Goal: Task Accomplishment & Management: Complete application form

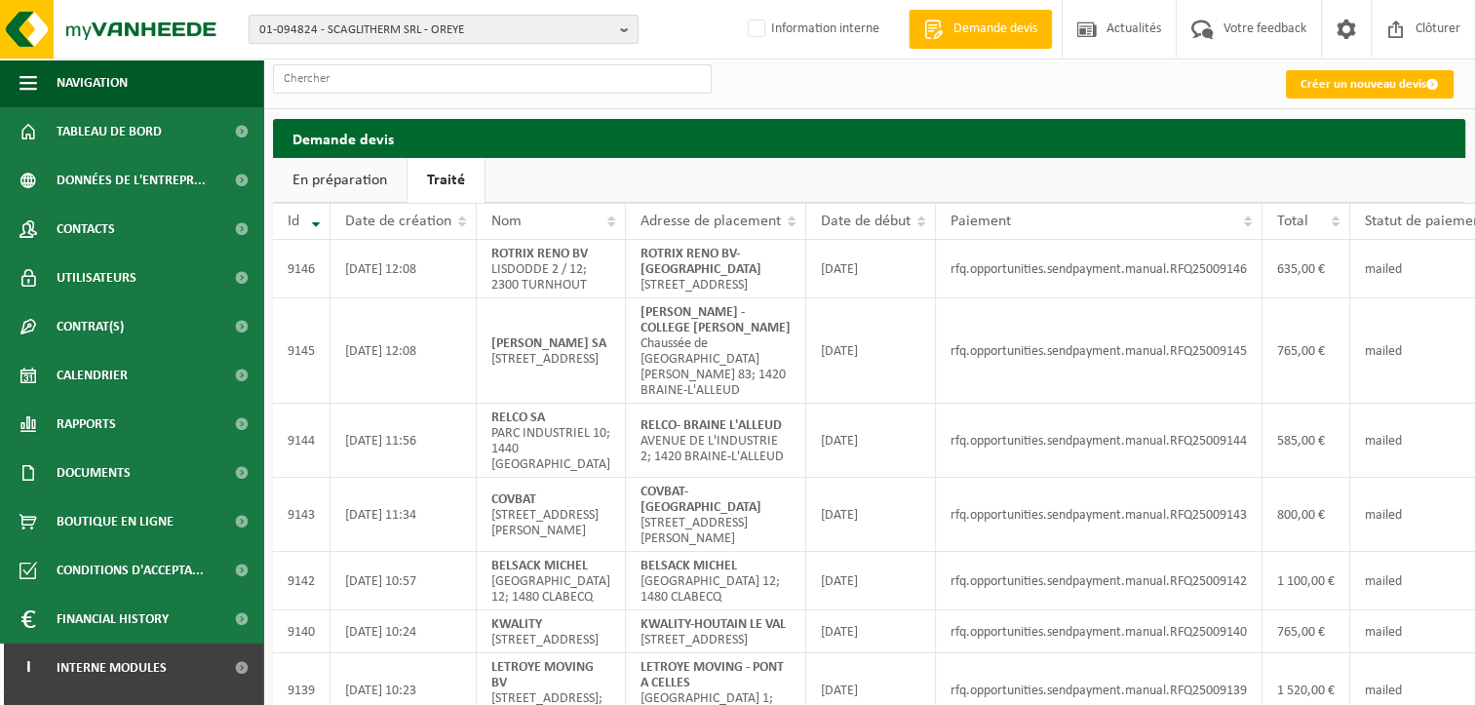
click at [1334, 136] on h2 "Demande devis" at bounding box center [869, 138] width 1193 height 38
click at [1370, 80] on link "Créer un nouveau devis" at bounding box center [1370, 84] width 168 height 28
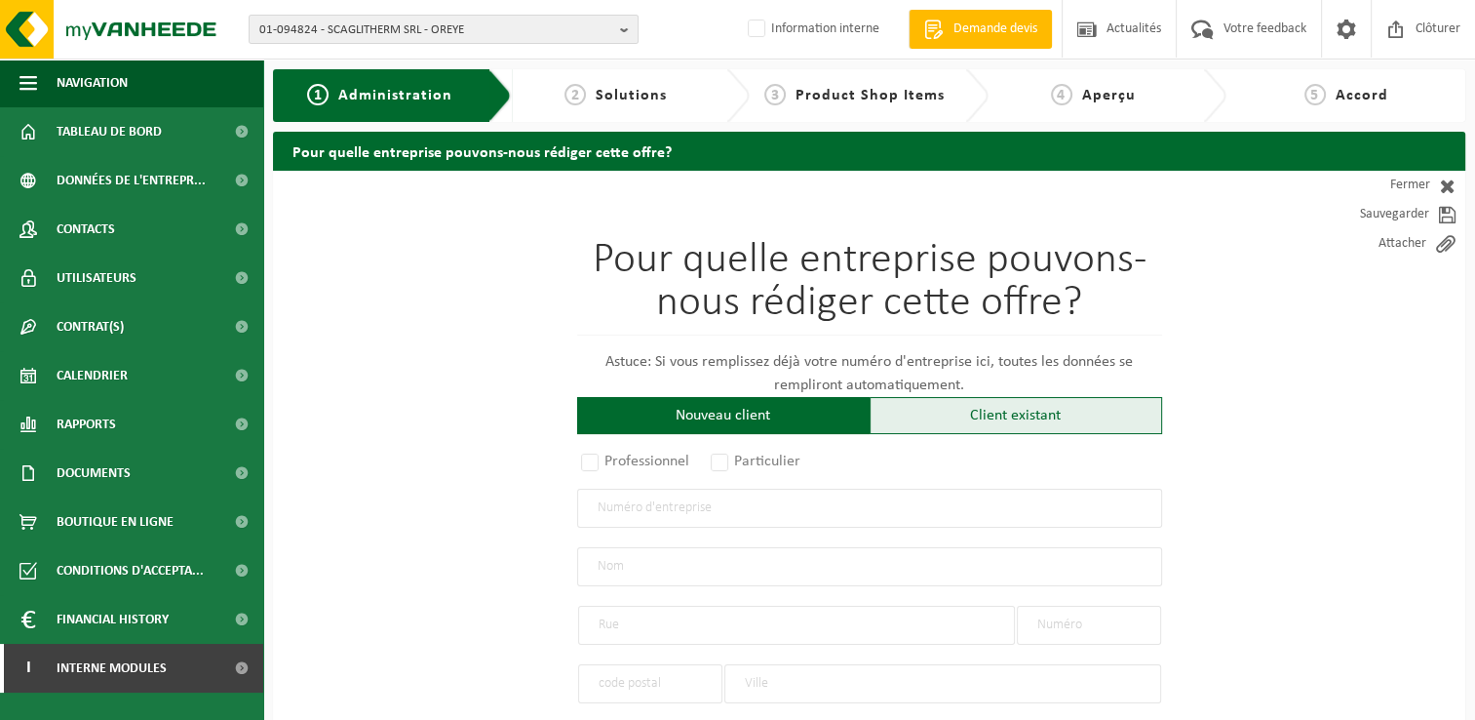
click at [933, 425] on div "Client existant" at bounding box center [1016, 415] width 293 height 37
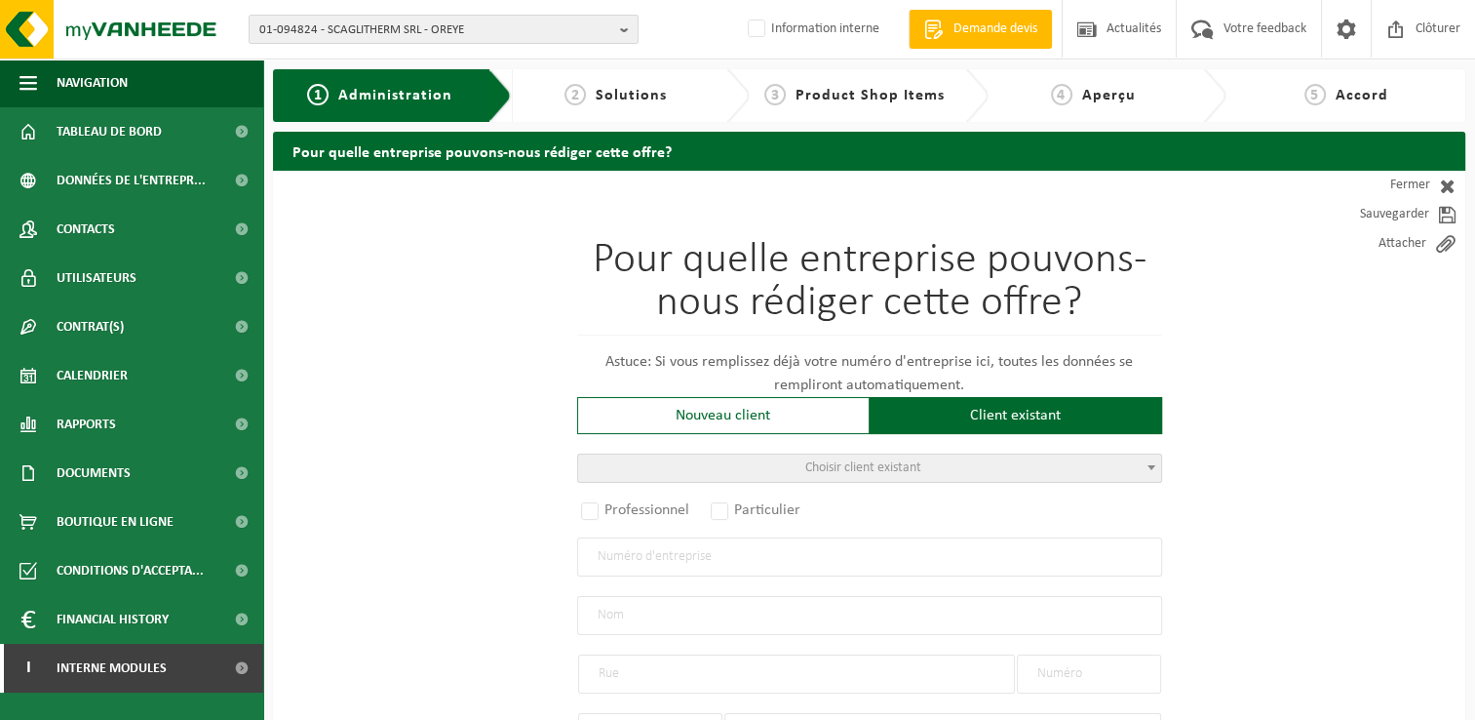
click at [751, 463] on span "Choisir client existant" at bounding box center [869, 467] width 583 height 27
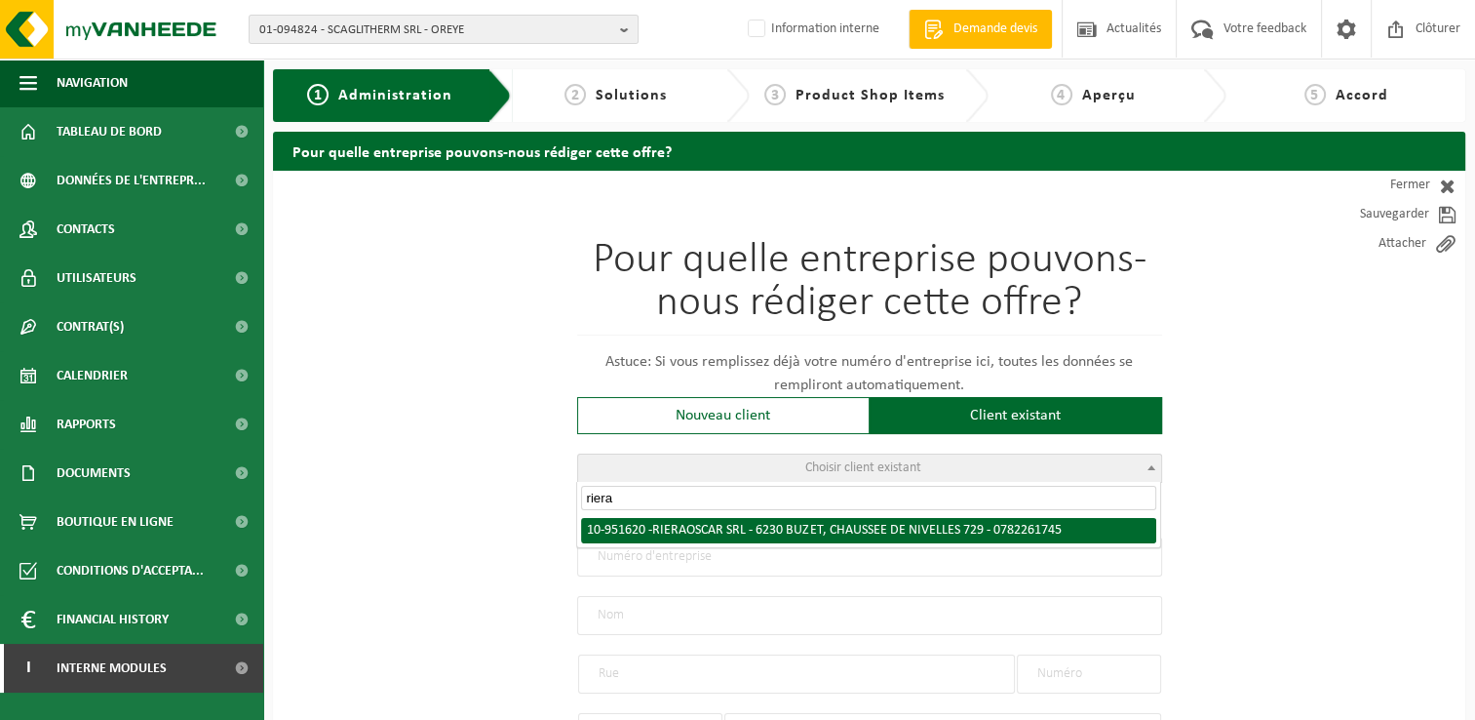
type input "riera"
radio input "true"
type input "0782.261.745"
type input "RIERA OSCAR SRL"
type input "CHAUSSEE DE NIVELLES"
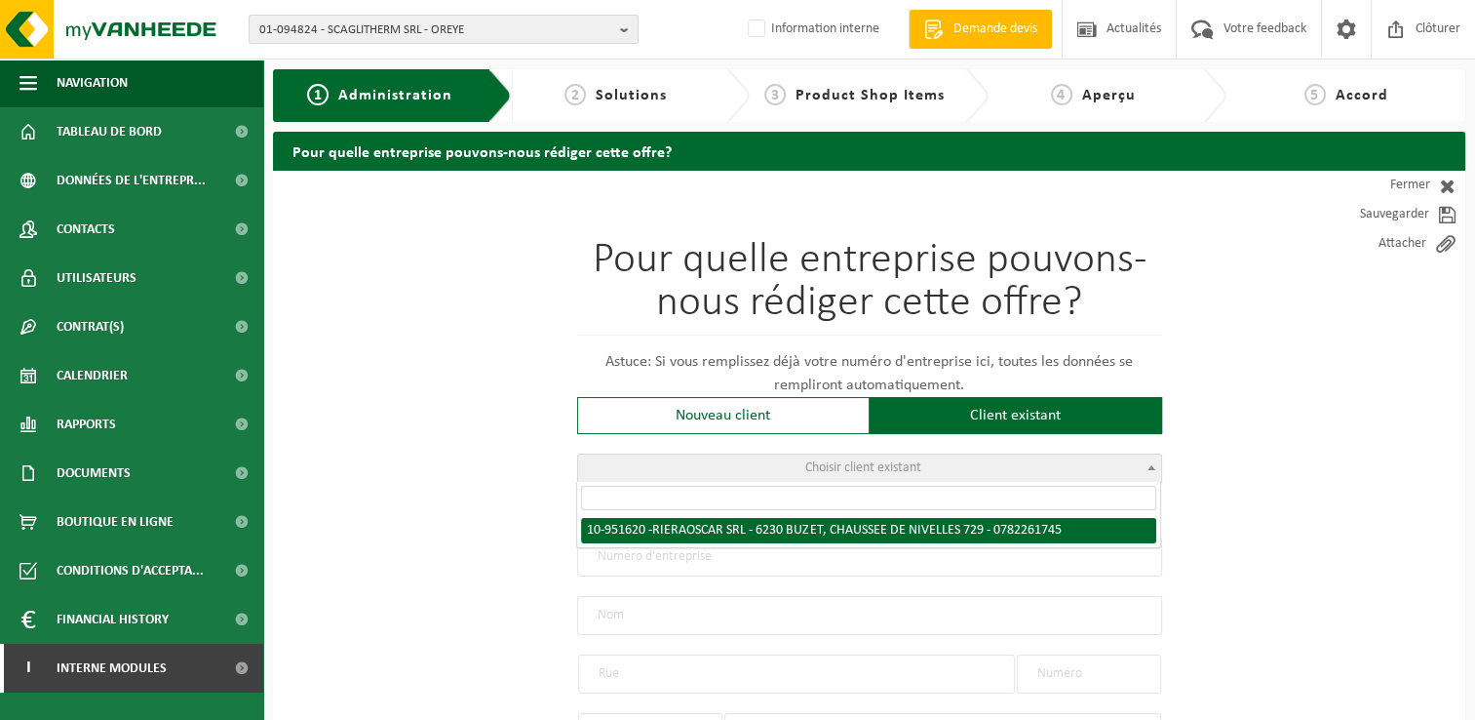
type input "729"
type input "6230"
type input "BUZET"
select select "11"
type input "RIERA OSCAR SRL"
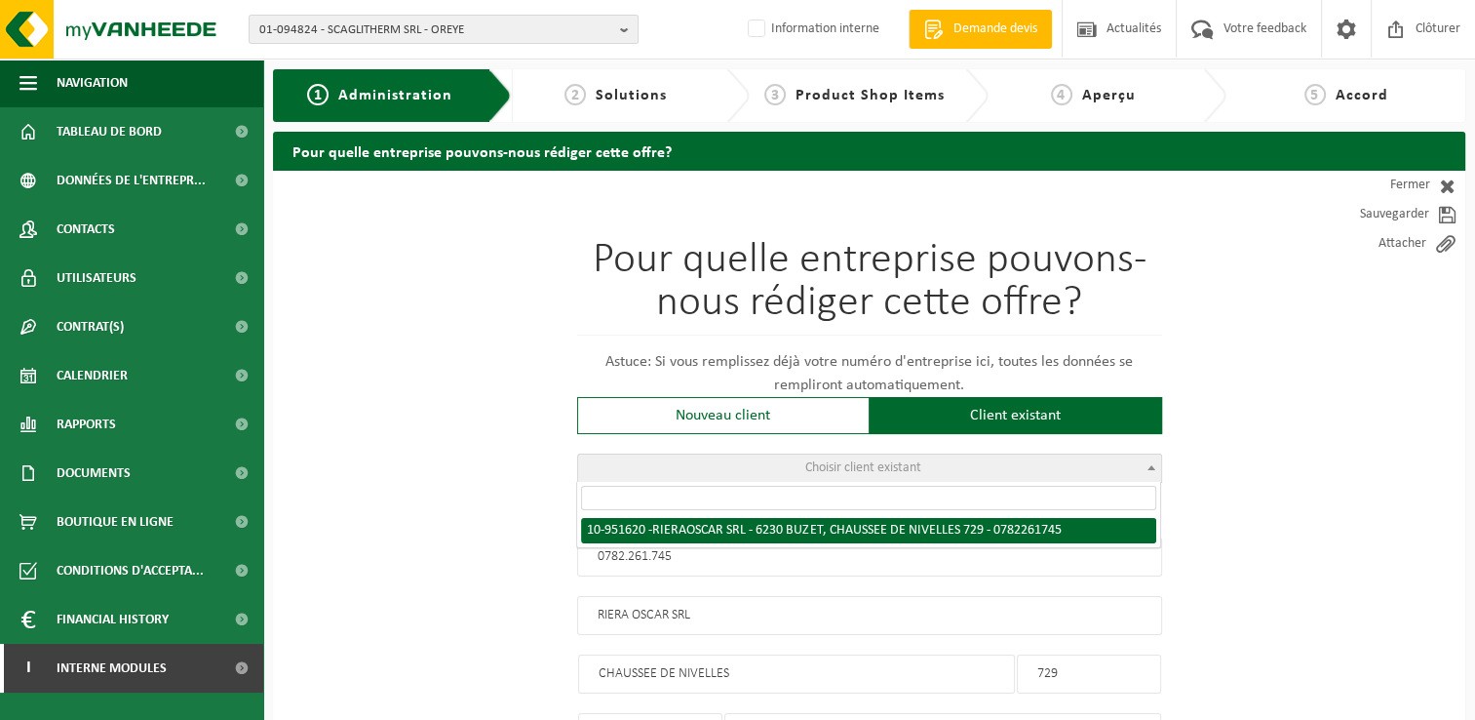
type input "CHAUSSEE DE NIVELLES"
type input "729"
type input "6230"
type input "BUZET"
select select "146018"
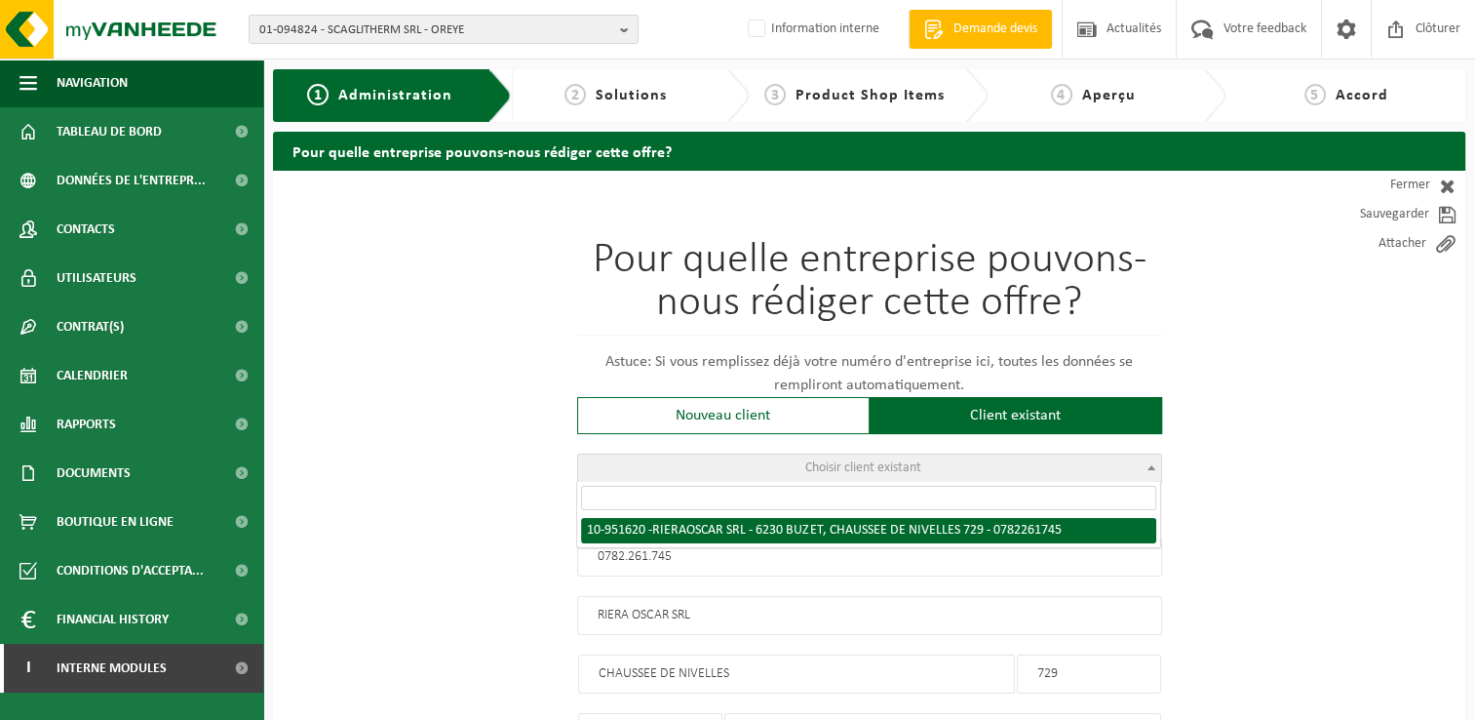
select select
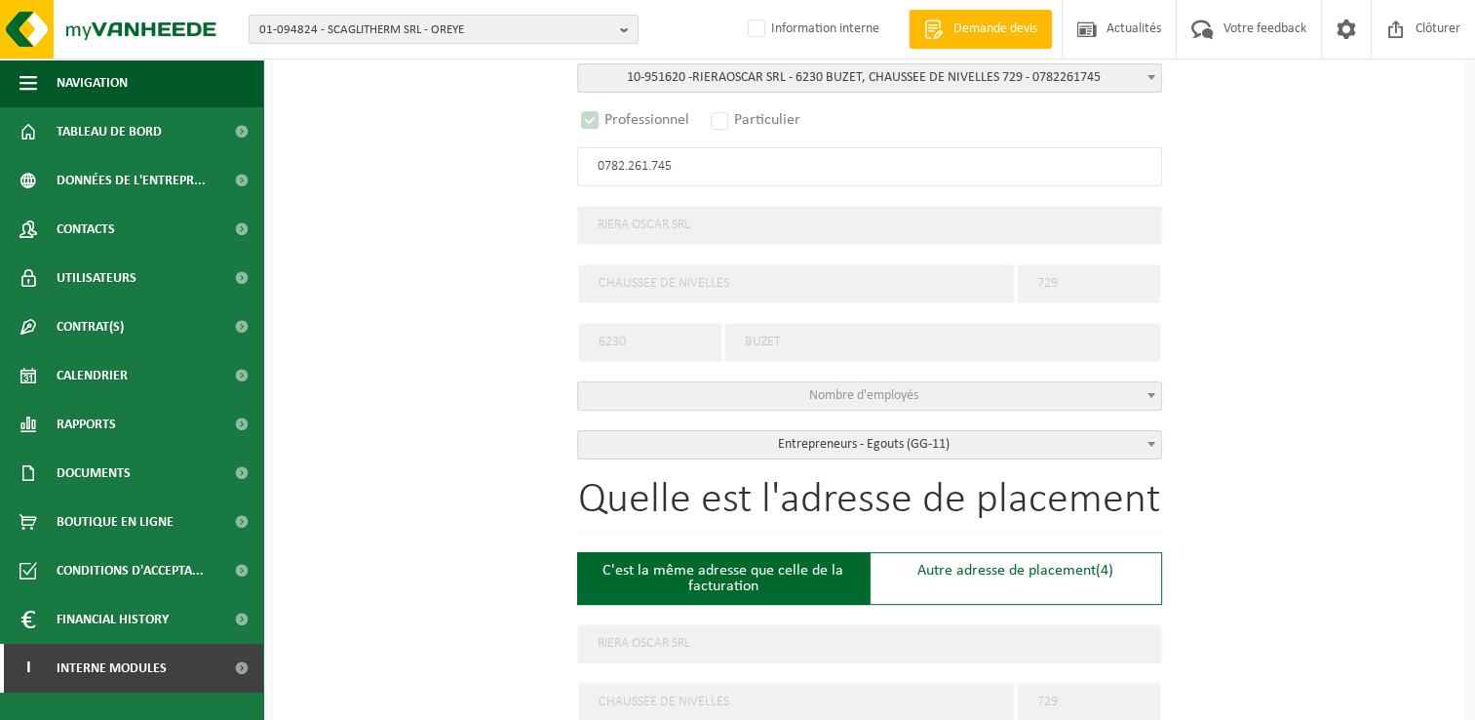
select select "D"
select select
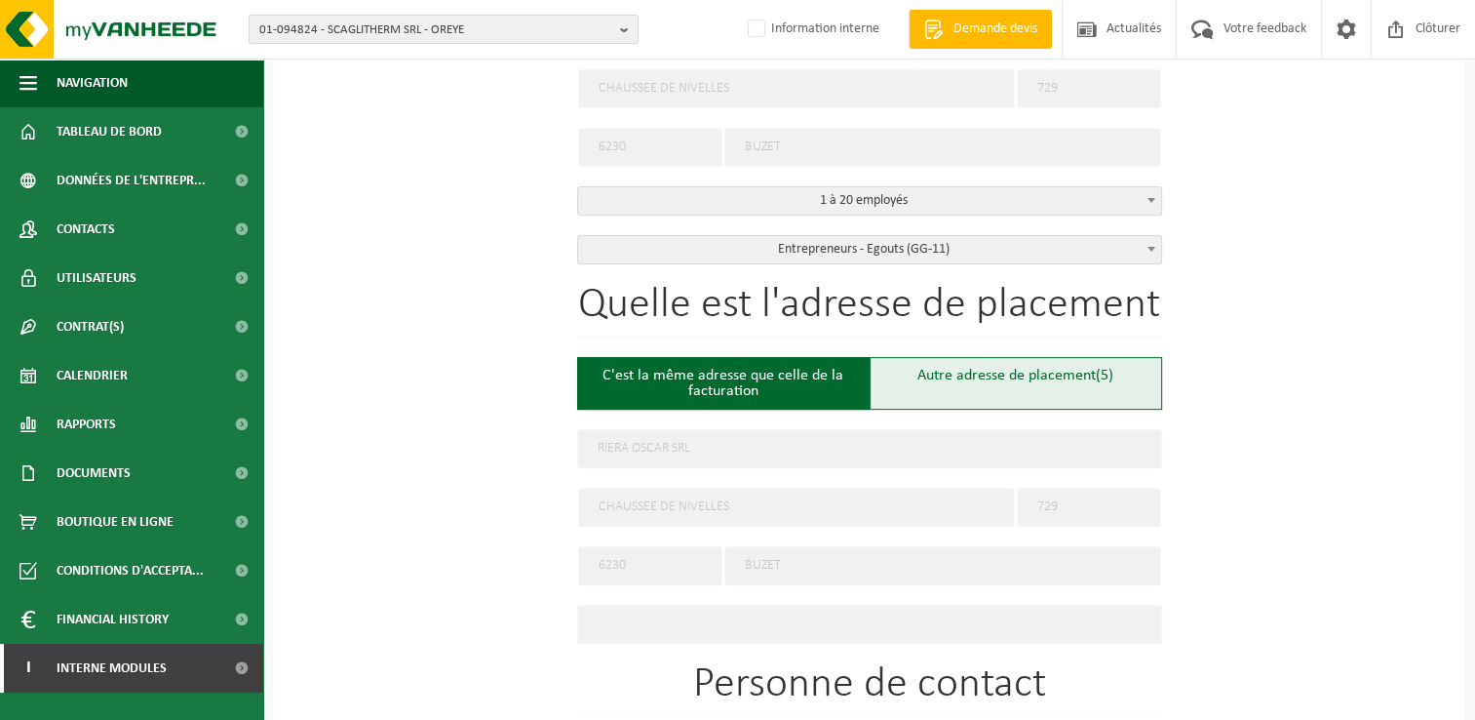
click at [991, 393] on div "Autre adresse de placement (5)" at bounding box center [1016, 383] width 293 height 53
type input "Chantier -"
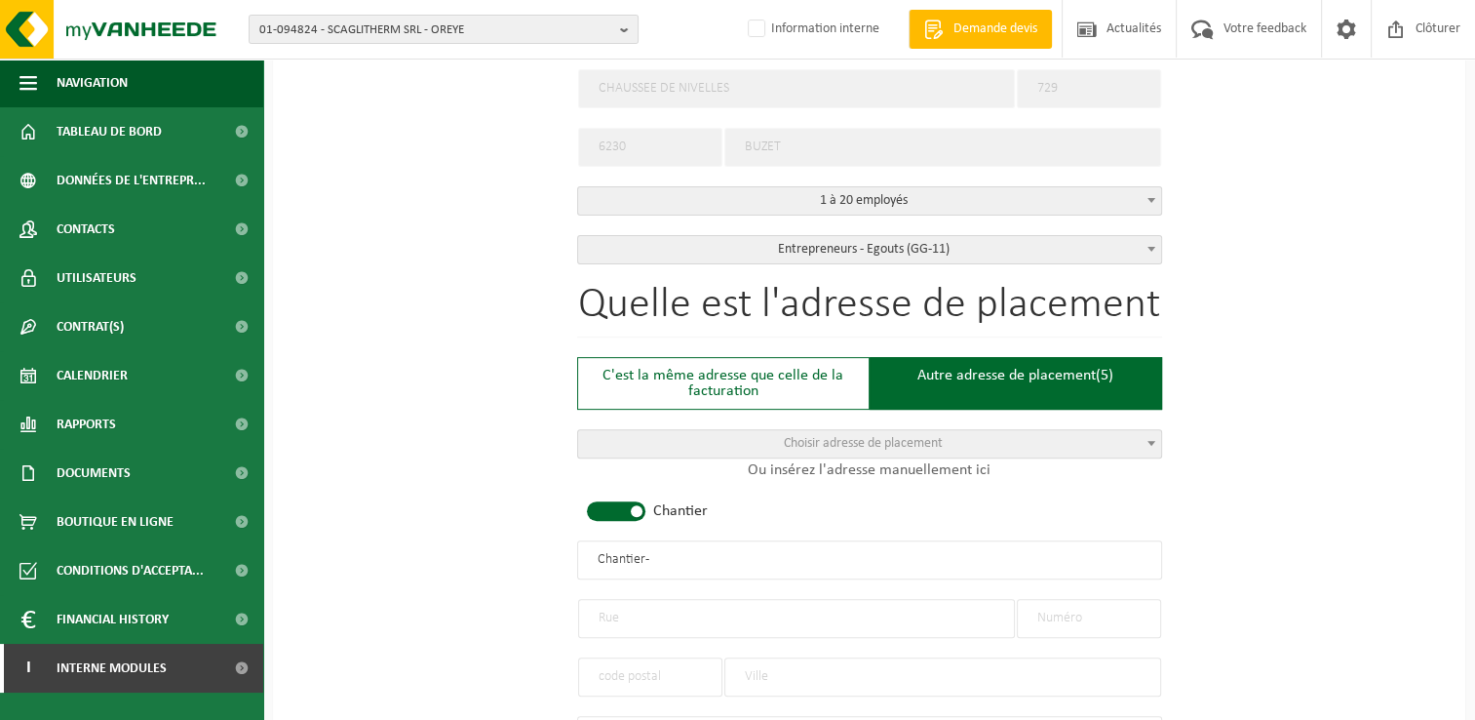
scroll to position [780, 0]
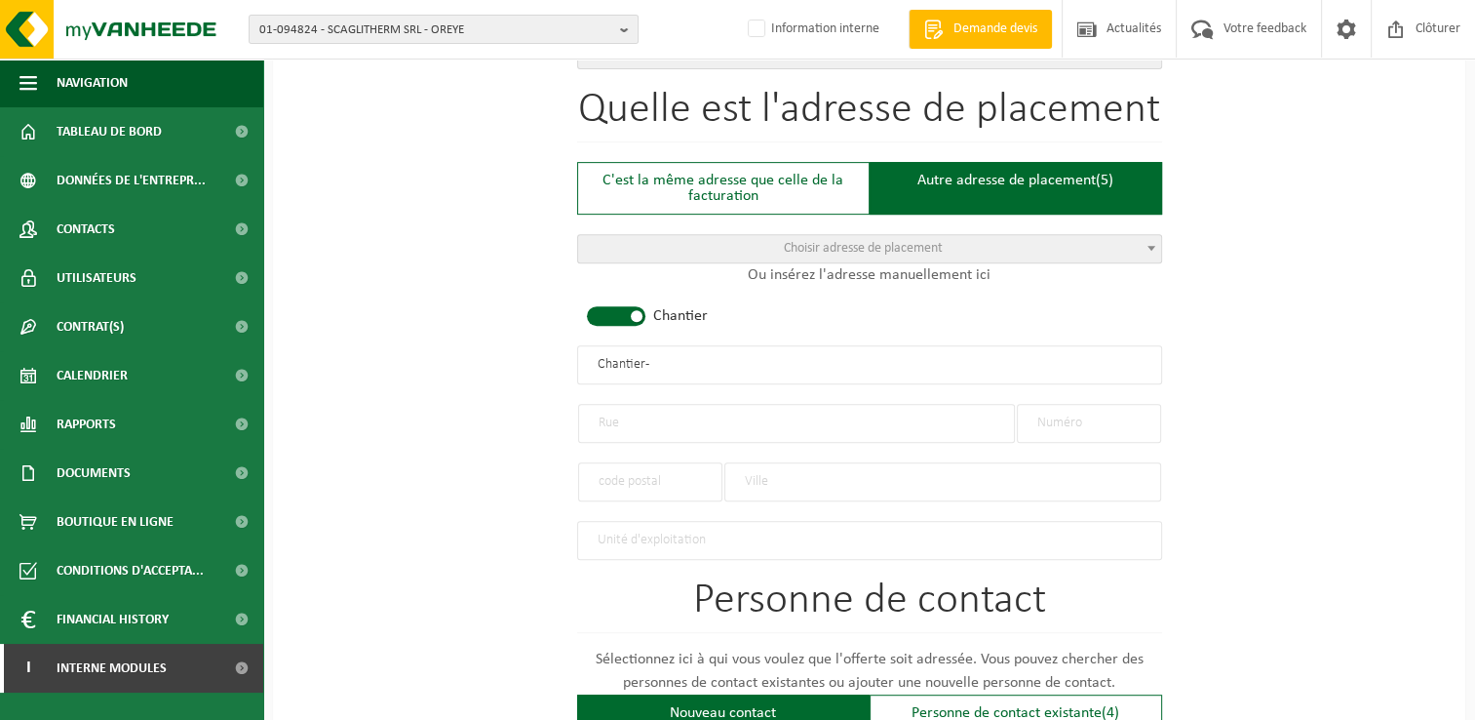
click at [615, 407] on input "text" at bounding box center [796, 423] width 437 height 39
drag, startPoint x: 381, startPoint y: 614, endPoint x: 480, endPoint y: 462, distance: 181.2
click at [381, 614] on div "Pour quelle entreprise pouvons-nous rédiger cette offre? Astuce: Si vous rempli…" at bounding box center [869, 361] width 1193 height 1942
click at [660, 415] on input "text" at bounding box center [796, 423] width 437 height 39
type input "Avenue Neptune"
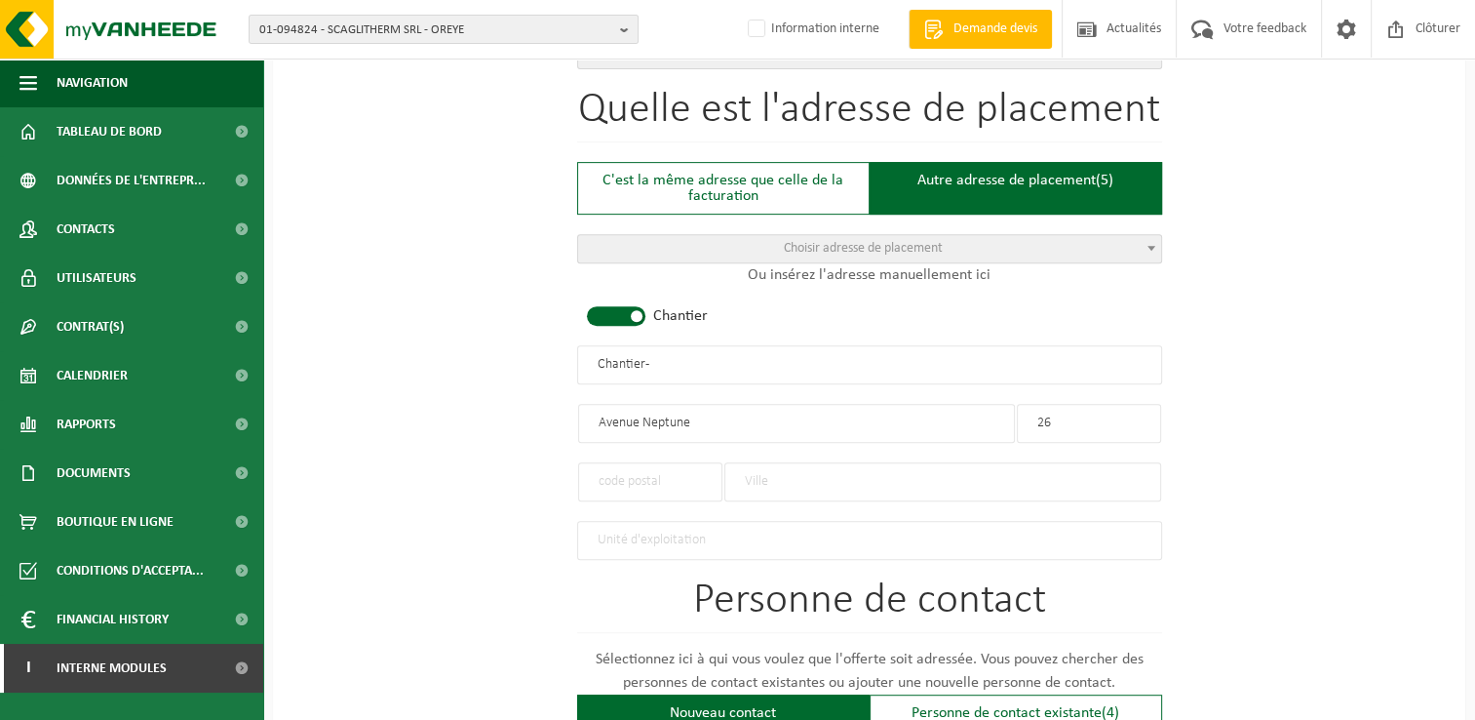
type input "26"
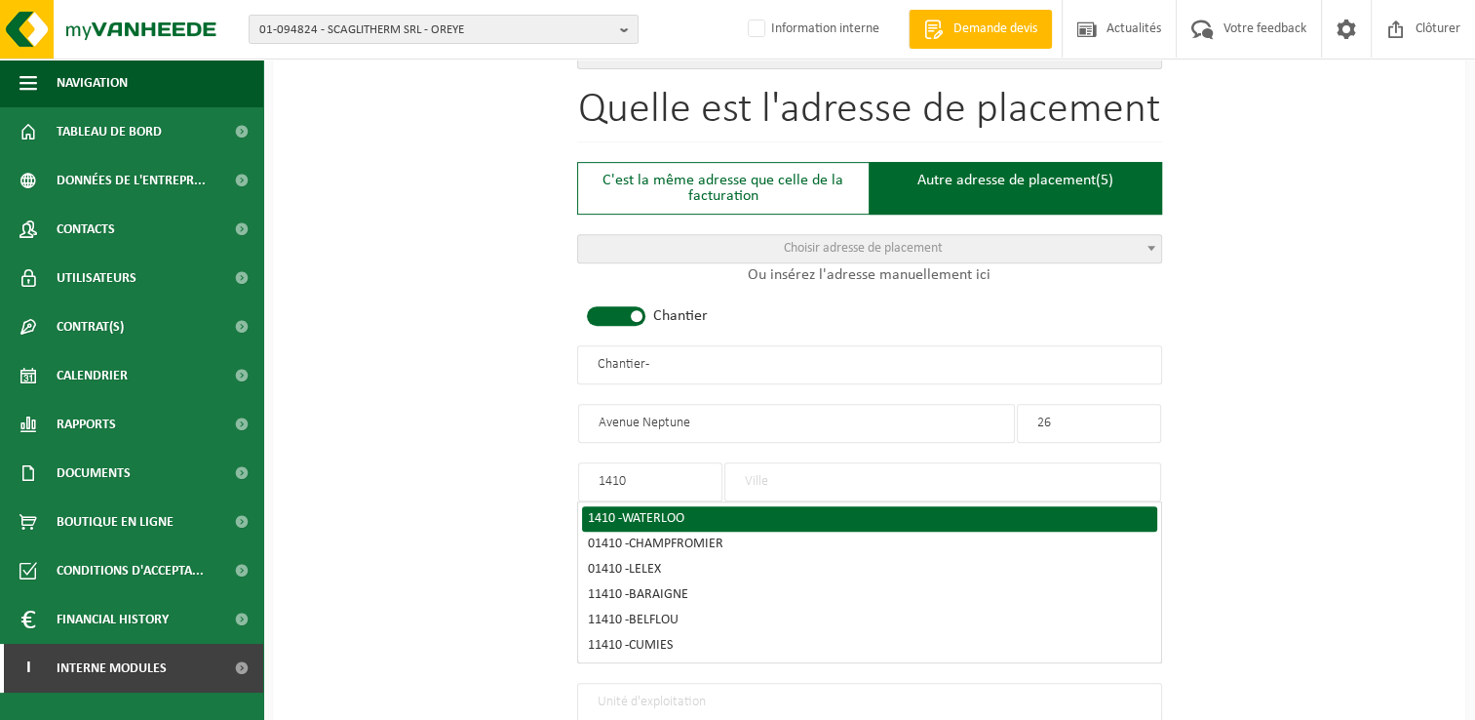
type input "1410"
click at [651, 511] on span "WATERLOO" at bounding box center [653, 518] width 62 height 15
type input "WATERLOO"
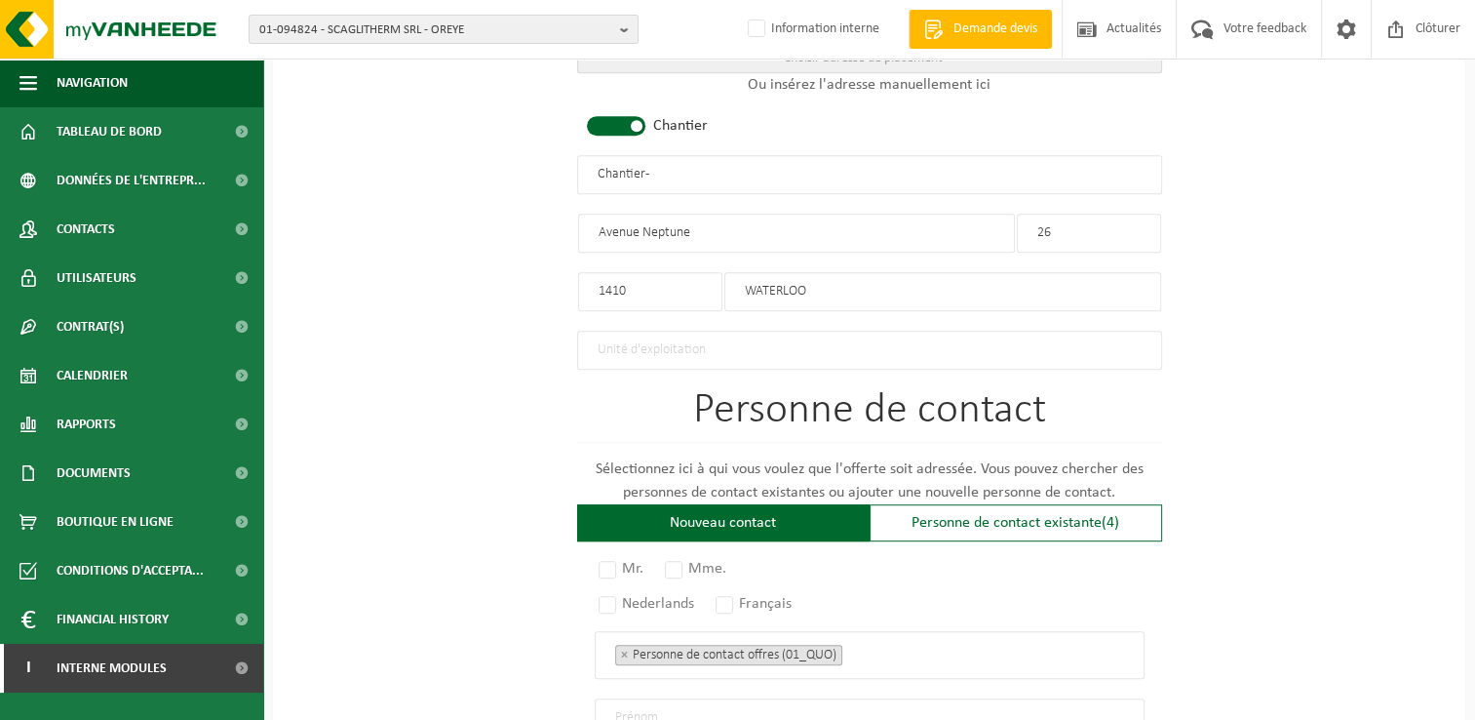
scroll to position [975, 0]
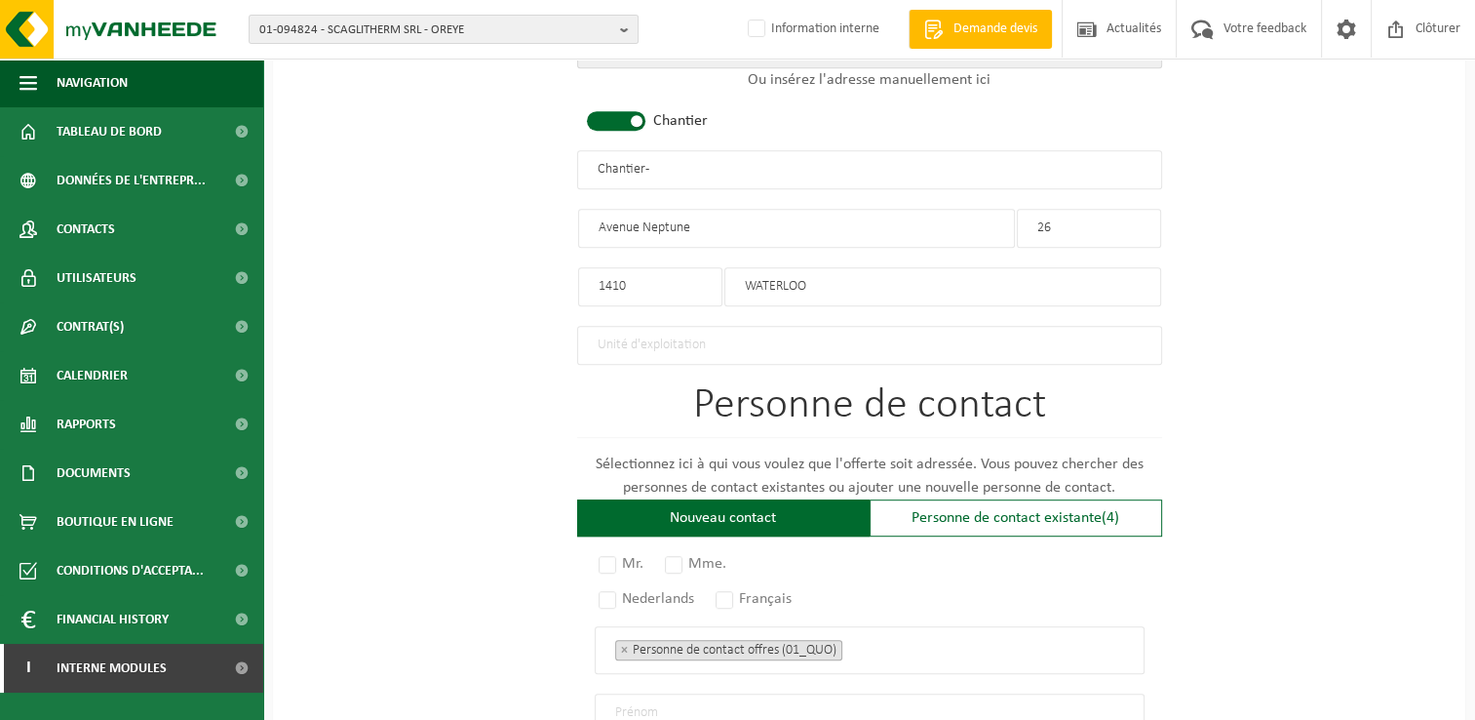
drag, startPoint x: 694, startPoint y: 172, endPoint x: 438, endPoint y: 191, distance: 257.2
click at [438, 191] on div "Pour quelle entreprise pouvons-nous rédiger cette offre? Astuce: Si vous rempli…" at bounding box center [869, 166] width 1193 height 1942
type input "RIERA OSCAR - WATERLOO"
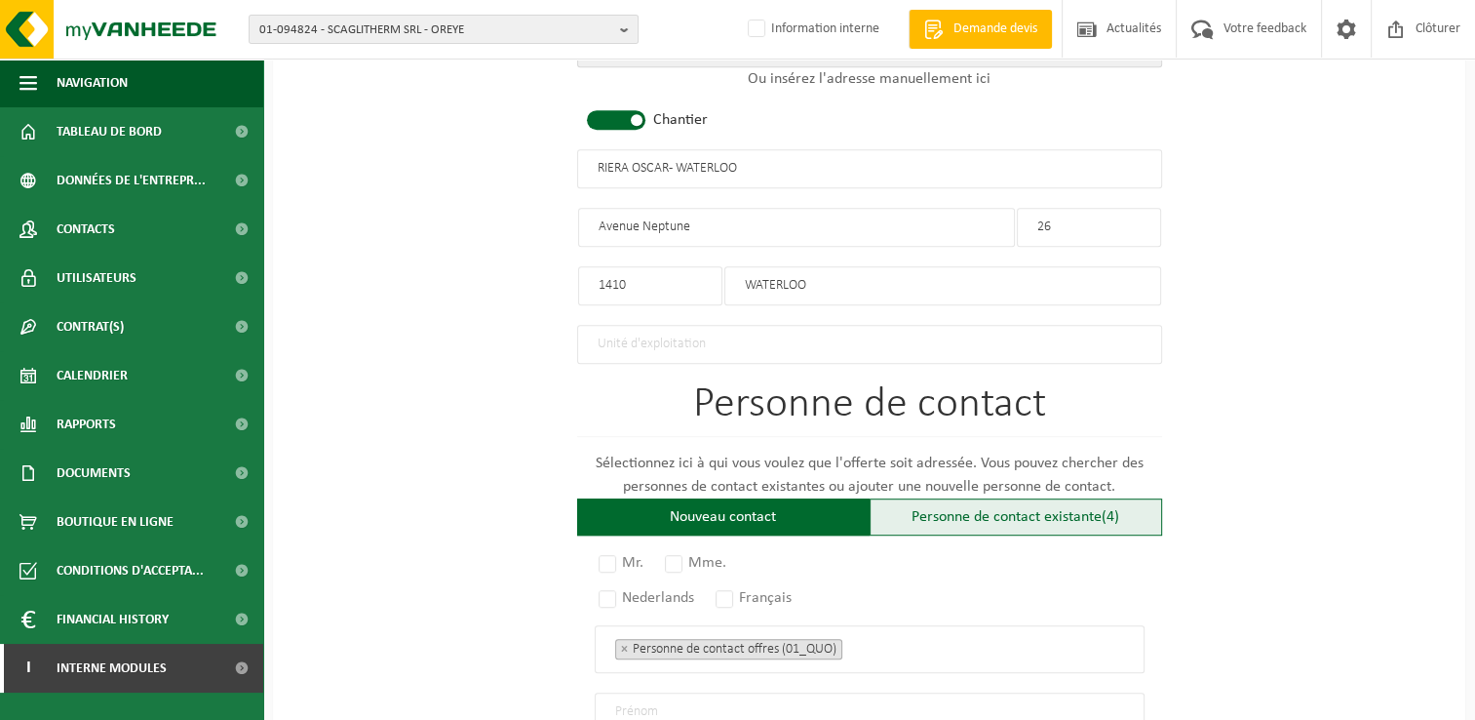
click at [956, 520] on div "Personne de contact existante (4)" at bounding box center [1016, 516] width 293 height 37
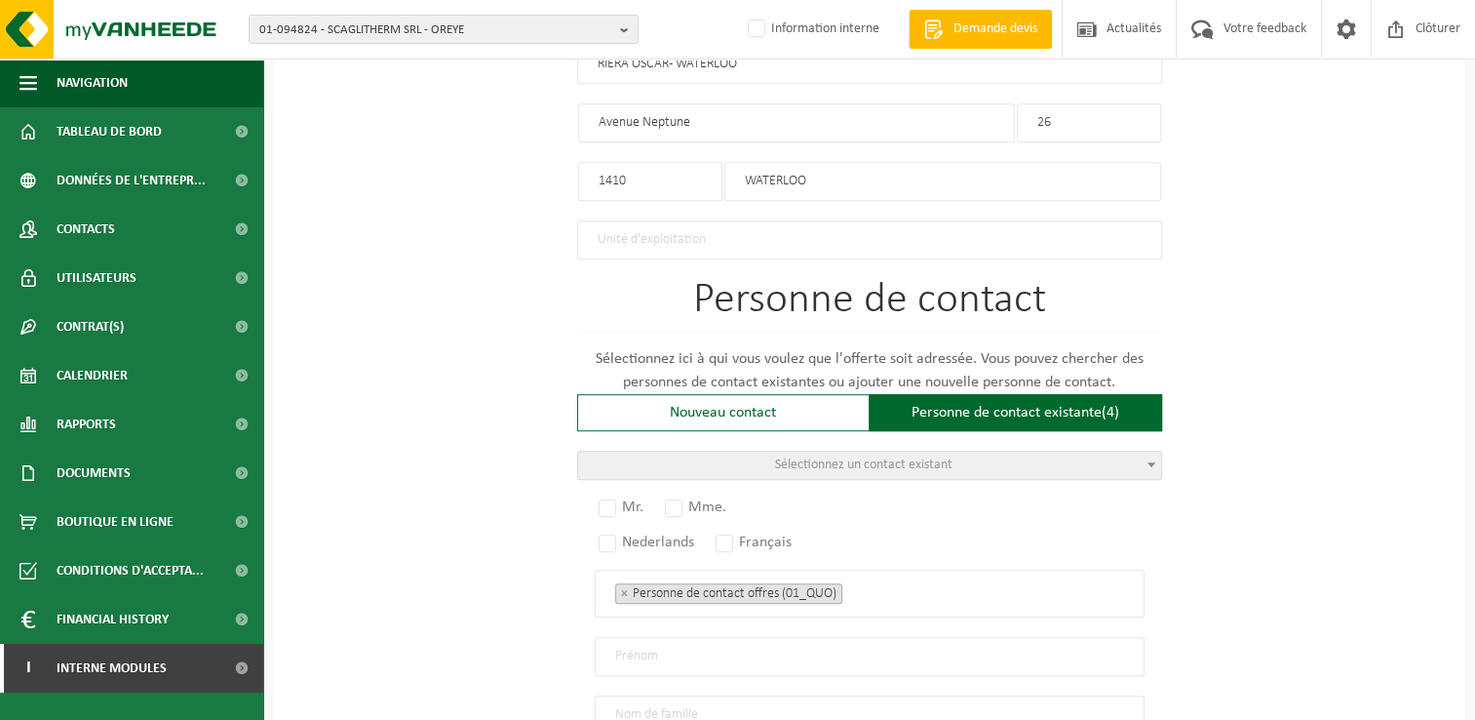
scroll to position [1269, 0]
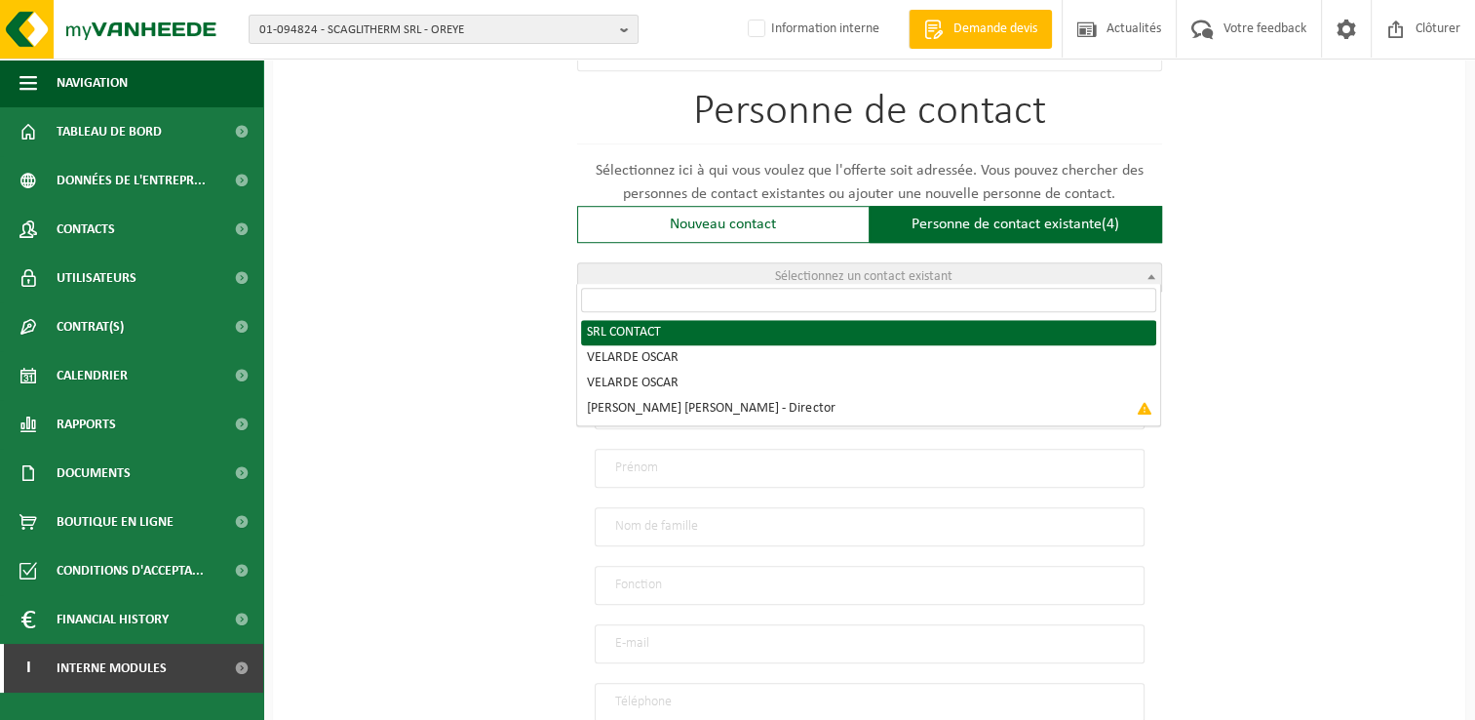
click at [806, 269] on span "Sélectionnez un contact existant" at bounding box center [863, 276] width 177 height 15
radio input "true"
select select "{"code":"10-951621","firstname":"CONTACT","surname":"SRL","gender":"Unknown","p…"
type input "CONTACT"
type input "SRL"
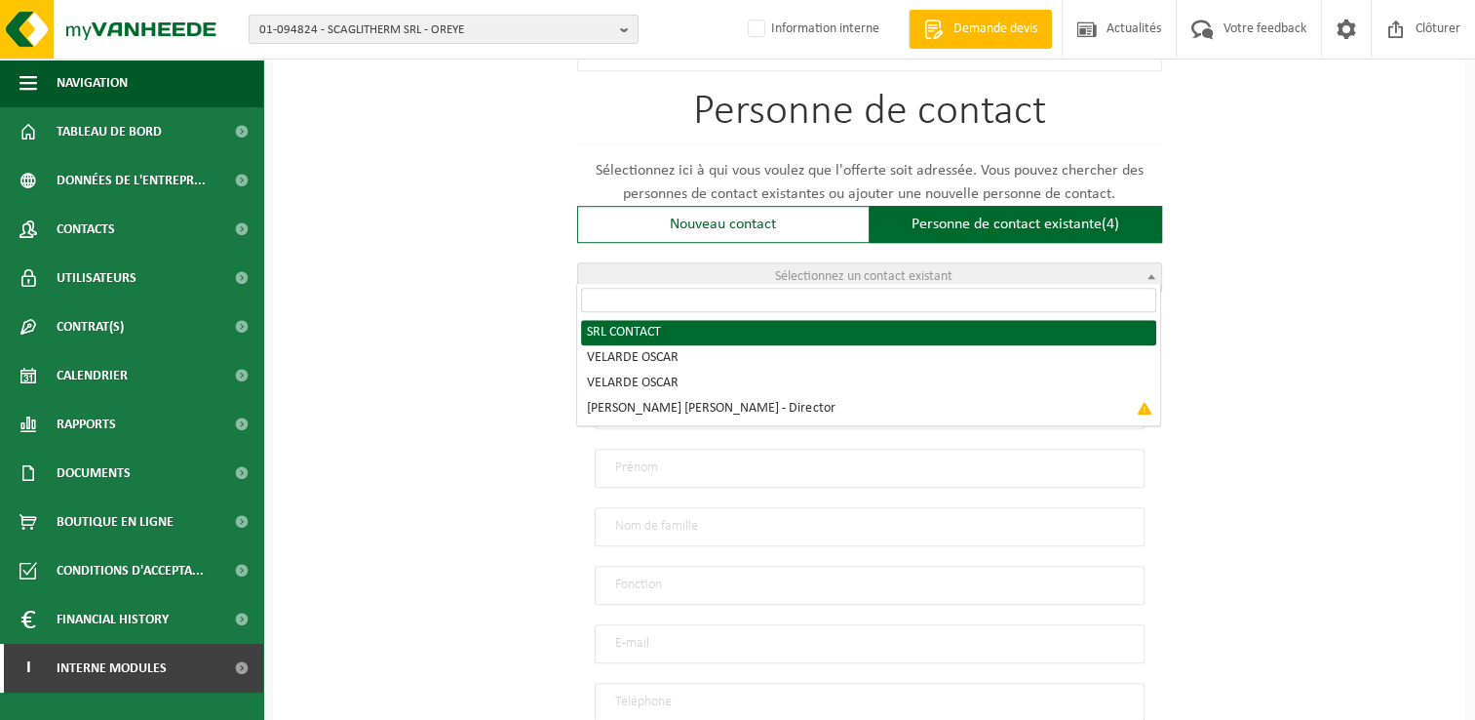
type input "oscariera.v@gmail.com"
type input "0474/65 05 96"
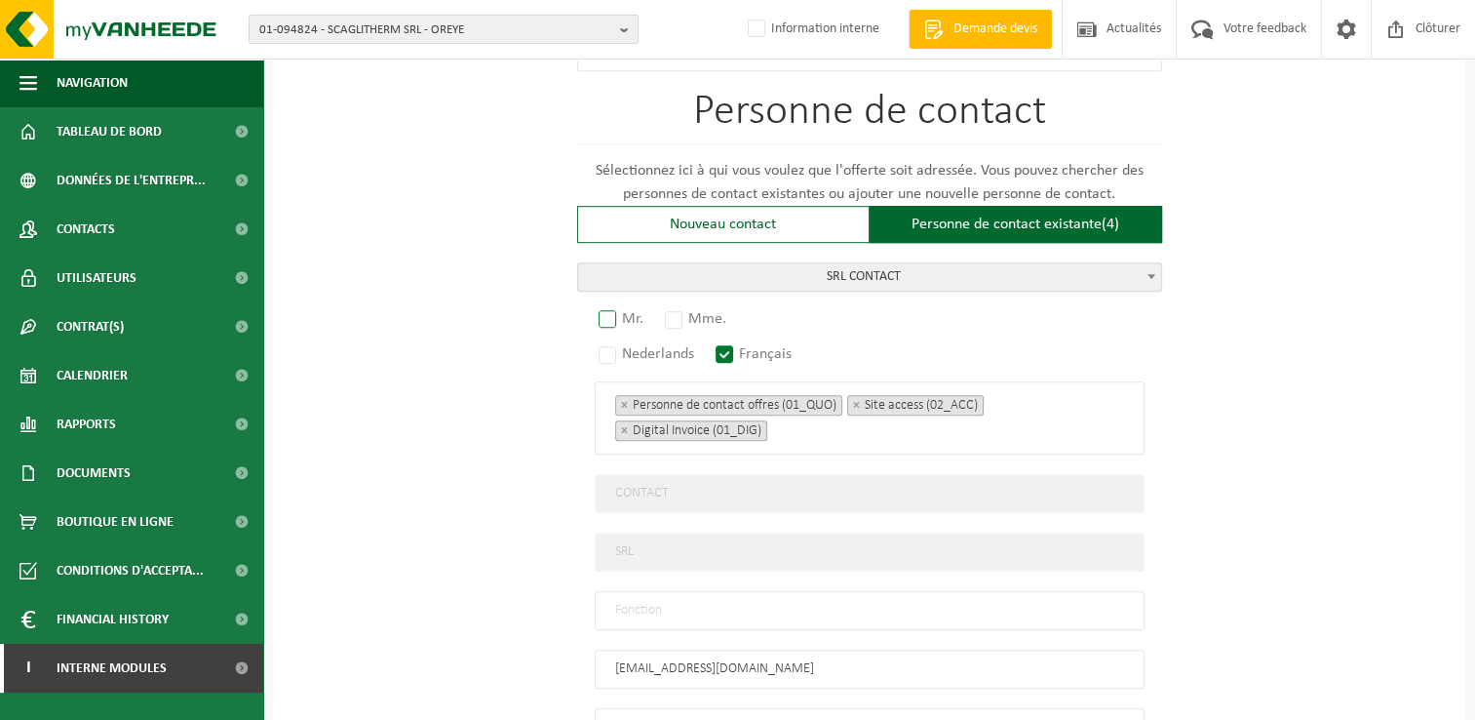
click at [622, 311] on label "Mr." at bounding box center [622, 318] width 55 height 27
radio input "true"
click at [694, 610] on input "text" at bounding box center [870, 610] width 550 height 39
type input "Manager"
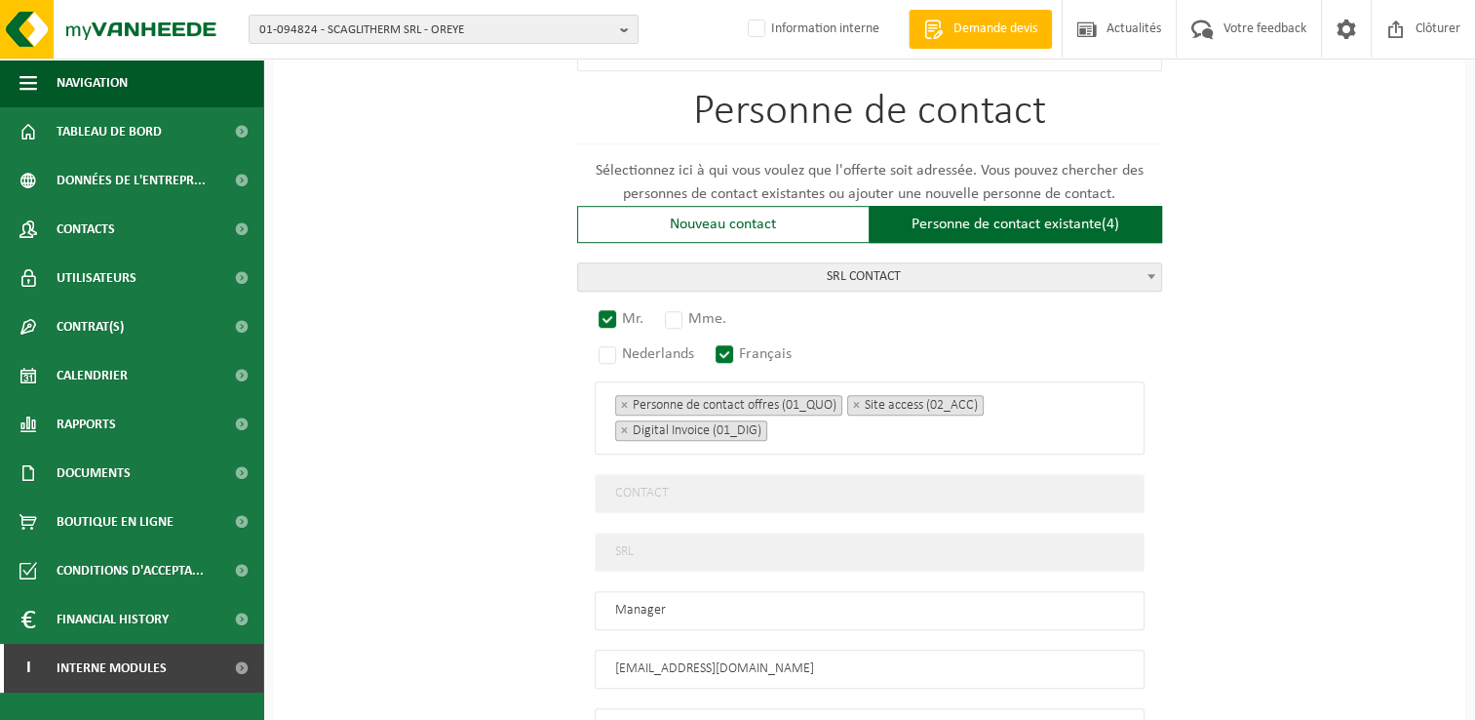
scroll to position [1177, 0]
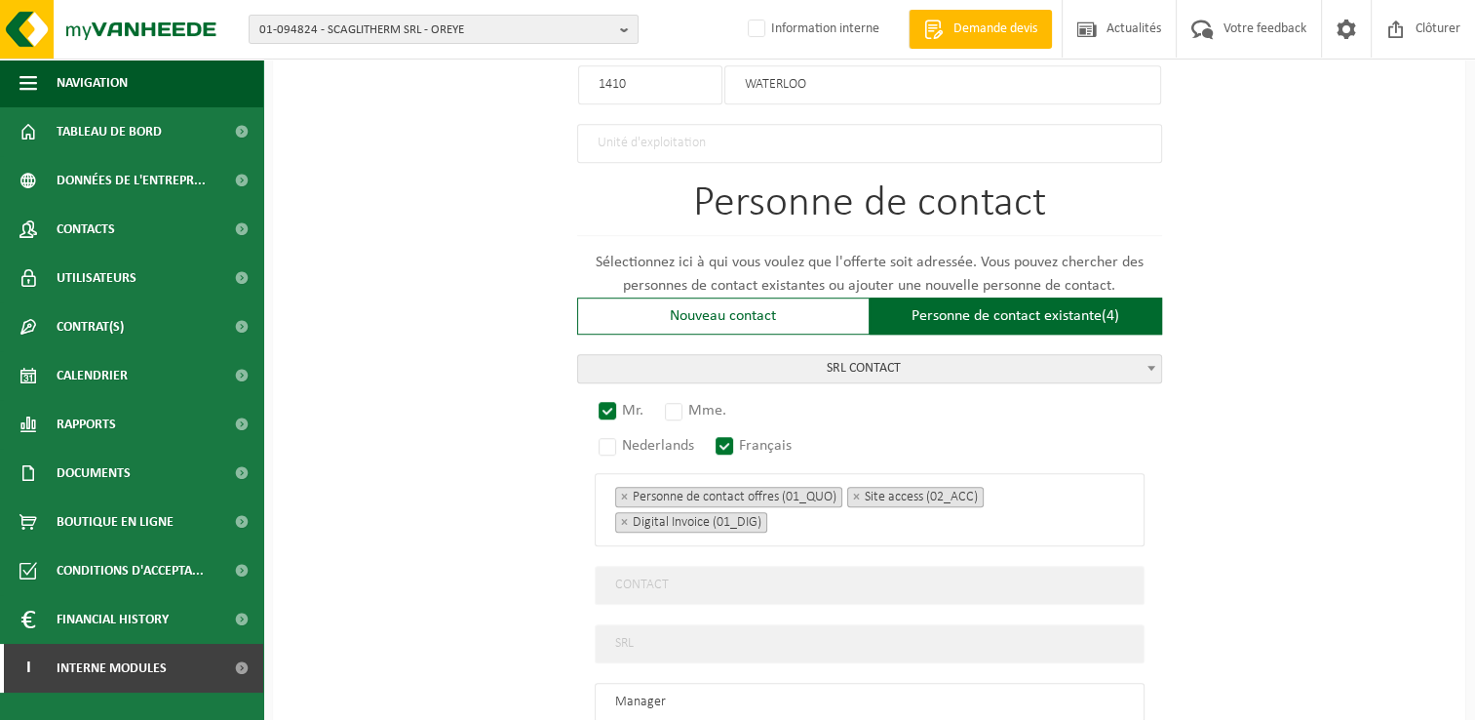
click at [1334, 524] on div "Pour quelle entreprise pouvons-nous rédiger cette offre? Astuce: Si vous rempli…" at bounding box center [869, 2] width 1193 height 2016
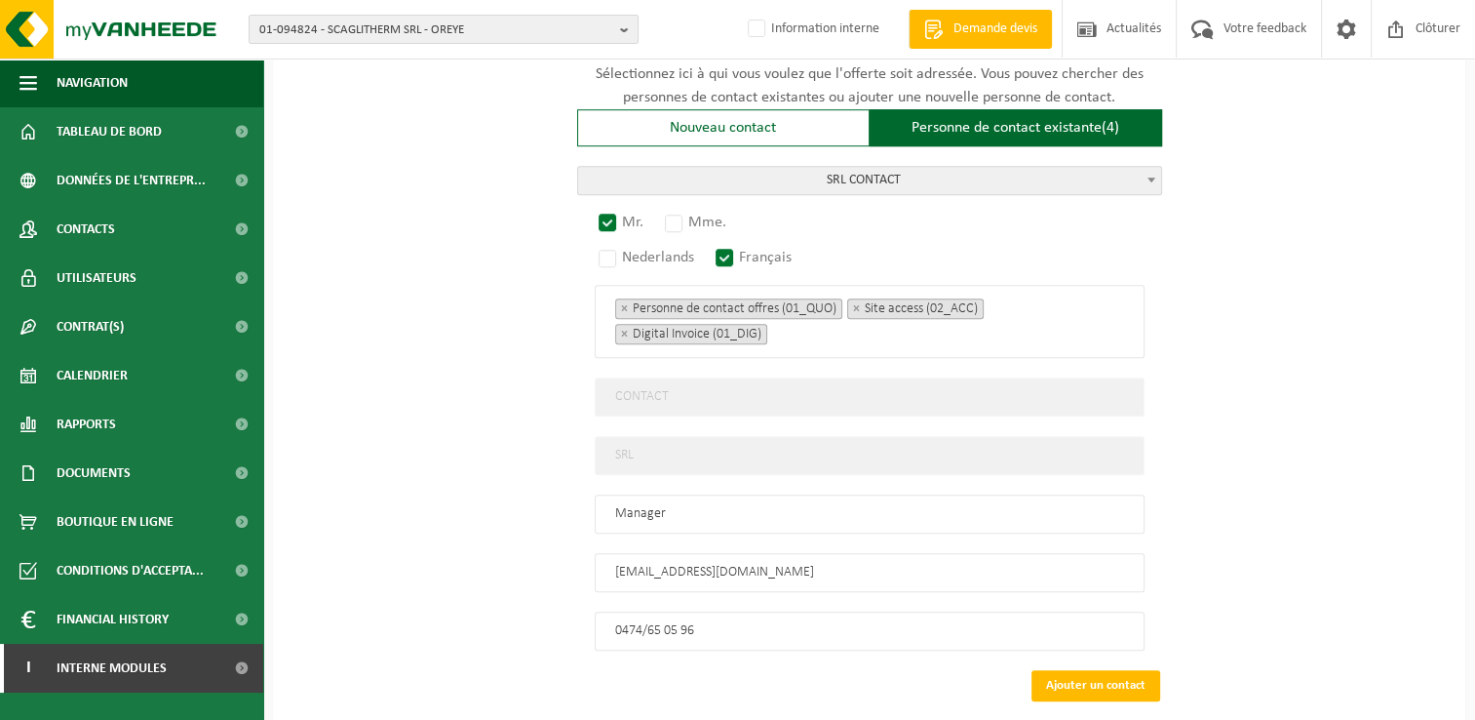
scroll to position [1461, 0]
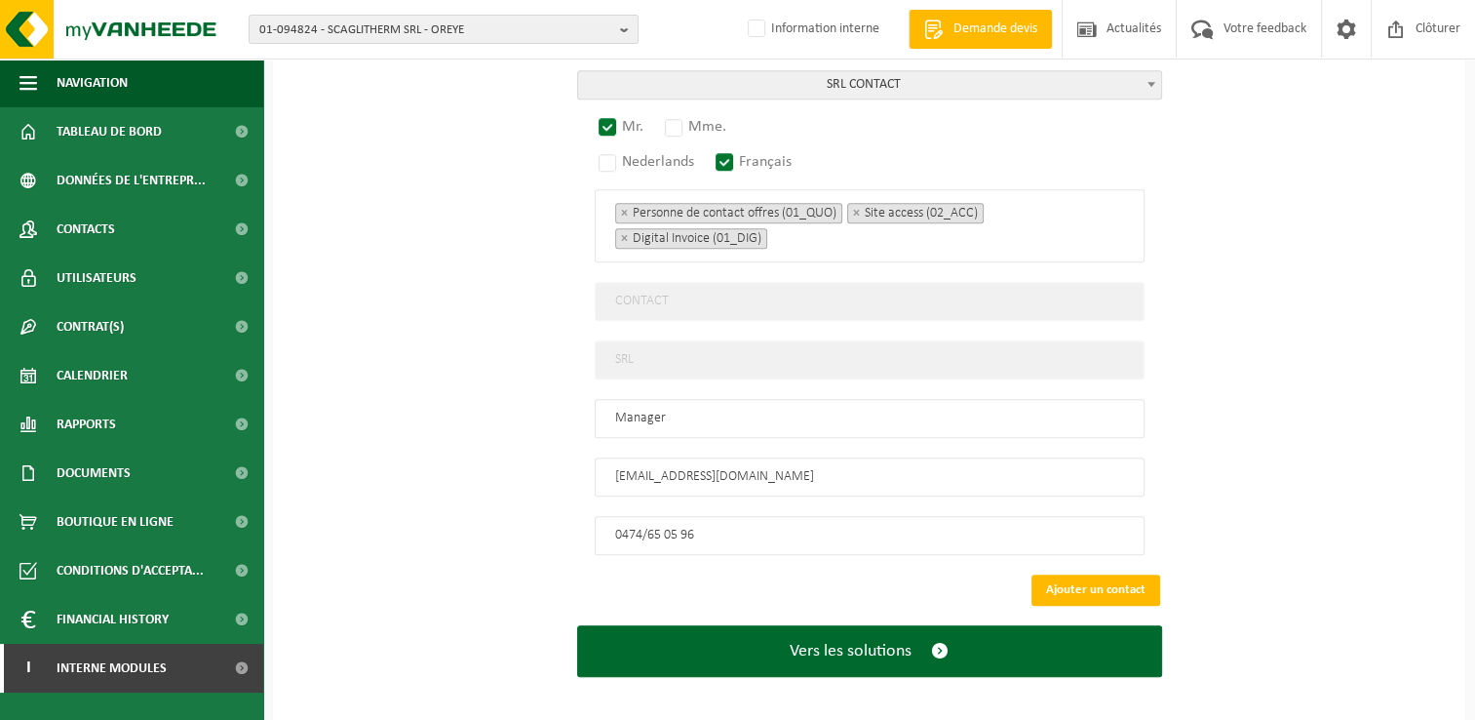
click at [1086, 574] on button "Ajouter un contact" at bounding box center [1096, 589] width 129 height 31
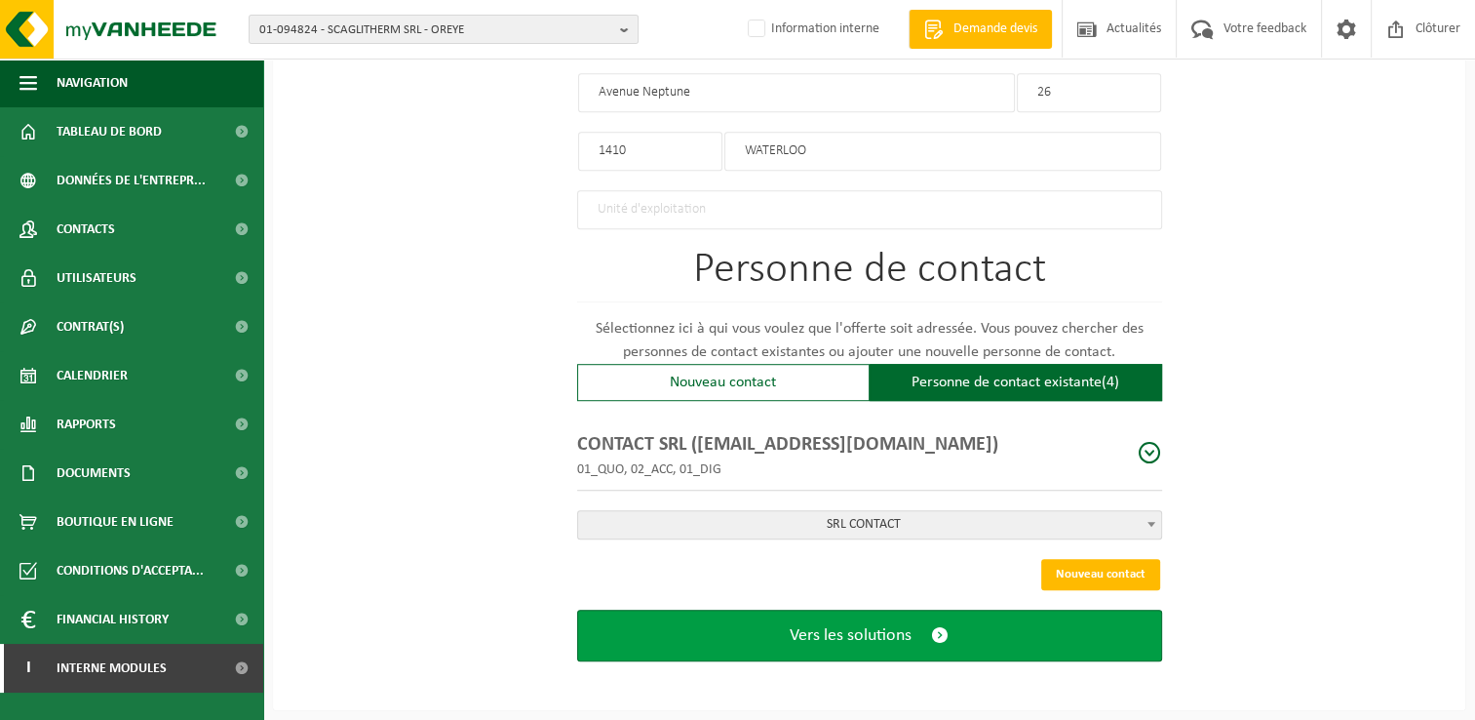
scroll to position [1100, 0]
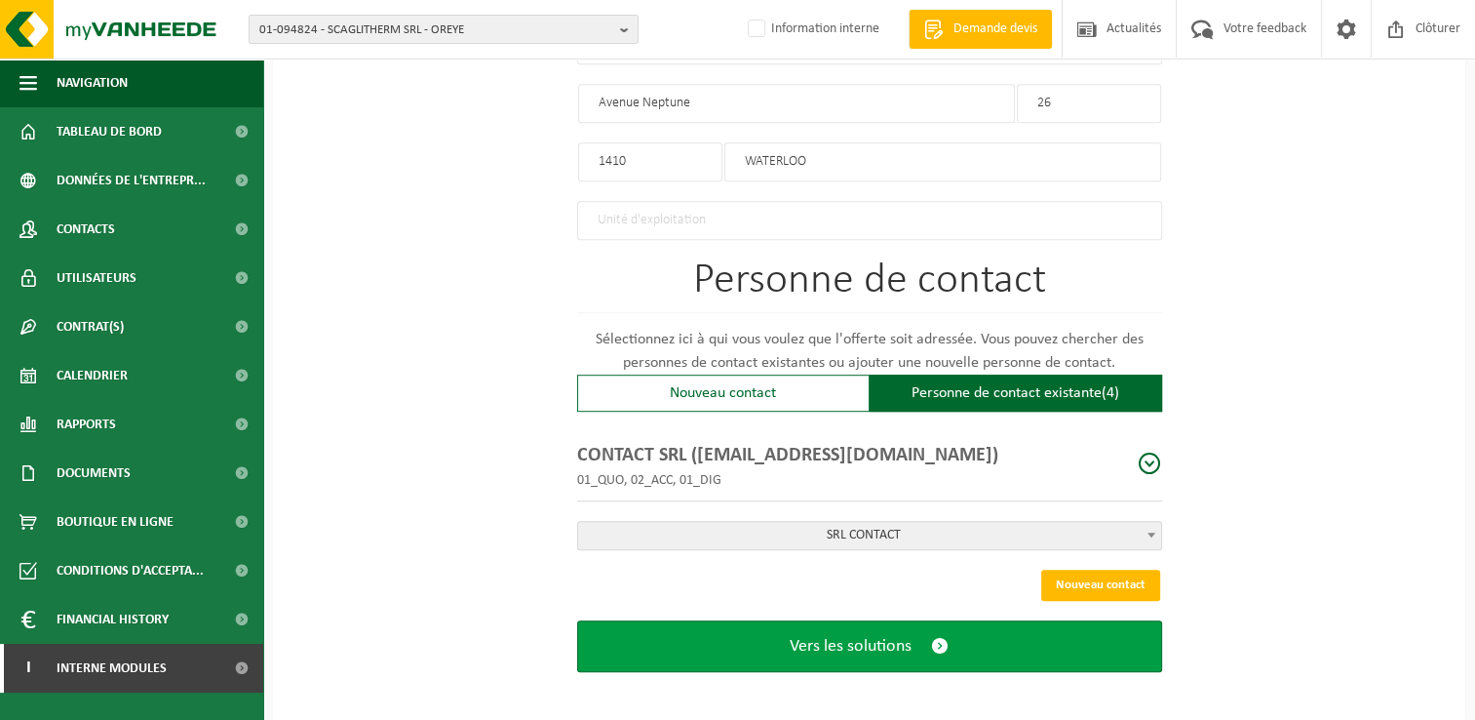
click at [901, 644] on span "Vers les solutions" at bounding box center [851, 646] width 122 height 20
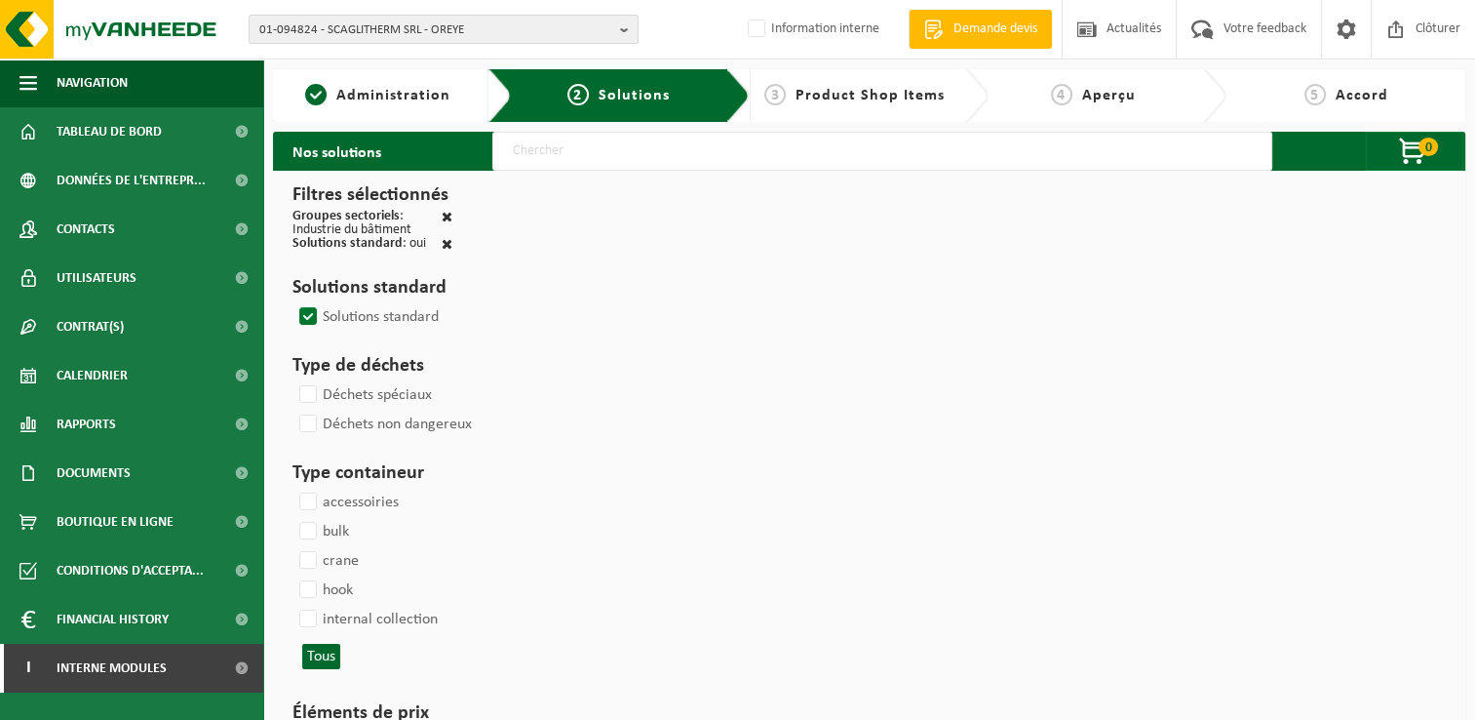
click at [778, 142] on input "text" at bounding box center [882, 151] width 780 height 39
type input "000291"
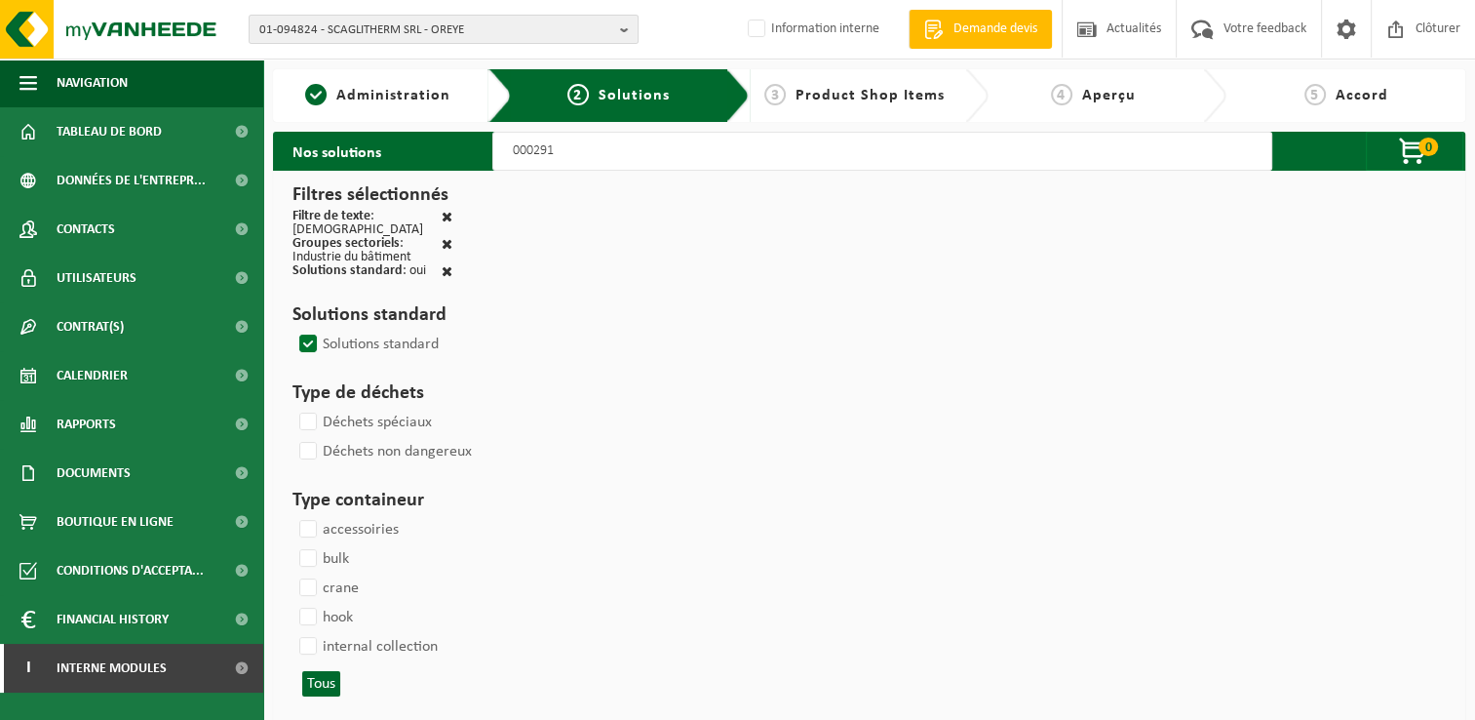
select select
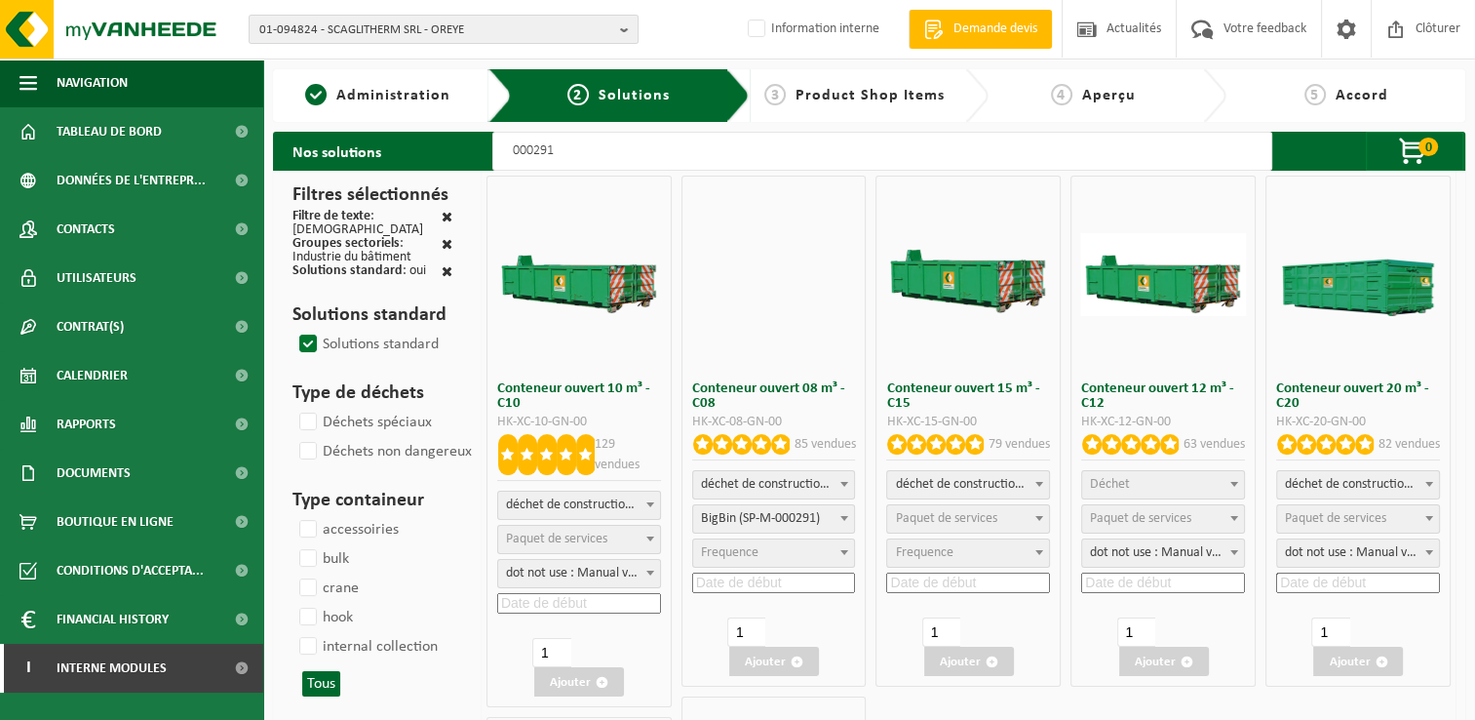
select select
select select "197"
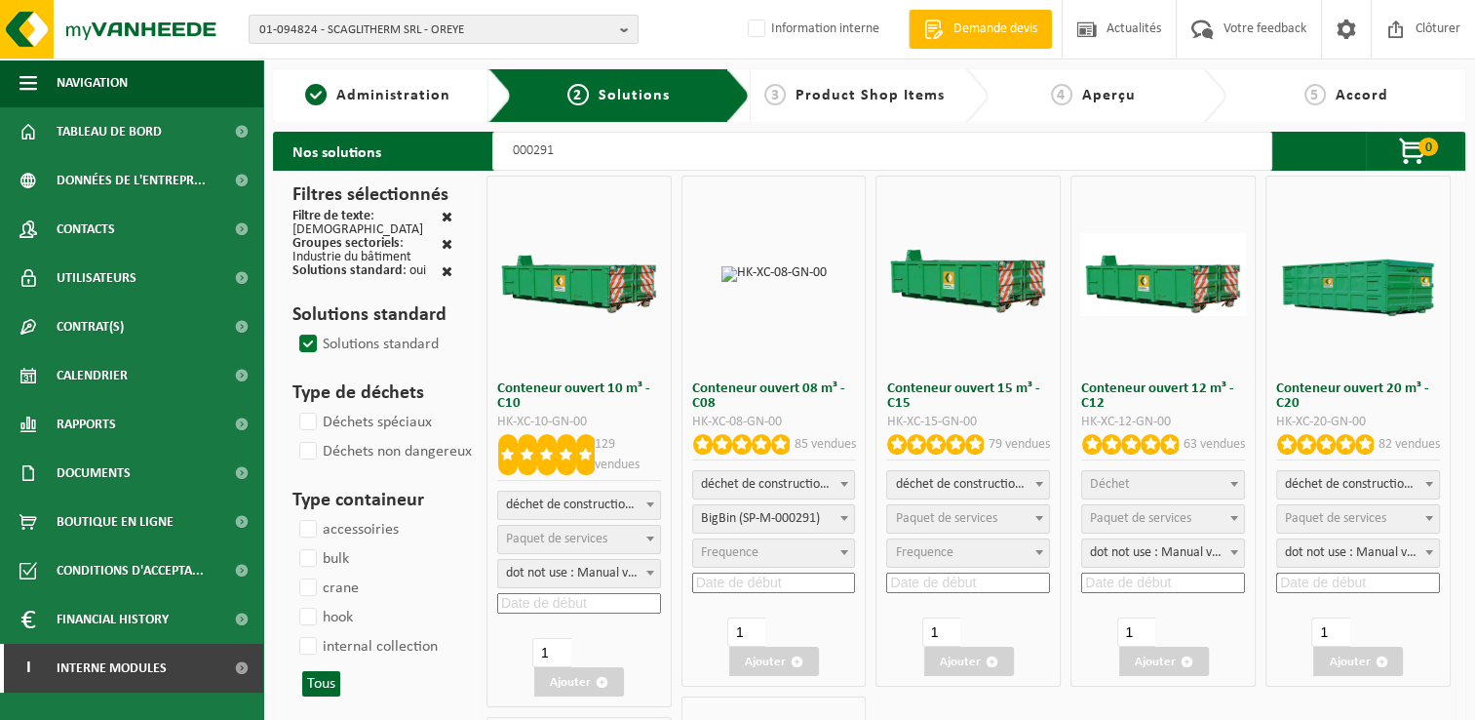
select select
select select "197"
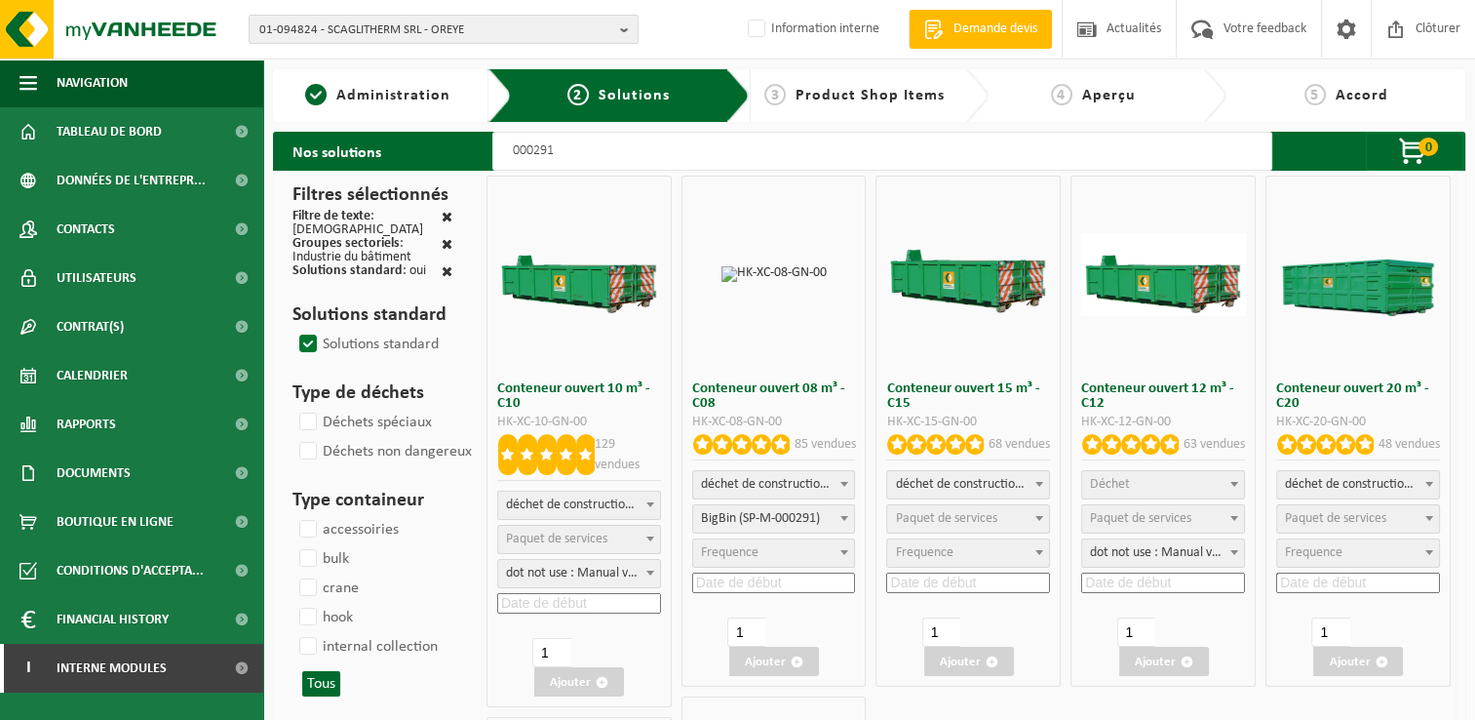
select select
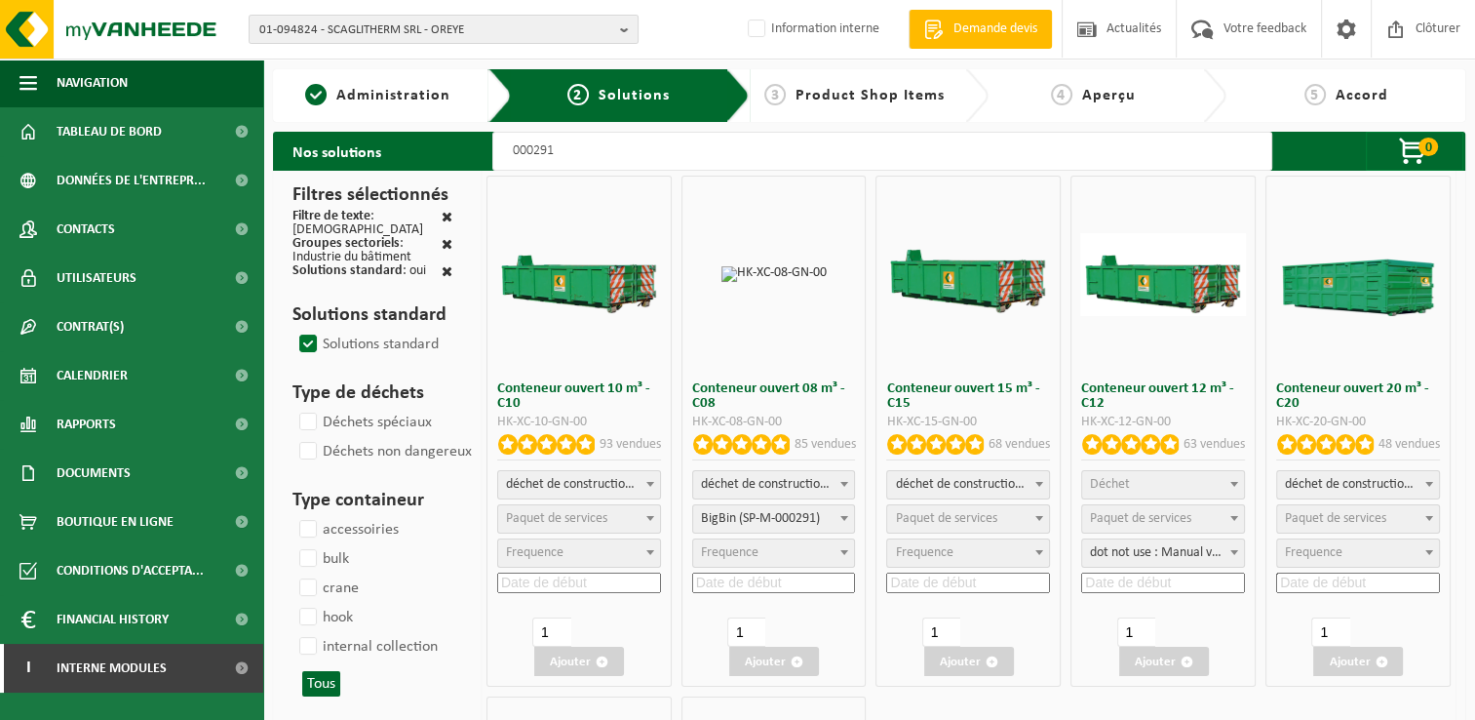
select select "25"
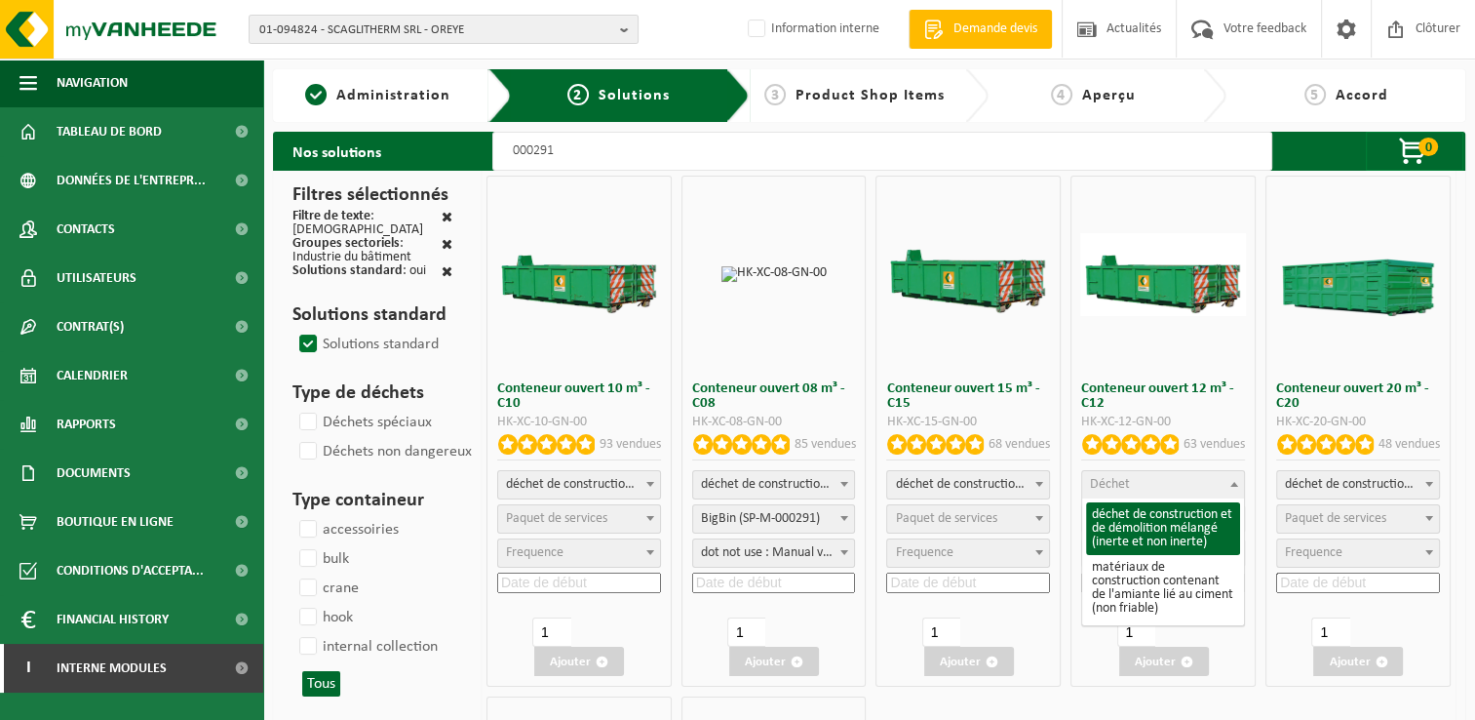
click at [1135, 474] on span "Déchet" at bounding box center [1163, 484] width 162 height 27
select select "31"
select select
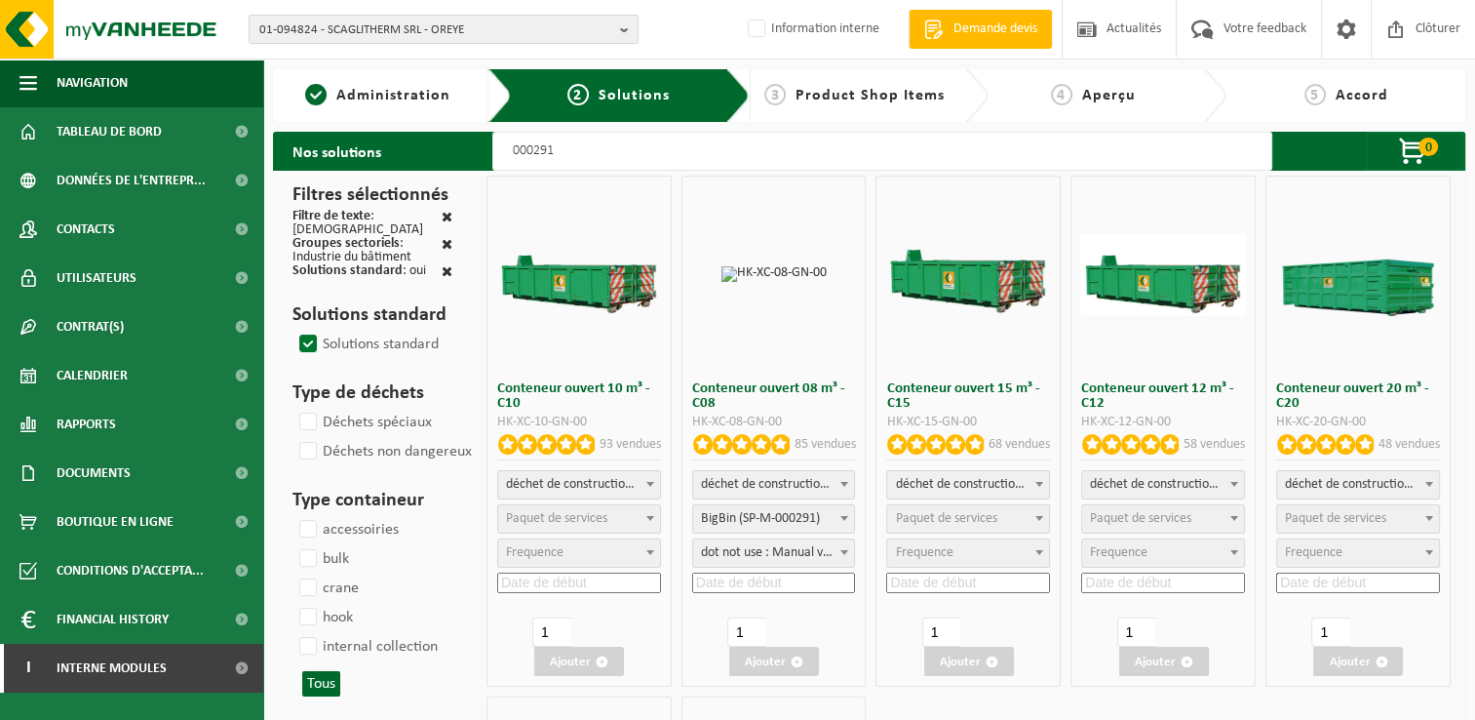
select select
click at [1127, 523] on span "Paquet de services" at bounding box center [1140, 518] width 101 height 15
select select "197"
select select "25"
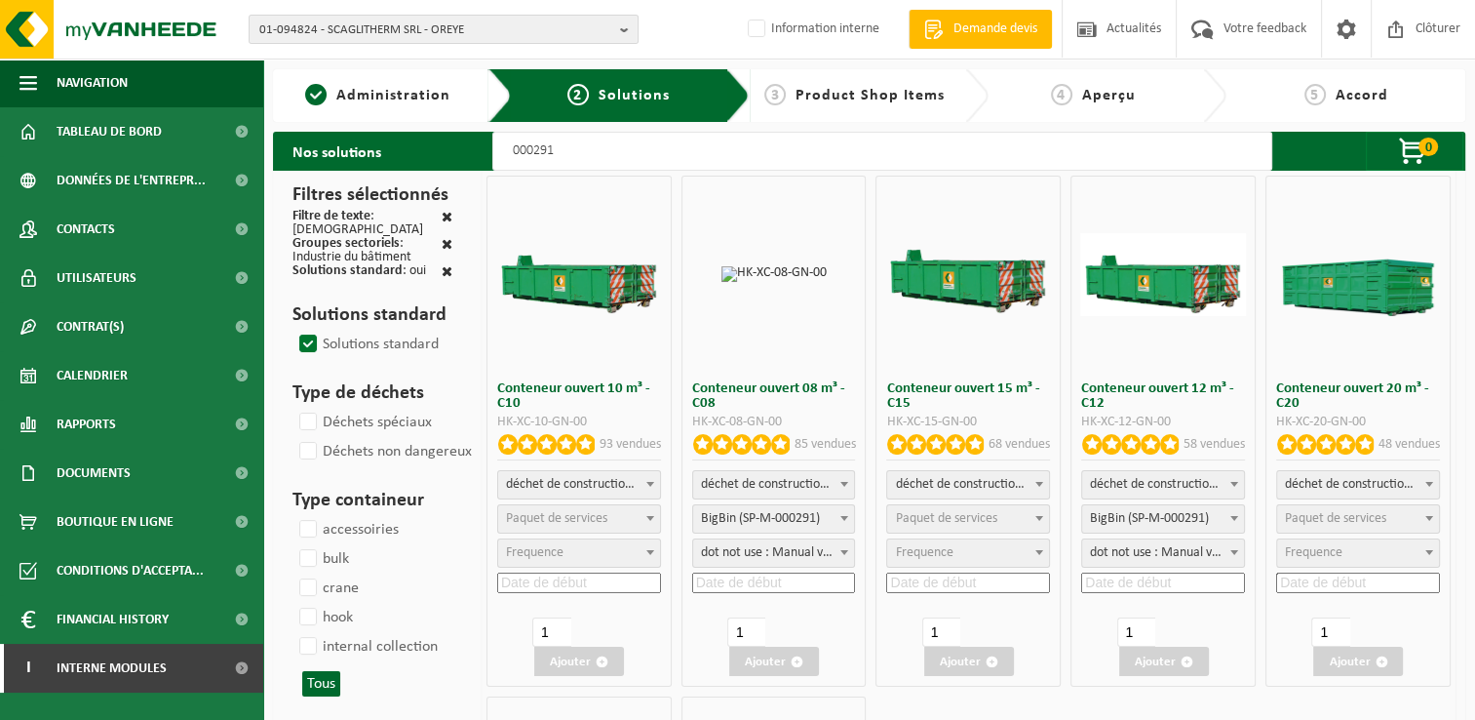
click at [1139, 585] on input at bounding box center [1164, 582] width 164 height 20
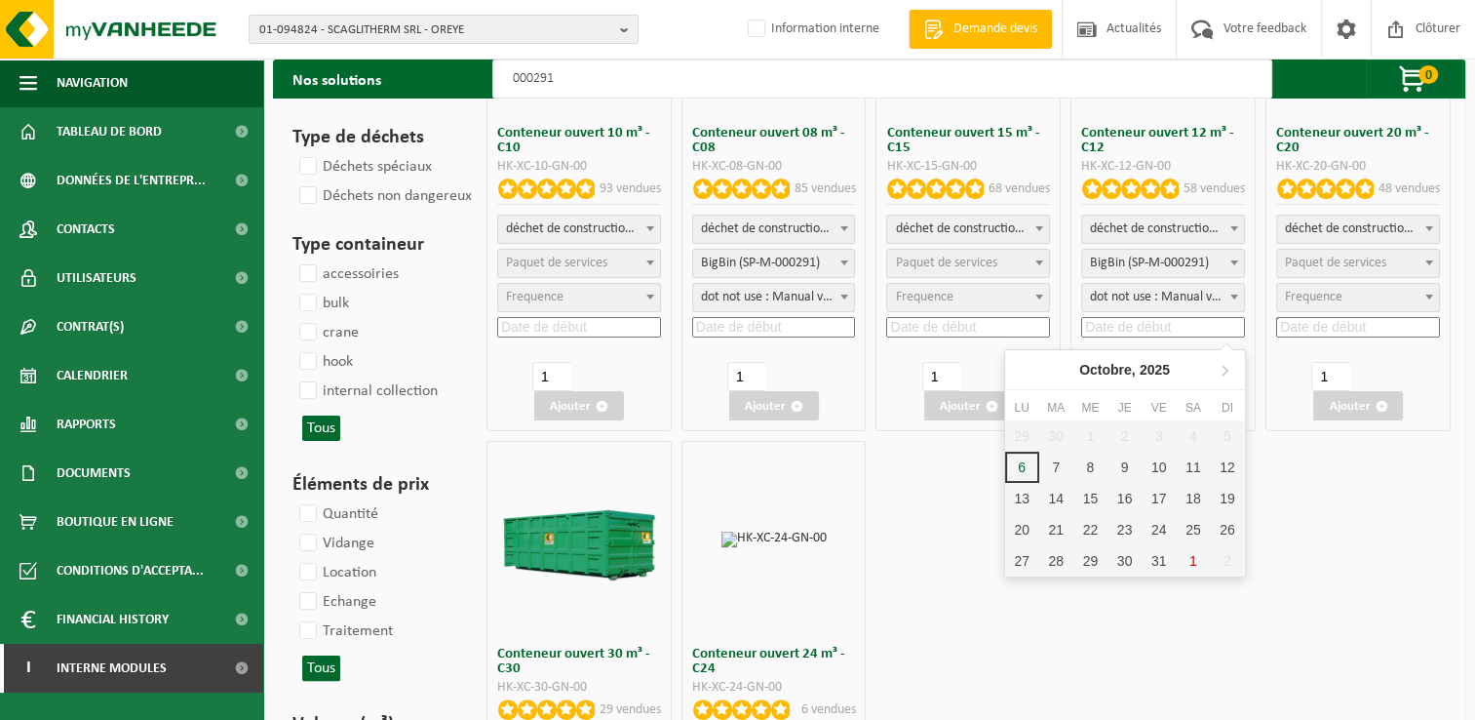
scroll to position [293, 0]
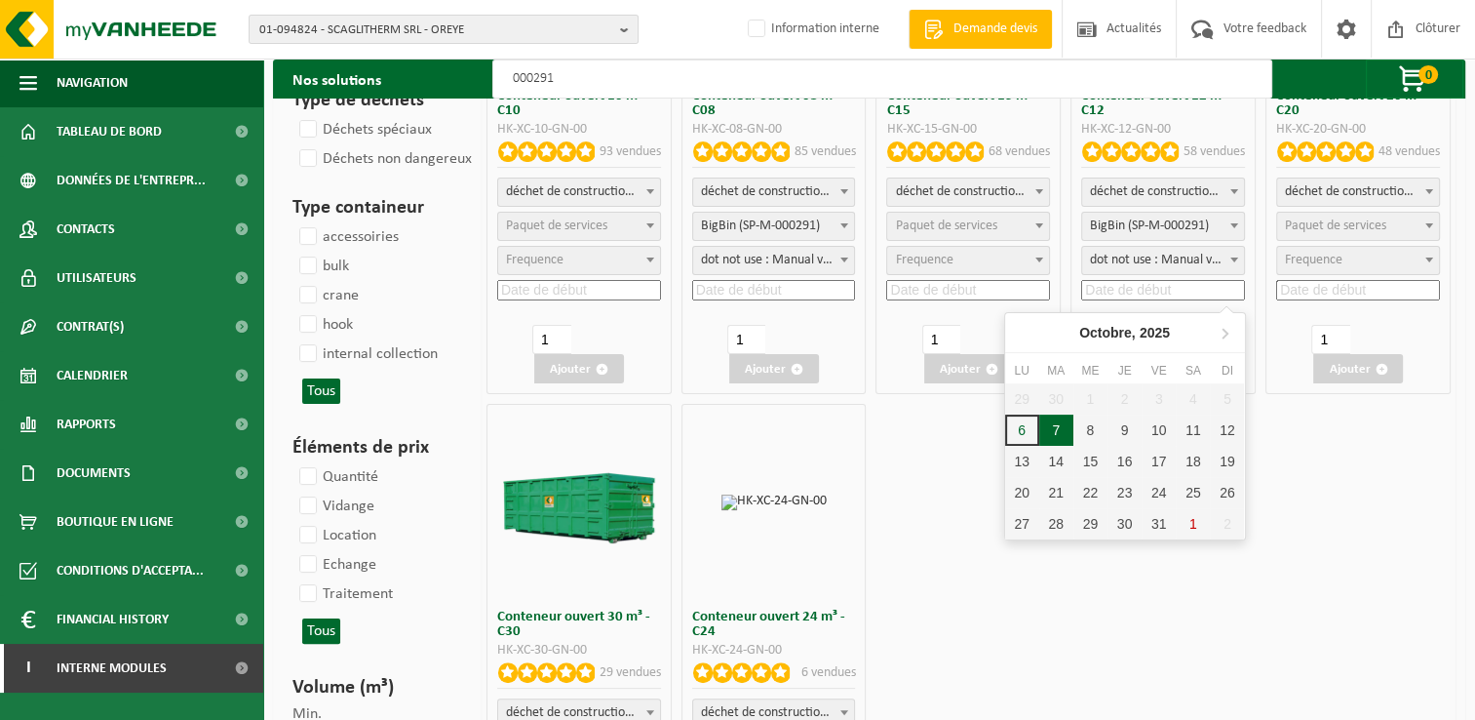
click at [1061, 431] on div "7" at bounding box center [1057, 429] width 34 height 31
type input "2025-10-07"
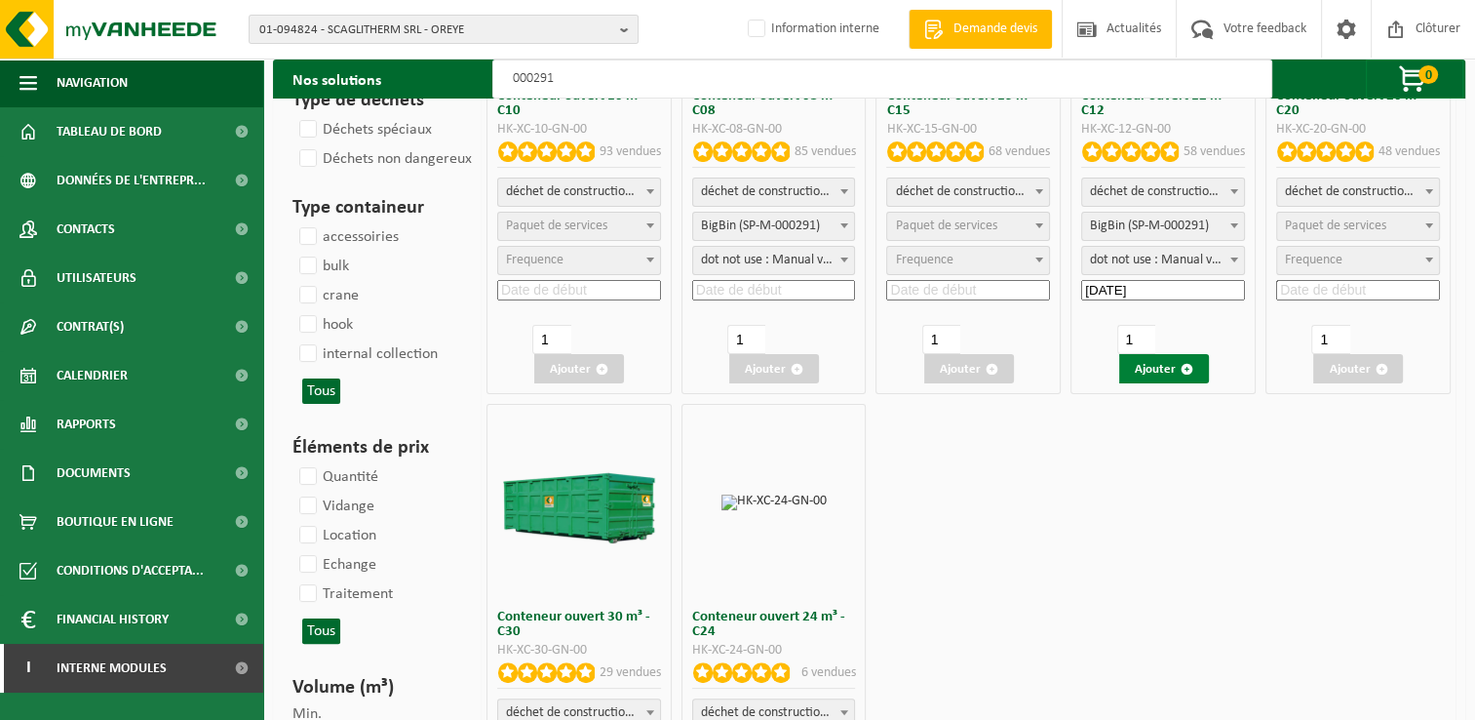
click at [1167, 357] on button "Ajouter" at bounding box center [1165, 368] width 90 height 29
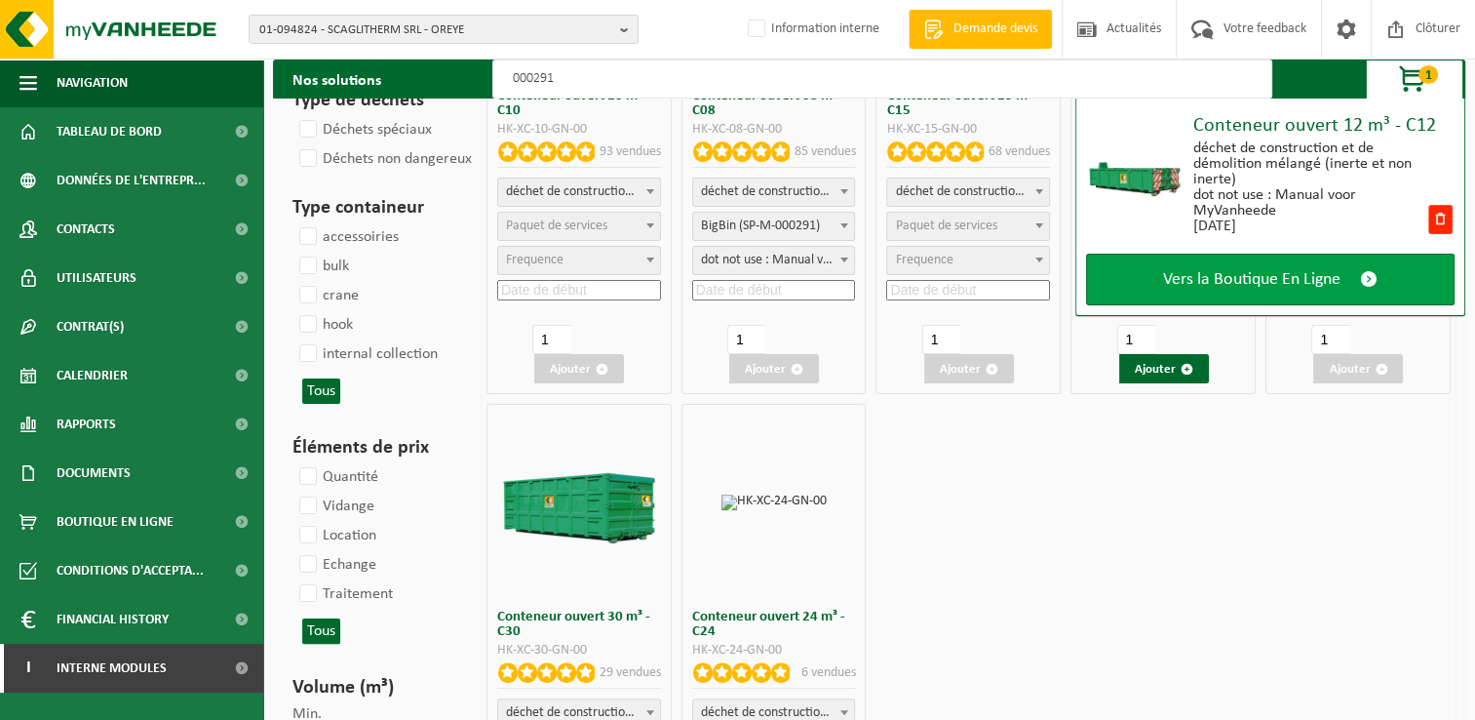
click at [1258, 283] on span "Vers la Boutique En Ligne" at bounding box center [1251, 279] width 177 height 20
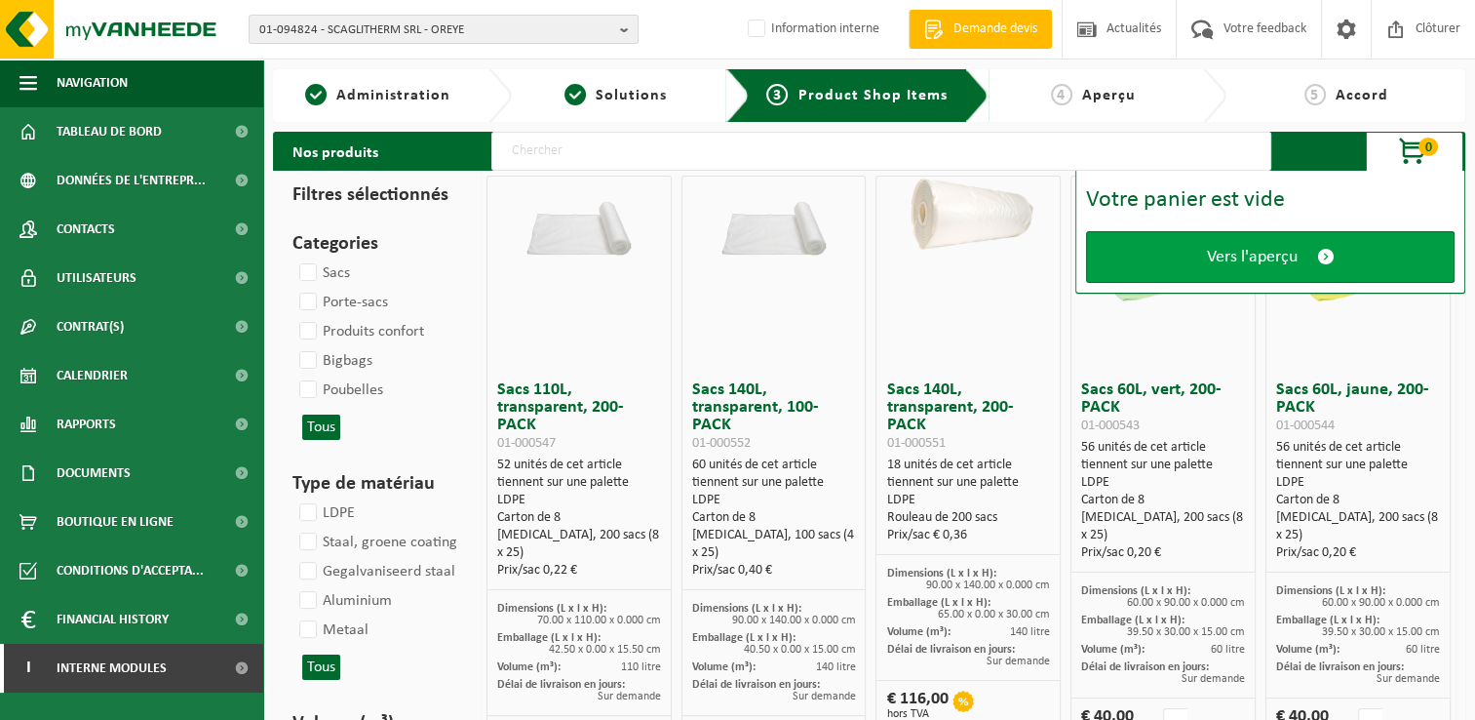
click at [1250, 248] on span "Vers l'aperçu" at bounding box center [1252, 257] width 91 height 20
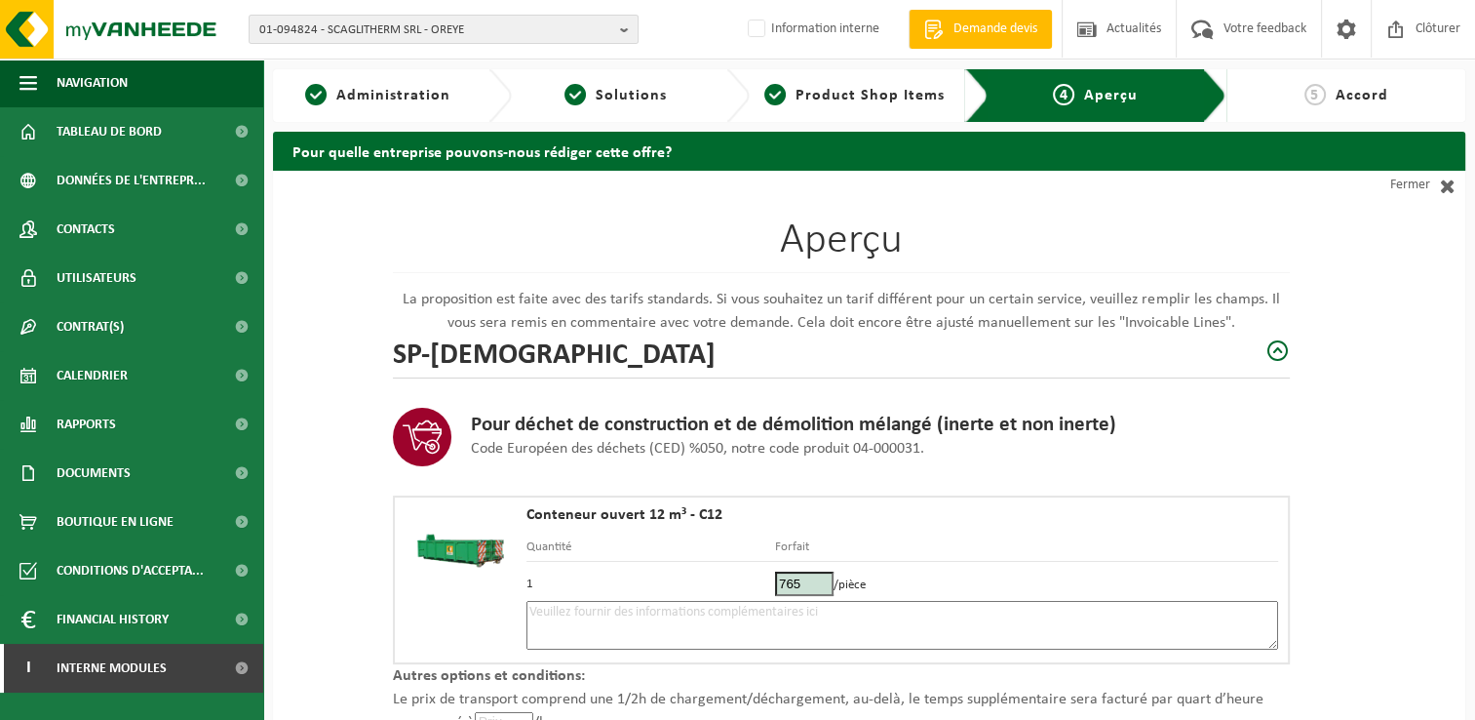
click at [707, 629] on textarea at bounding box center [903, 625] width 752 height 49
drag, startPoint x: 1313, startPoint y: 354, endPoint x: 1062, endPoint y: 683, distance: 413.3
click at [1313, 354] on div "Aperçu La proposition est faite avec des tarifs standards. Si vous souhaitez un…" at bounding box center [869, 581] width 1193 height 820
click at [727, 616] on textarea "Placement 7/10 - bricaillons -" at bounding box center [903, 625] width 752 height 49
paste textarea "474650596"
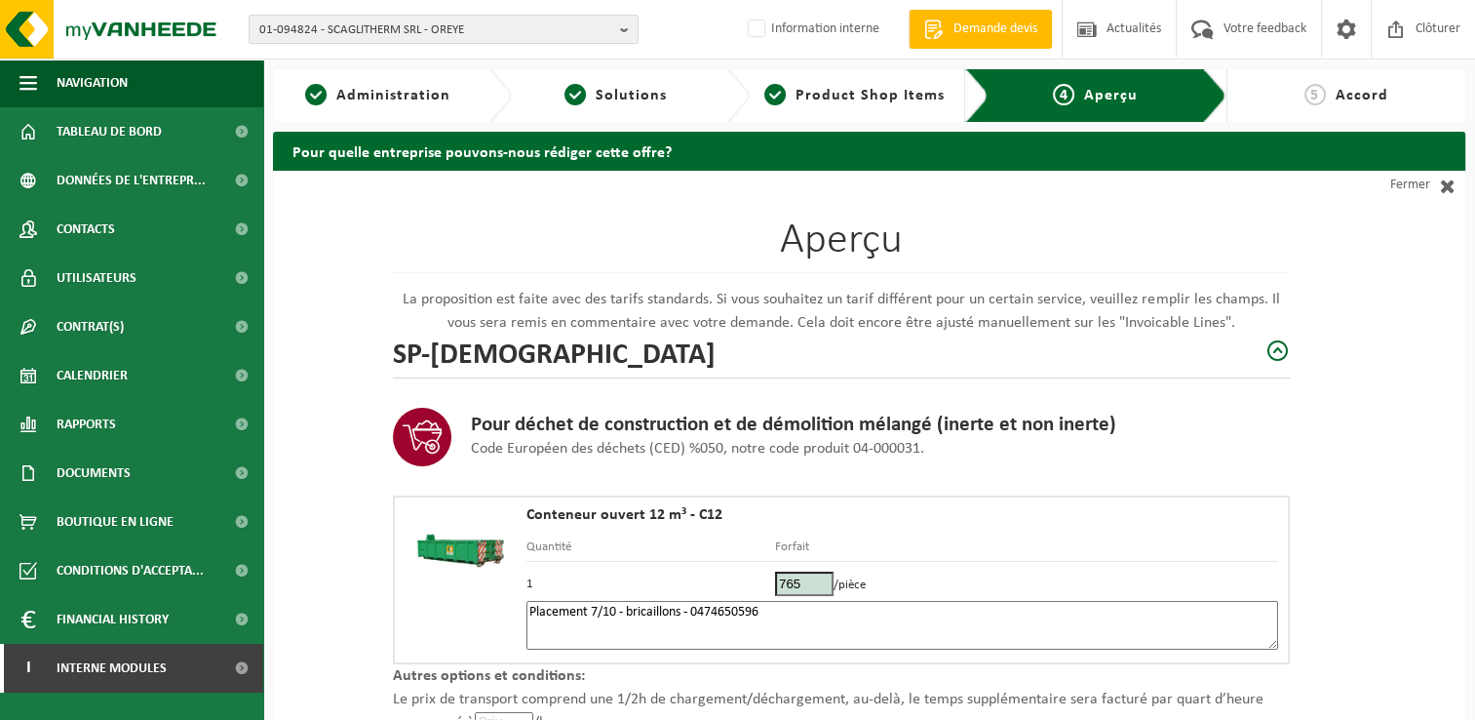
scroll to position [277, 0]
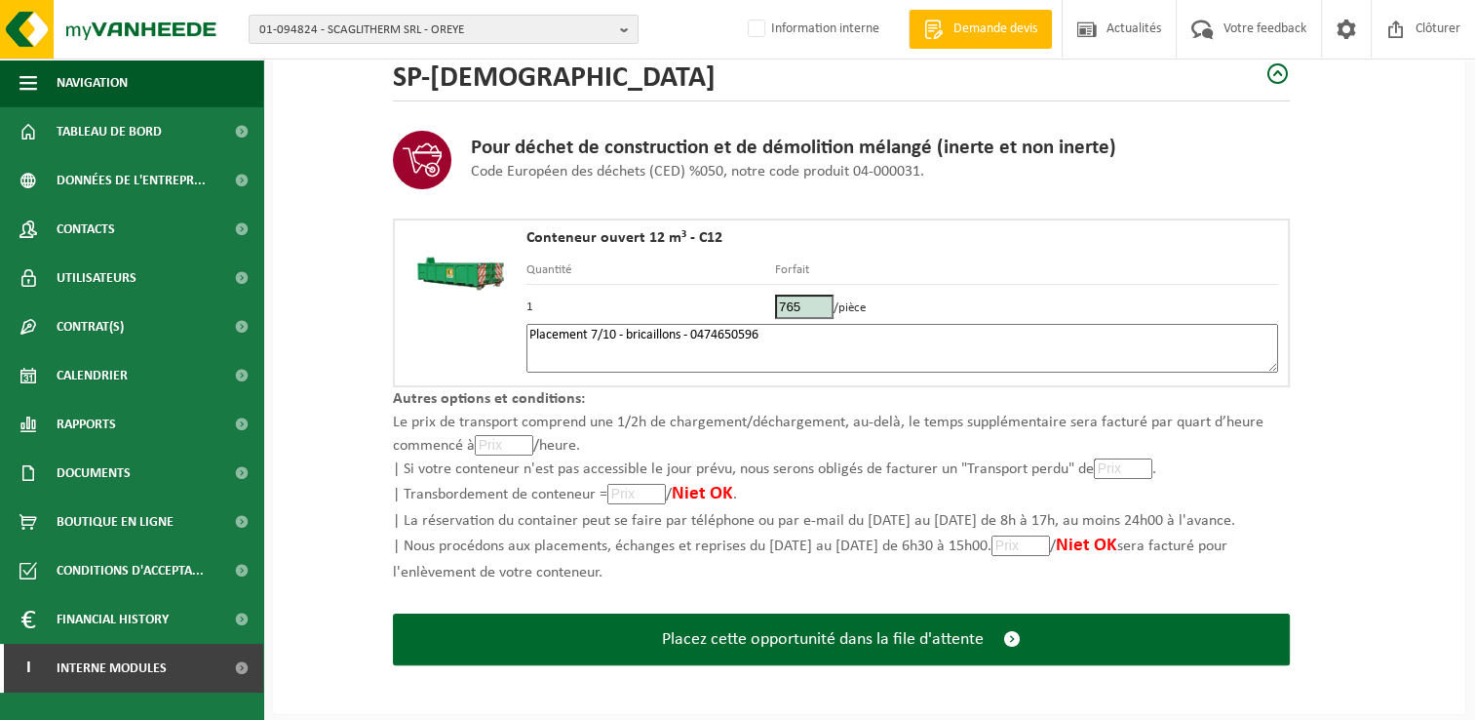
click at [690, 330] on textarea "Placement 7/10 - bricaillons - 0474650596" at bounding box center [903, 348] width 752 height 49
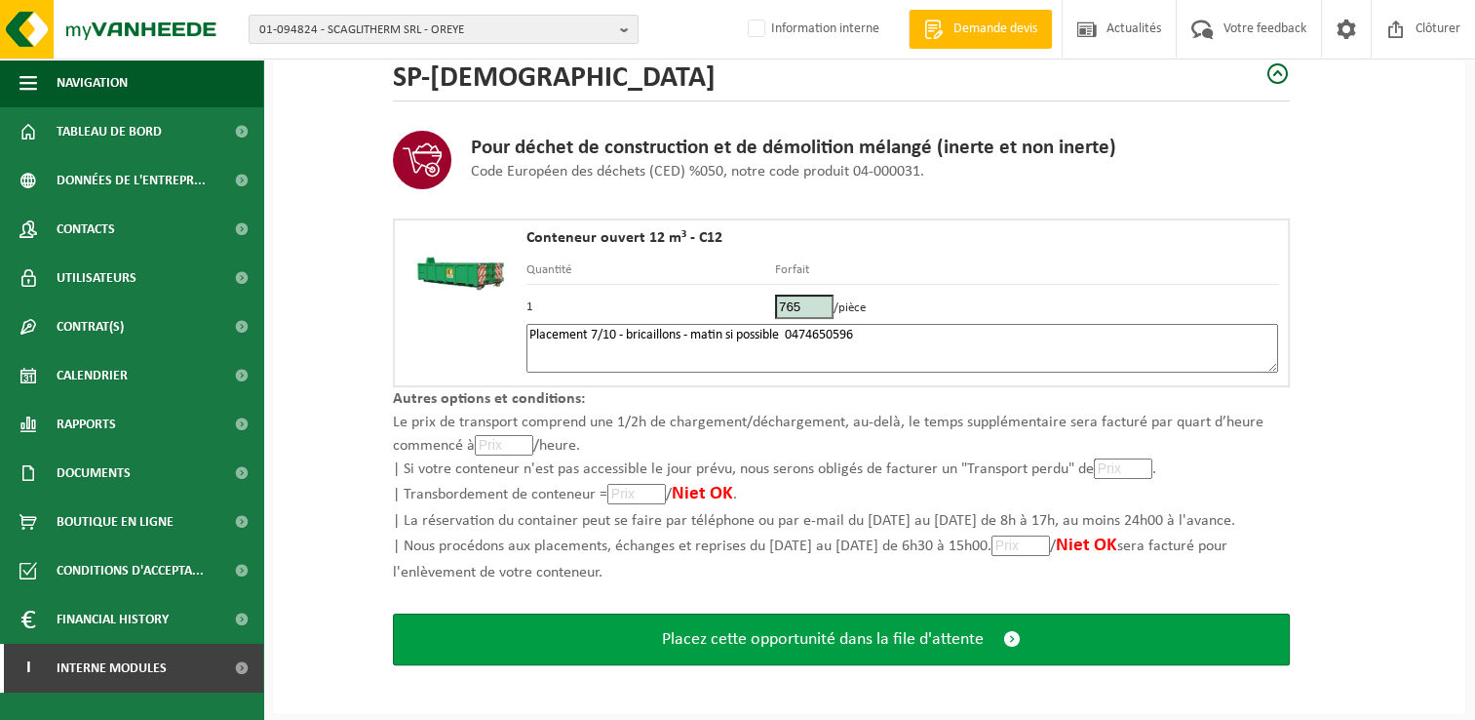
type textarea "Placement 7/10 - bricaillons - matin si possible 0474650596"
click at [768, 645] on span "Placez cette opportunité dans la file d'attente" at bounding box center [823, 639] width 322 height 20
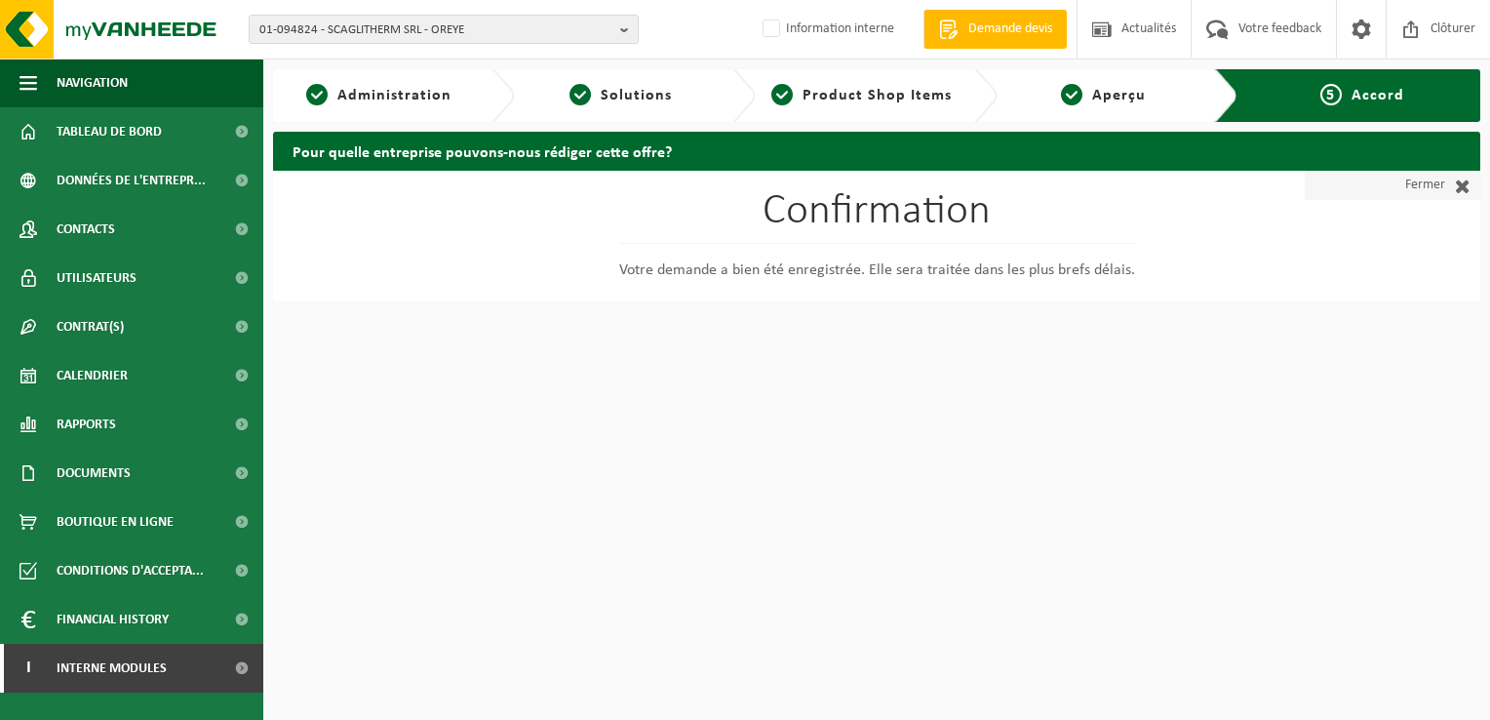
click at [1446, 190] on span at bounding box center [1457, 186] width 25 height 20
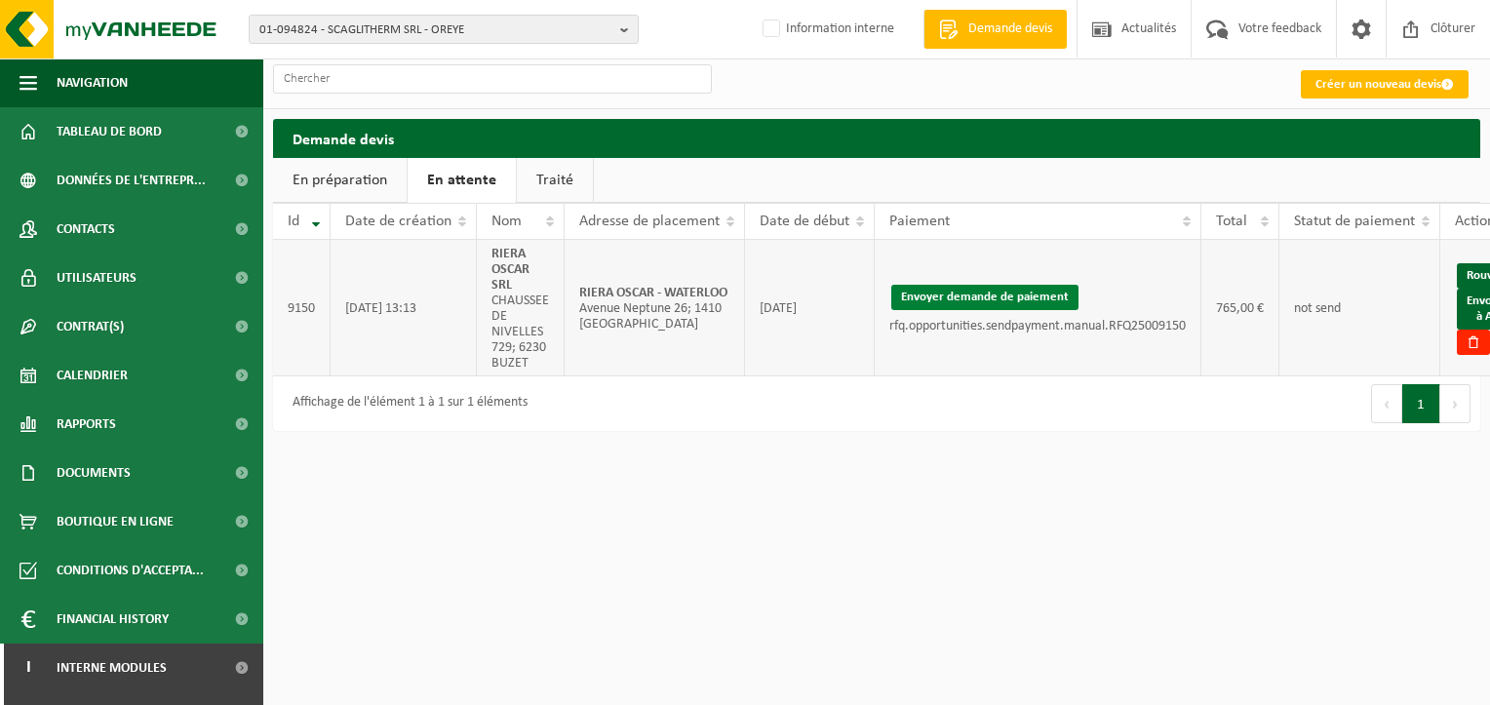
click at [1004, 295] on button "Envoyer demande de paiement" at bounding box center [984, 297] width 187 height 25
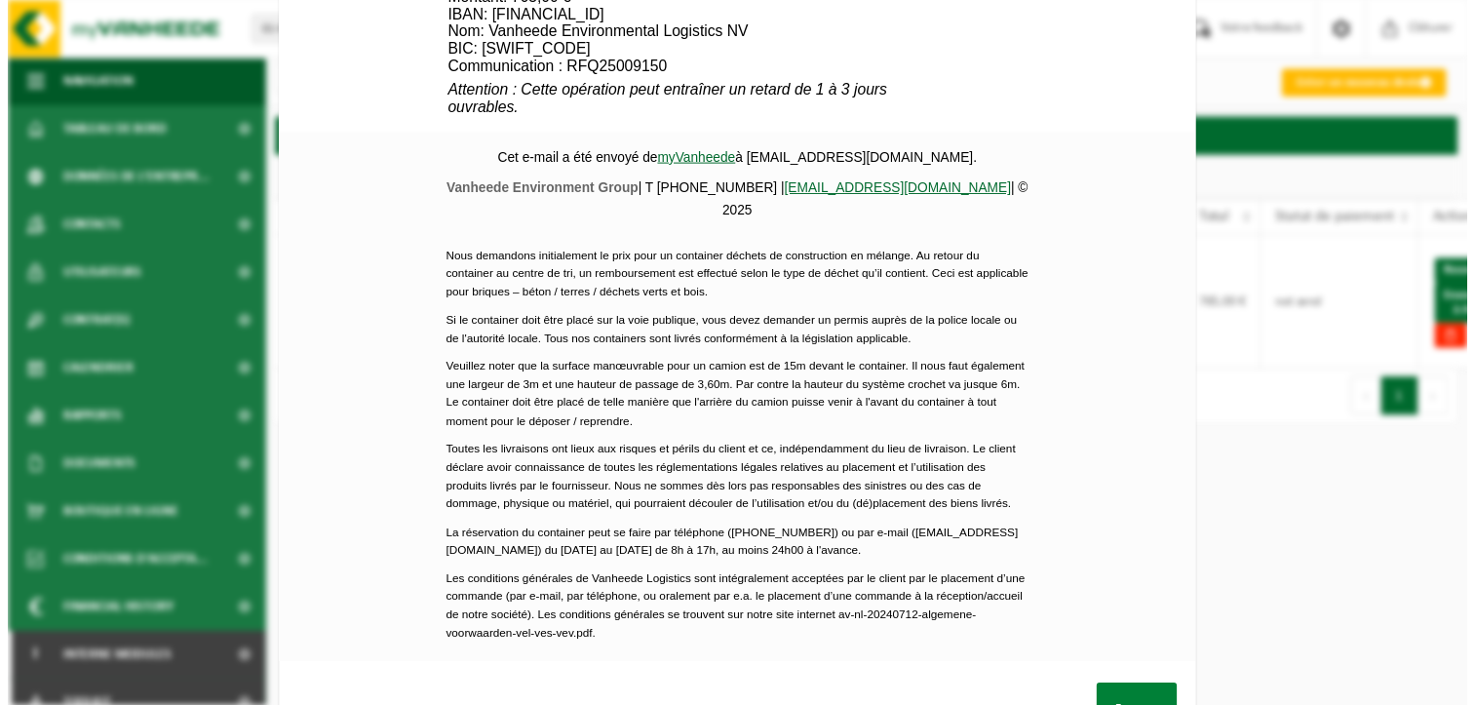
scroll to position [918, 0]
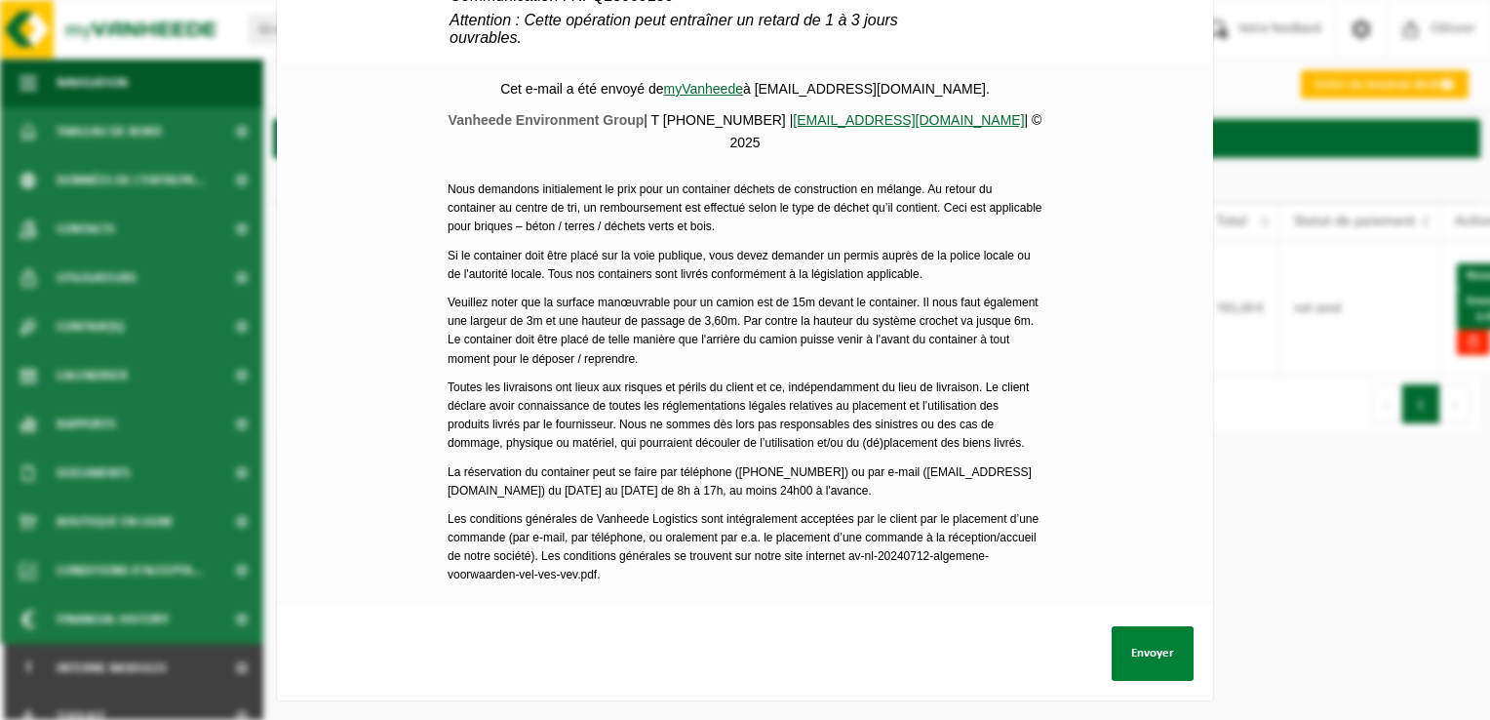
click at [1135, 643] on button "Envoyer" at bounding box center [1153, 653] width 82 height 55
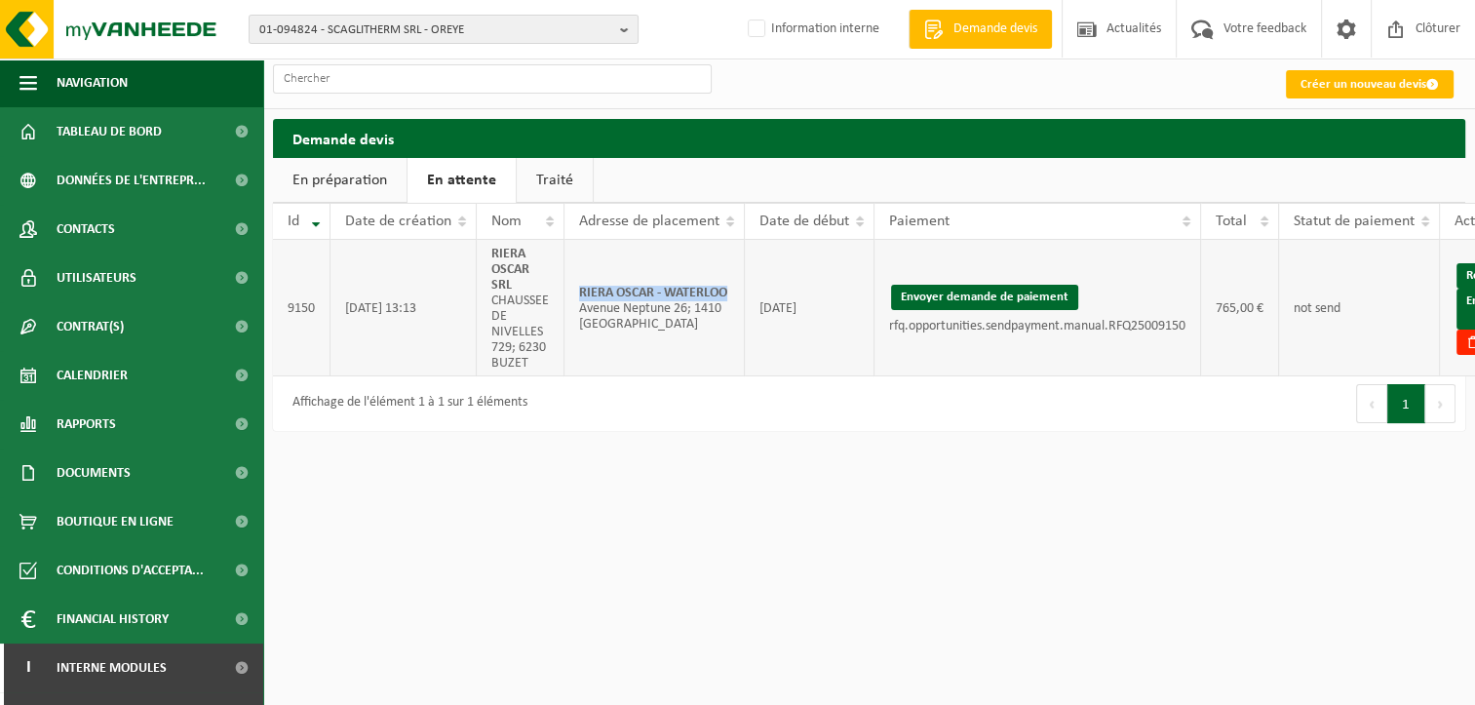
drag, startPoint x: 653, startPoint y: 303, endPoint x: 573, endPoint y: 284, distance: 82.3
click at [573, 284] on td "RIERA OSCAR - WATERLOO Avenue Neptune 26; 1410 WATERLOO" at bounding box center [655, 308] width 180 height 137
copy strong "RIERA OSCAR - WATERLOO"
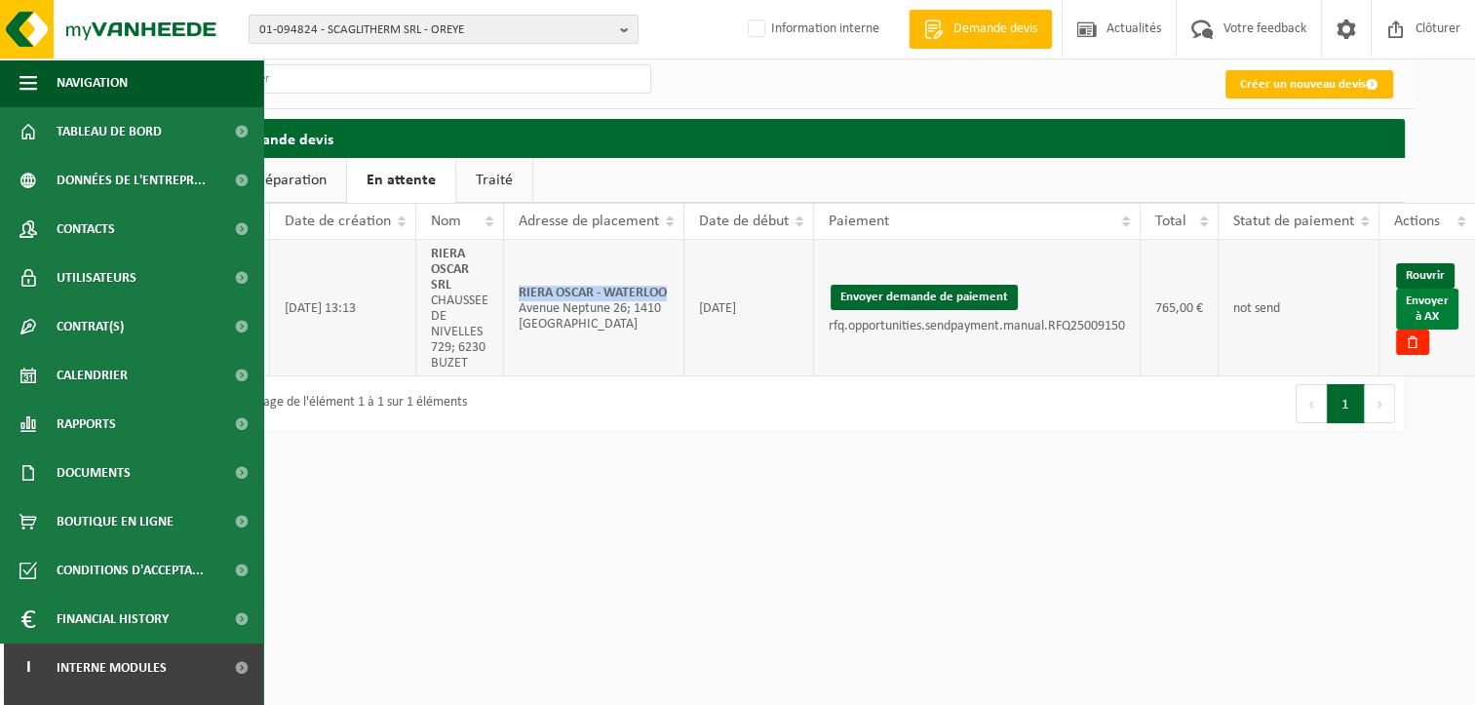
click at [1422, 321] on link "Envoyer à AX" at bounding box center [1427, 309] width 62 height 41
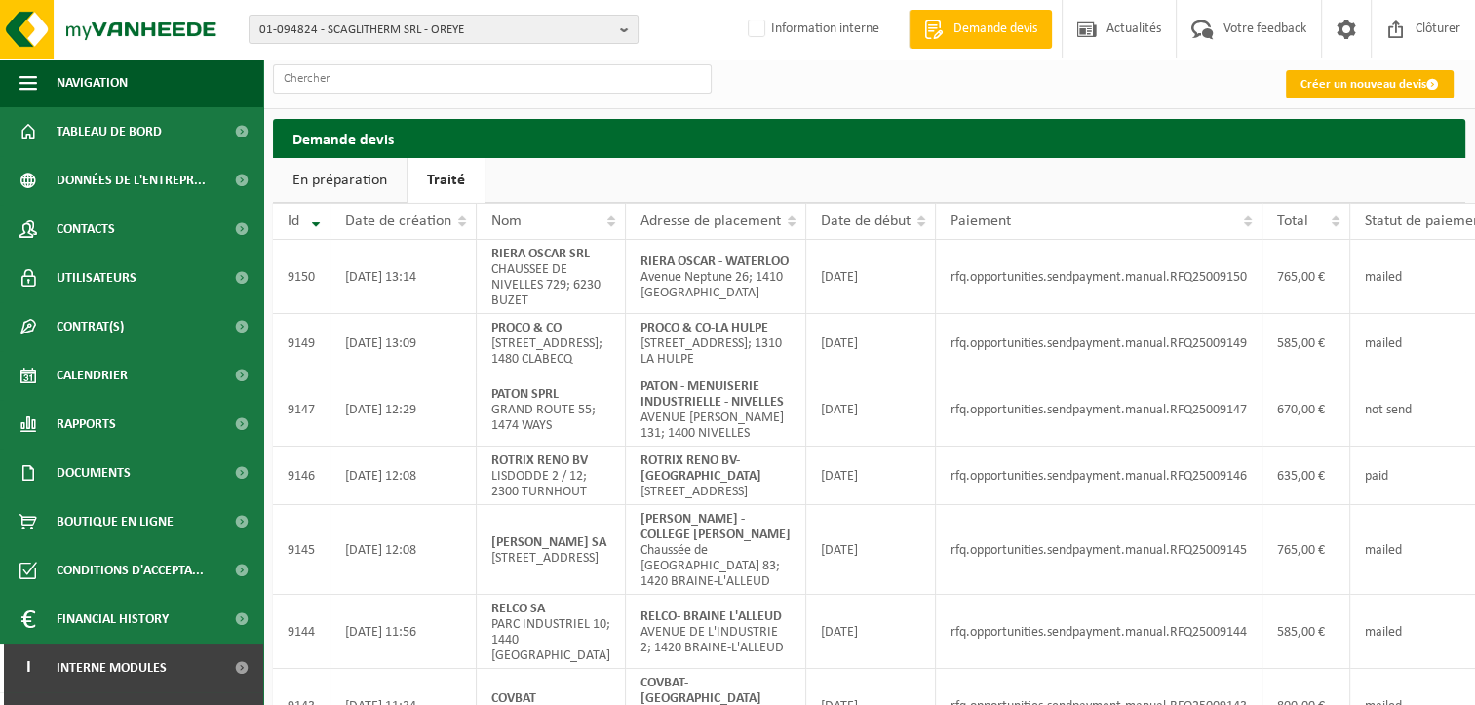
click at [1357, 79] on link "Créer un nouveau devis" at bounding box center [1370, 84] width 168 height 28
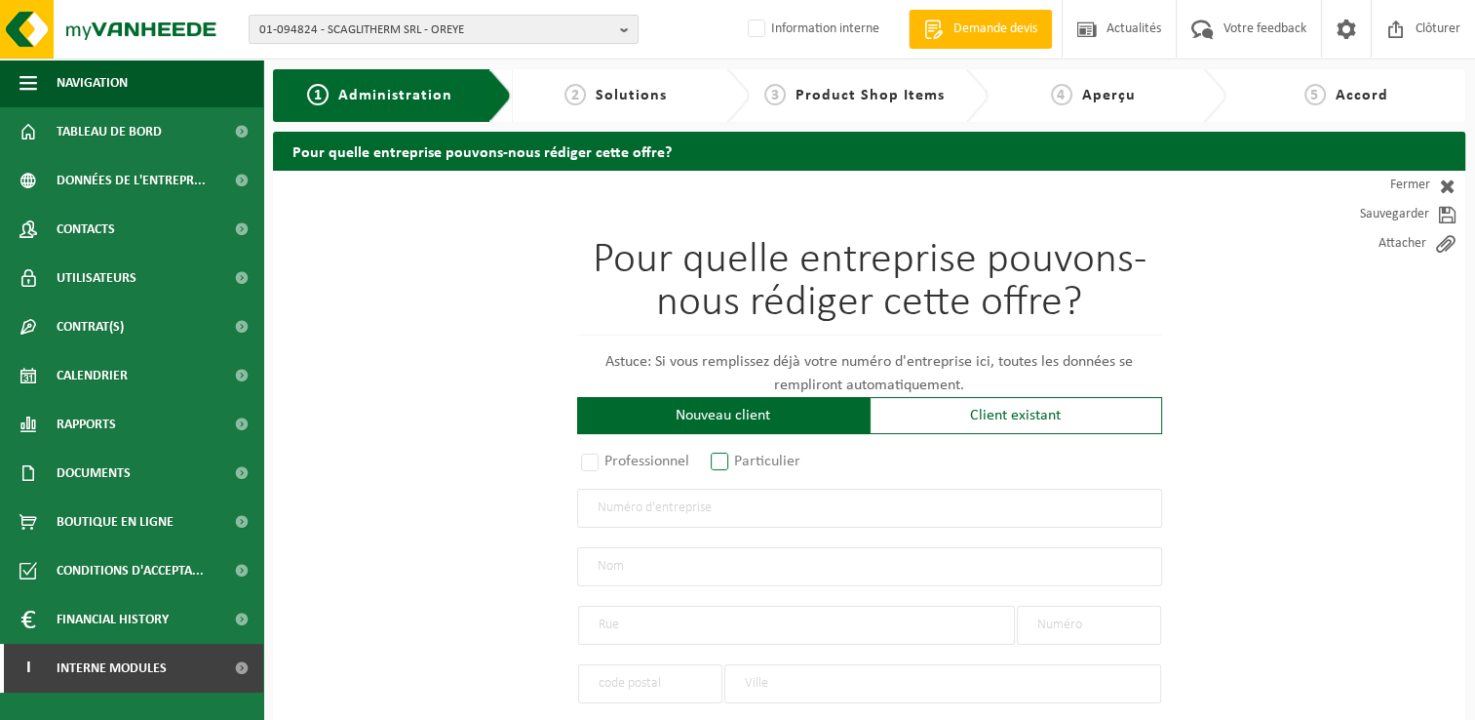
click at [728, 454] on label "Particulier" at bounding box center [756, 461] width 99 height 27
click at [739, 456] on input "Particulier" at bounding box center [745, 462] width 13 height 13
radio input "true"
select select "P"
select select "1707"
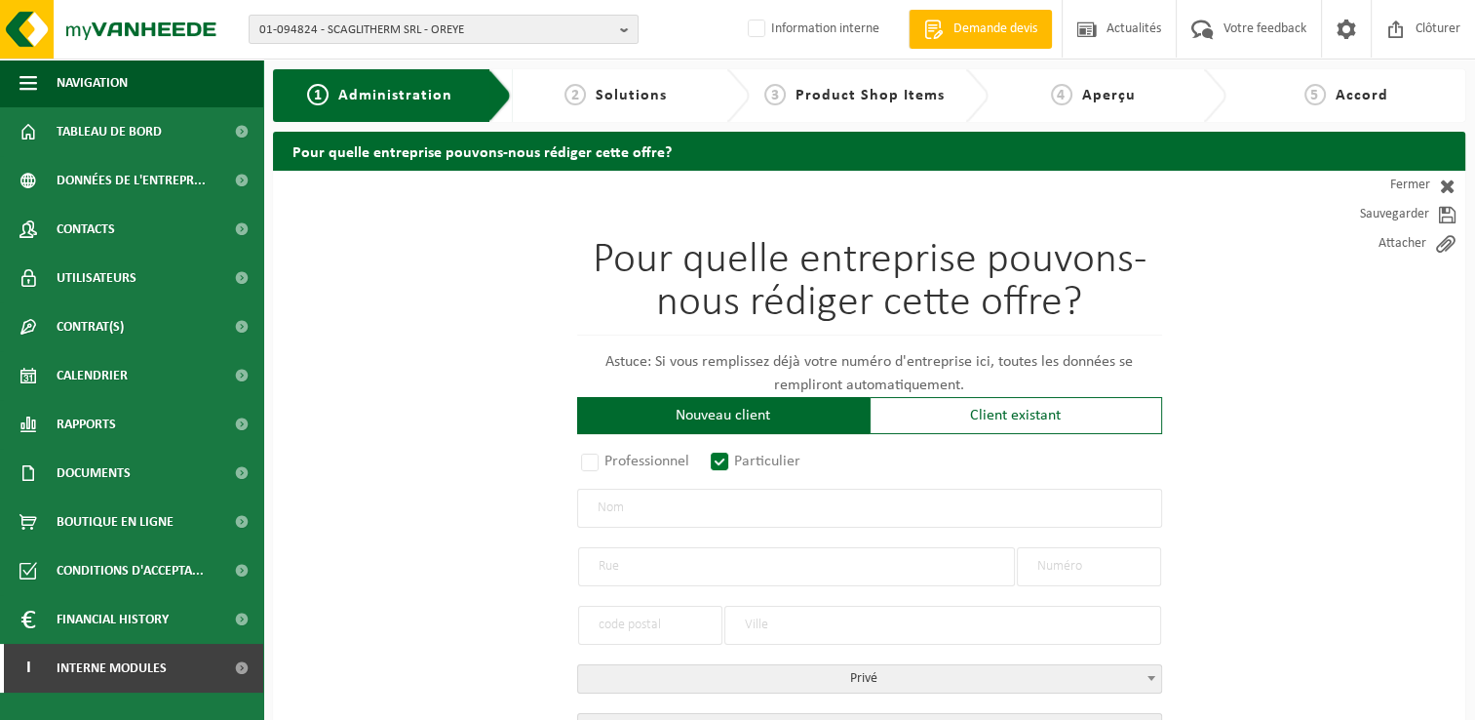
click at [719, 504] on input "text" at bounding box center [869, 508] width 585 height 39
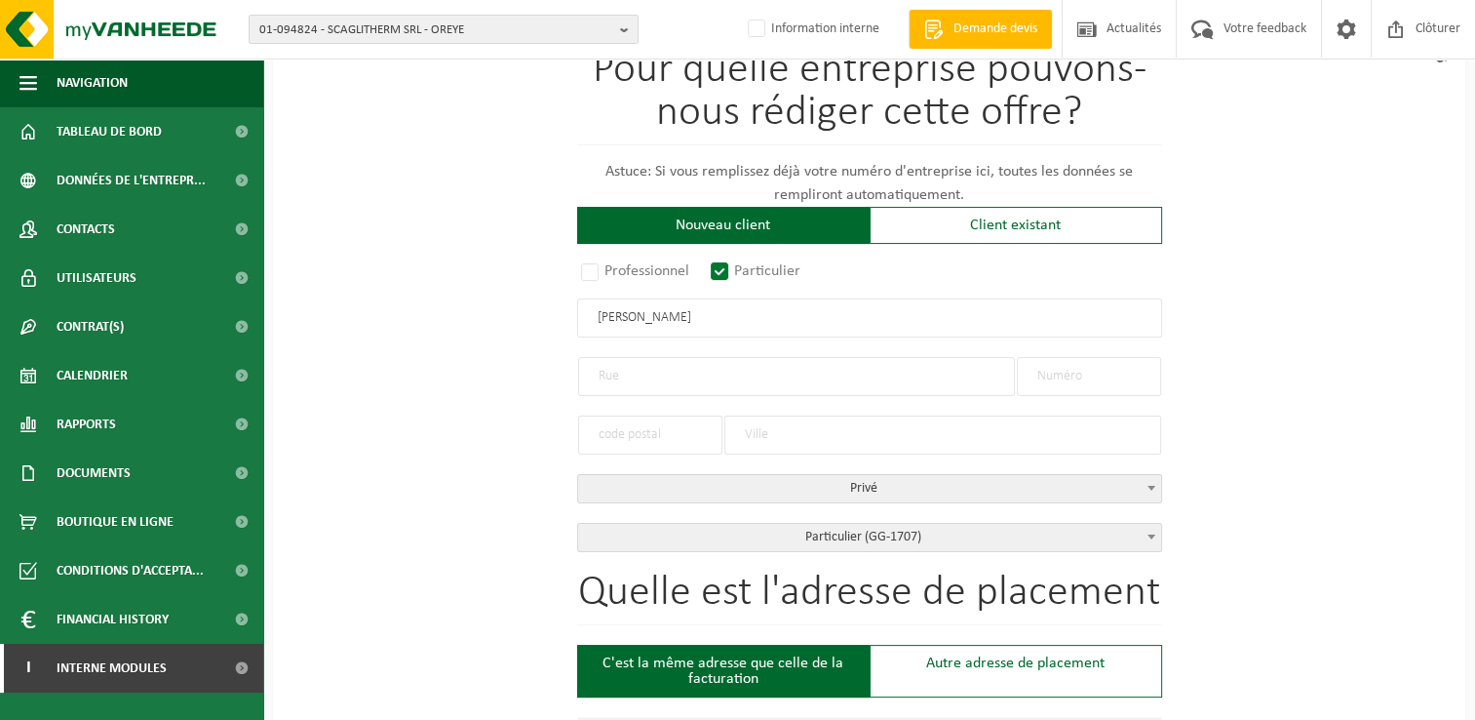
scroll to position [195, 0]
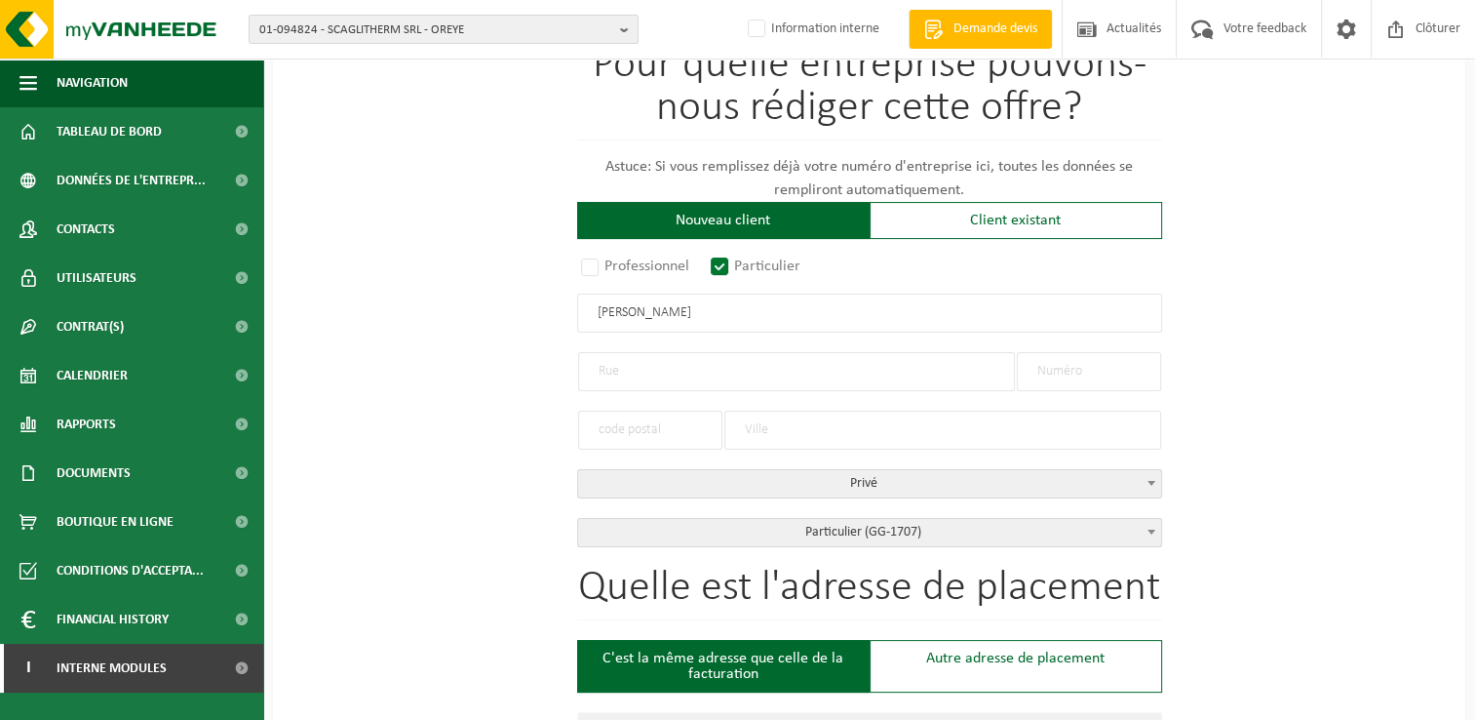
type input "Rachel Harvey-Kelly"
click at [689, 376] on input "text" at bounding box center [796, 371] width 437 height 39
type input "Avenue Reine Astrid"
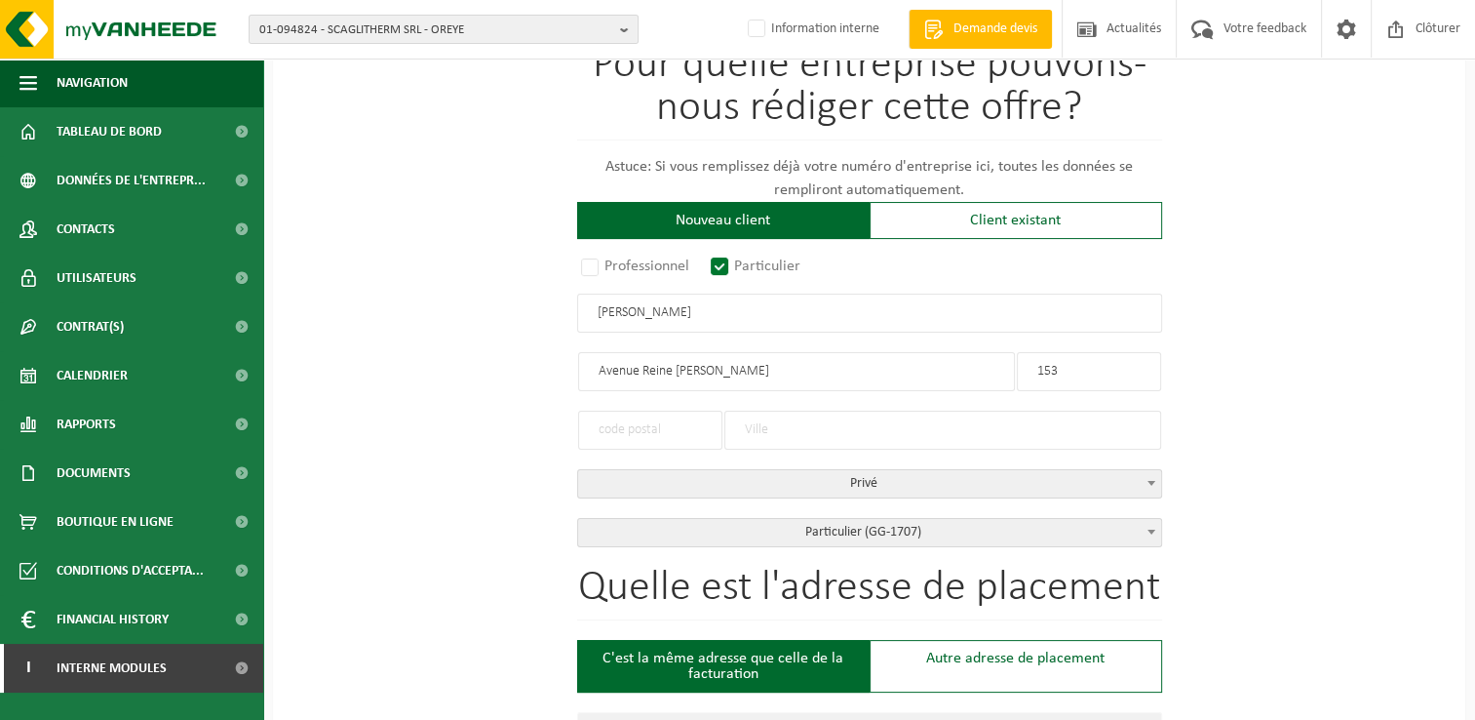
type input "153"
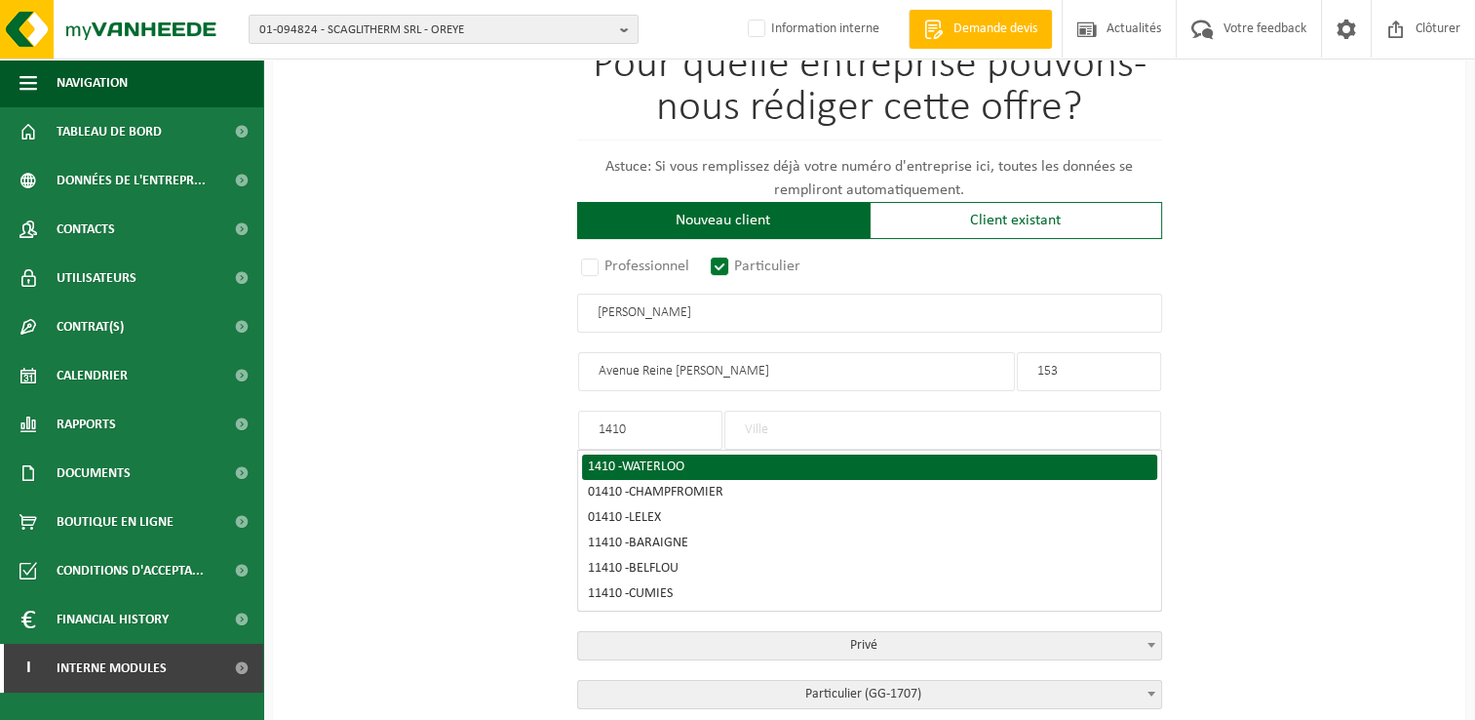
type input "1410"
click at [667, 460] on span "WATERLOO" at bounding box center [653, 466] width 62 height 15
type input "WATERLOO"
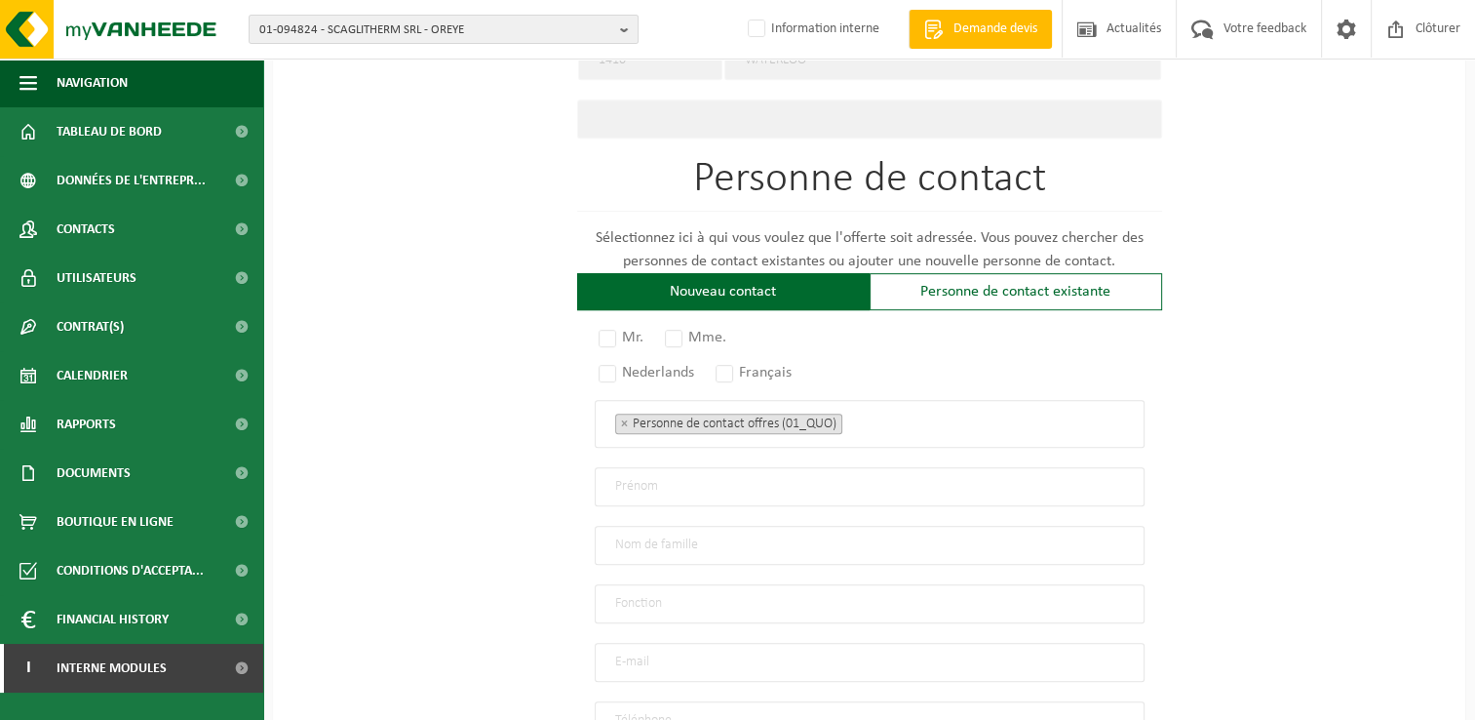
scroll to position [1073, 0]
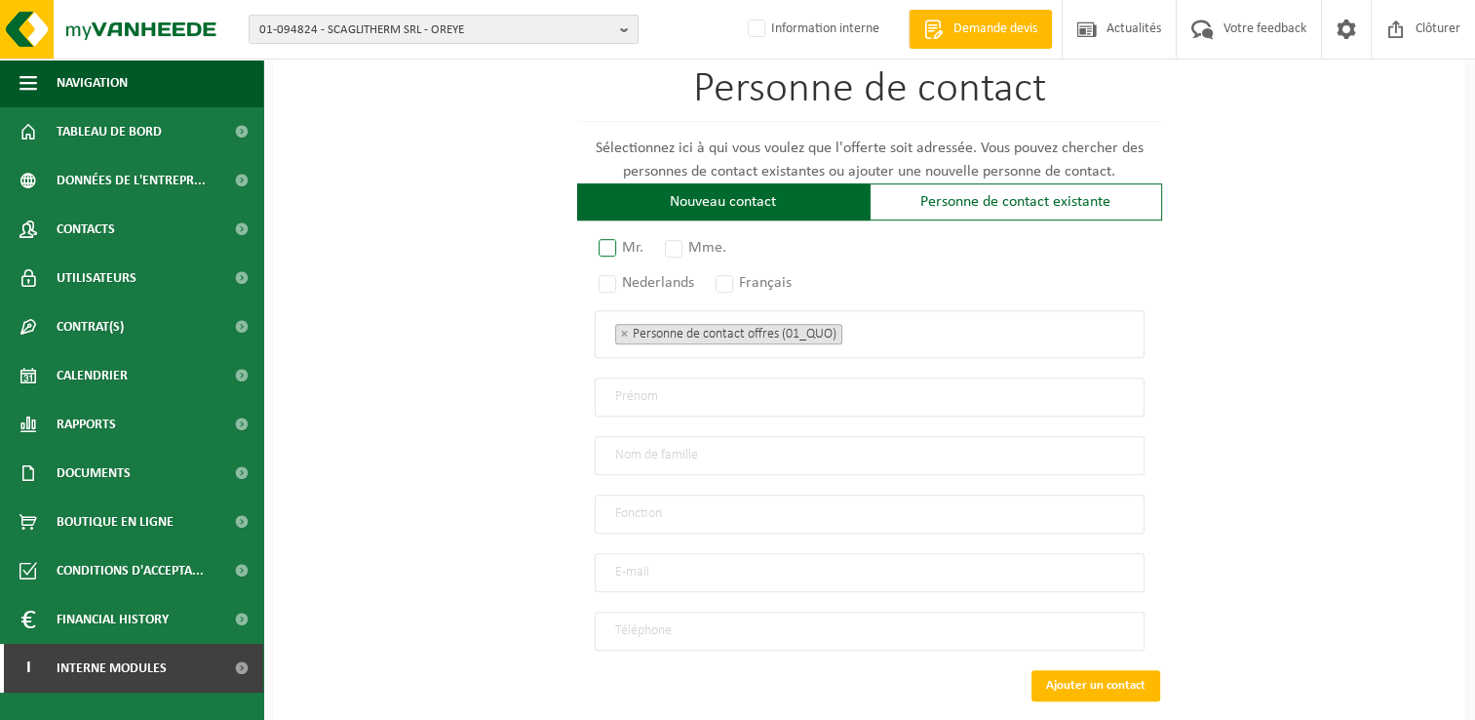
click at [605, 243] on label "Mr." at bounding box center [622, 247] width 55 height 27
radio input "true"
click at [683, 234] on label "Mme." at bounding box center [696, 247] width 71 height 27
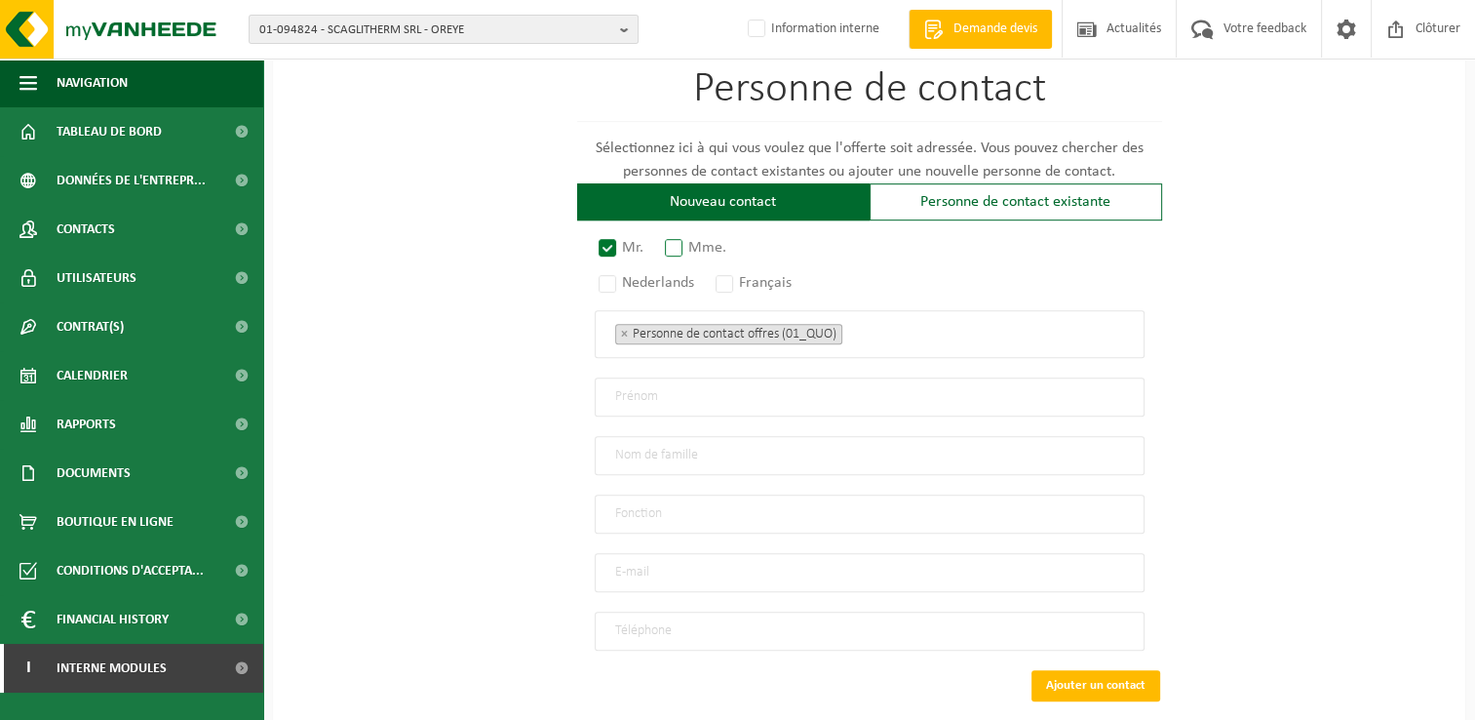
radio input "true"
click at [737, 278] on label "Français" at bounding box center [755, 282] width 86 height 27
radio input "true"
click at [690, 383] on input "text" at bounding box center [870, 396] width 550 height 39
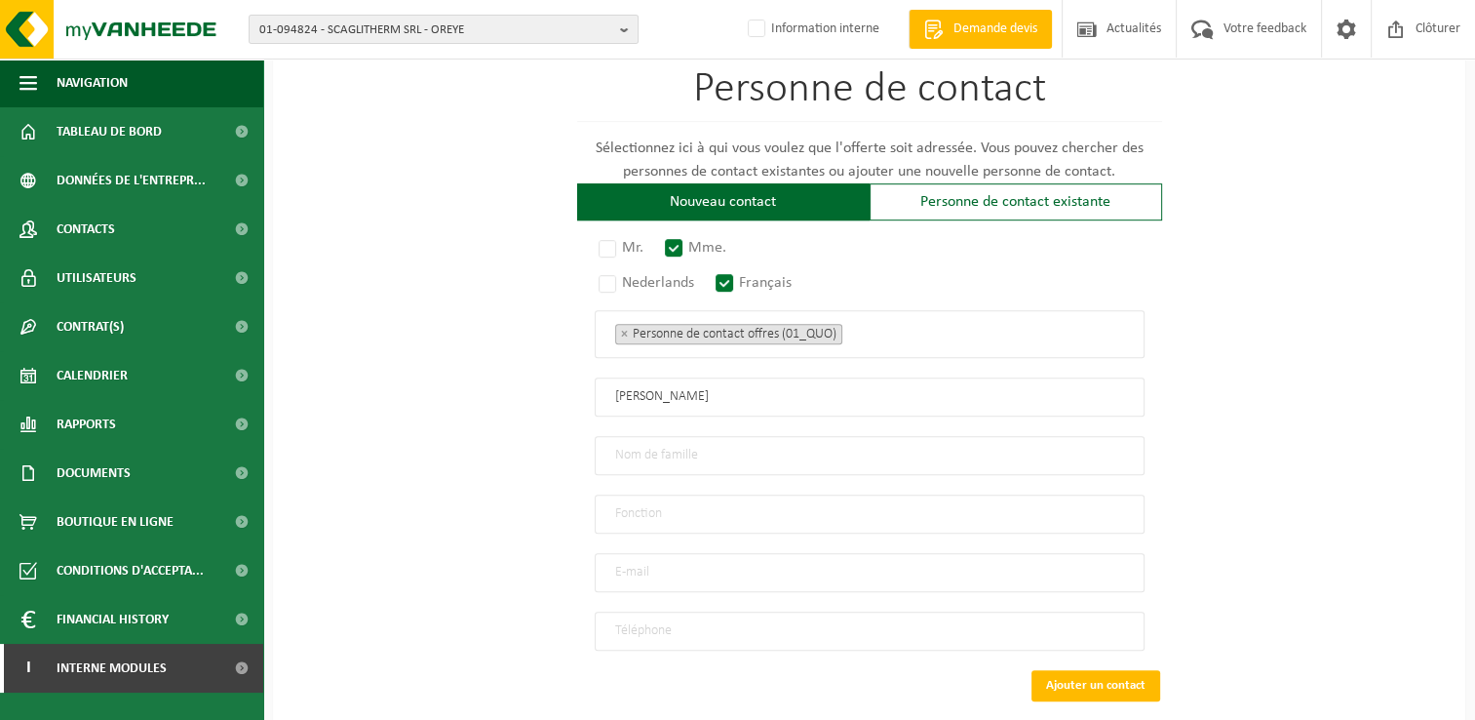
type input "Rachel"
type input "Harvey-Kelly"
type input "Particulier"
click at [664, 561] on input "email" at bounding box center [870, 572] width 550 height 39
click at [651, 553] on input "email" at bounding box center [870, 572] width 550 height 39
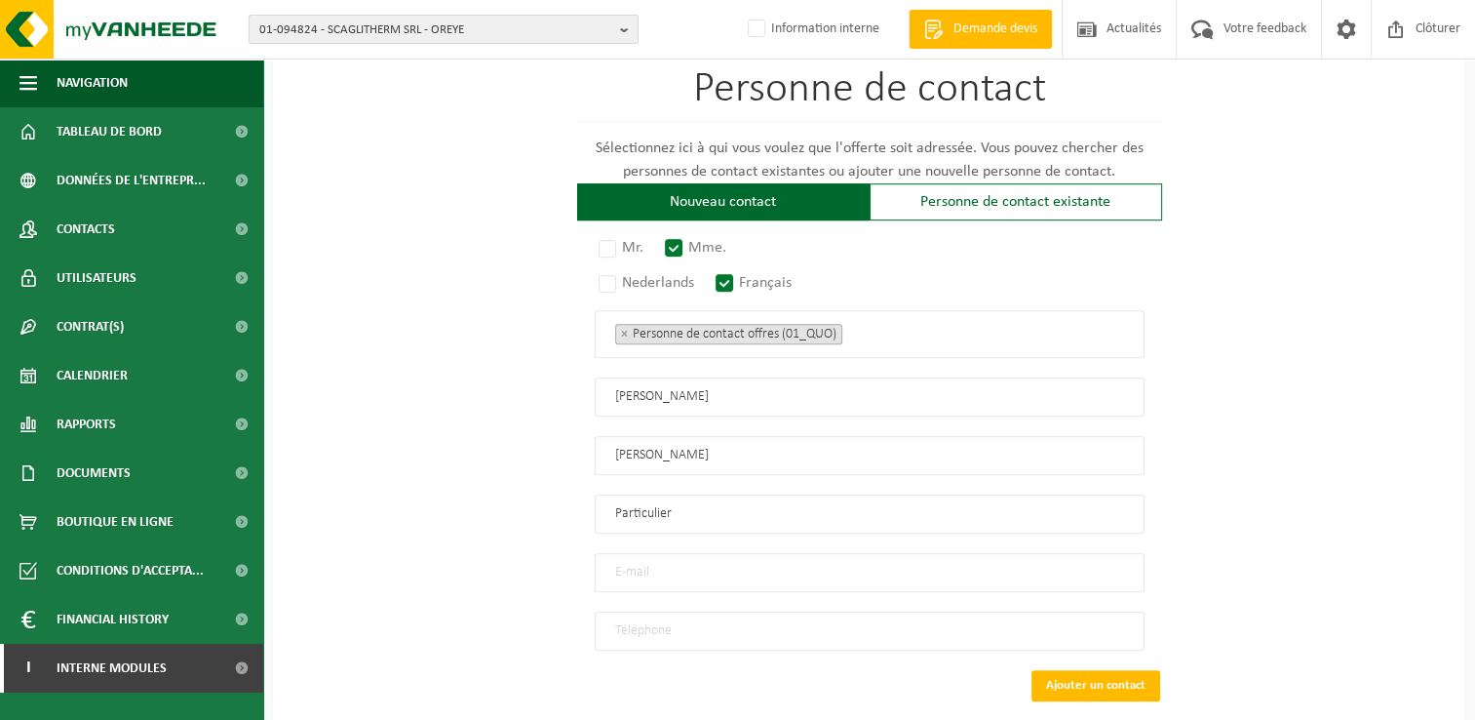
paste input "Rachel.HARVEY-KELLY@ec.europa.eu"
type input "Rachel.HARVEY-KELLY@ec.europa.eu"
click at [762, 636] on input "tel" at bounding box center [870, 630] width 550 height 39
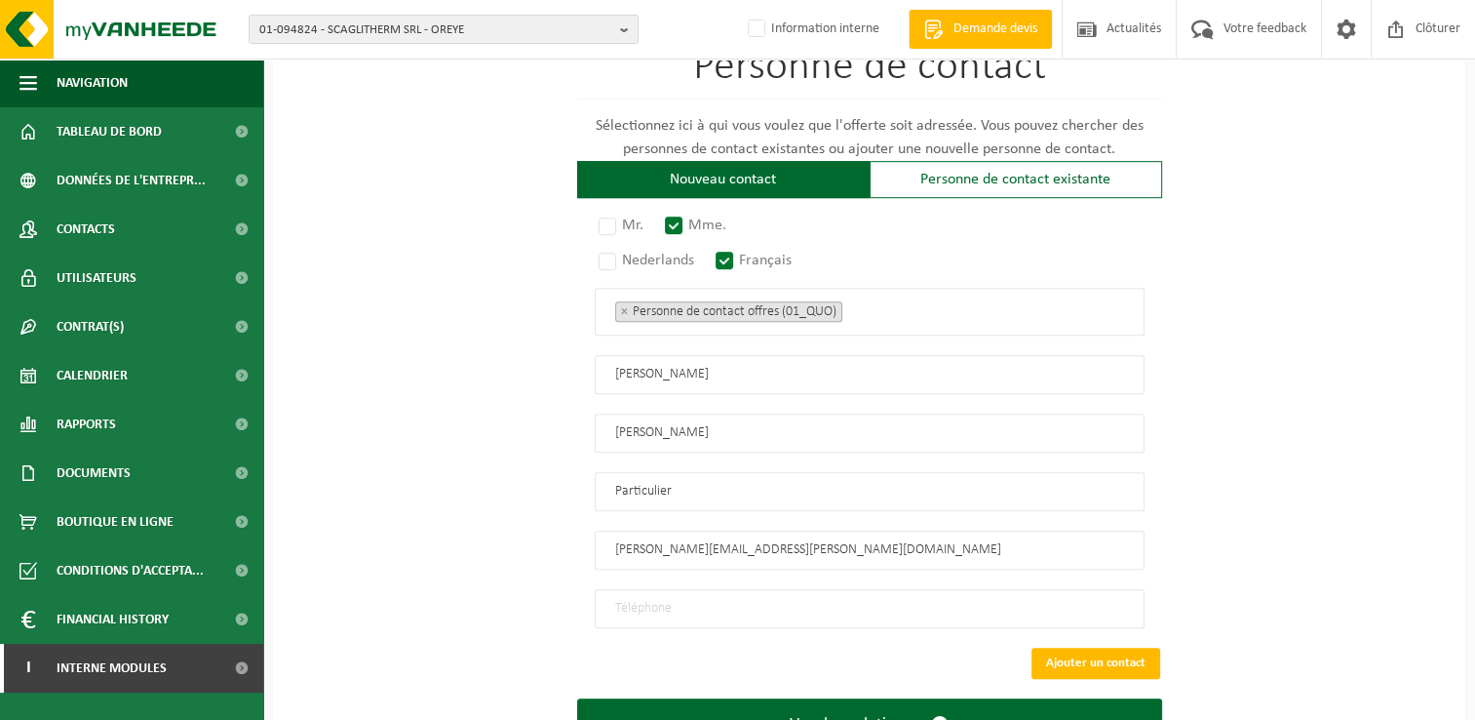
scroll to position [1169, 0]
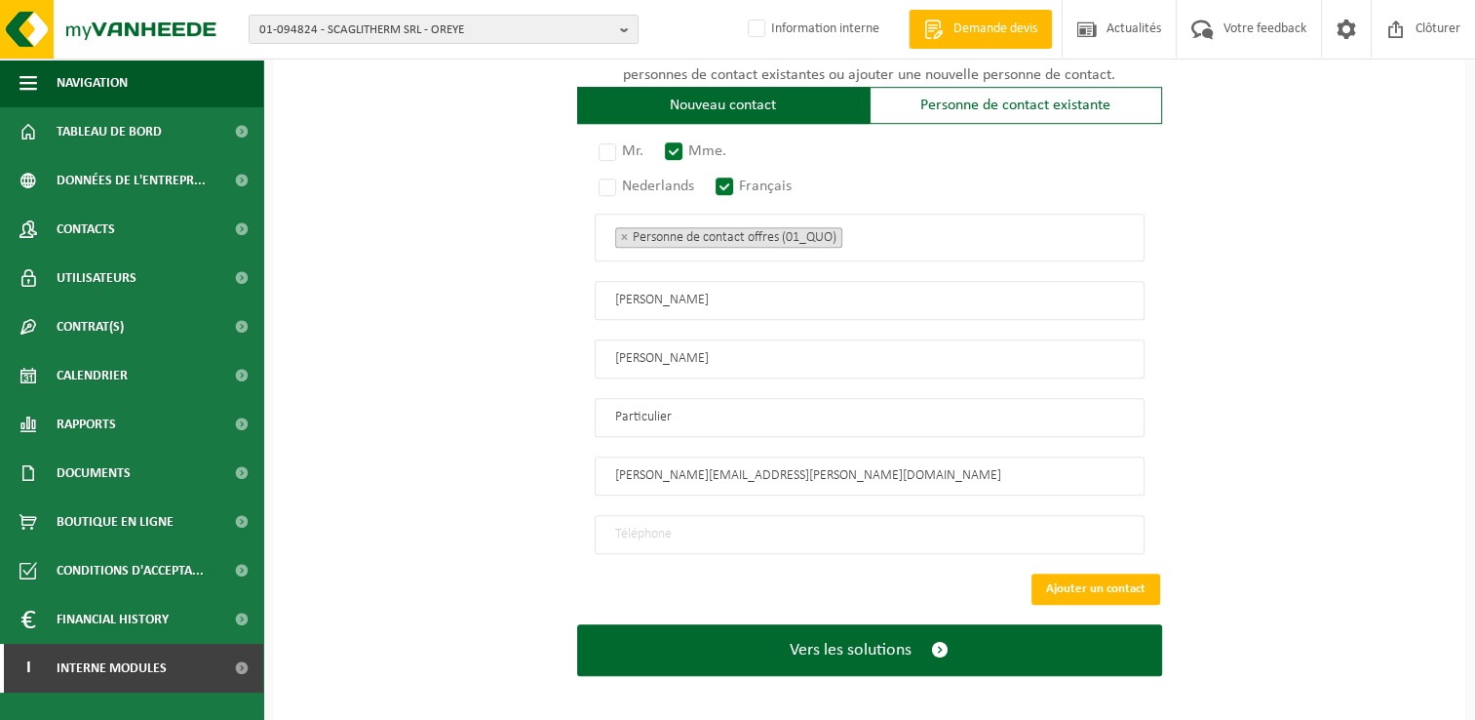
click at [659, 530] on input "tel" at bounding box center [870, 534] width 550 height 39
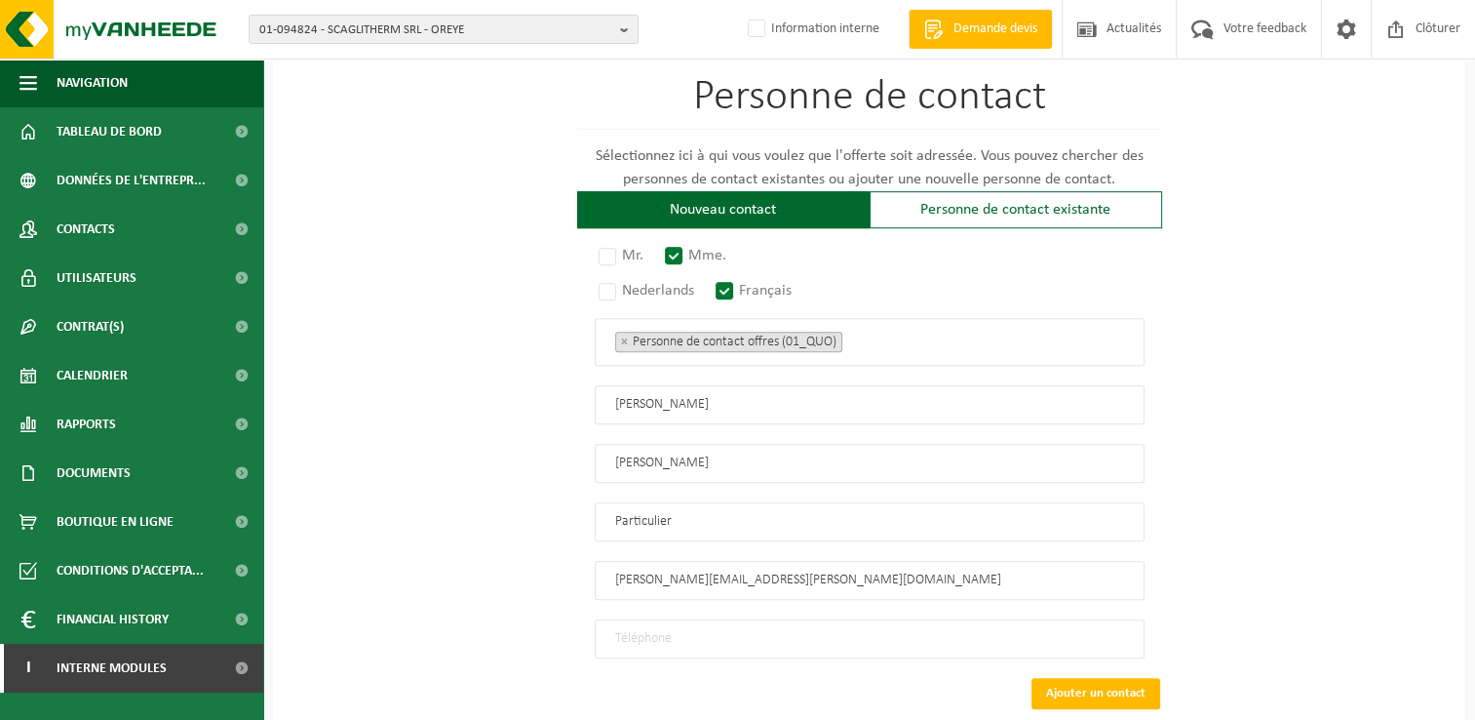
scroll to position [1072, 0]
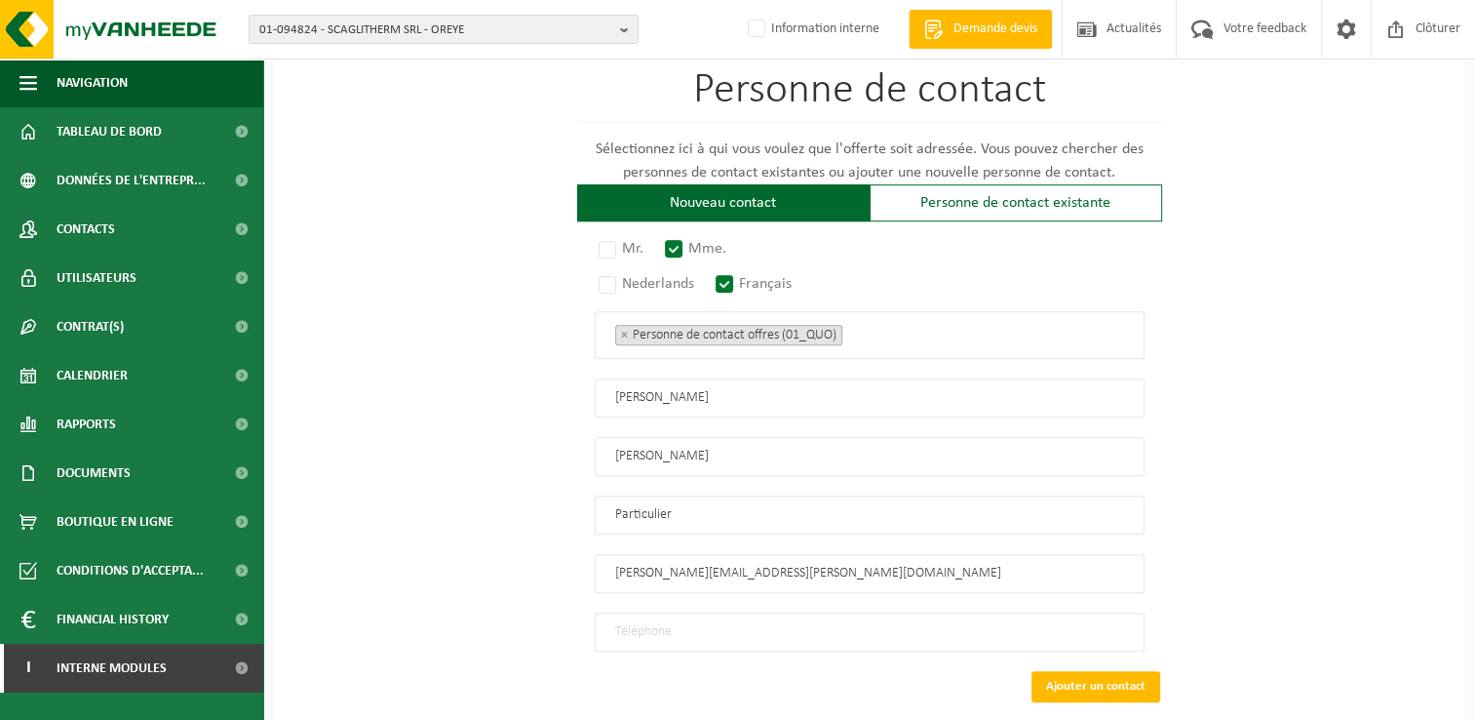
click at [728, 612] on input "tel" at bounding box center [870, 631] width 550 height 39
paste input "0471 791 021"
type input "+32 471 79 10 21"
click at [1088, 673] on button "Ajouter un contact" at bounding box center [1096, 686] width 129 height 31
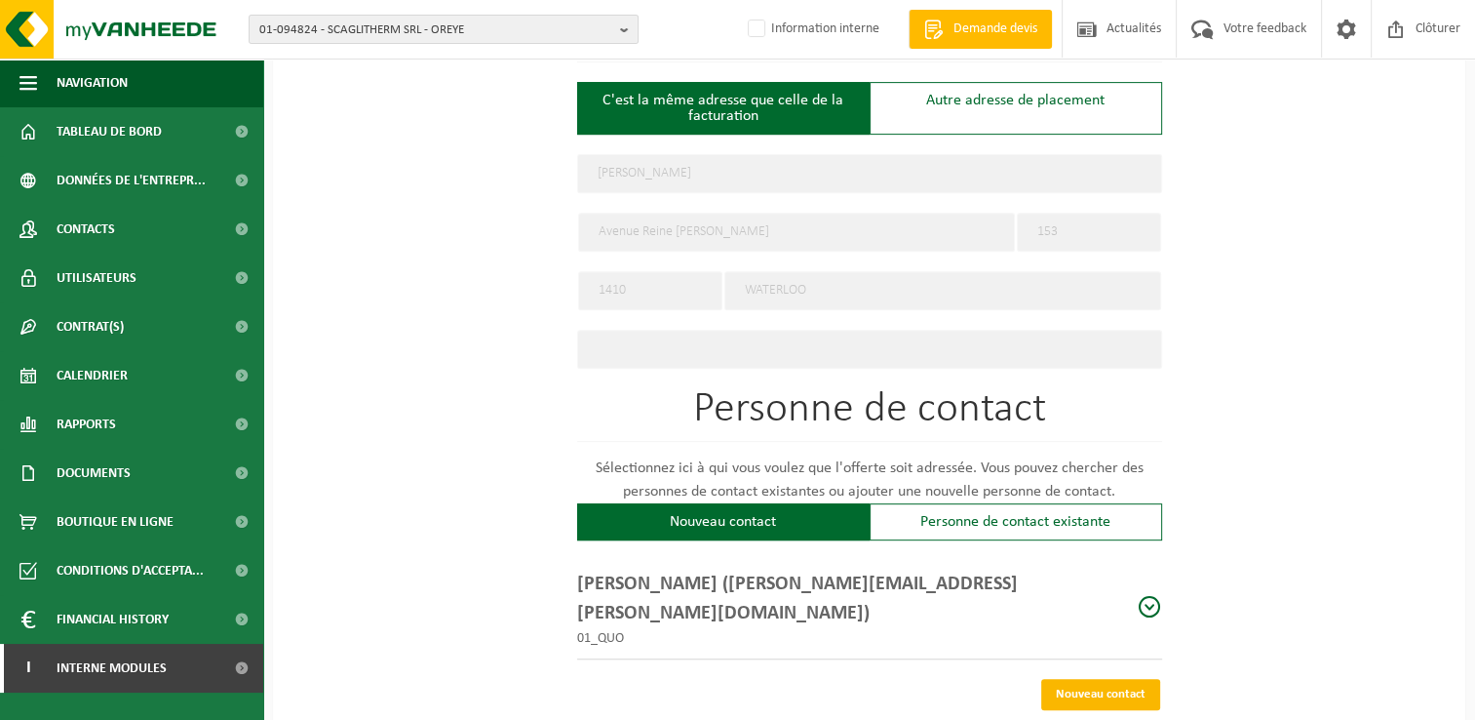
scroll to position [835, 0]
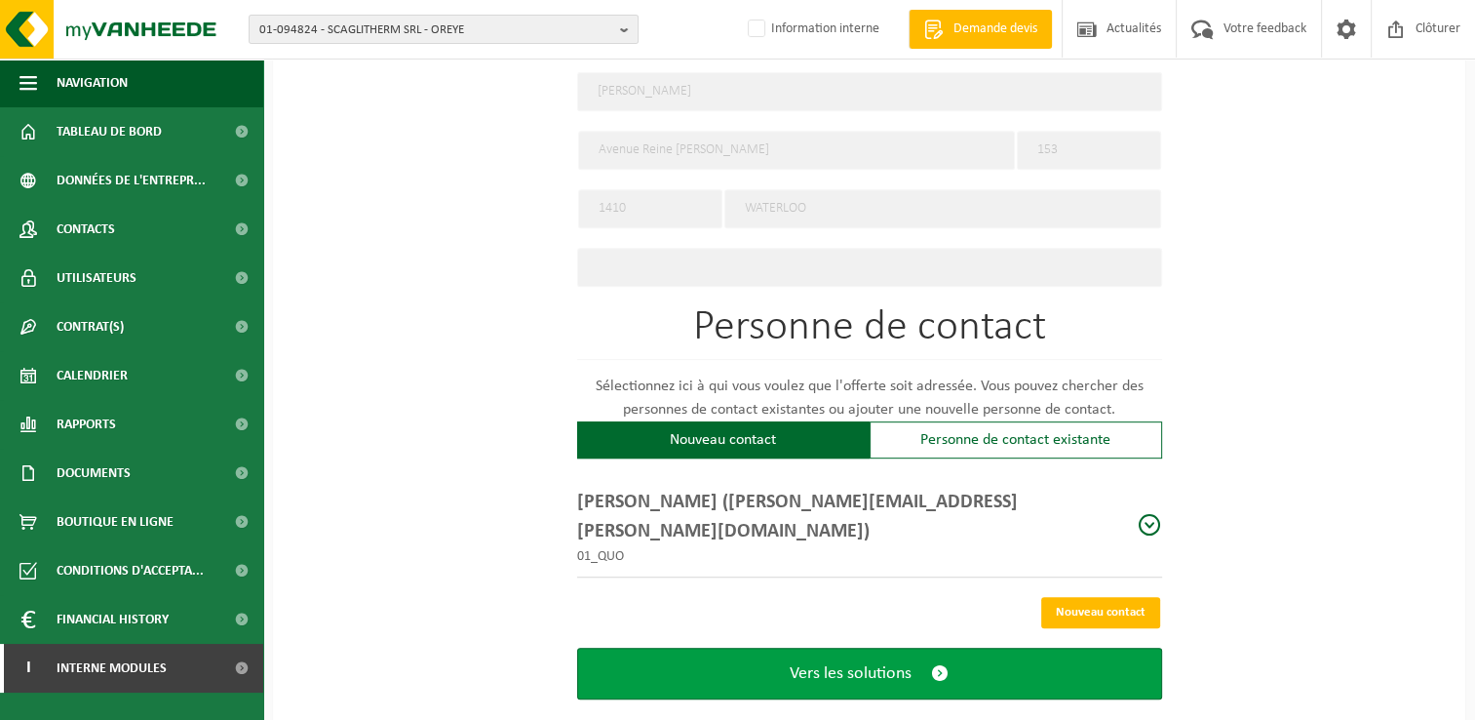
click at [874, 663] on span "Vers les solutions" at bounding box center [851, 673] width 122 height 20
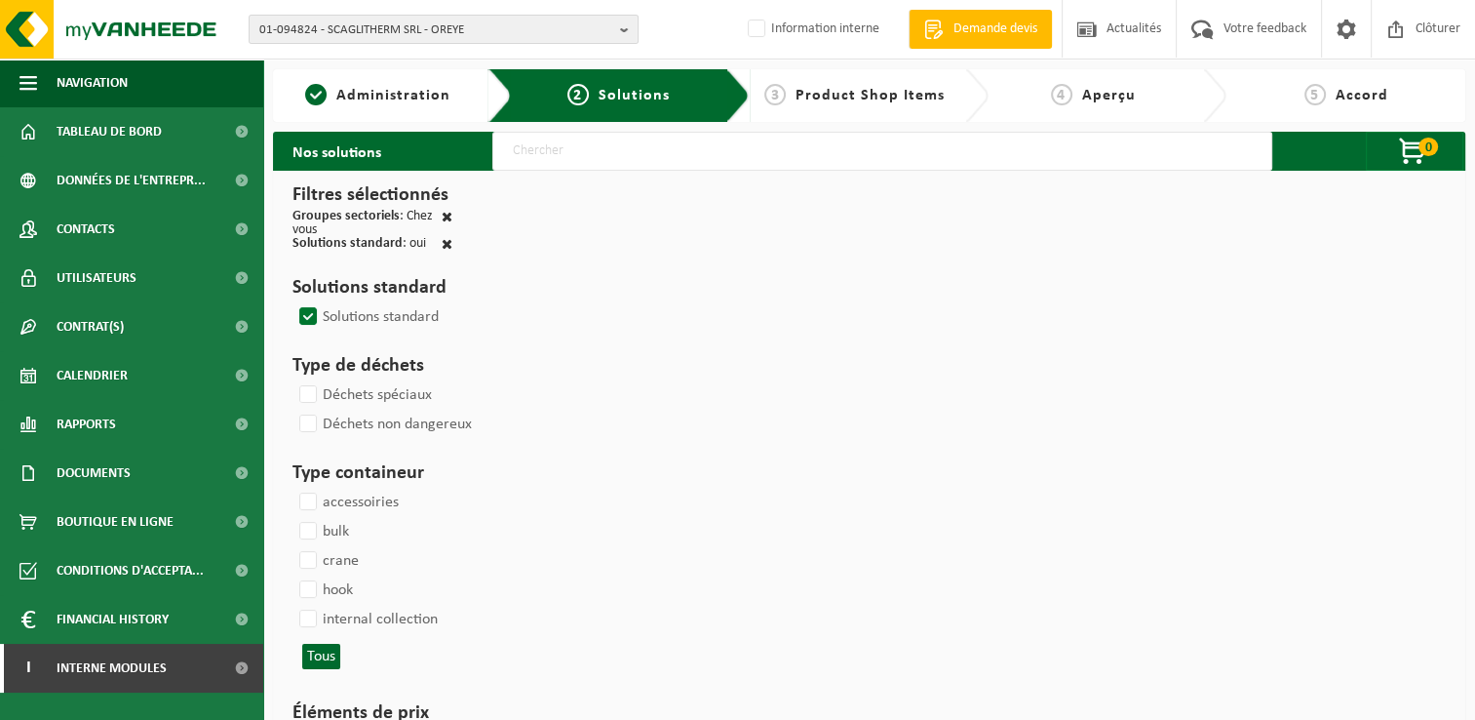
click at [641, 160] on input "text" at bounding box center [882, 151] width 780 height 39
type input "000291"
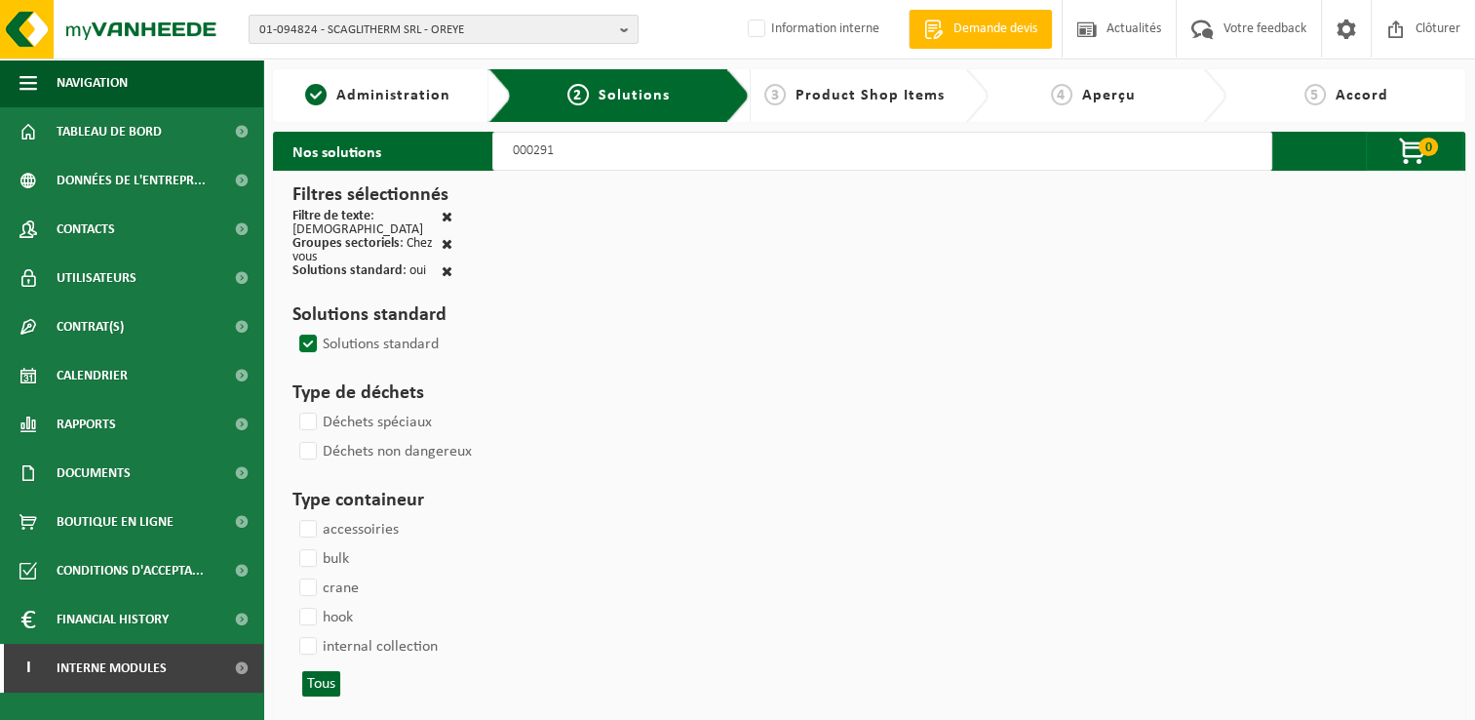
select select
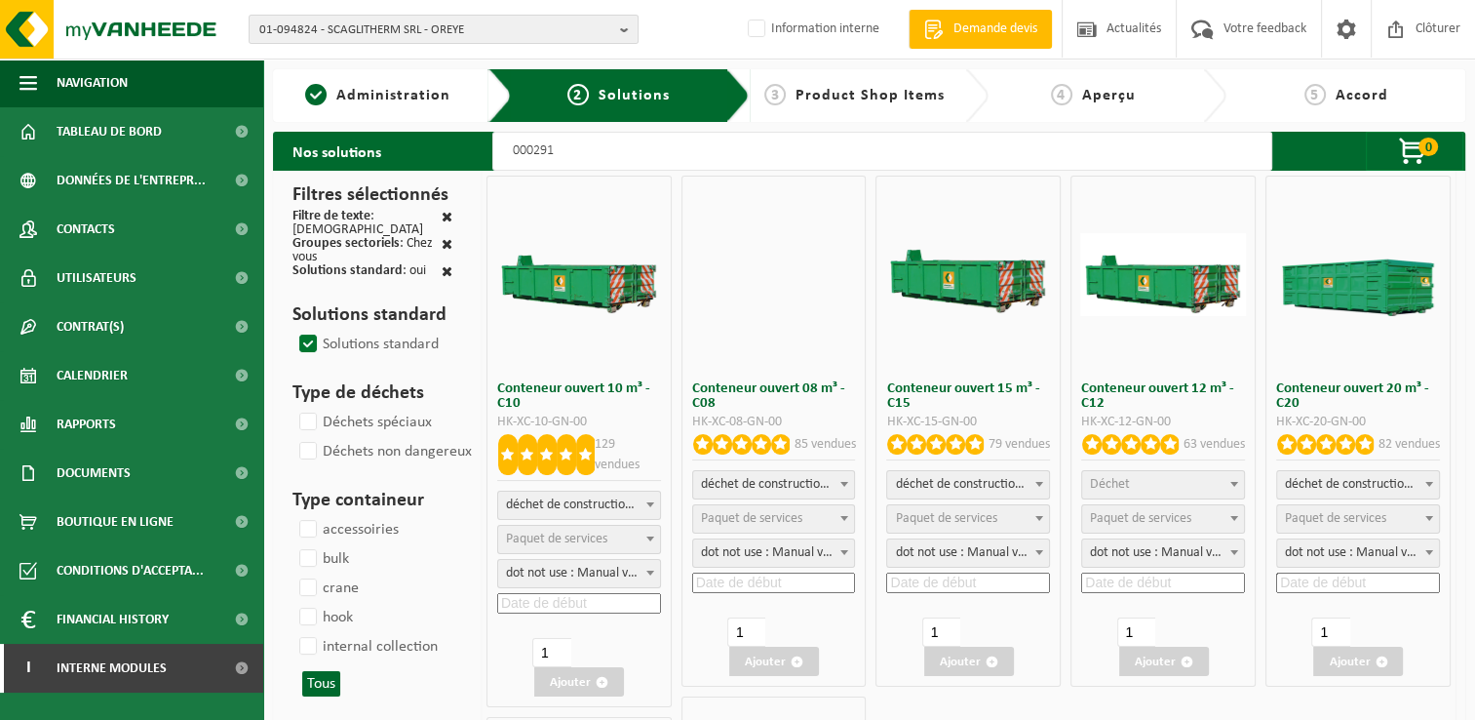
select select
select select "197"
select select
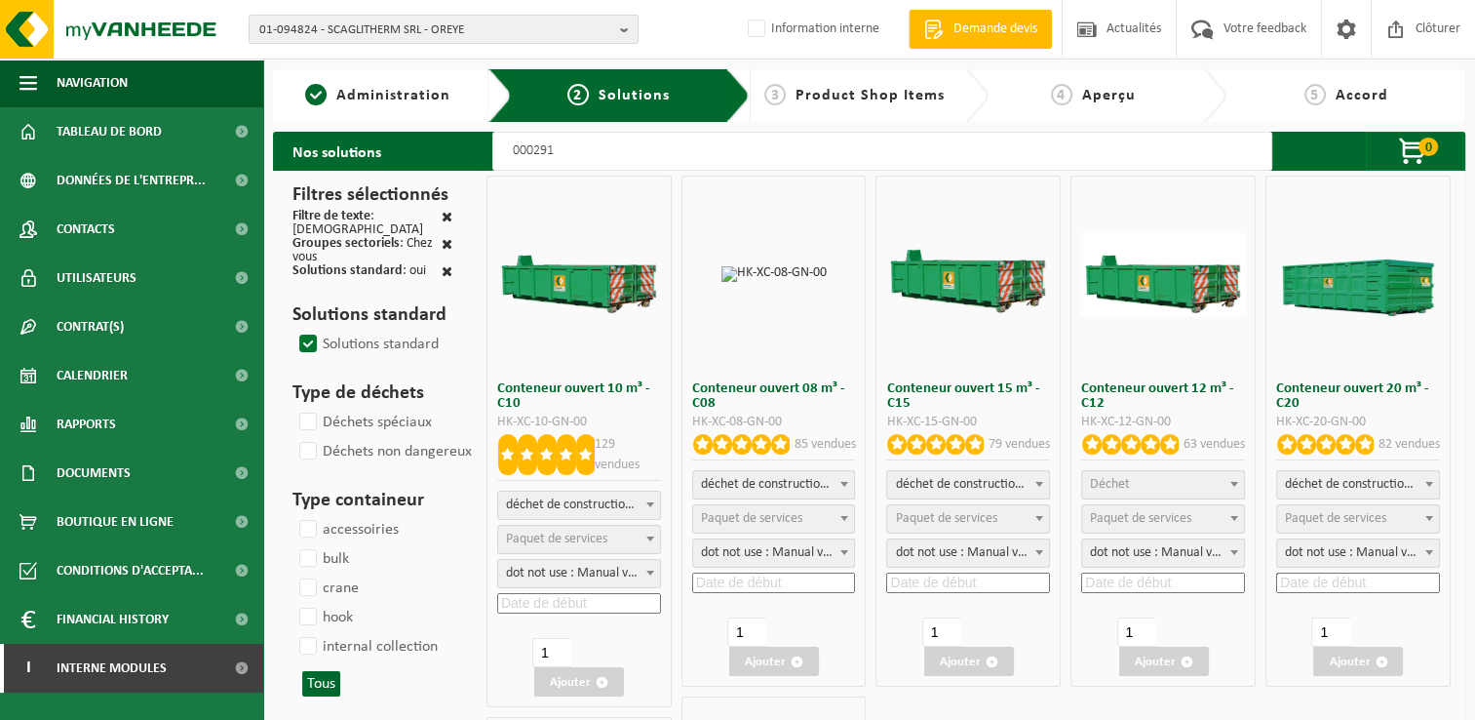
select select
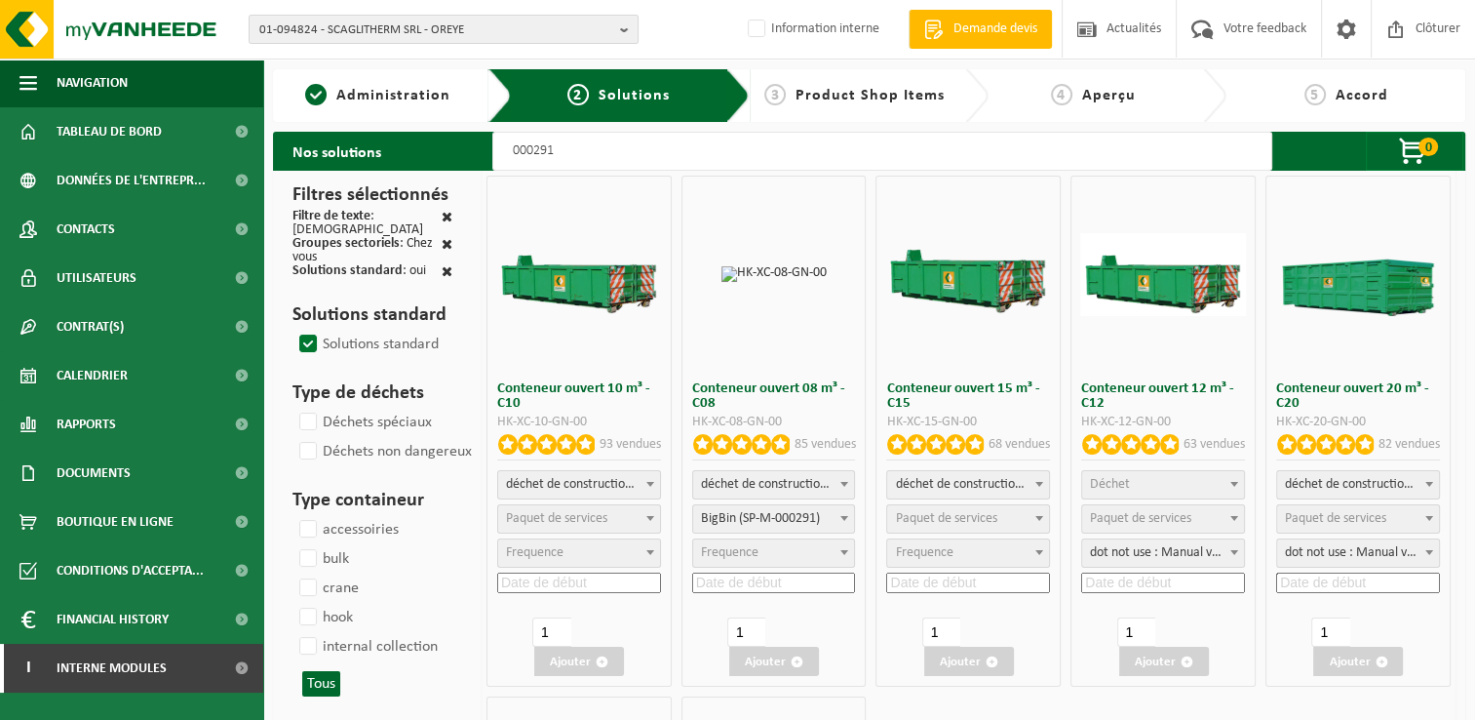
select select
select select "197"
select select
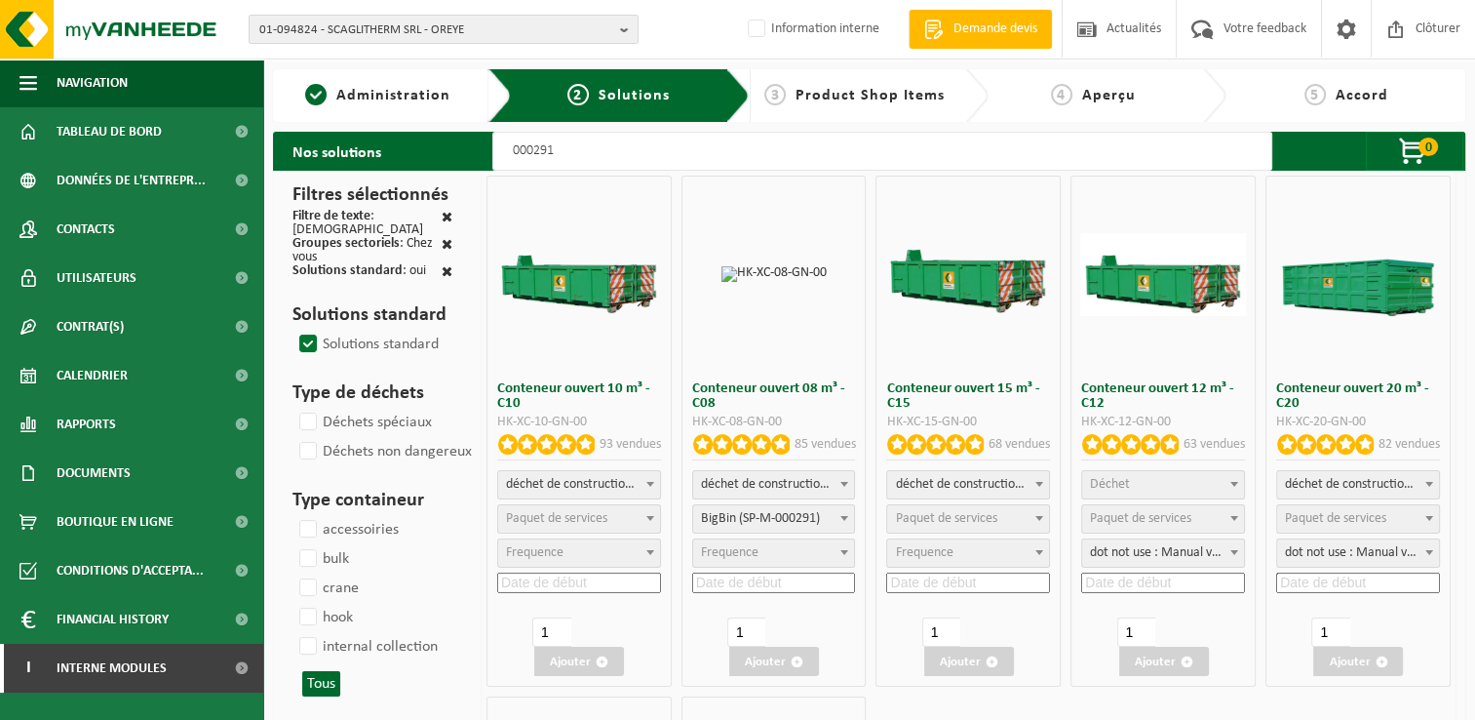
select select "197"
select select
select select "25"
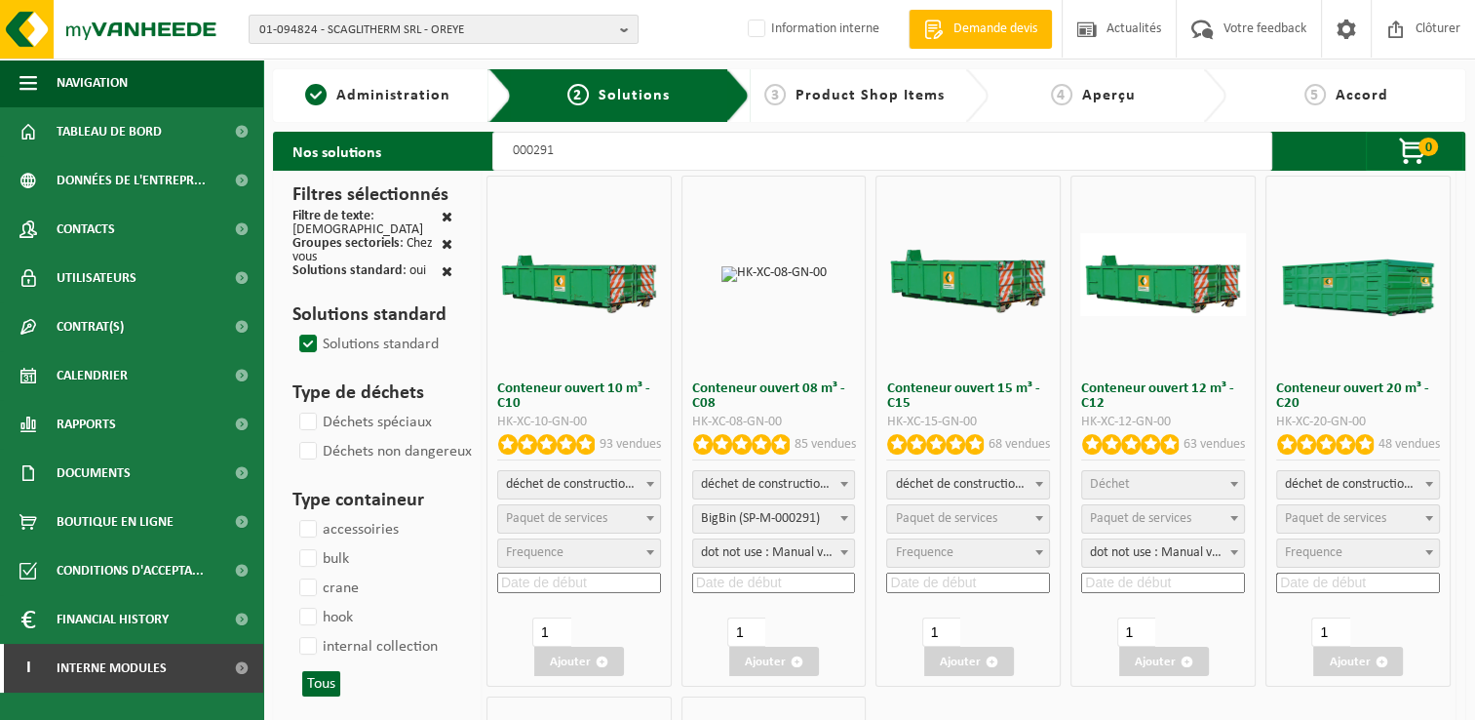
click at [567, 513] on span "Paquet de services" at bounding box center [556, 518] width 101 height 15
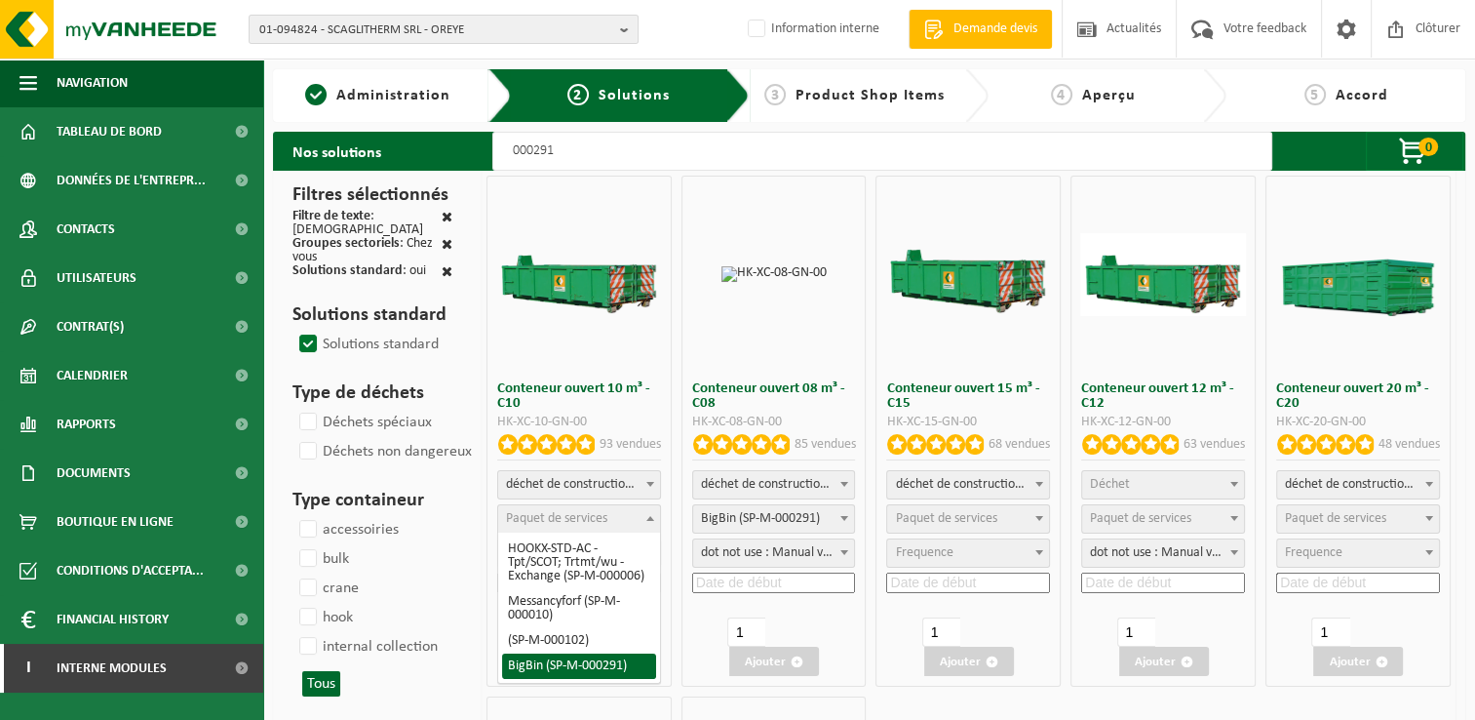
select select "197"
select select "25"
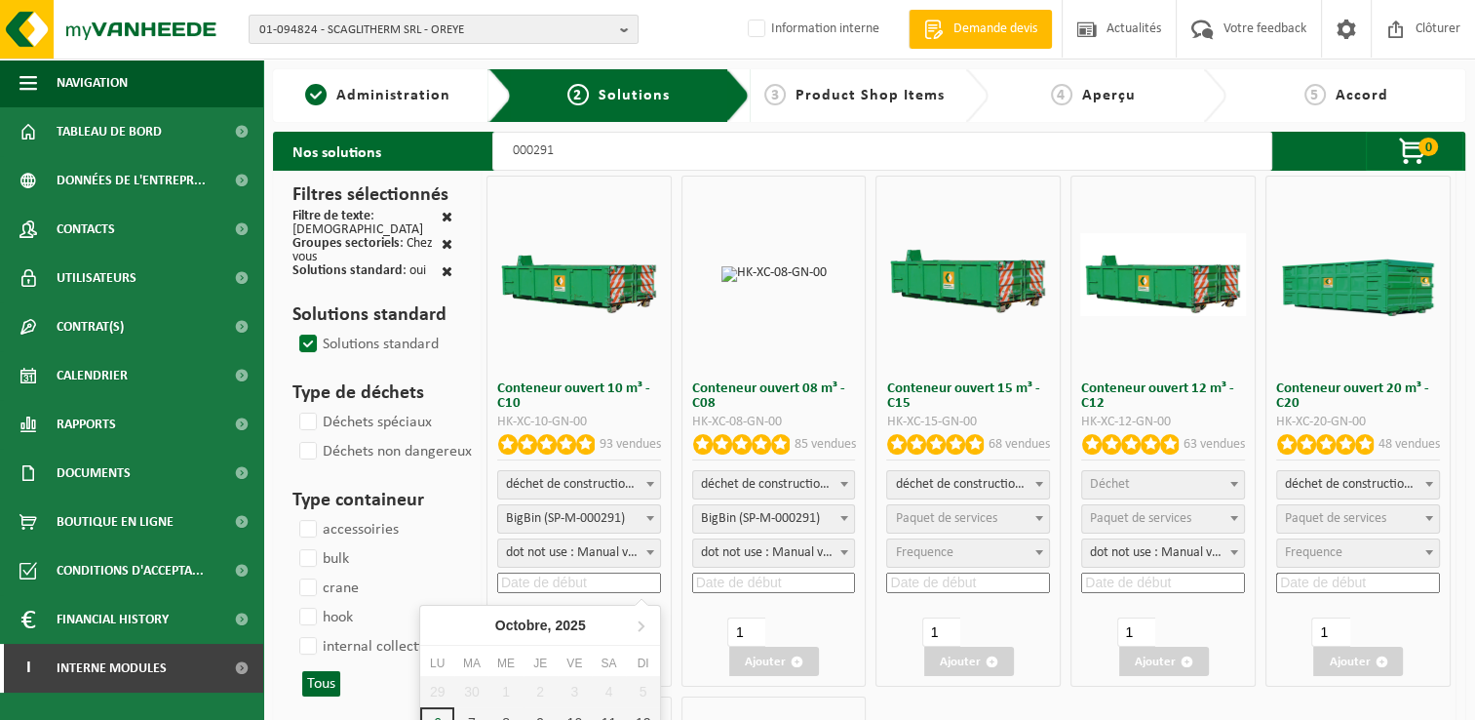
click at [575, 587] on input at bounding box center [579, 582] width 164 height 20
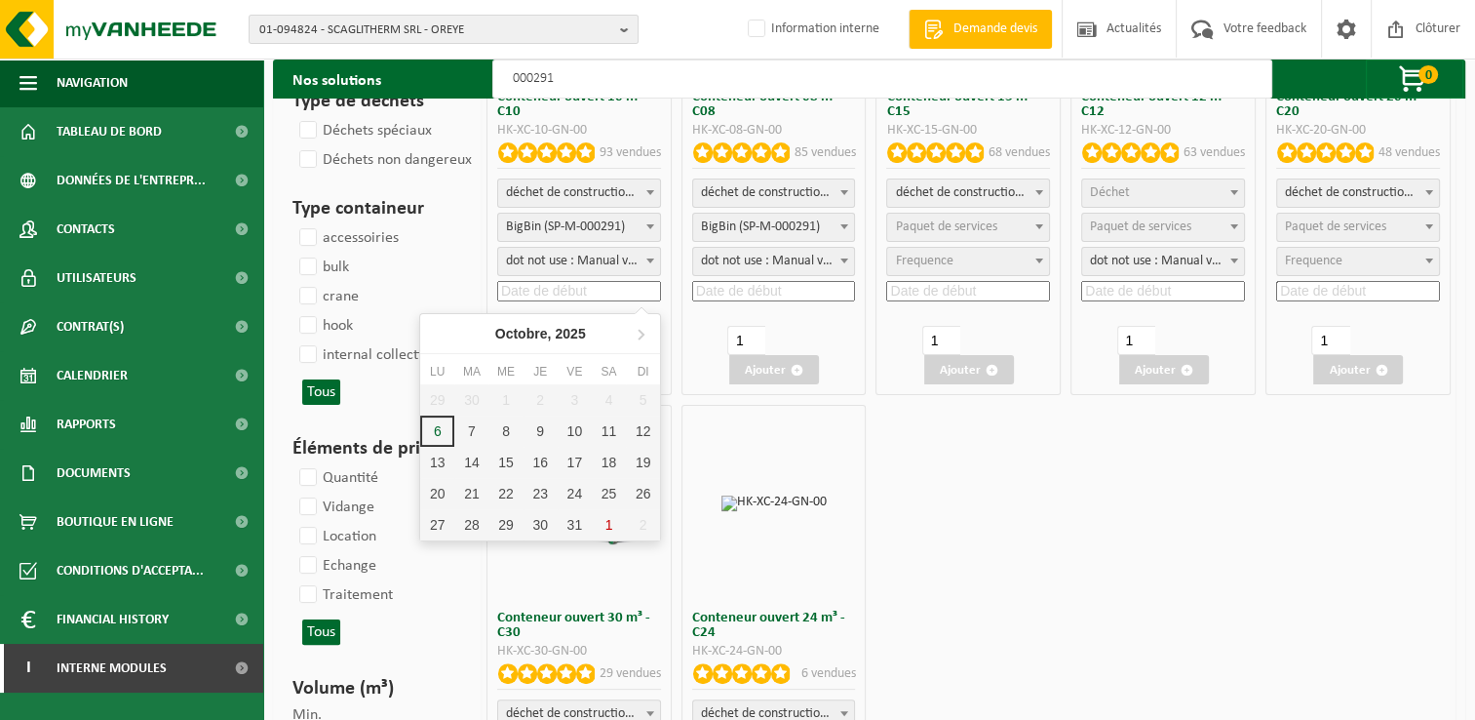
scroll to position [293, 0]
click at [546, 436] on div "9" at bounding box center [541, 429] width 34 height 31
type input "2025-10-09"
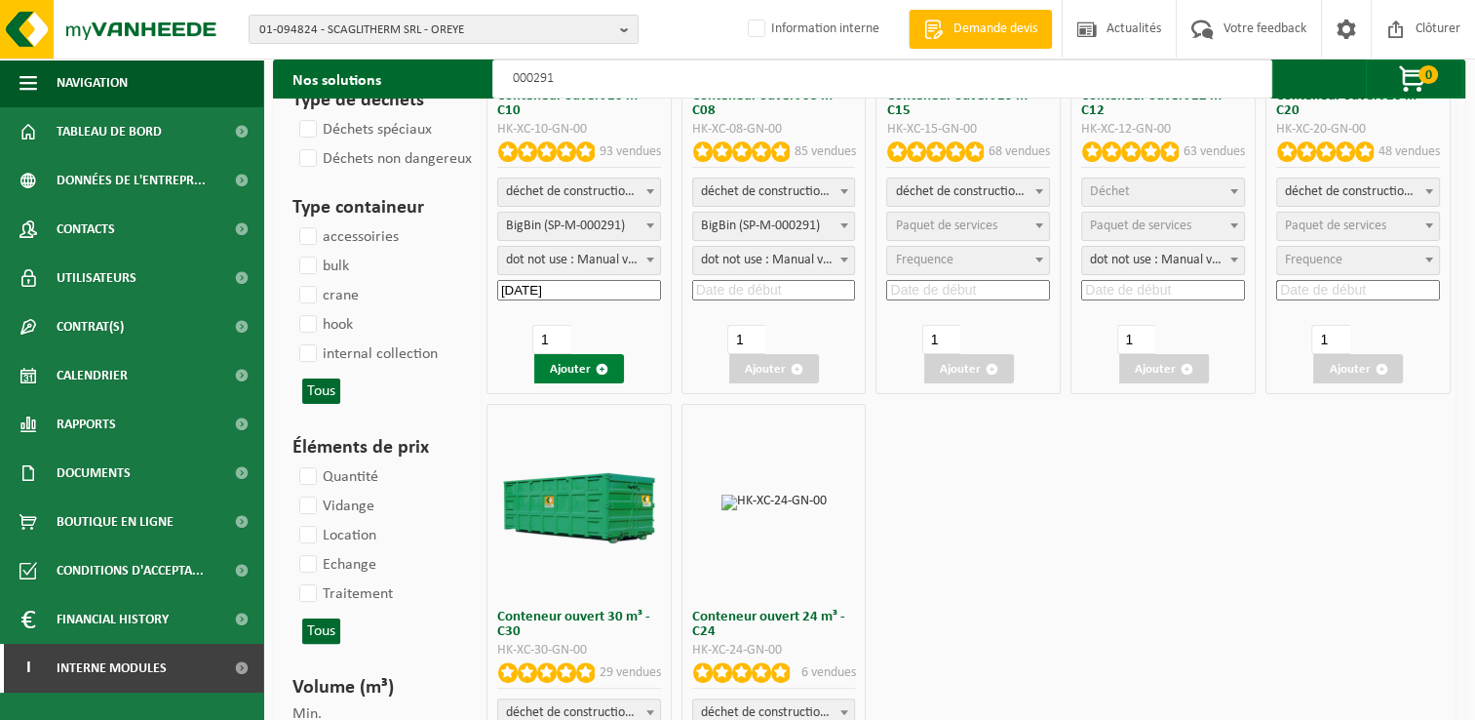
click at [601, 362] on button "Ajouter" at bounding box center [579, 368] width 90 height 29
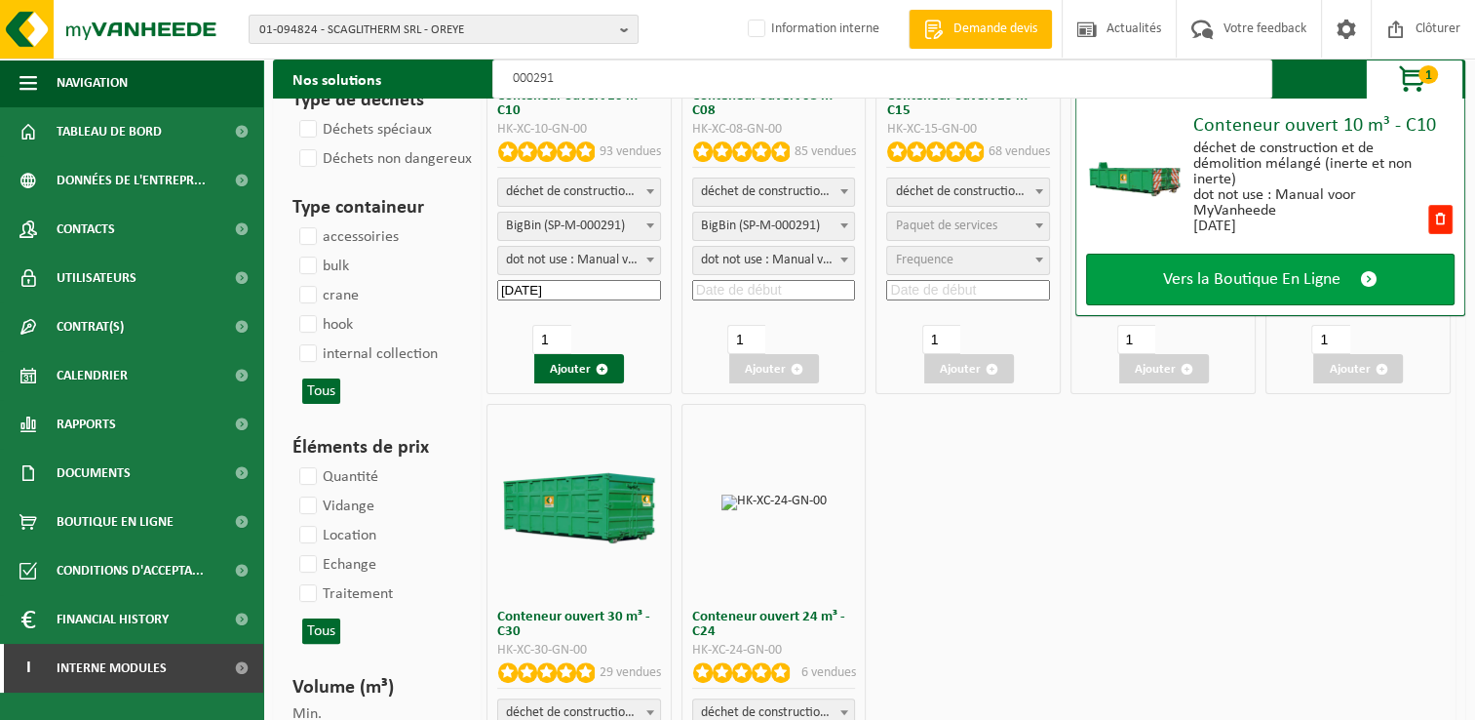
click at [1344, 260] on link "Vers la Boutique En Ligne" at bounding box center [1270, 280] width 369 height 52
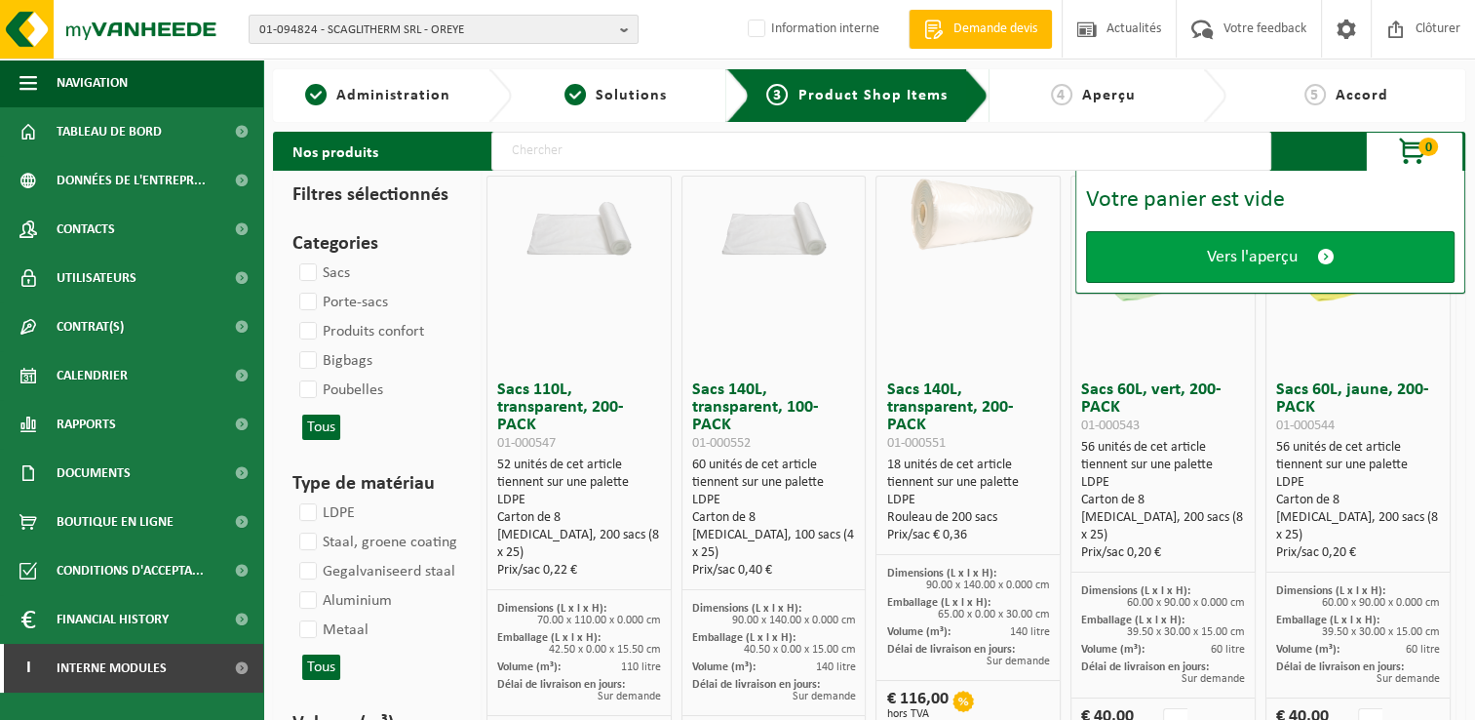
click at [1299, 252] on link "Vers l'aperçu" at bounding box center [1270, 257] width 369 height 52
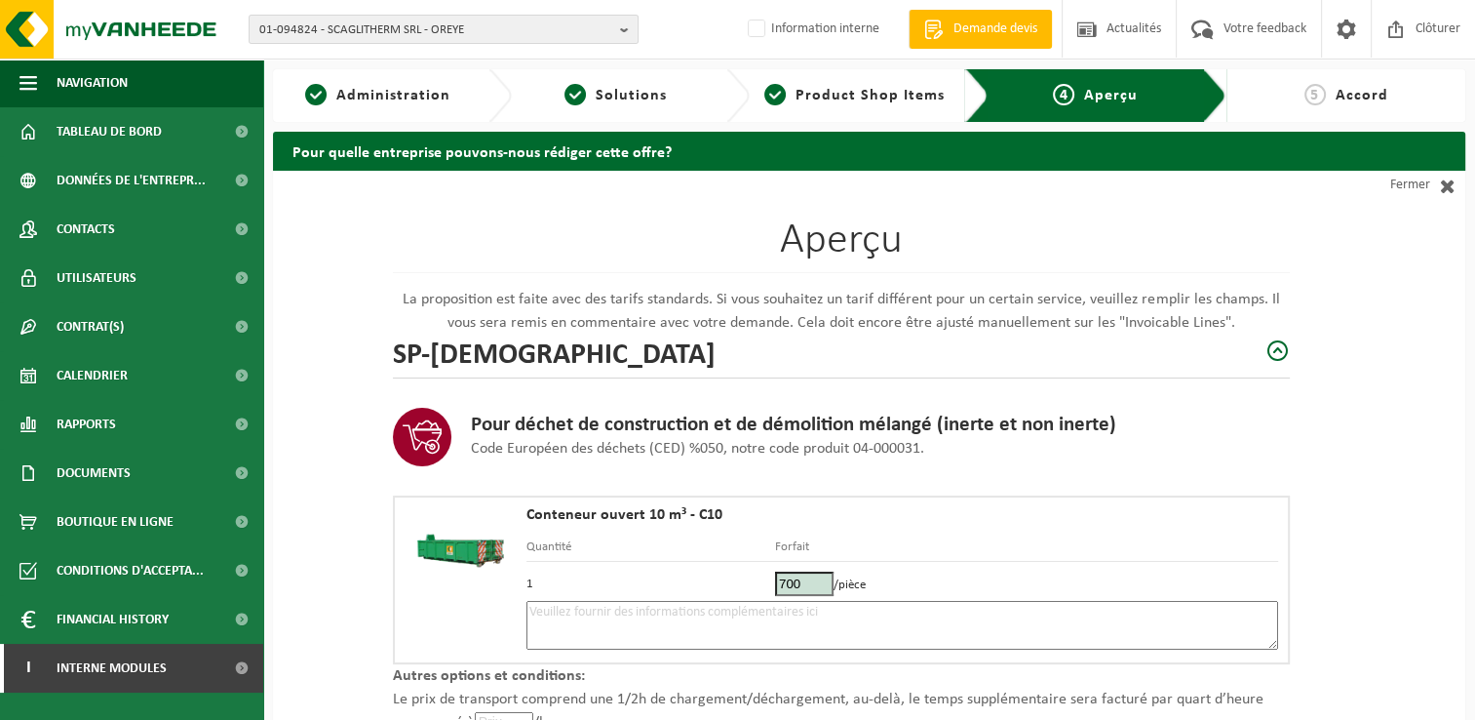
click at [563, 616] on textarea at bounding box center [903, 625] width 752 height 49
paste textarea "0471 791 021"
click at [722, 608] on textarea "Placement 9/10 - à partir de 10h ! - 0471 791 021" at bounding box center [903, 625] width 752 height 49
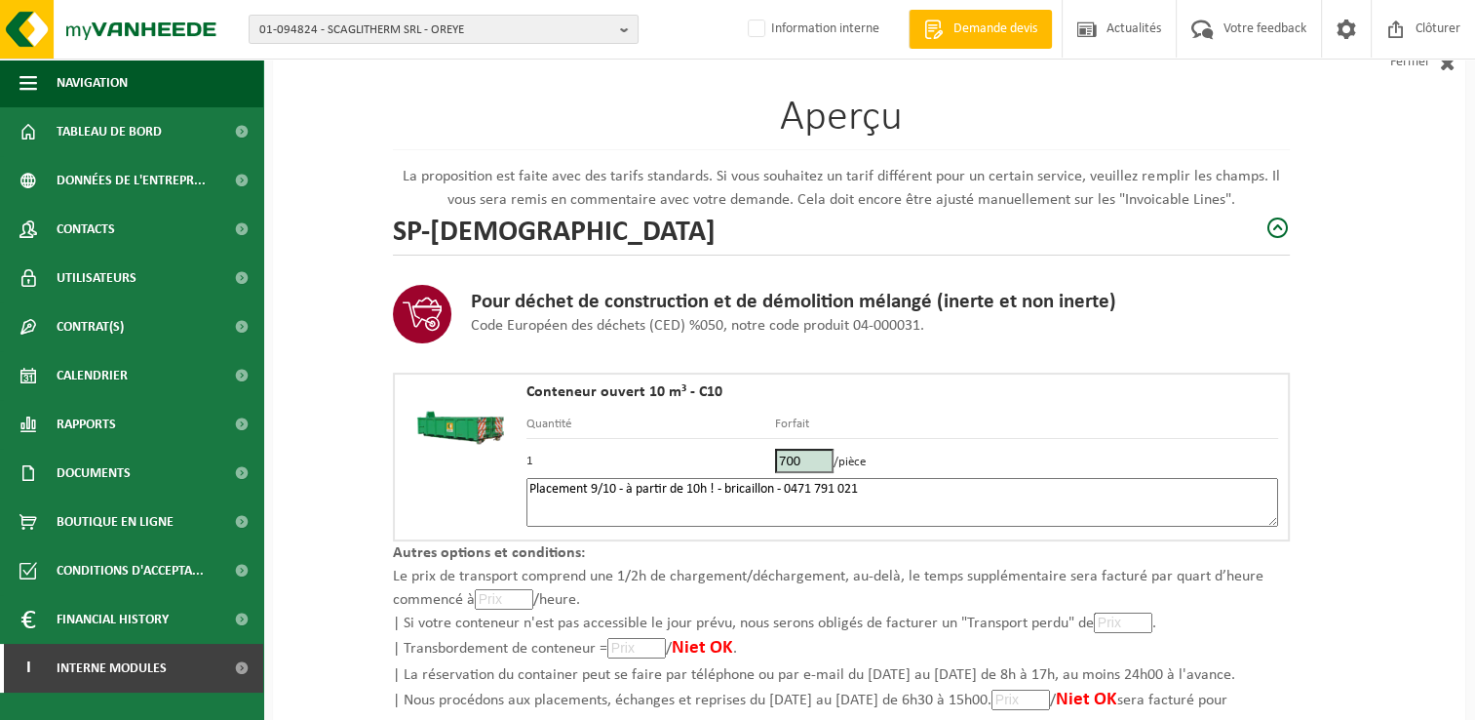
scroll to position [277, 0]
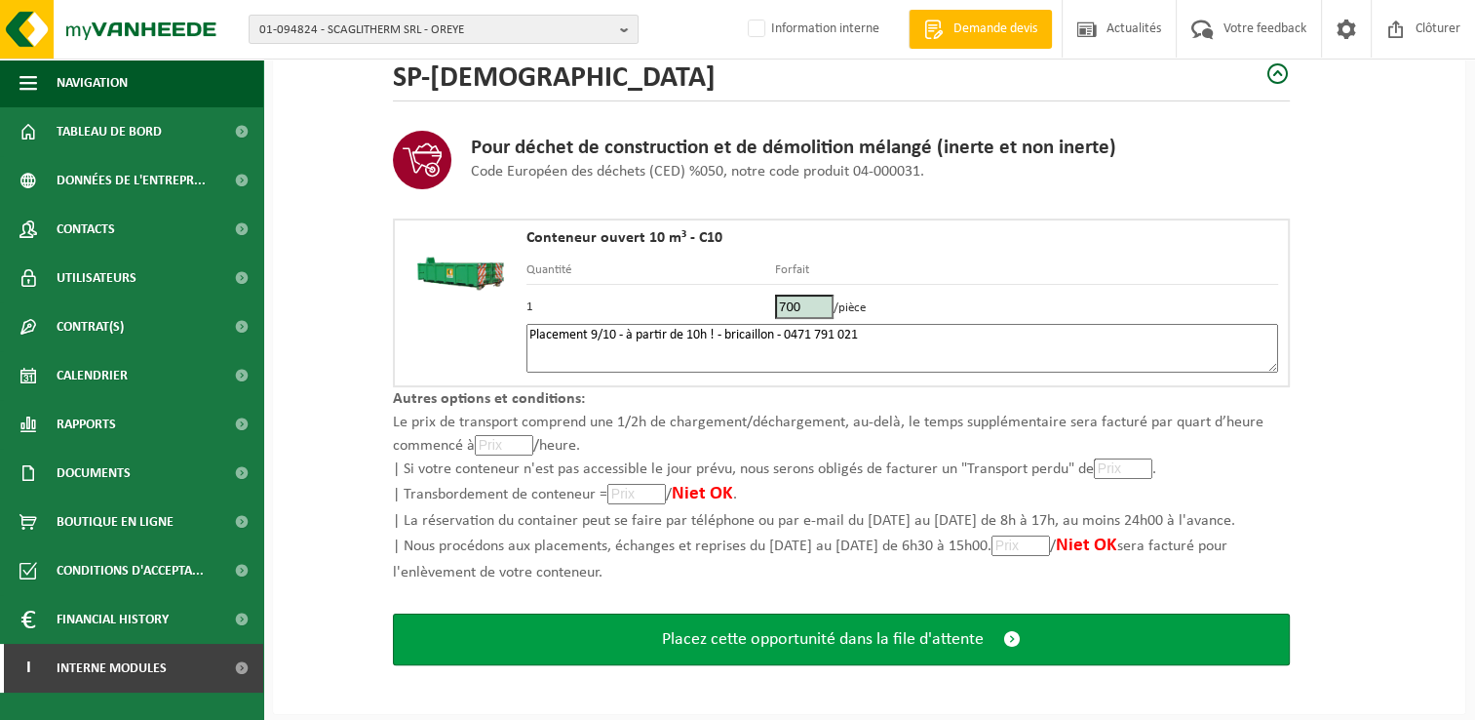
type textarea "Placement 9/10 - à partir de 10h ! - bricaillon - 0471 791 021"
click at [846, 638] on span "Placez cette opportunité dans la file d'attente" at bounding box center [823, 639] width 322 height 20
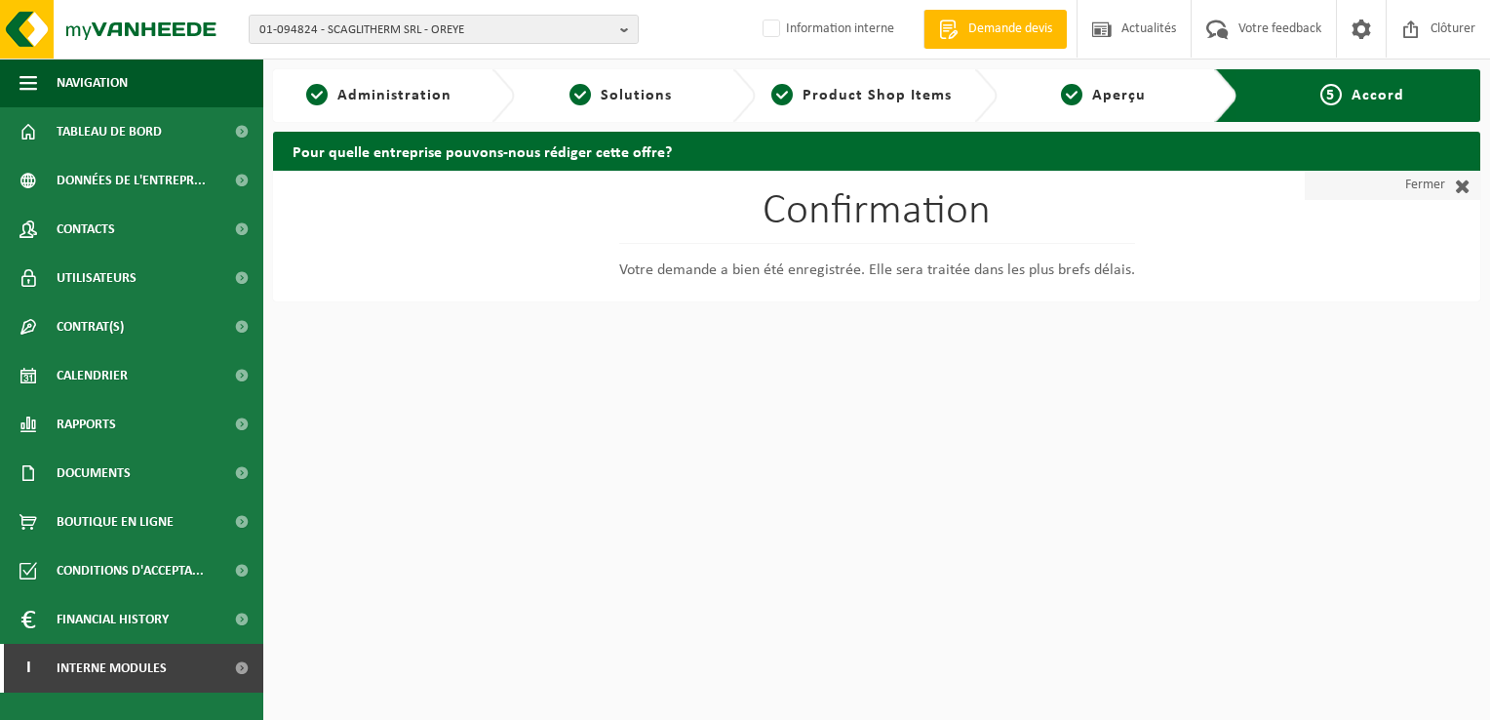
click at [1418, 186] on link "Fermer" at bounding box center [1393, 185] width 176 height 29
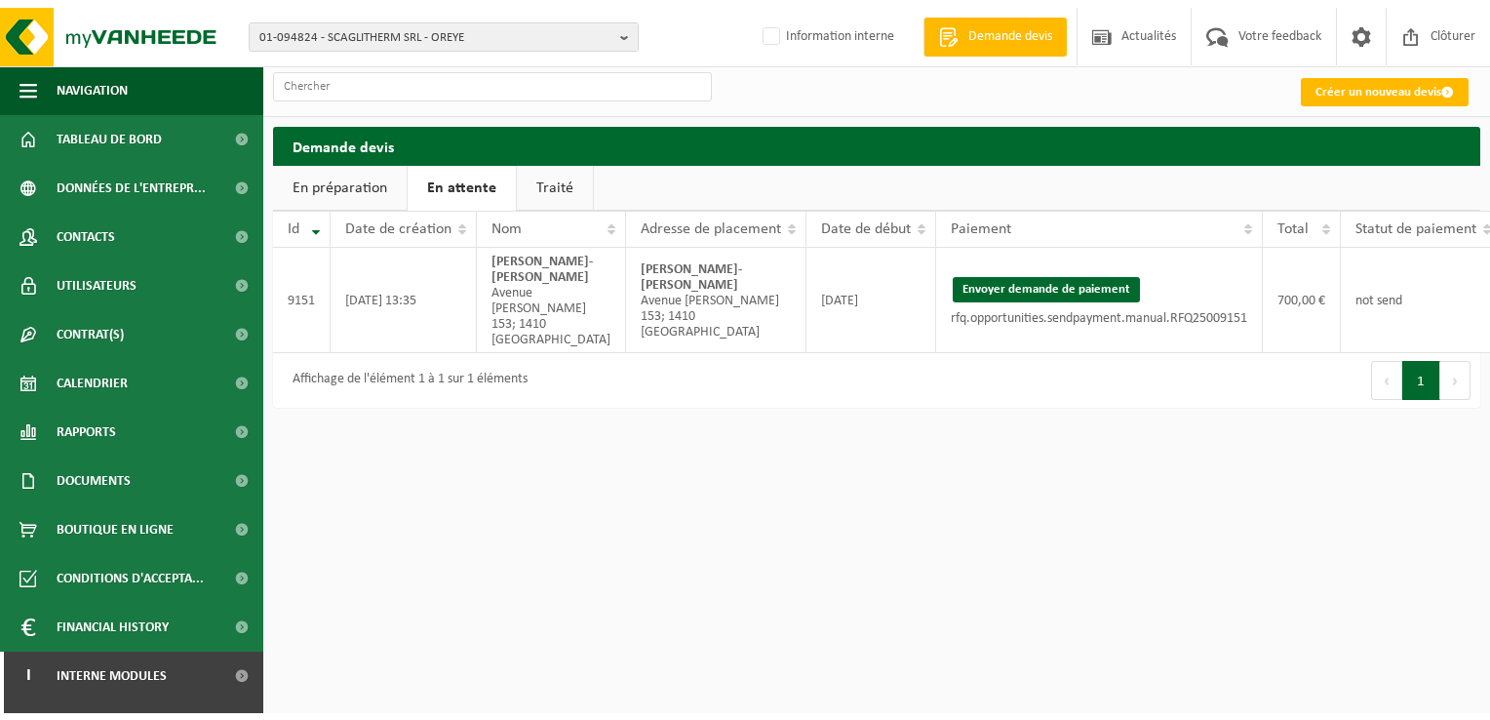
scroll to position [0, 52]
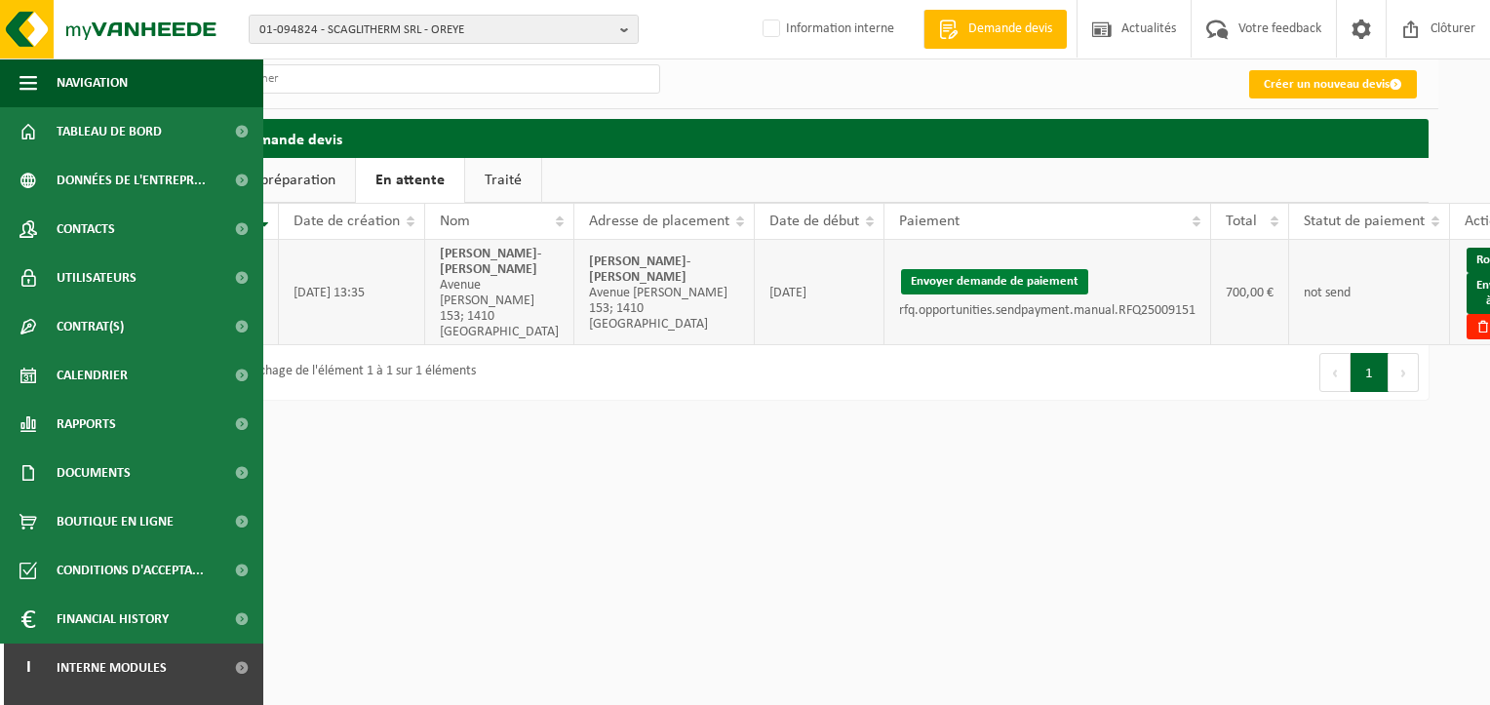
click at [915, 295] on button "Envoyer demande de paiement" at bounding box center [994, 281] width 187 height 25
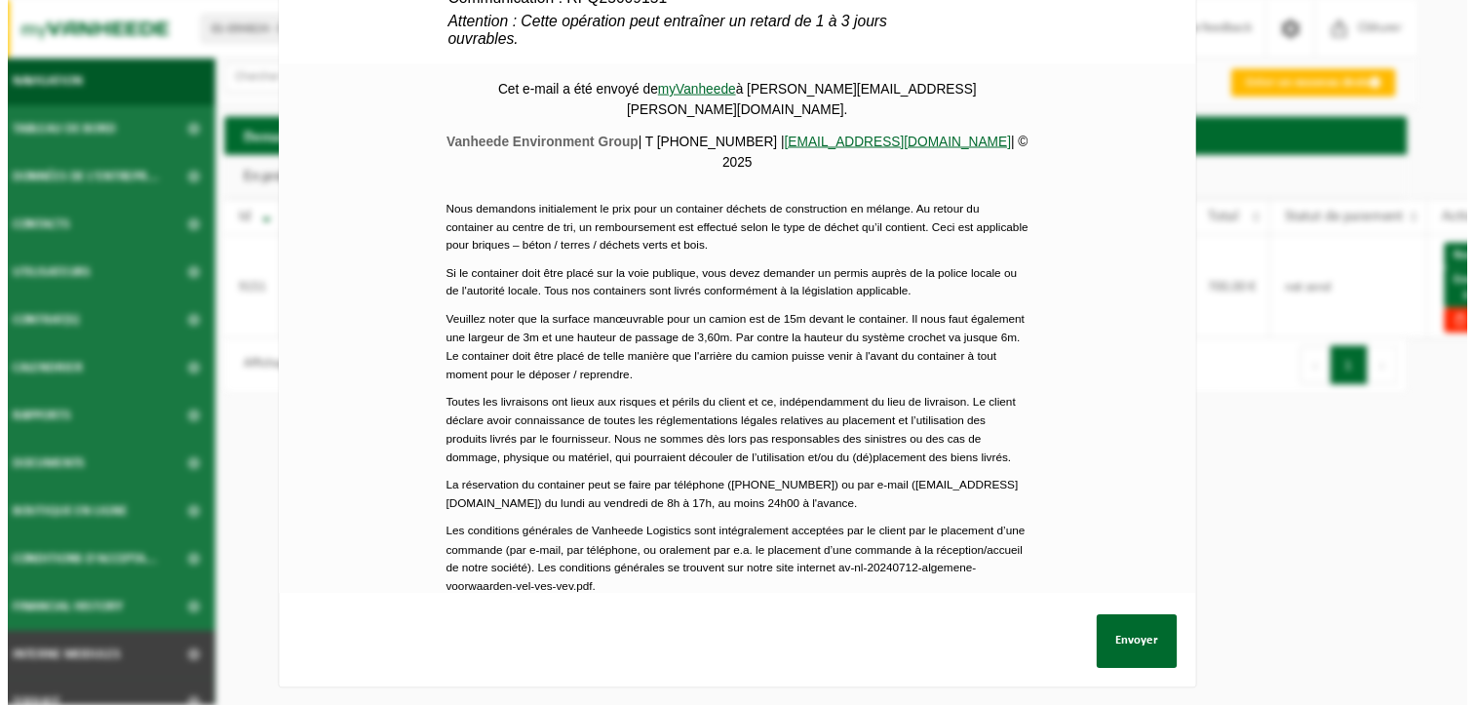
scroll to position [918, 0]
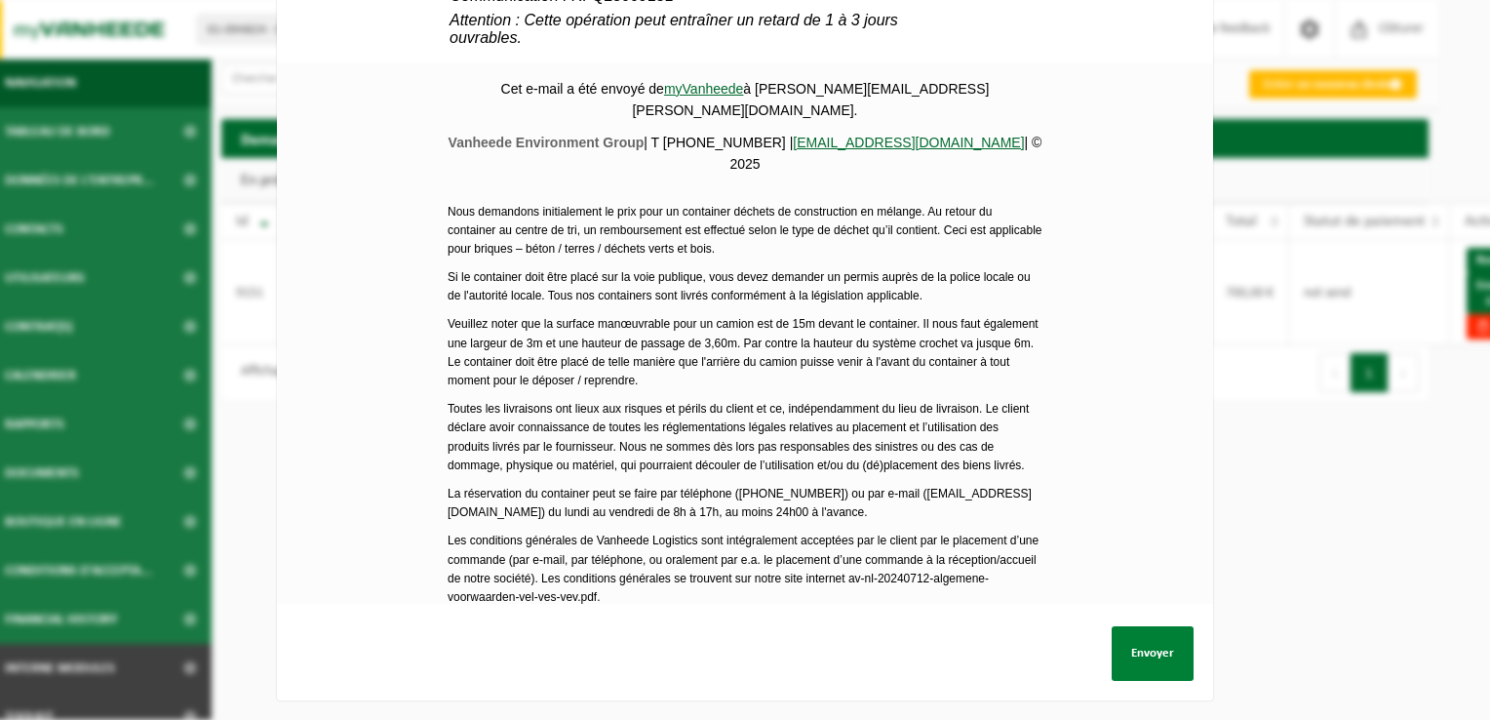
click at [1123, 658] on button "Envoyer" at bounding box center [1153, 653] width 82 height 55
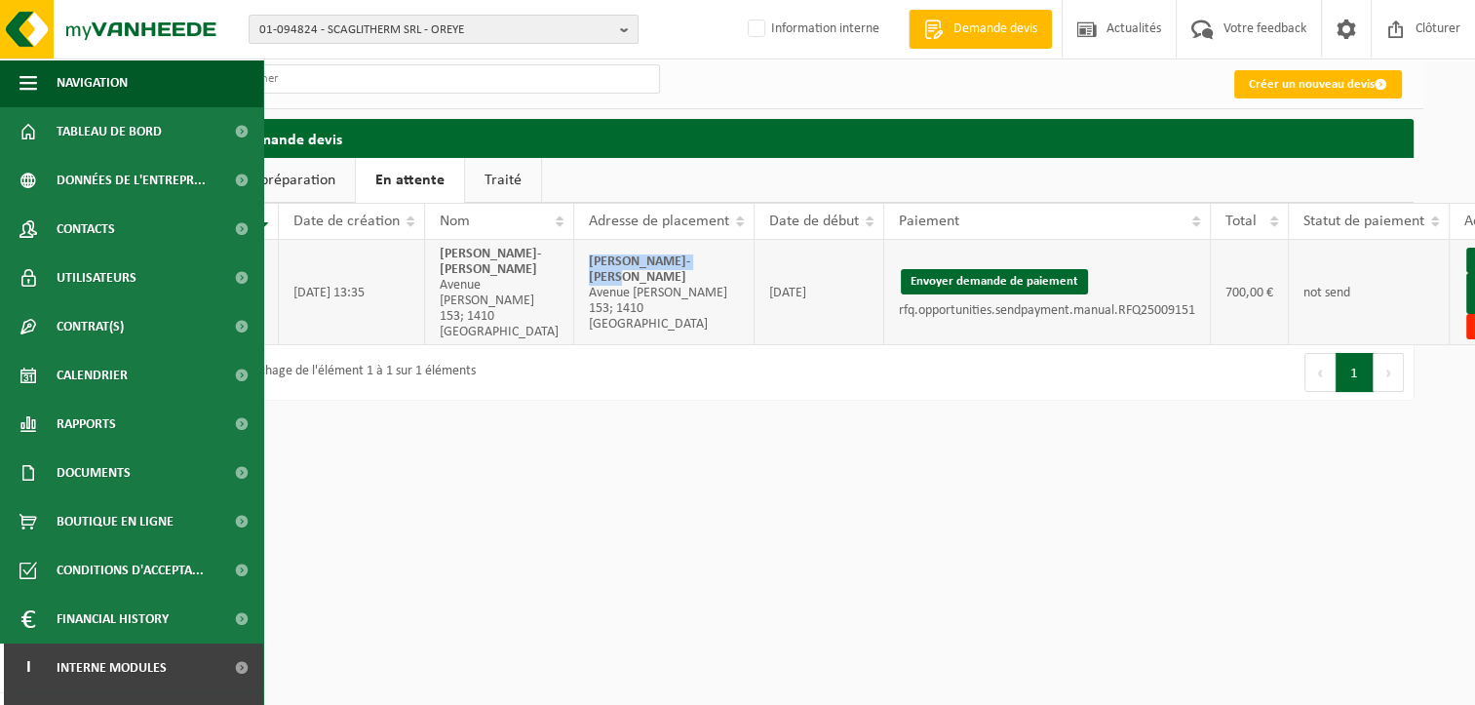
drag, startPoint x: 645, startPoint y: 295, endPoint x: 531, endPoint y: 291, distance: 114.2
click at [574, 291] on td "Rachel Harvey-Kelly Avenue Reine Astrid 153; 1410 WATERLOO" at bounding box center [664, 292] width 180 height 105
copy strong "Rachel Harvey-Kelly"
drag, startPoint x: 1461, startPoint y: 312, endPoint x: 839, endPoint y: 84, distance: 662.7
click at [1467, 312] on link "Envoyer à AX" at bounding box center [1498, 293] width 62 height 41
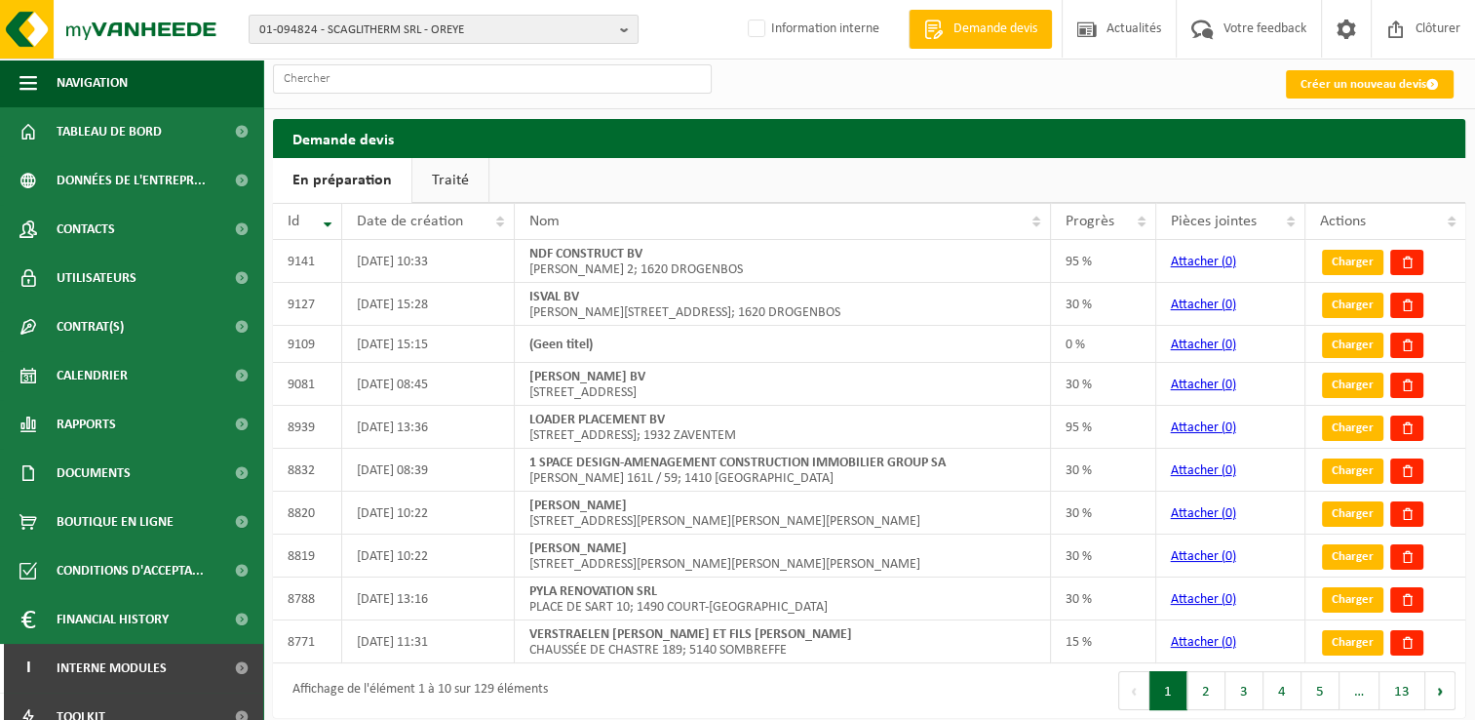
click at [1289, 190] on ul "En préparation Traité" at bounding box center [869, 180] width 1193 height 45
click at [442, 175] on link "Traité" at bounding box center [451, 180] width 76 height 45
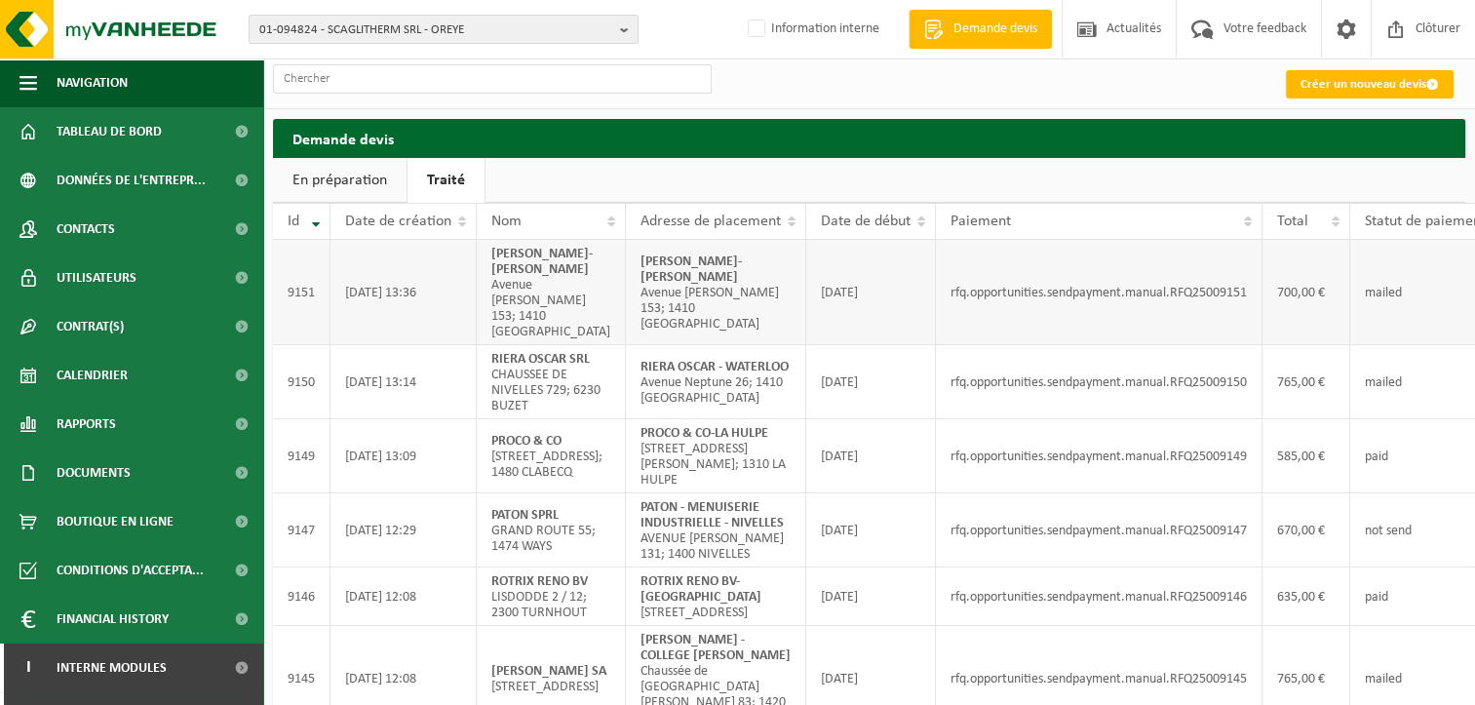
drag, startPoint x: 1455, startPoint y: 322, endPoint x: 1406, endPoint y: 318, distance: 48.9
click at [1455, 322] on td "mailed" at bounding box center [1431, 292] width 161 height 105
click at [1287, 83] on link "Créer un nouveau devis" at bounding box center [1370, 84] width 168 height 28
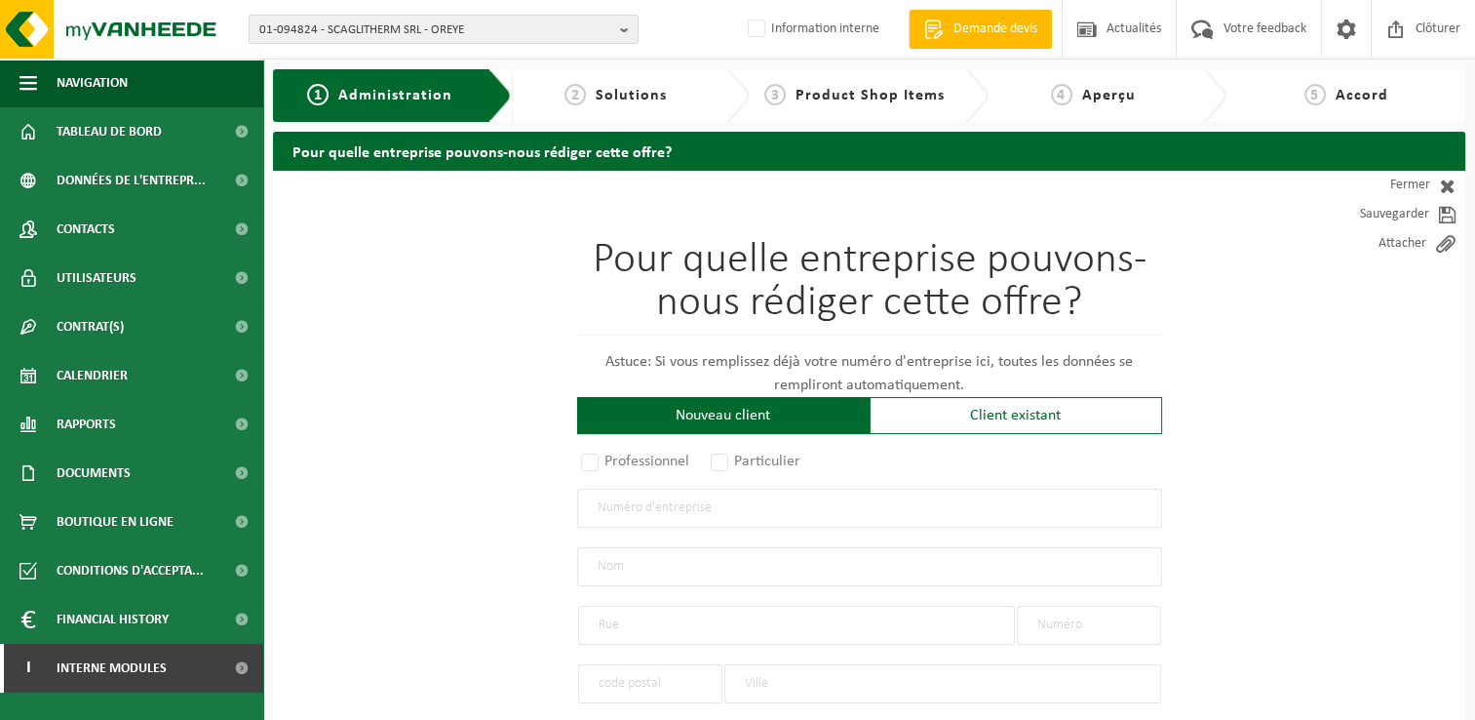
click at [763, 511] on input "text" at bounding box center [869, 508] width 585 height 39
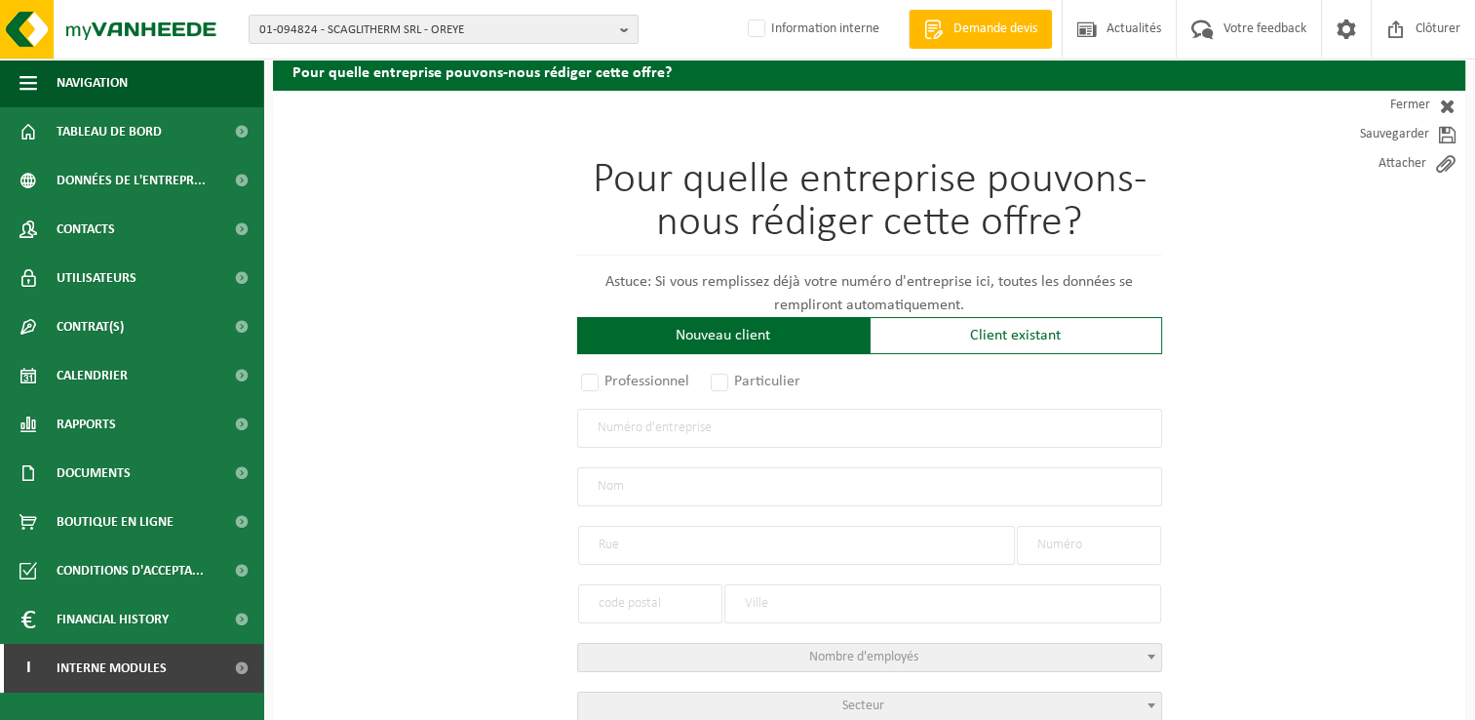
scroll to position [195, 0]
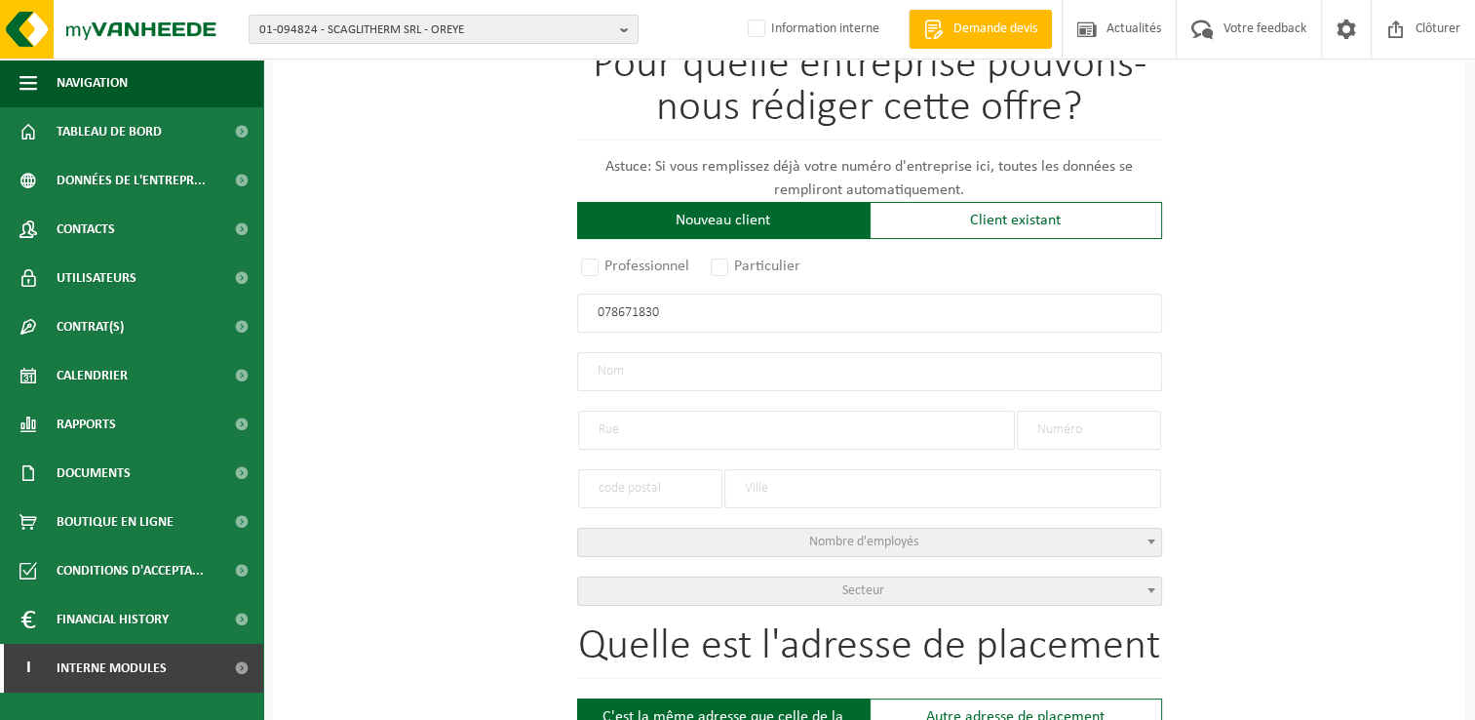
type input "0786718302"
radio input "true"
type input "0786718302"
type input "TEIXEIRA COUTINHO, VITOR"
type input "JAN RUUSBROECSTRAAT"
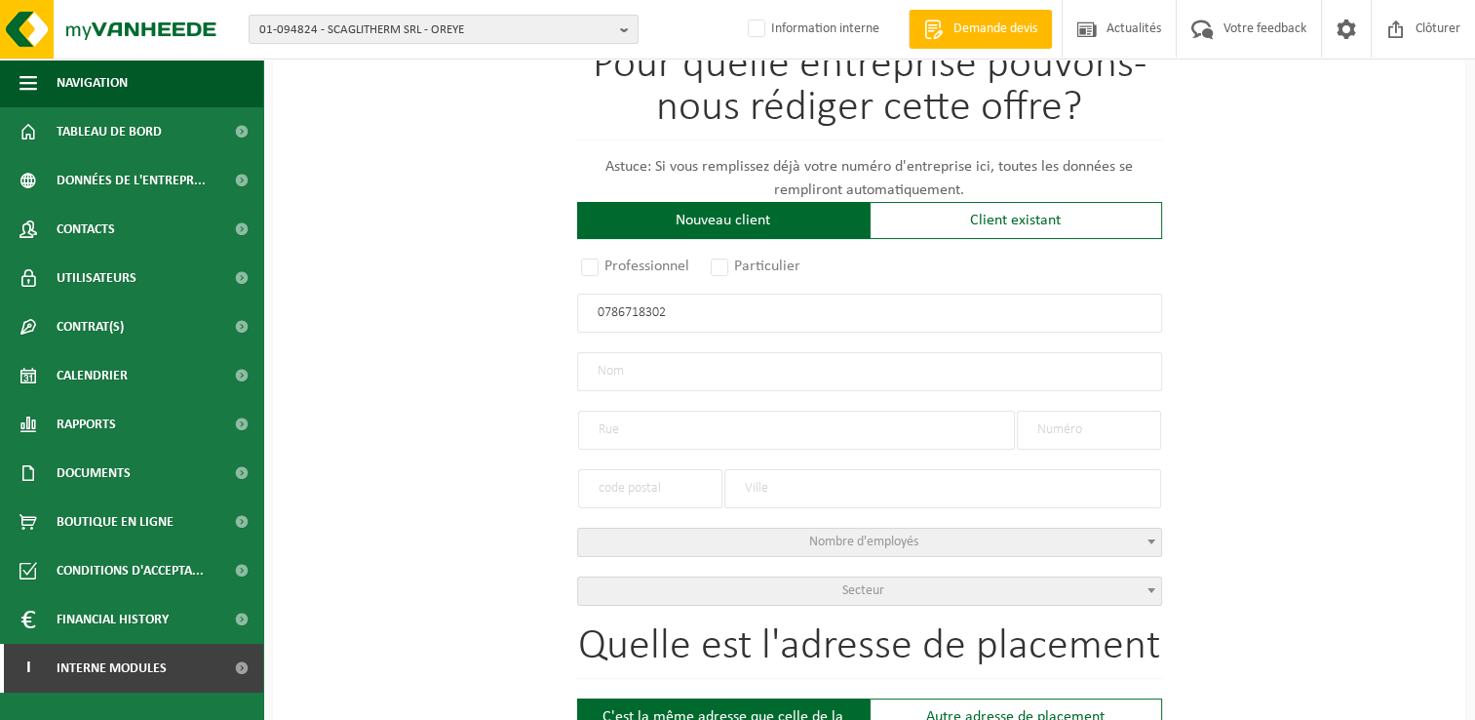
type input "27"
type input "1601"
type input "SINT-PIETERS-LEEUW"
select select "D"
select select "NACE_4100"
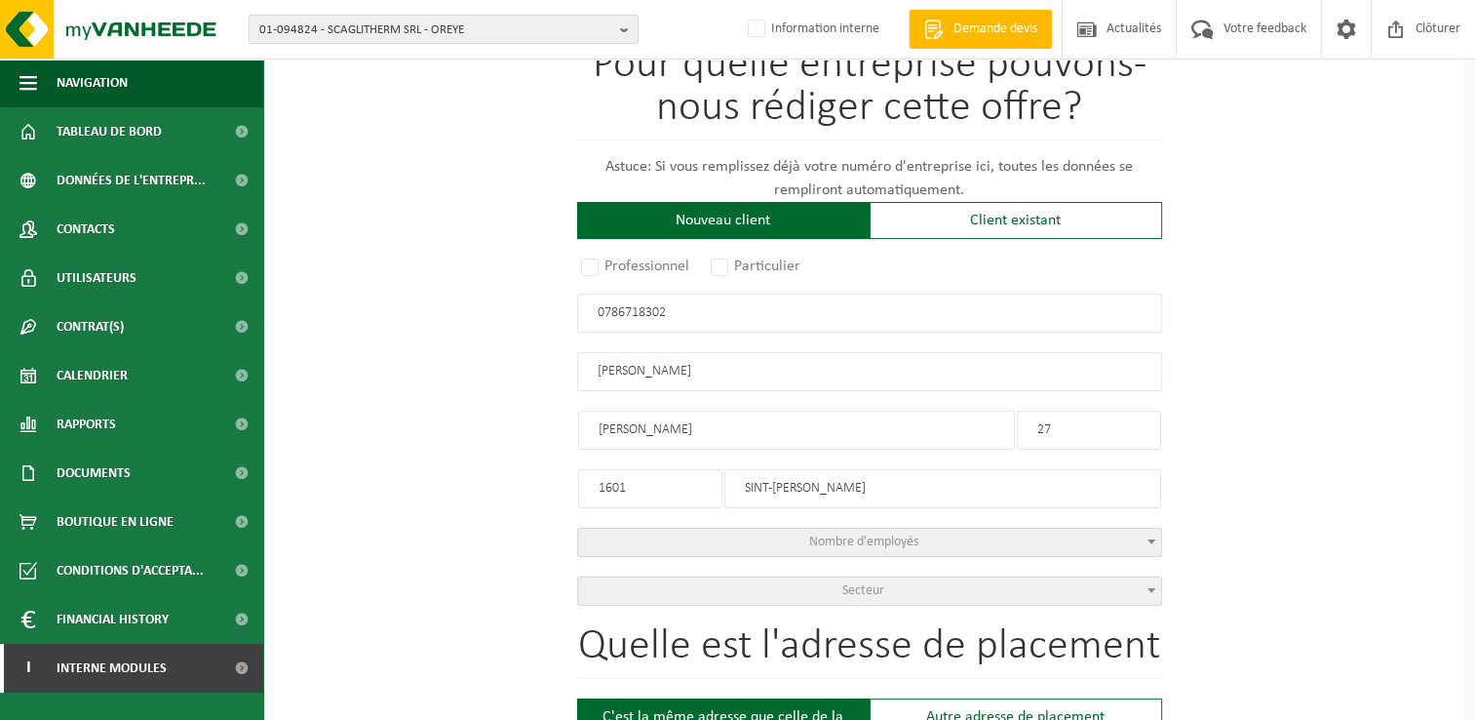
type input "TEIXEIRA COUTINHO, VITOR"
type input "JAN RUUSBROECSTRAAT"
type input "27"
type input "1601"
type input "SINT-PIETERS-LEEUW"
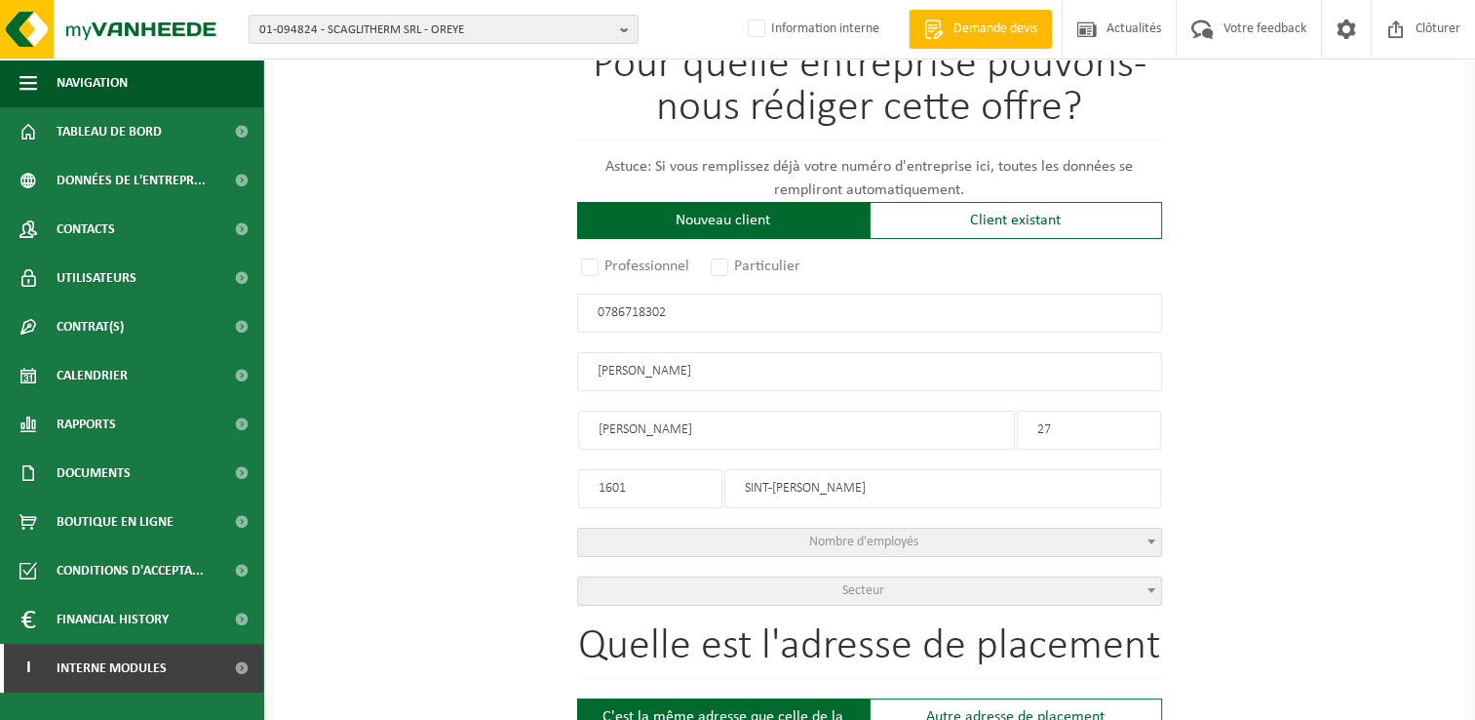
type input "2331796955"
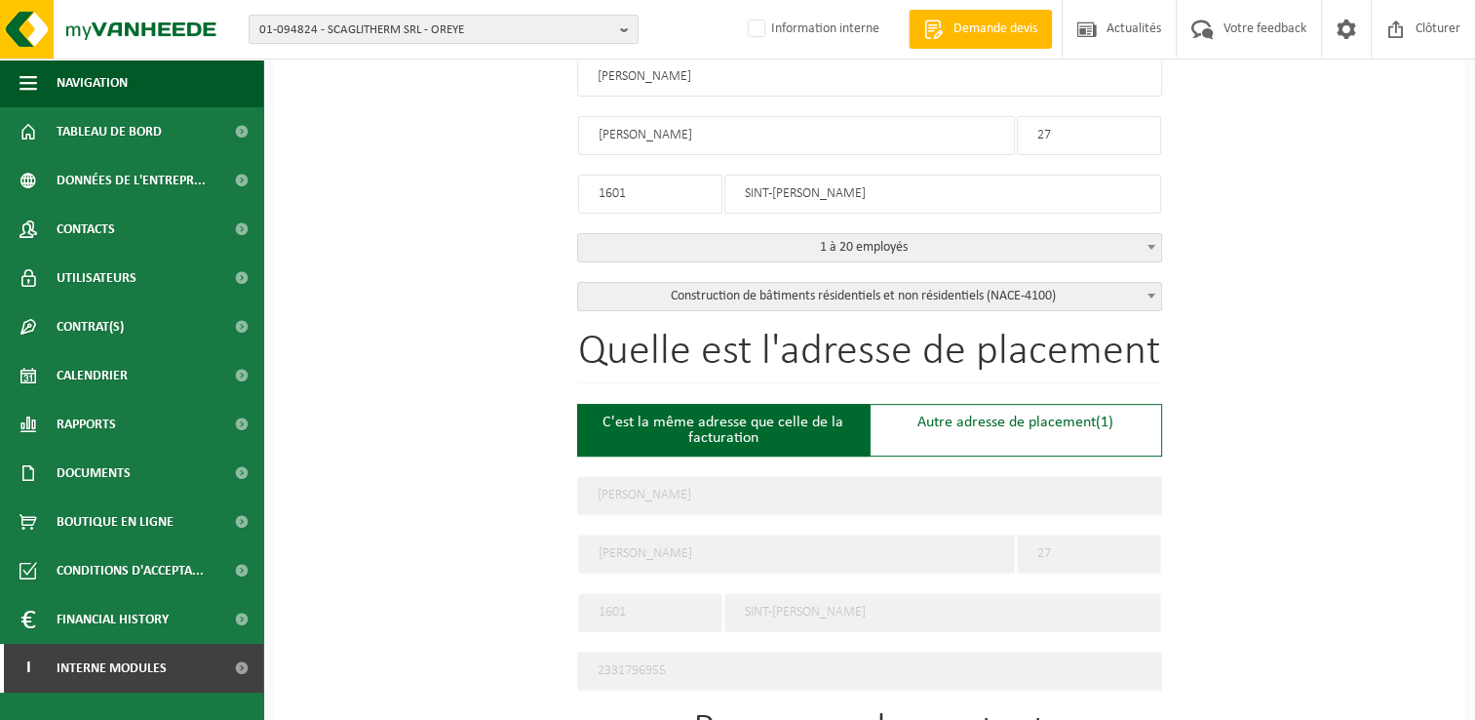
scroll to position [585, 0]
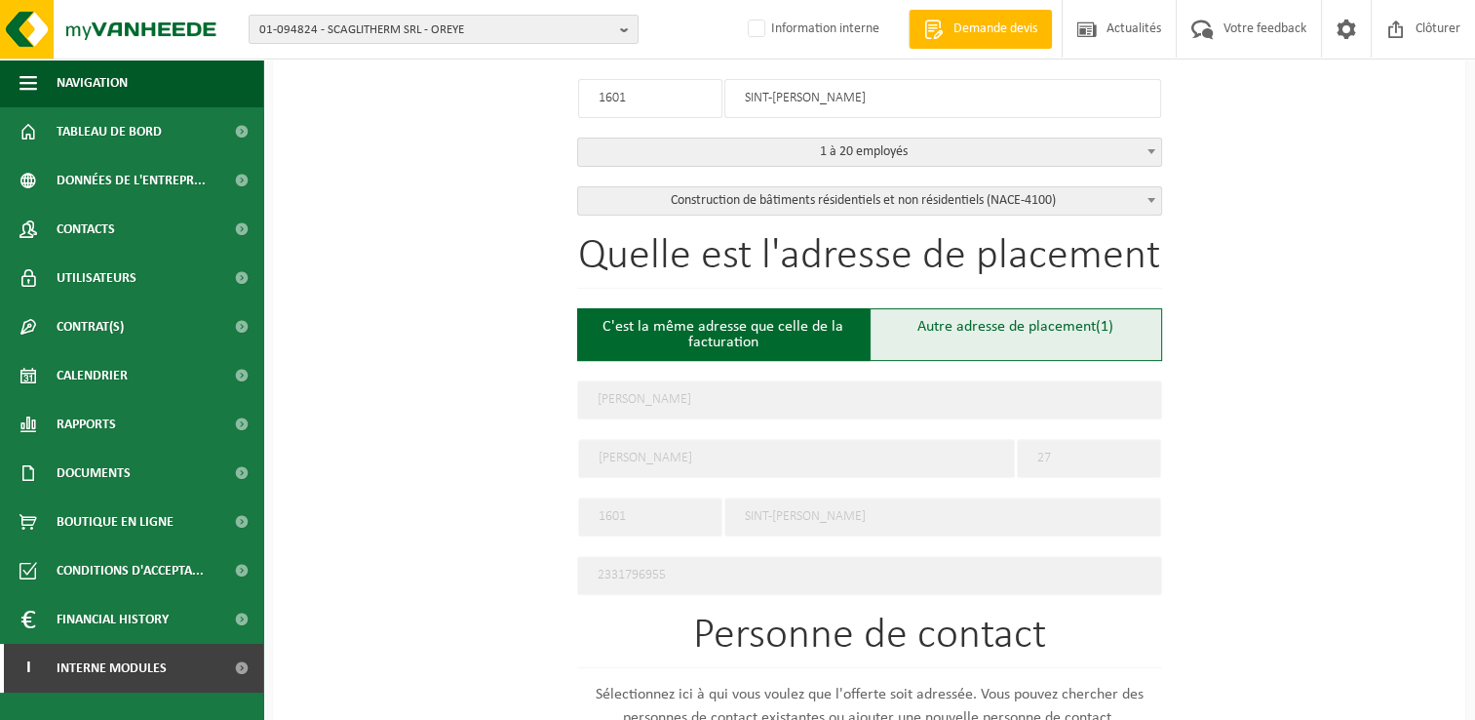
type input "0786718302"
click at [1012, 326] on div "Autre adresse de placement (1)" at bounding box center [1016, 334] width 293 height 53
type input "Chantier -"
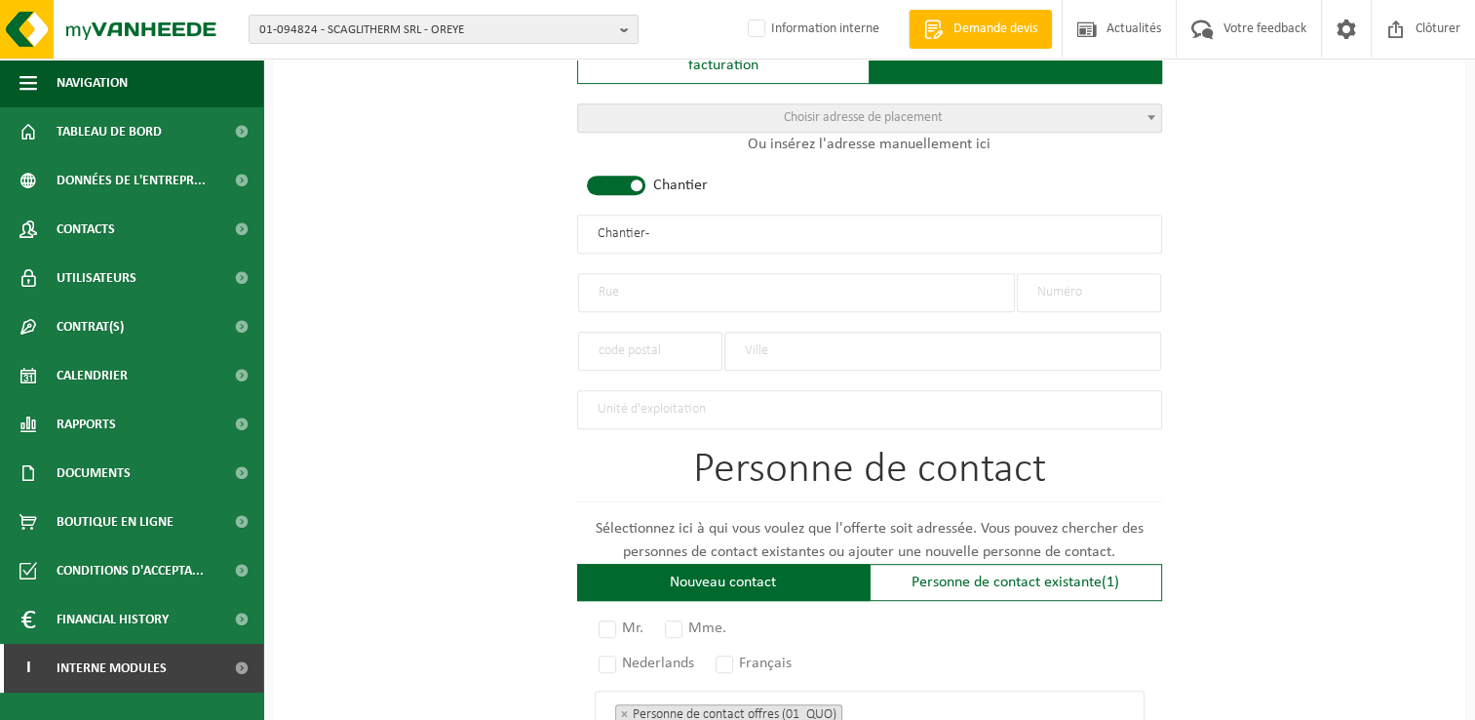
scroll to position [878, 0]
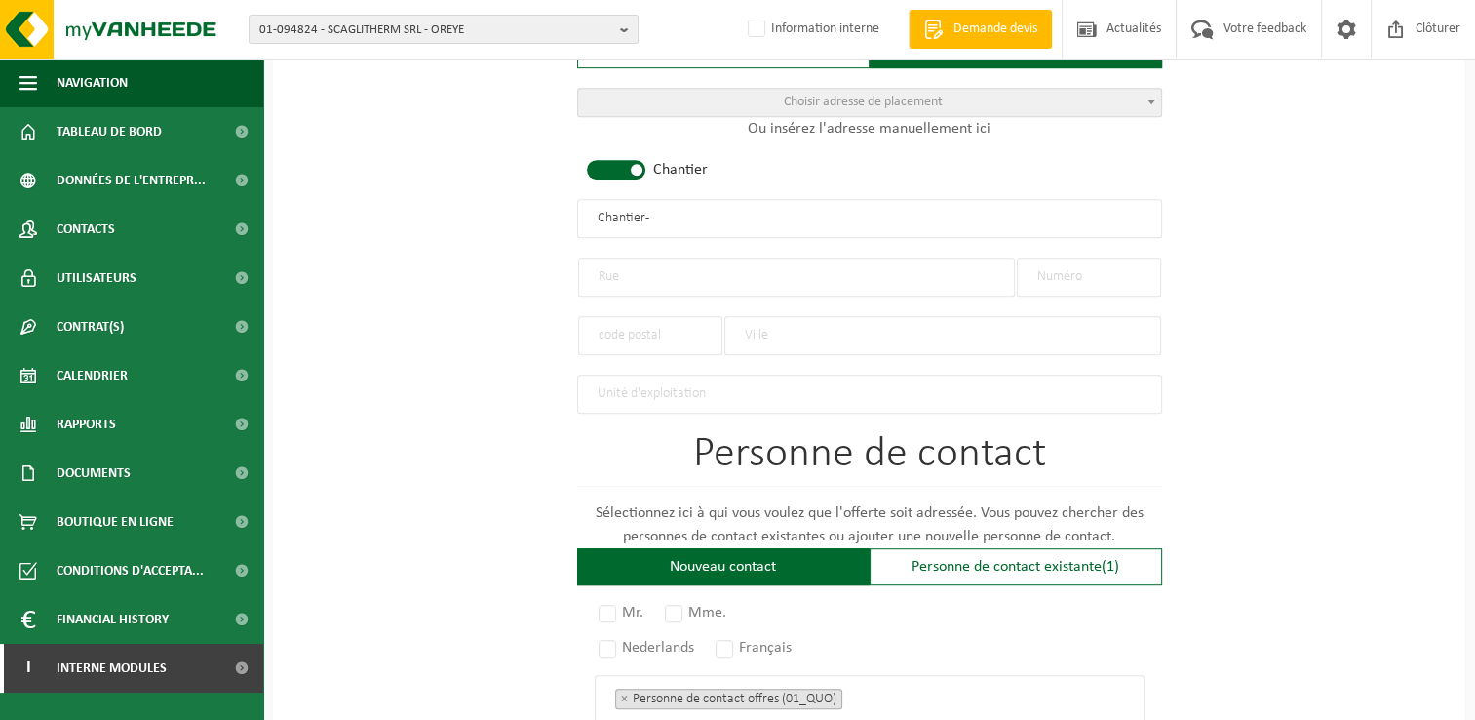
click at [681, 257] on input "text" at bounding box center [796, 276] width 437 height 39
type input "rUE DES fRAISIERS"
type input "13"
click at [791, 326] on input "text" at bounding box center [943, 335] width 437 height 39
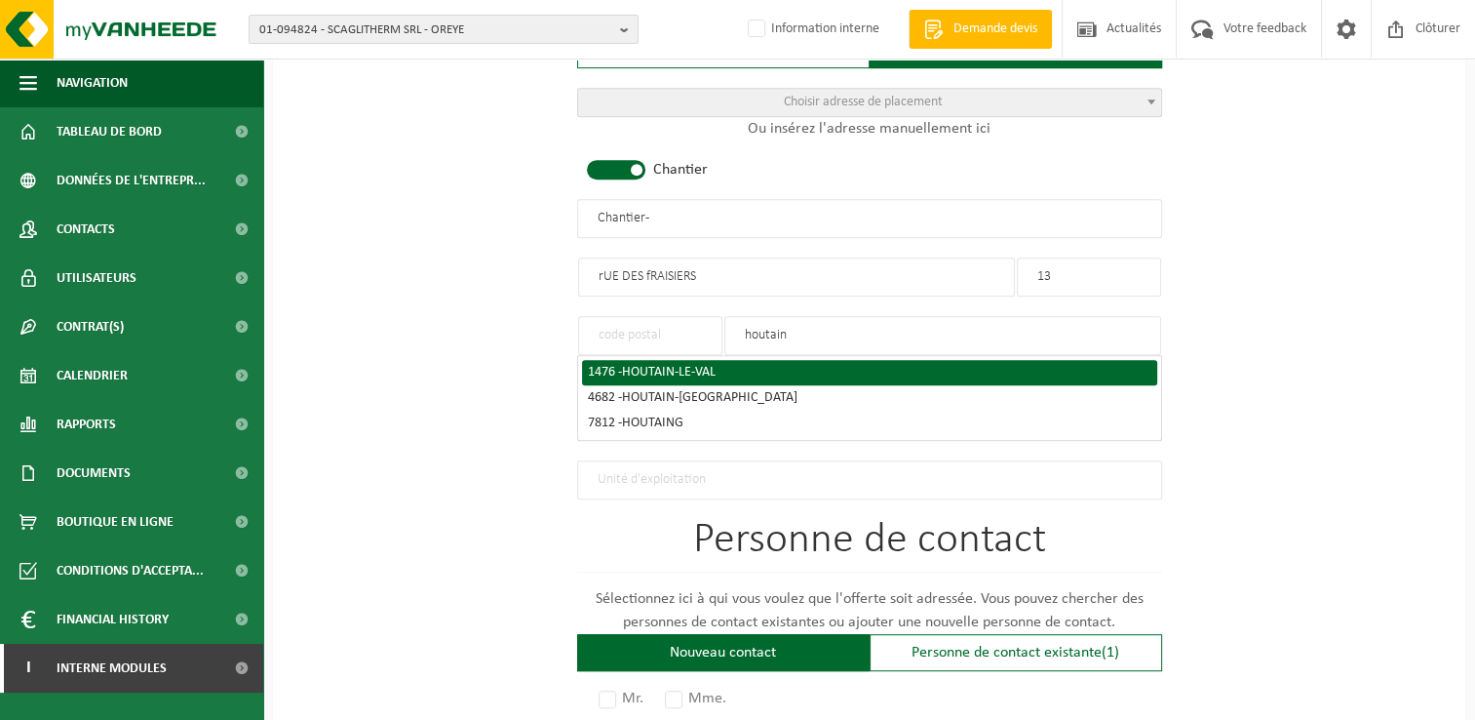
type input "houtain"
click at [674, 372] on span "HOUTAIN-LE-VAL" at bounding box center [669, 372] width 94 height 15
type input "1476"
type input "HOUTAIN-LE-VAL"
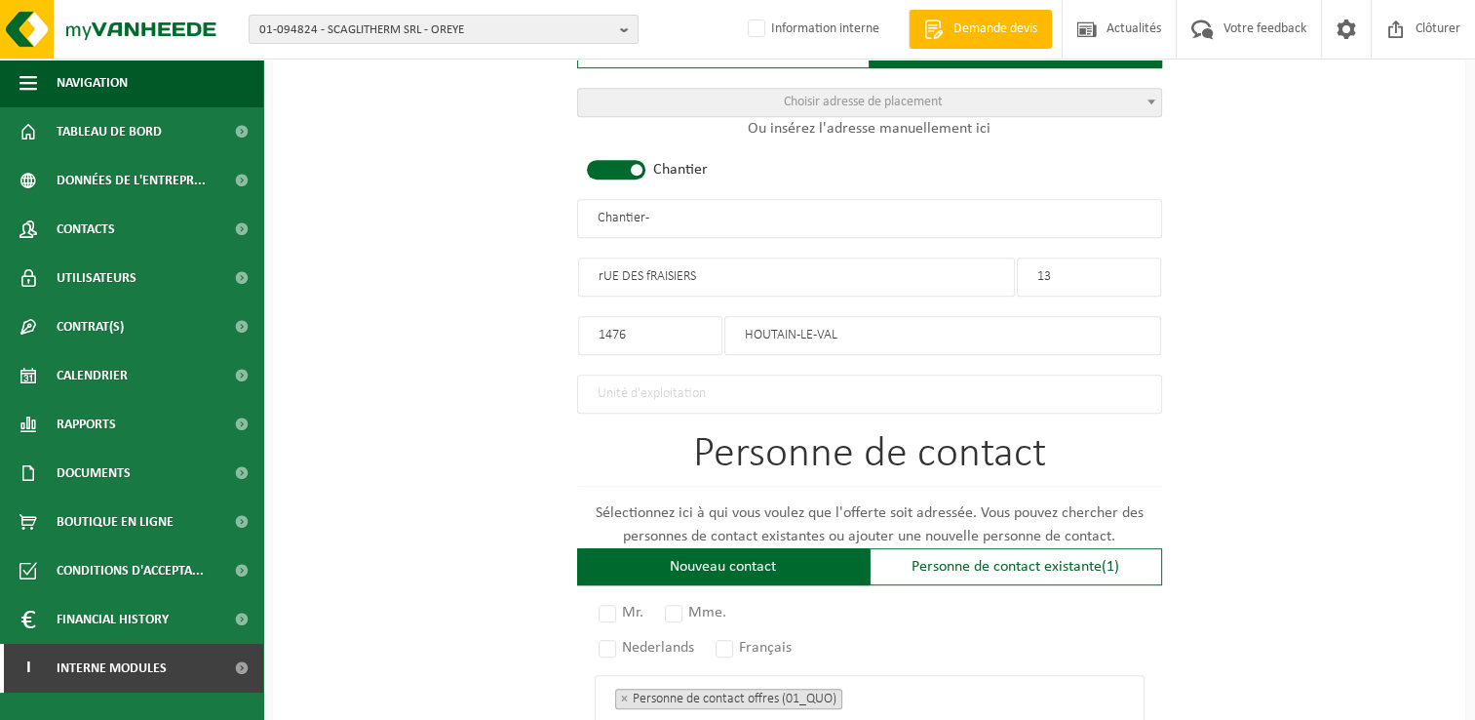
click at [731, 275] on input "rUE DES fRAISIERS" at bounding box center [796, 276] width 437 height 39
drag, startPoint x: 739, startPoint y: 268, endPoint x: 353, endPoint y: 270, distance: 386.2
click at [353, 270] on div "Pour quelle entreprise pouvons-nous rédiger cette offre? Astuce: Si vous rempli…" at bounding box center [869, 239] width 1193 height 1893
type input "F"
type input "R"
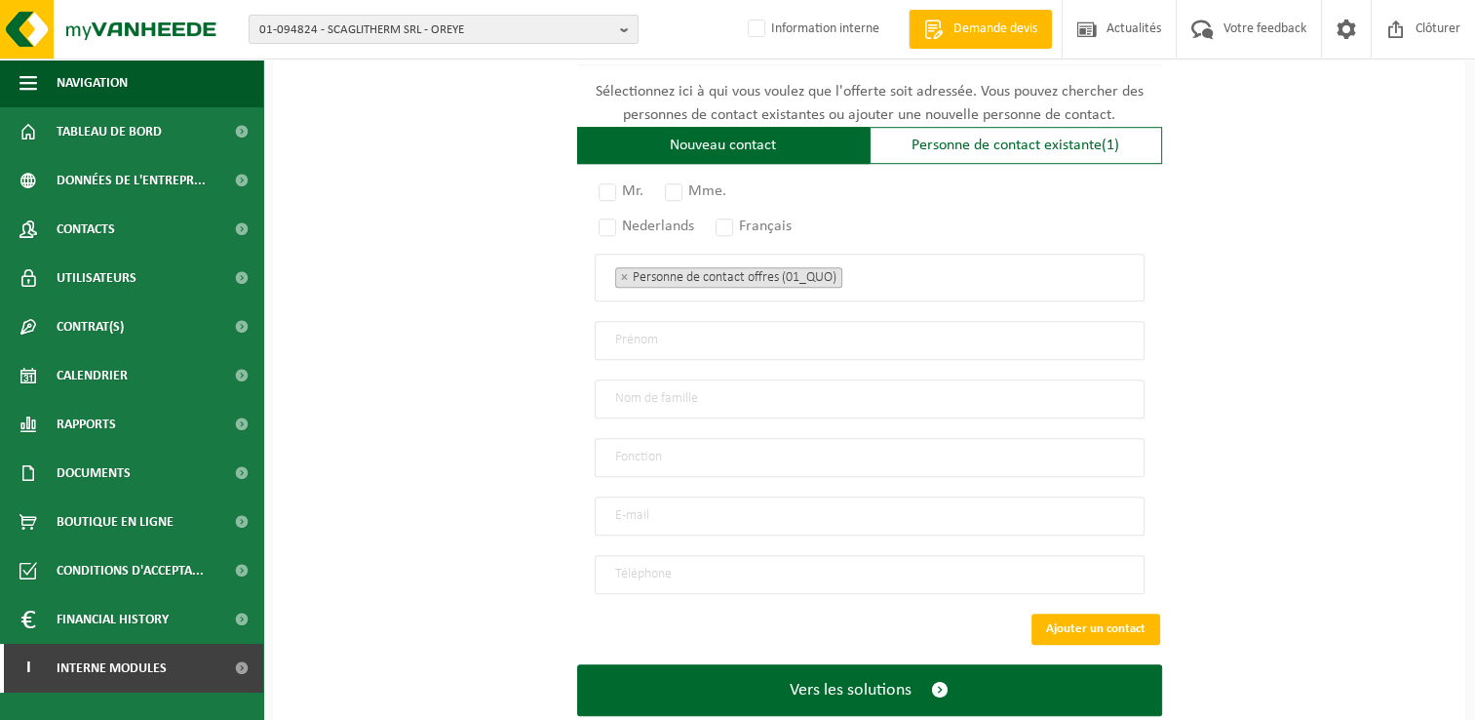
scroll to position [1338, 0]
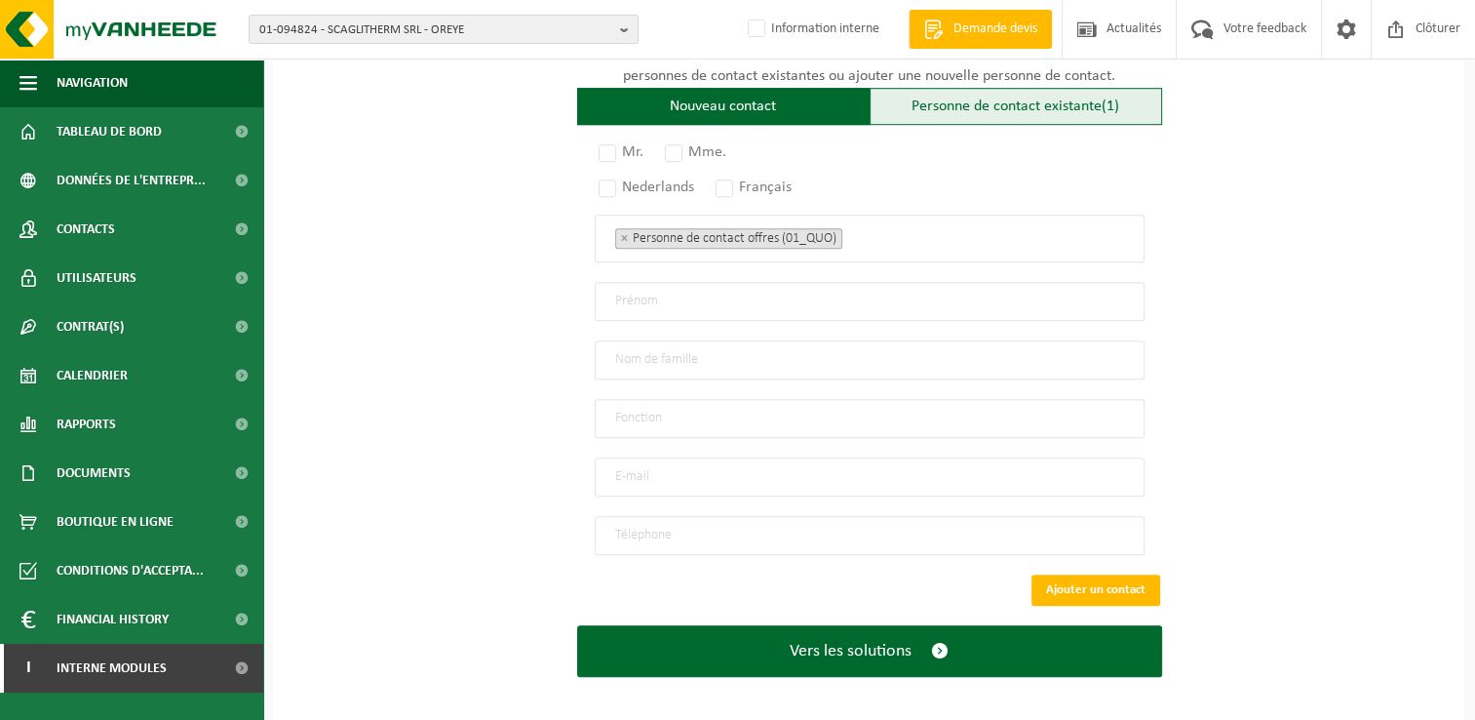
type input "Rue des Fraisird"
click at [1064, 91] on div "Personne de contact existante (1)" at bounding box center [1016, 106] width 293 height 37
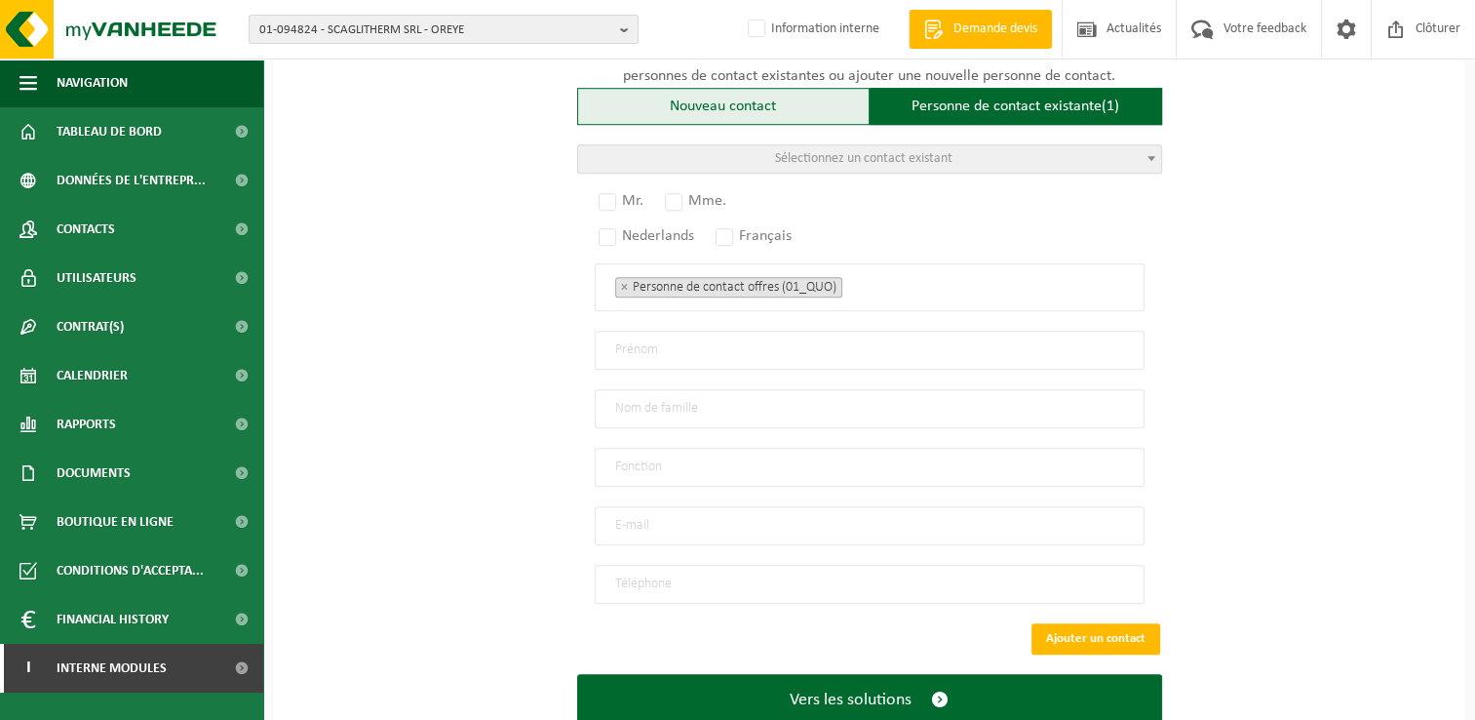
click at [728, 97] on div "Nouveau contact" at bounding box center [723, 106] width 293 height 37
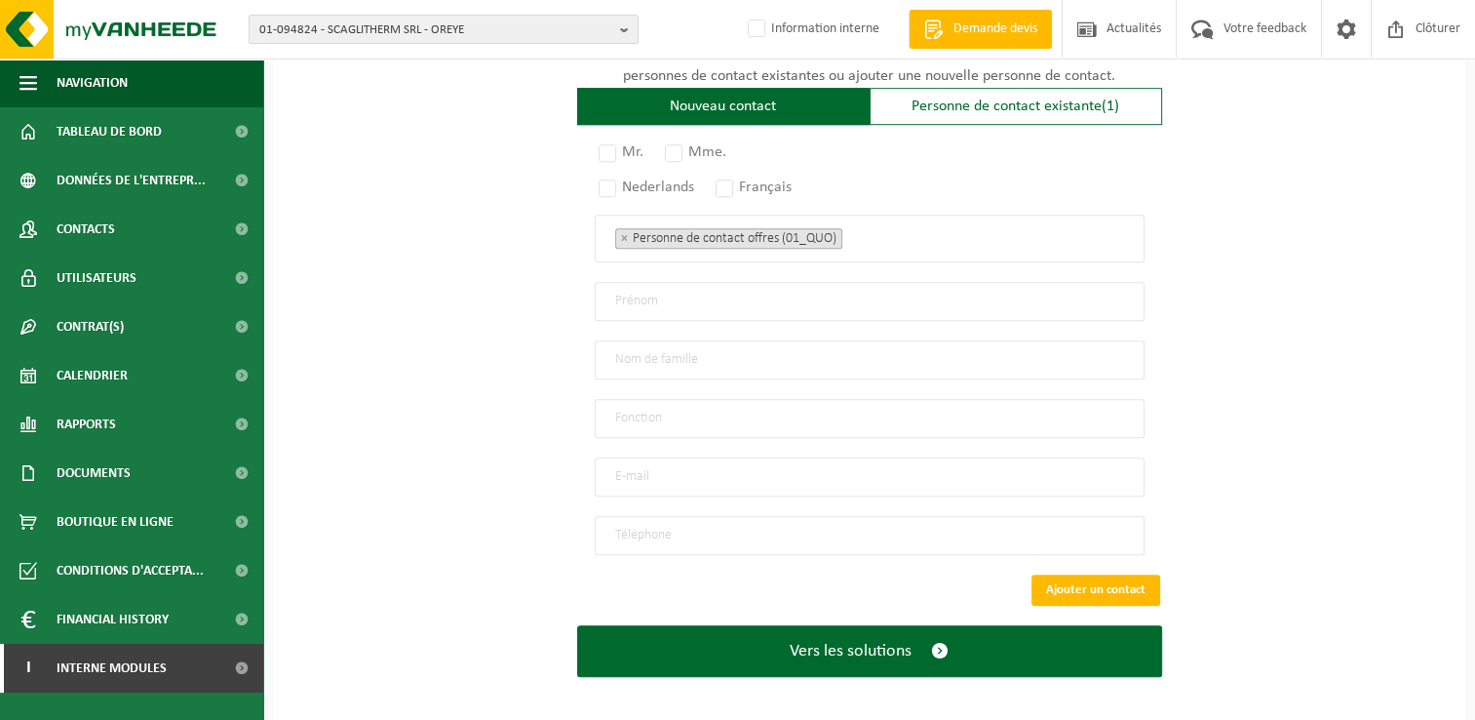
click at [671, 462] on input "email" at bounding box center [870, 476] width 550 height 39
type input "coutinhoproject78@gmail.com"
click at [632, 523] on input "tel" at bounding box center [870, 535] width 550 height 39
click at [1115, 523] on input "tel" at bounding box center [870, 535] width 550 height 39
type input "+32 495 49 18 19"
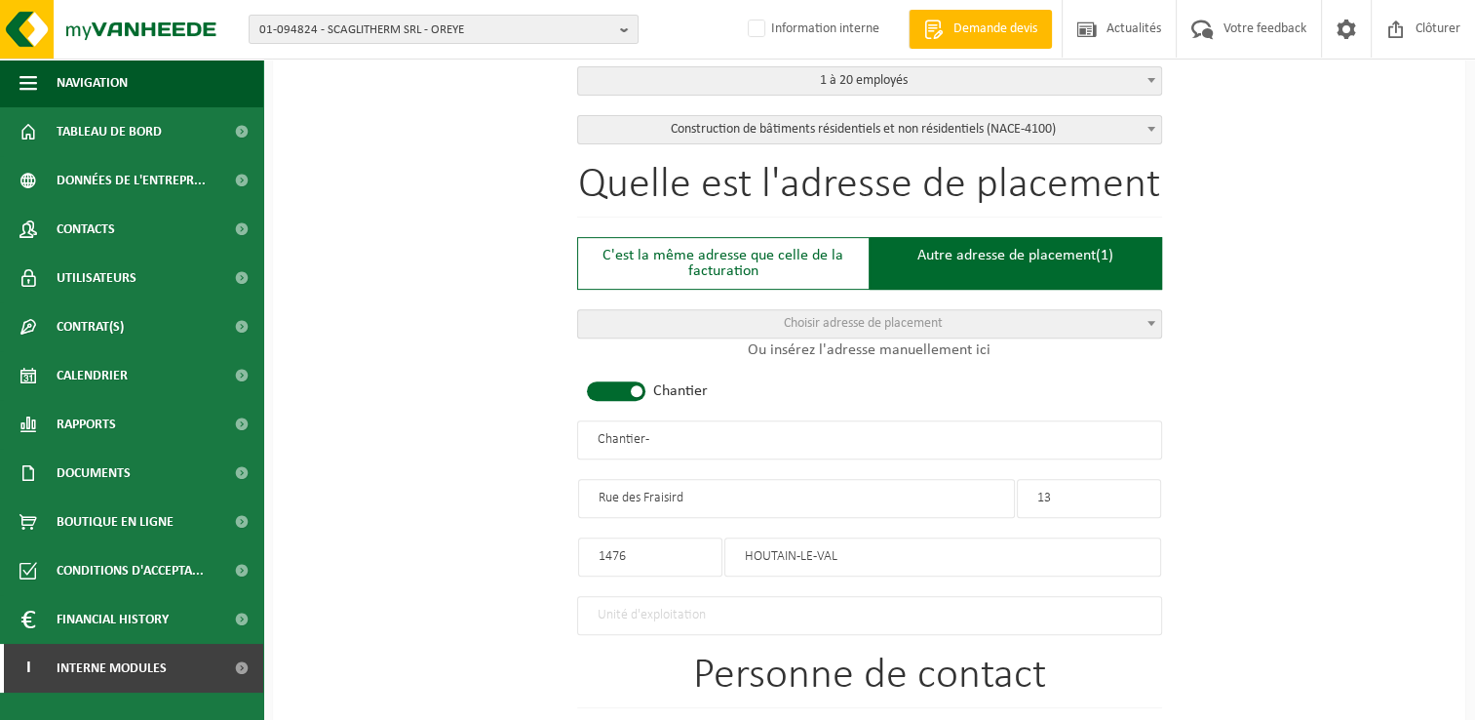
scroll to position [655, 0]
click at [790, 496] on input "Rue des Fraisird" at bounding box center [796, 499] width 437 height 39
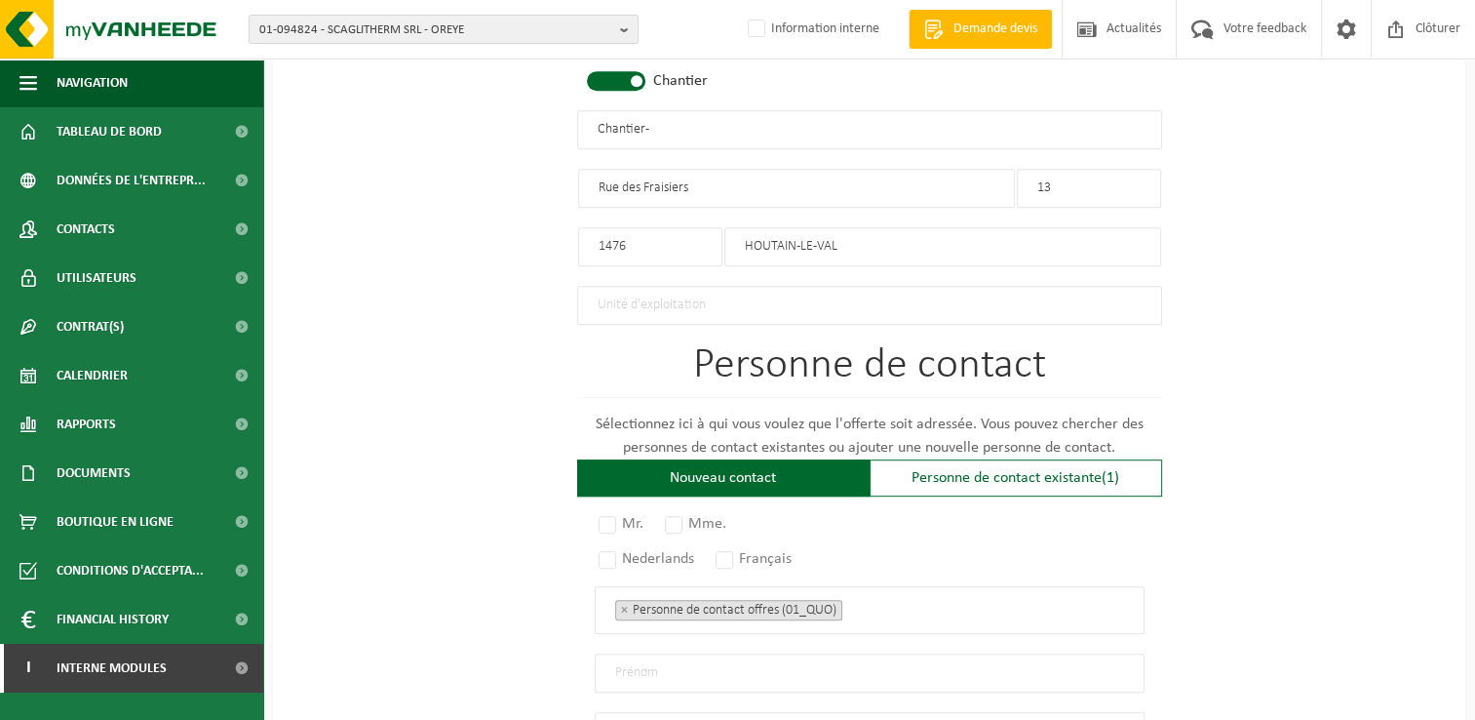
scroll to position [975, 0]
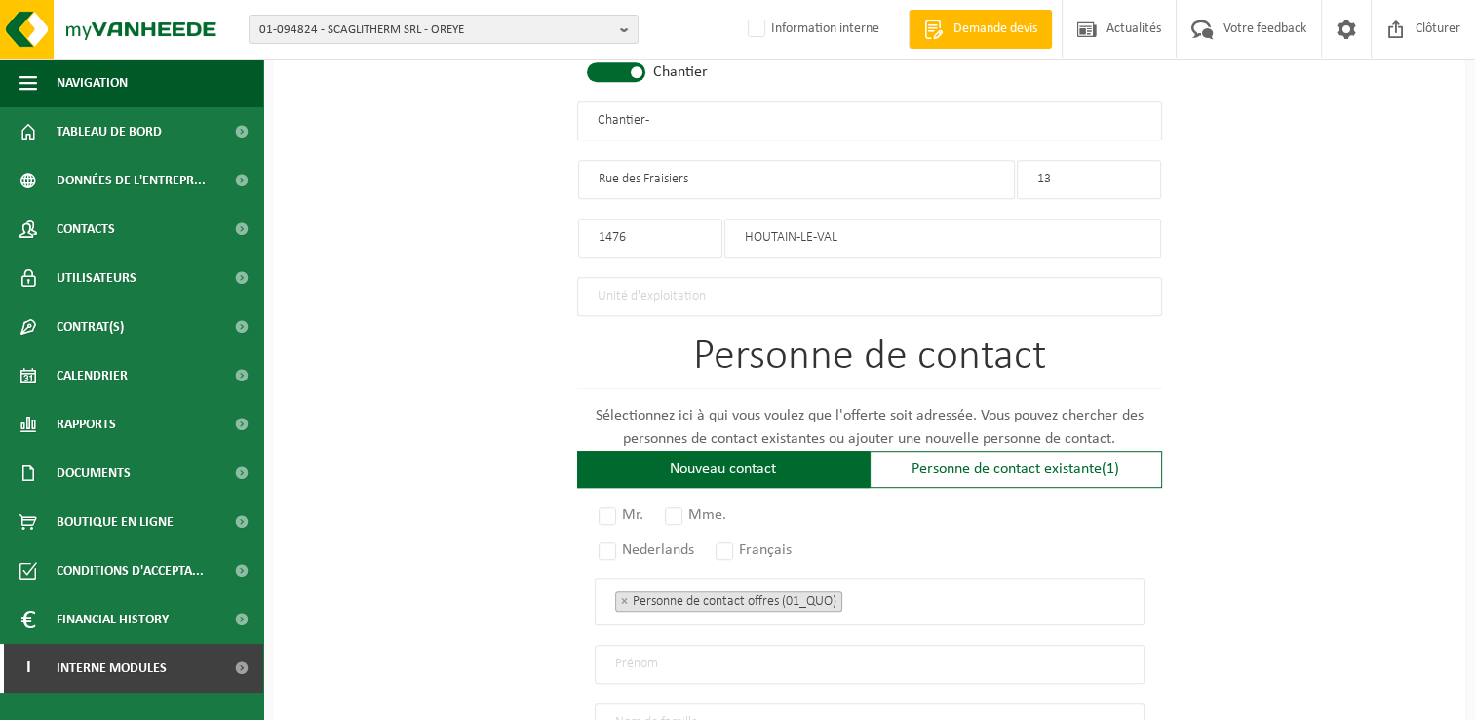
type input "Rue des Fraisiers"
drag, startPoint x: 691, startPoint y: 111, endPoint x: 579, endPoint y: 128, distance: 113.4
click at [579, 128] on input "Chantier -" at bounding box center [869, 120] width 585 height 39
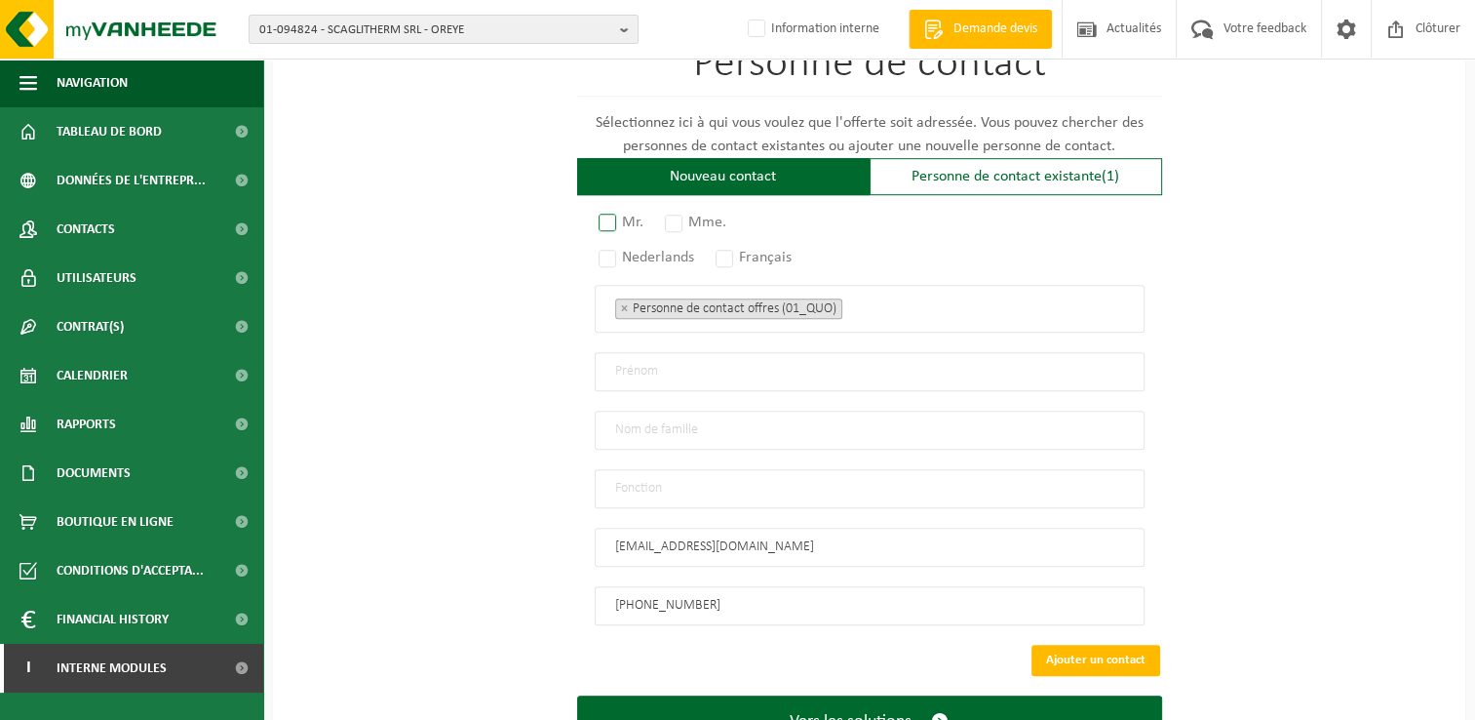
type input "COUTINHO PROJECT - HOUTAIN-LE-VAL"
click at [613, 214] on label "Mr." at bounding box center [622, 222] width 55 height 27
radio input "true"
click at [735, 249] on label "Français" at bounding box center [755, 257] width 86 height 27
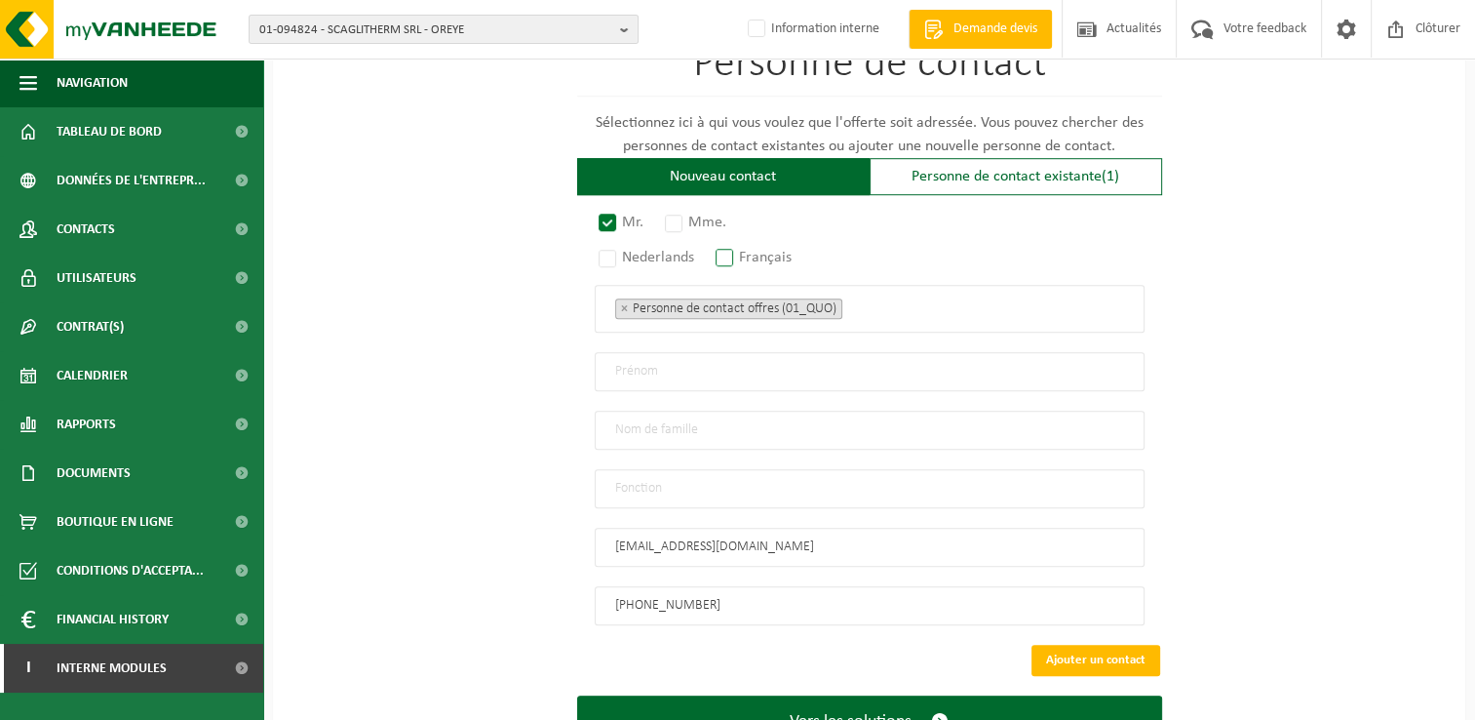
radio input "true"
click at [628, 361] on input "text" at bounding box center [870, 371] width 550 height 39
type input "CONTACT"
type input "COUTINHO PROJECT"
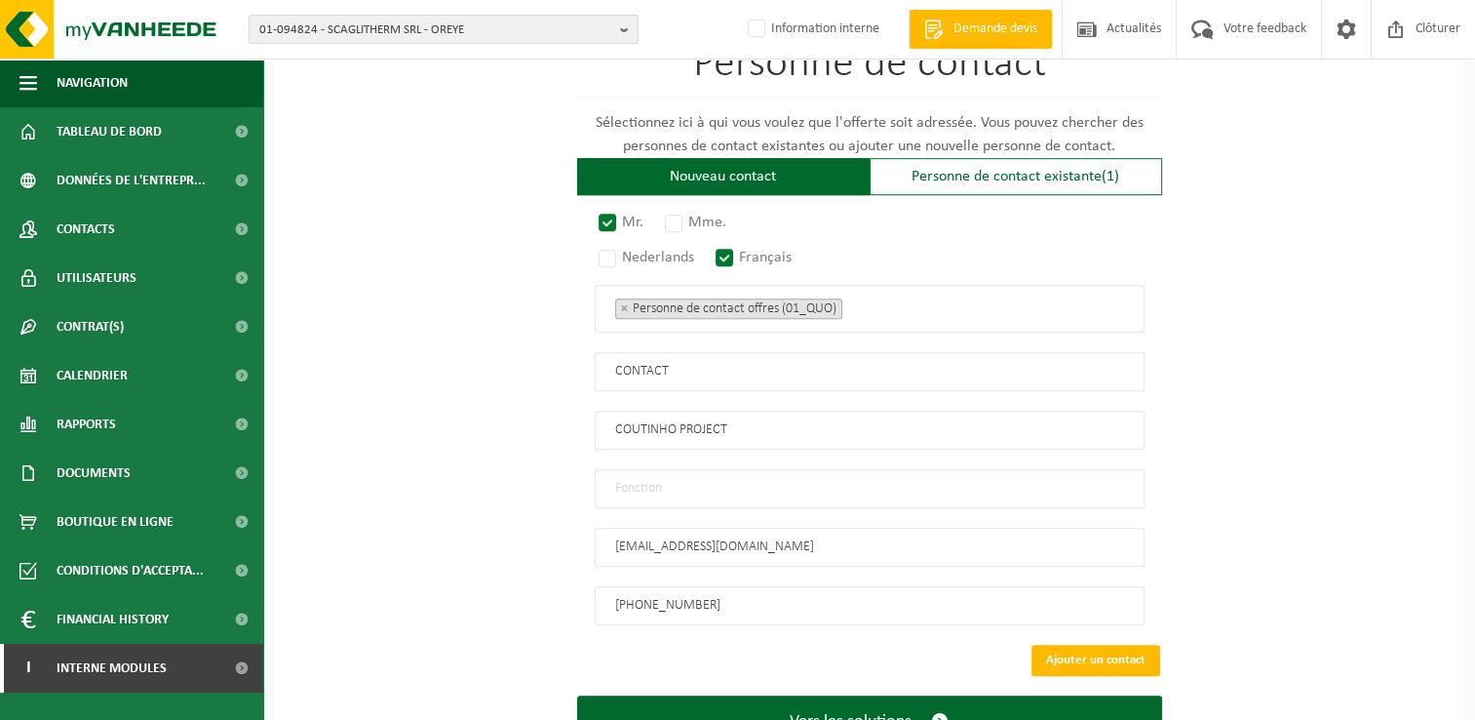
click at [667, 484] on input "text" at bounding box center [870, 488] width 550 height 39
type input "Manager"
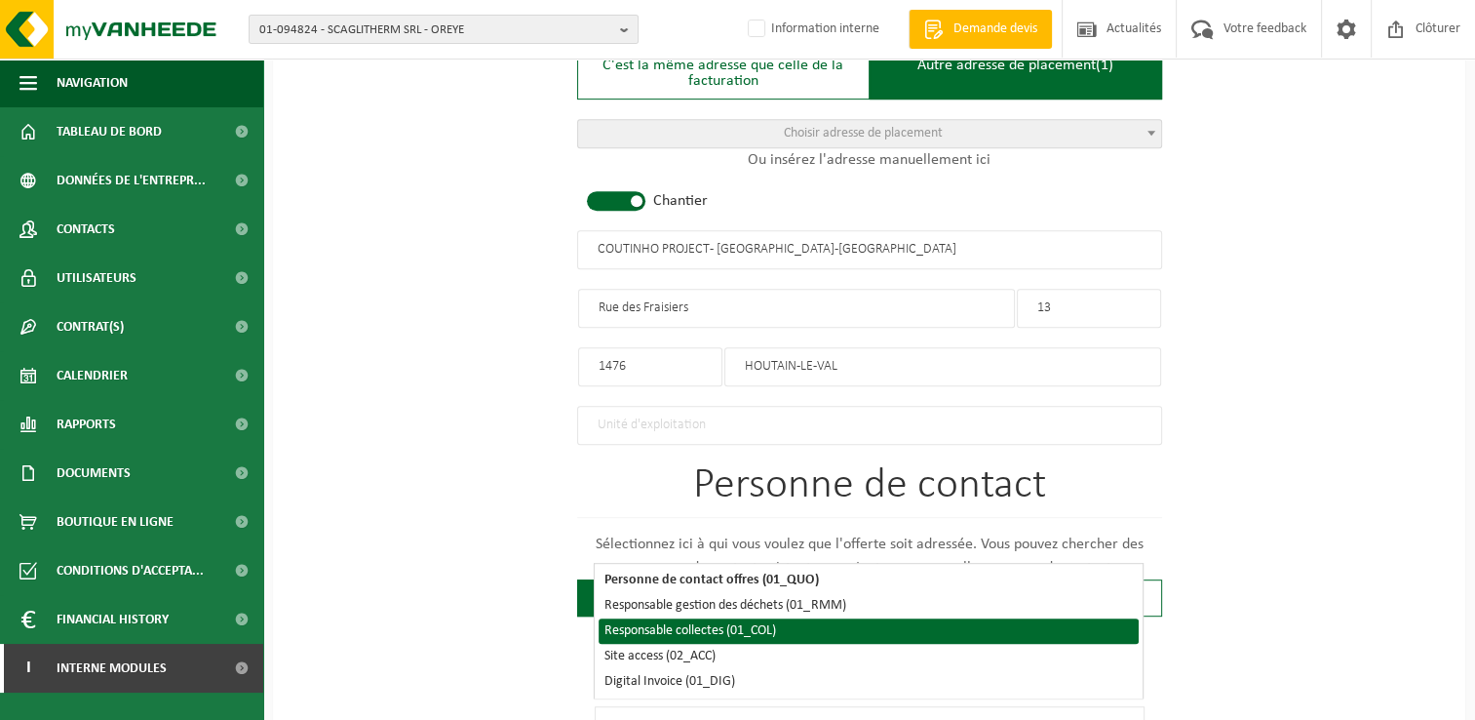
scroll to position [861, 0]
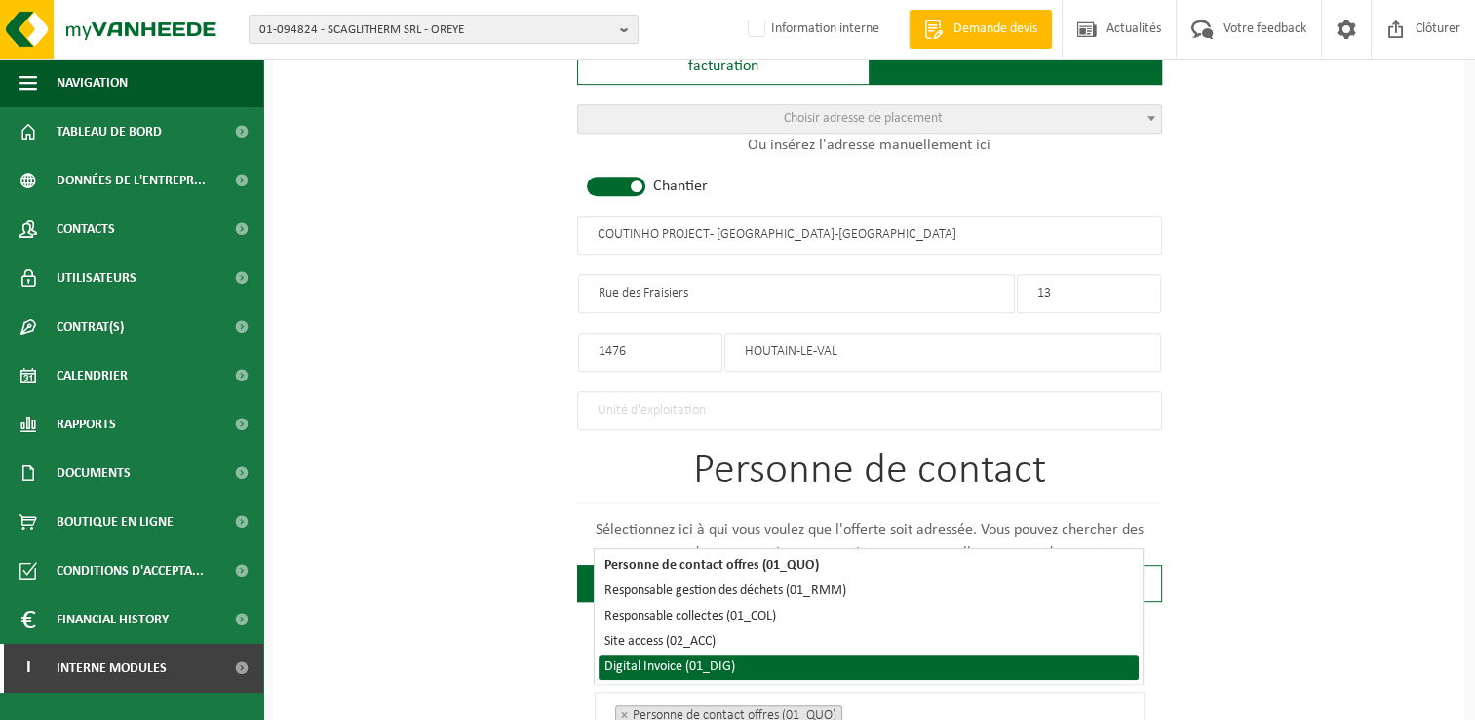
click at [653, 665] on li "Digital Invoice (01_DIG)" at bounding box center [869, 666] width 540 height 25
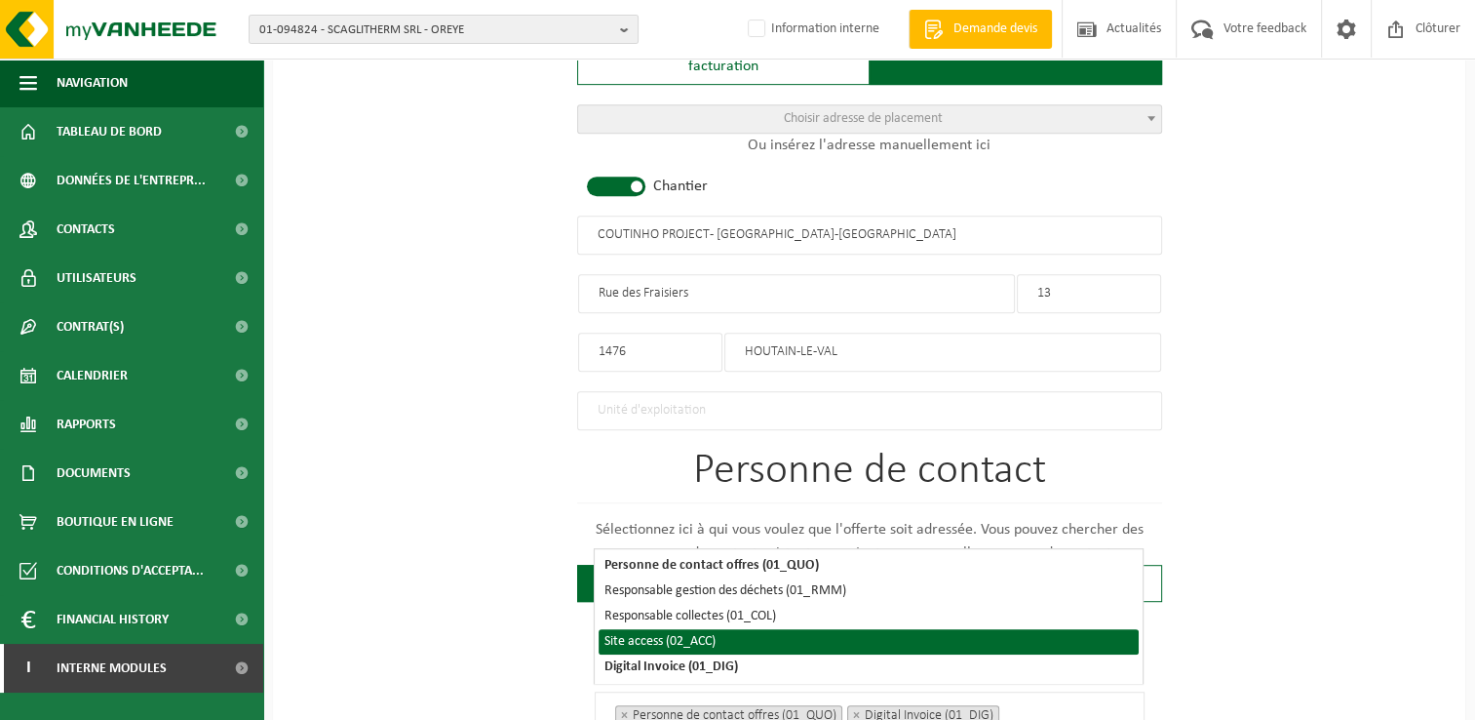
click at [650, 642] on li "Site access (02_ACC)" at bounding box center [869, 641] width 540 height 25
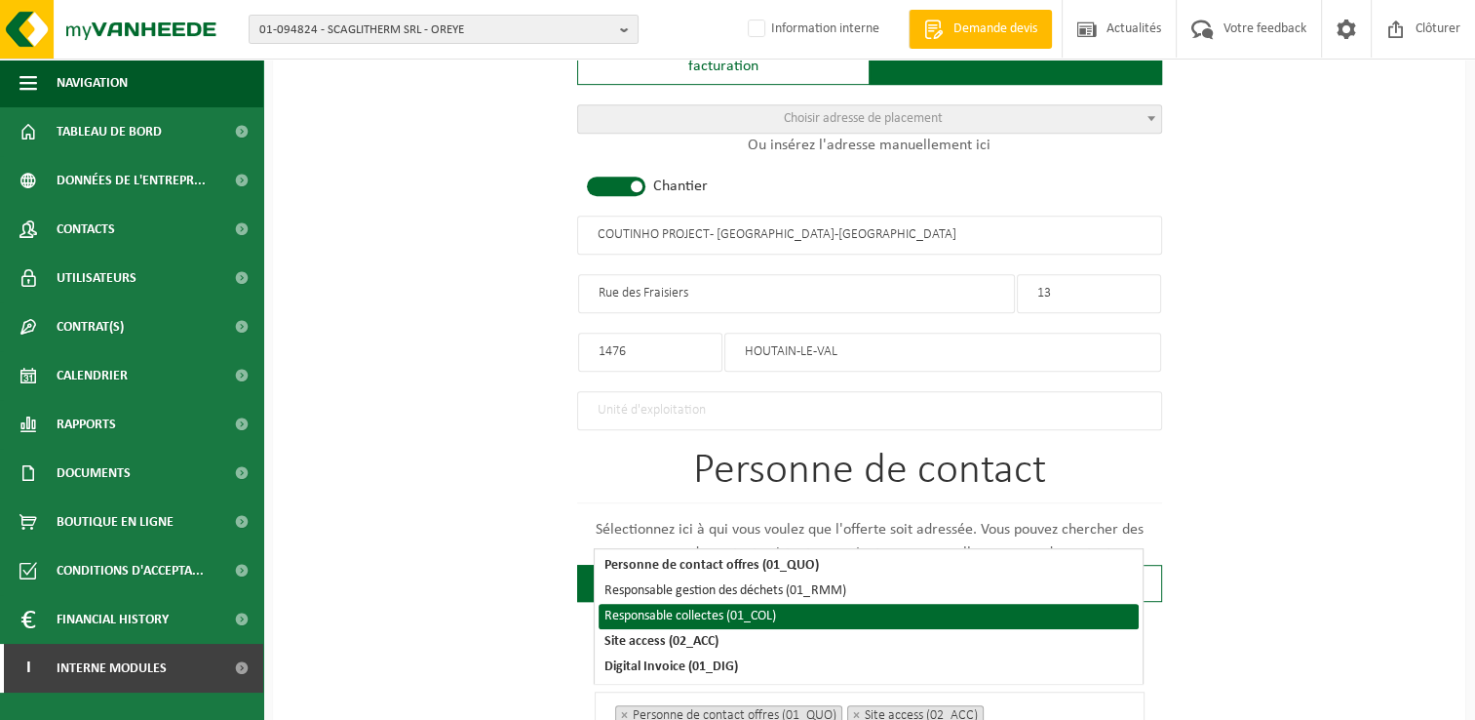
click at [651, 604] on li "Responsable collectes (01_COL)" at bounding box center [869, 616] width 540 height 25
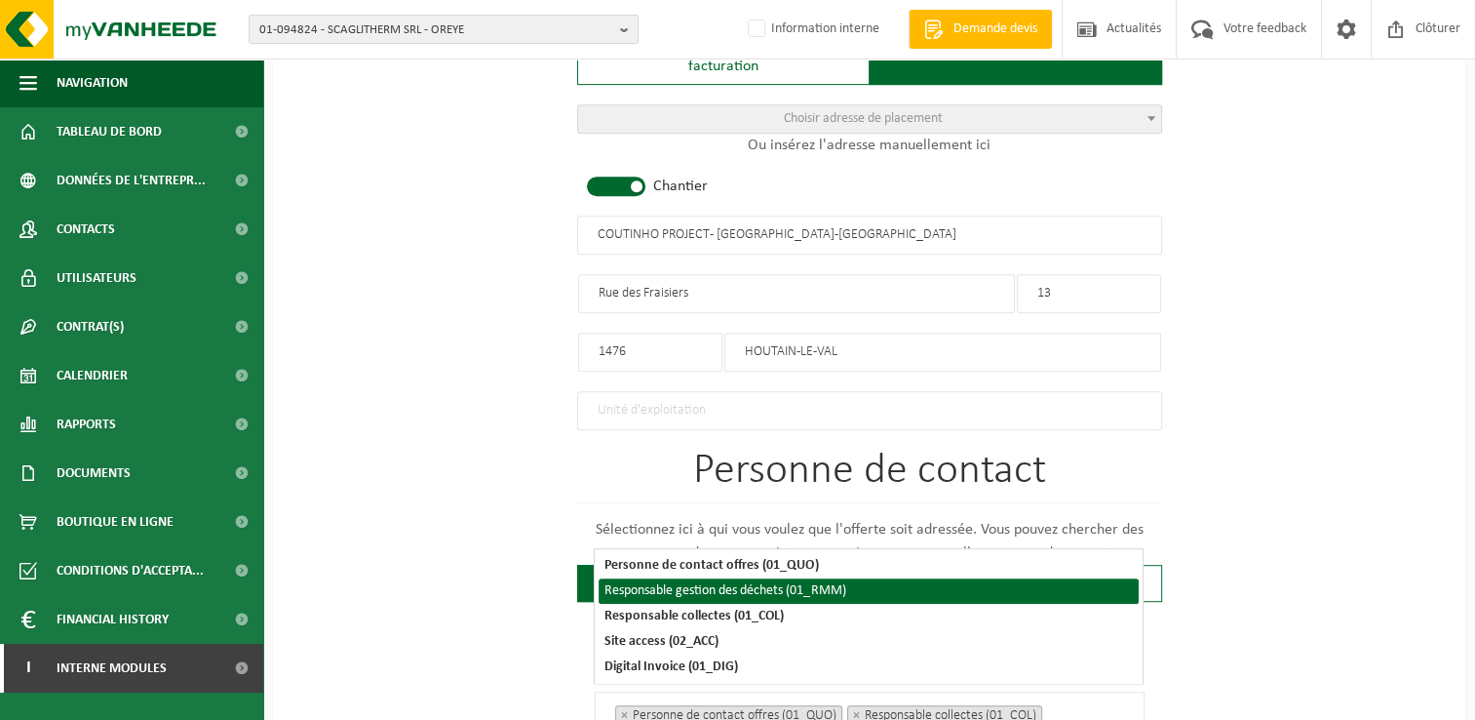
click at [656, 593] on li "Responsable gestion des déchets (01_RMM)" at bounding box center [869, 590] width 540 height 25
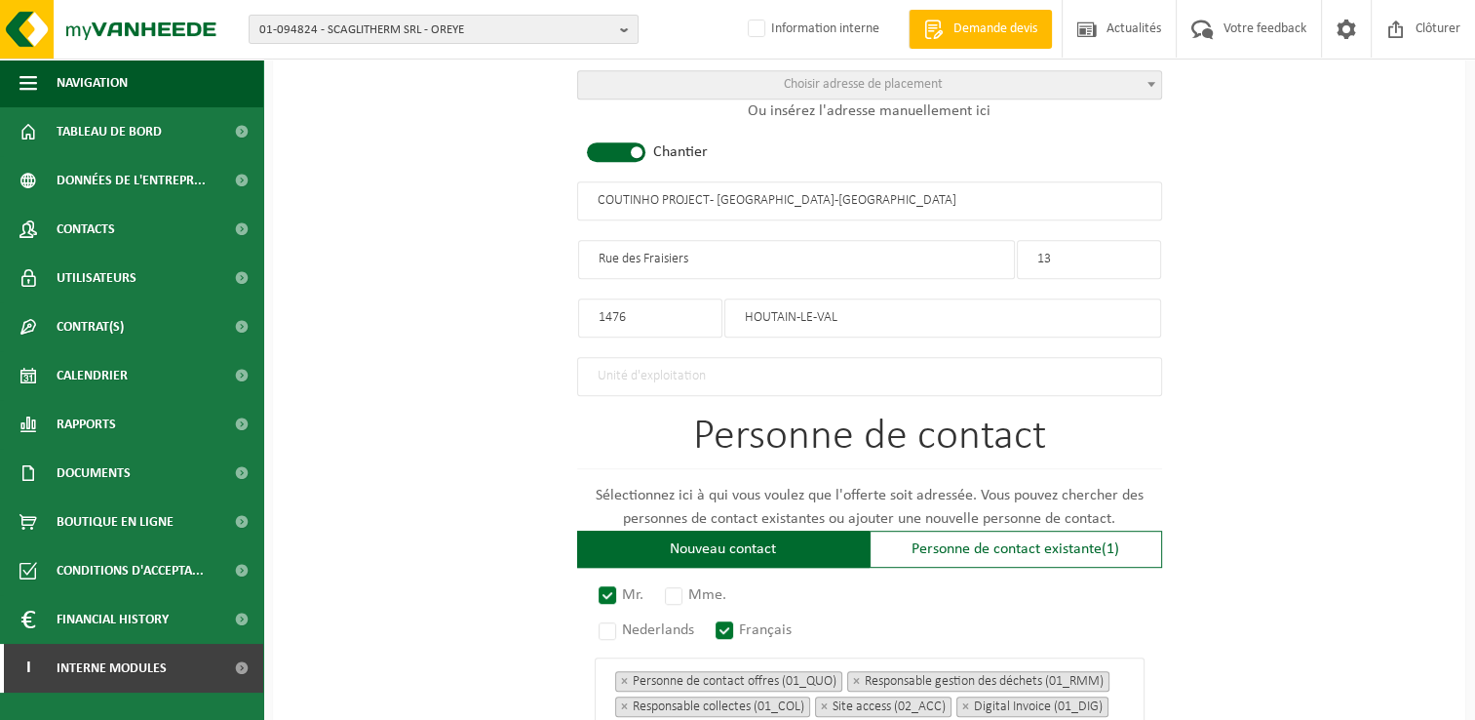
click at [1258, 522] on div "Pour quelle entreprise pouvons-nous rédiger cette offre? Astuce: Si vous rempli…" at bounding box center [869, 234] width 1193 height 1918
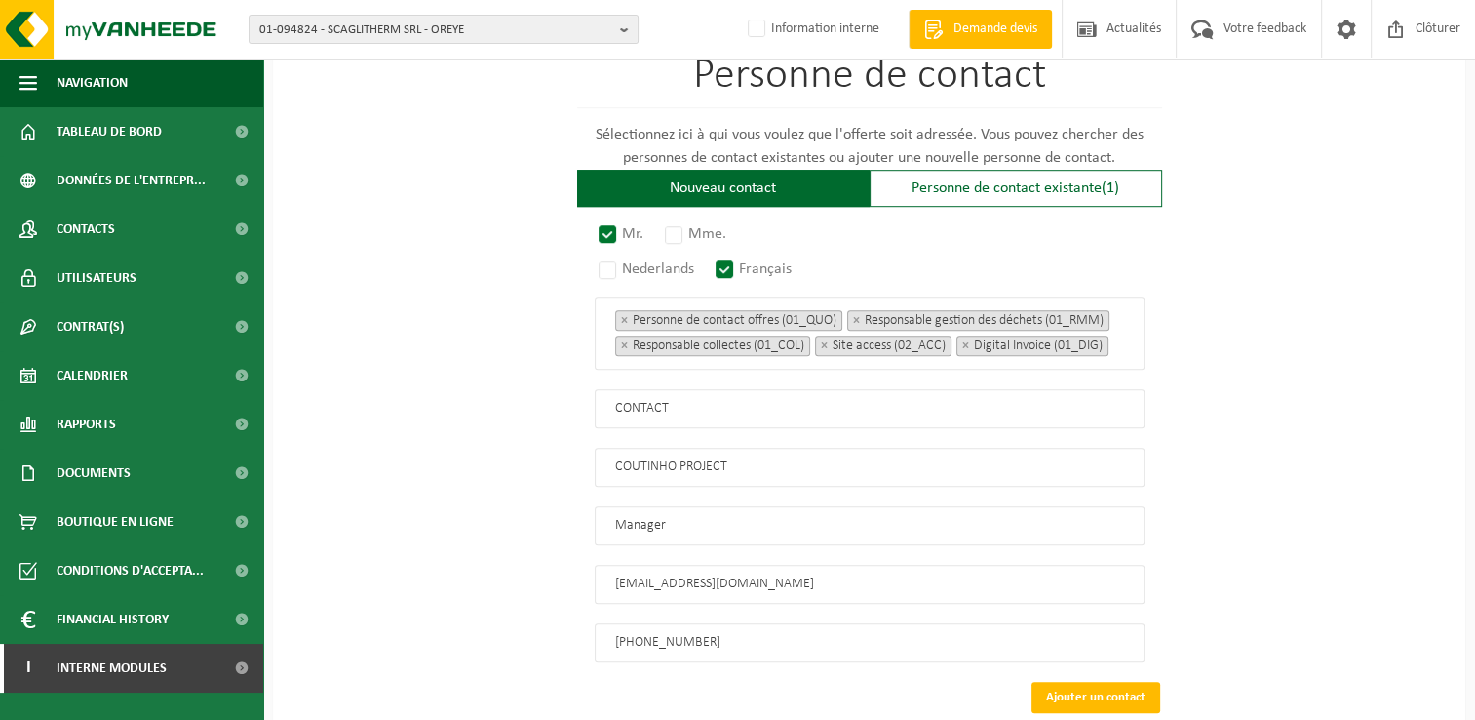
scroll to position [1363, 0]
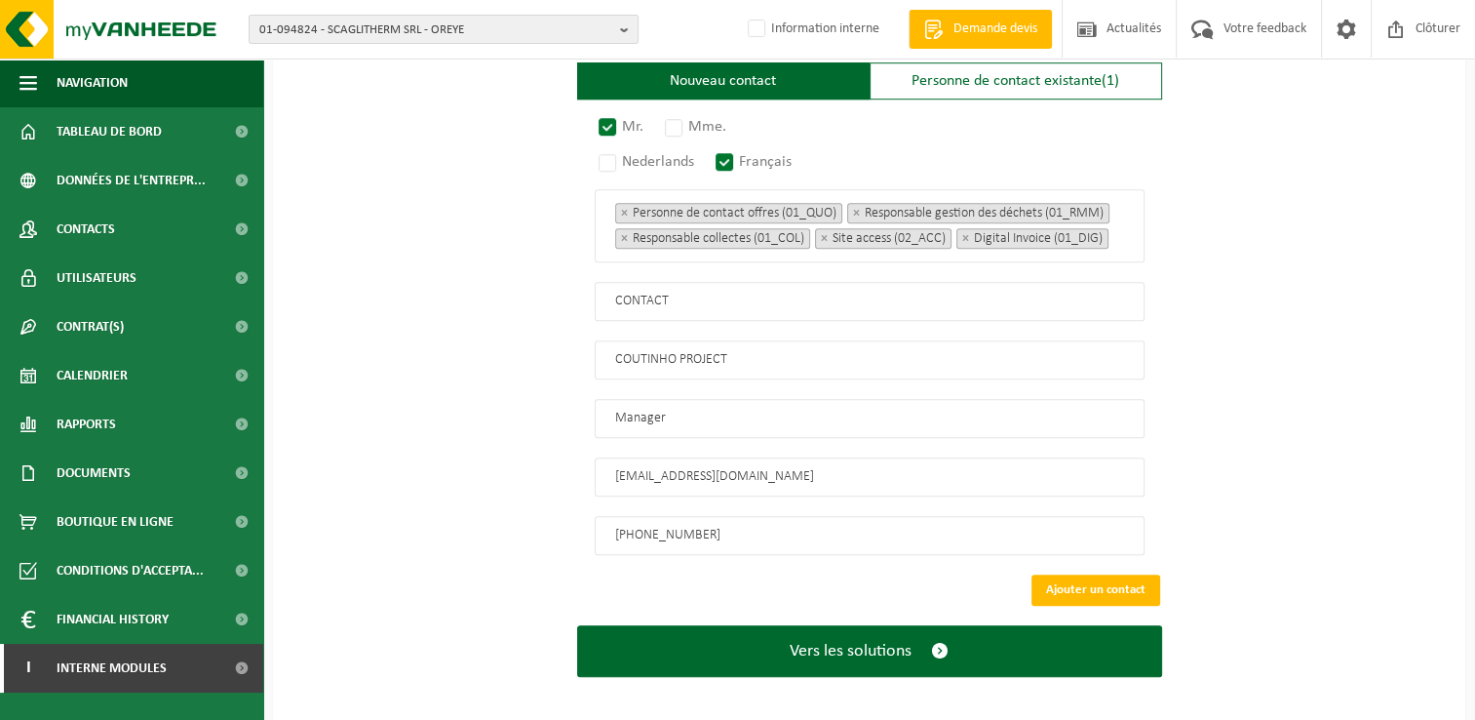
click at [1134, 574] on button "Ajouter un contact" at bounding box center [1096, 589] width 129 height 31
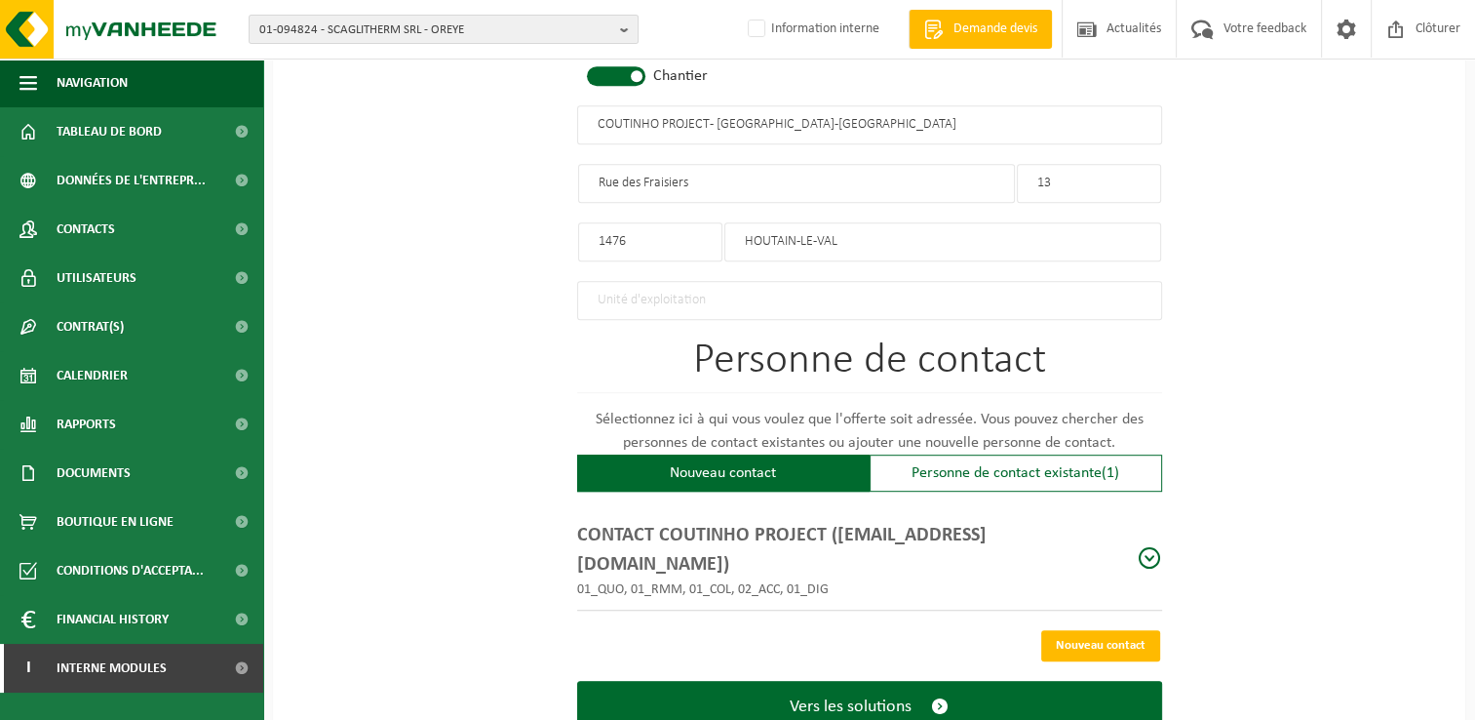
scroll to position [1003, 0]
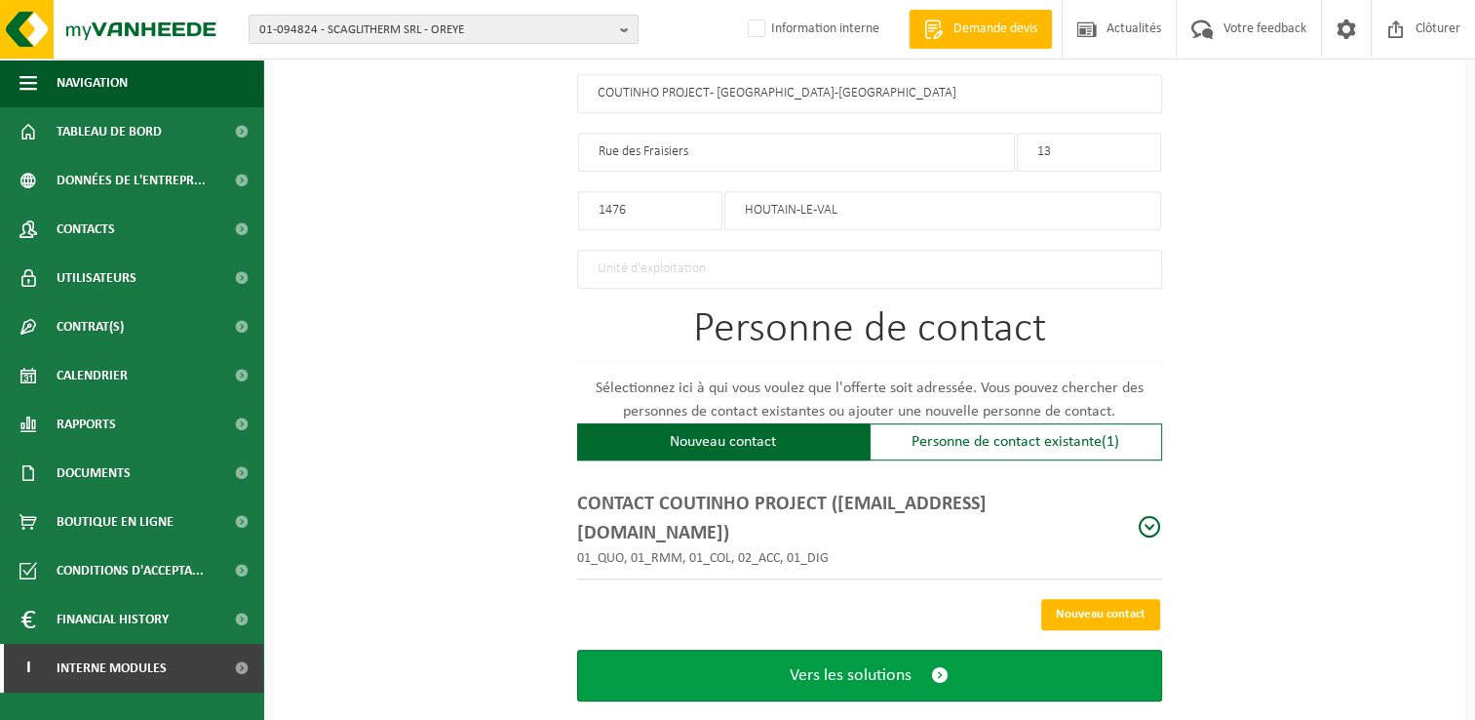
click at [874, 653] on button "Vers les solutions" at bounding box center [869, 675] width 585 height 52
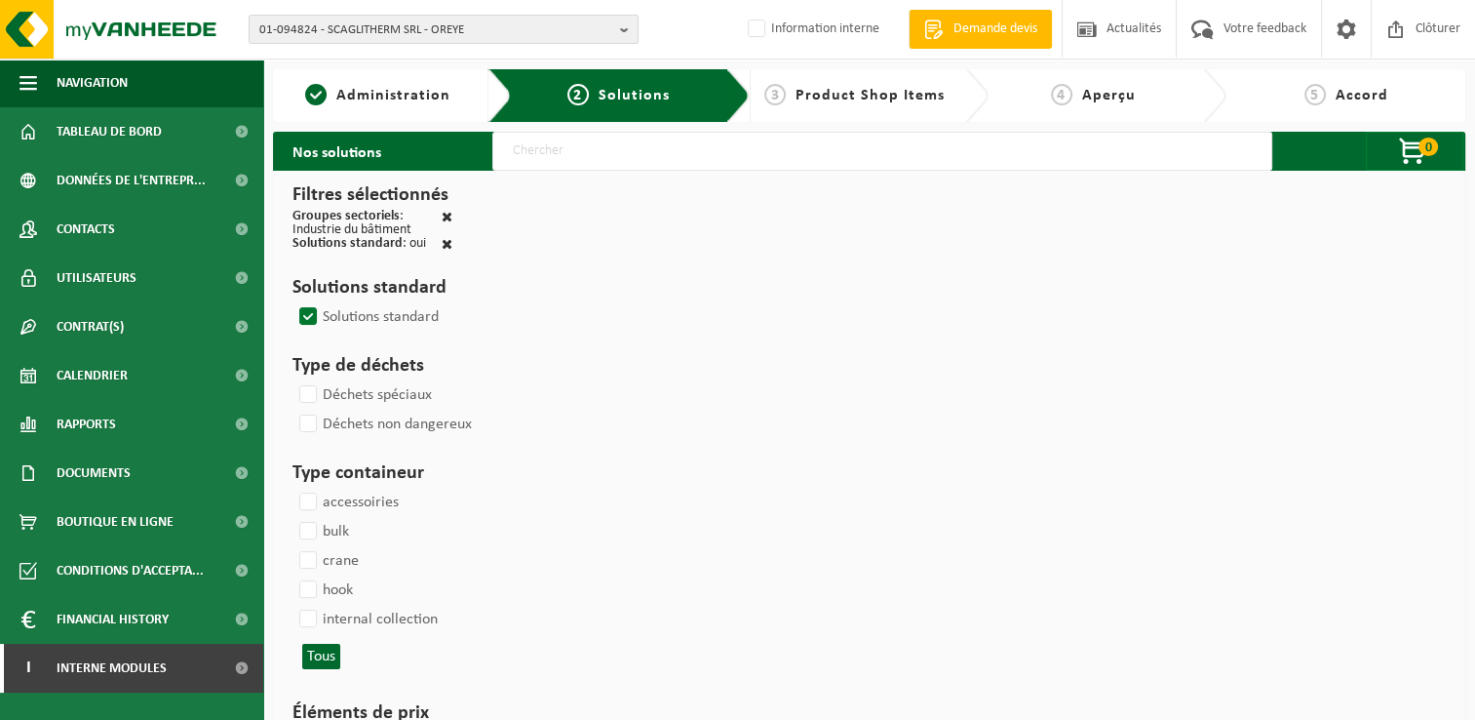
click at [605, 150] on input "text" at bounding box center [882, 151] width 780 height 39
type input "000291"
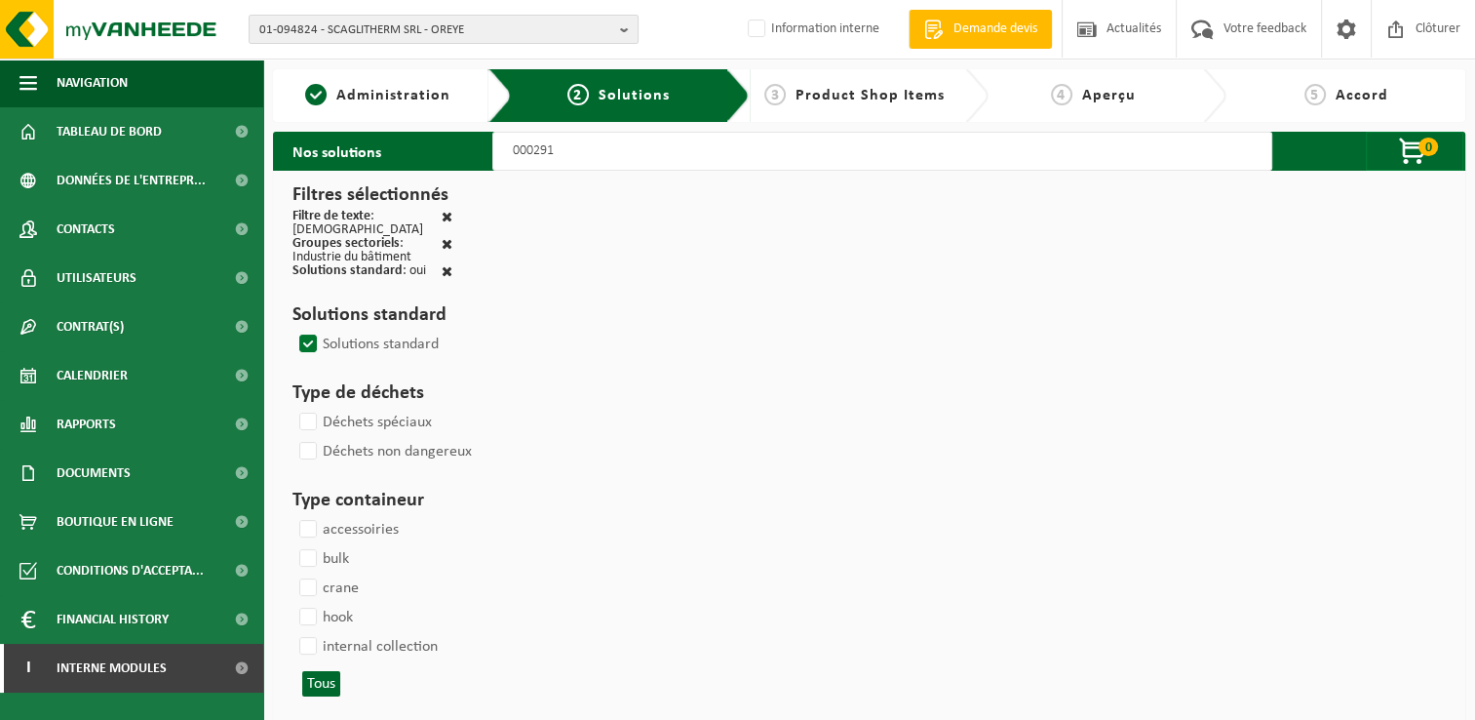
select select
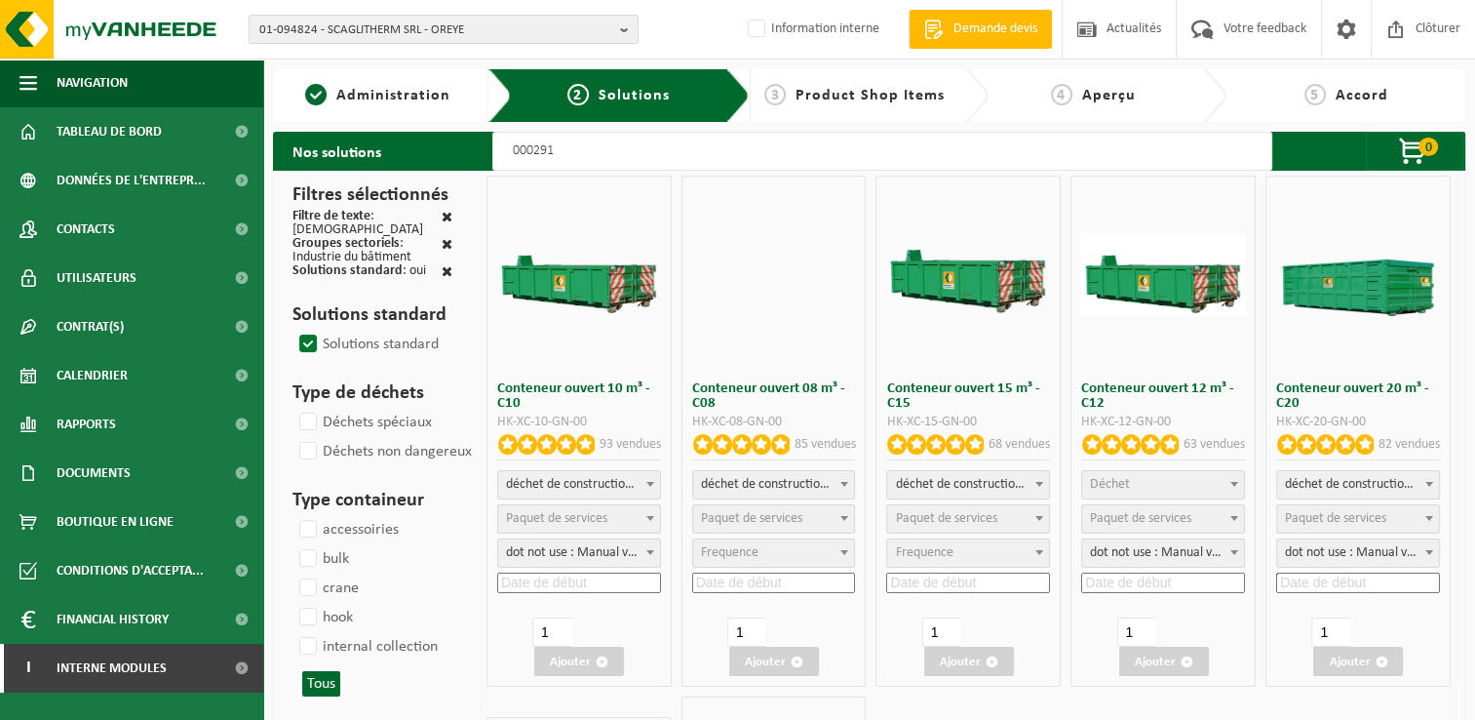
select select
select select "197"
select select
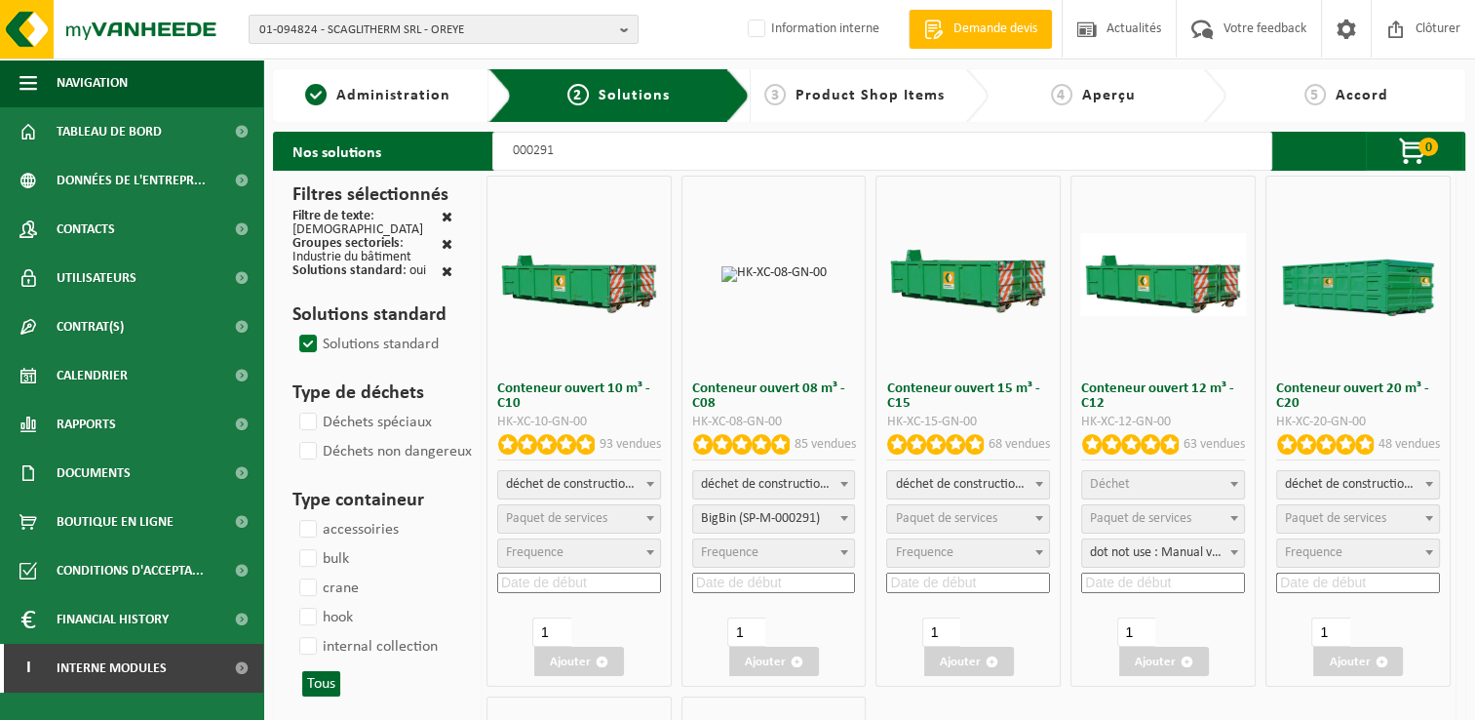
select select
select select "25"
select select "197"
select select
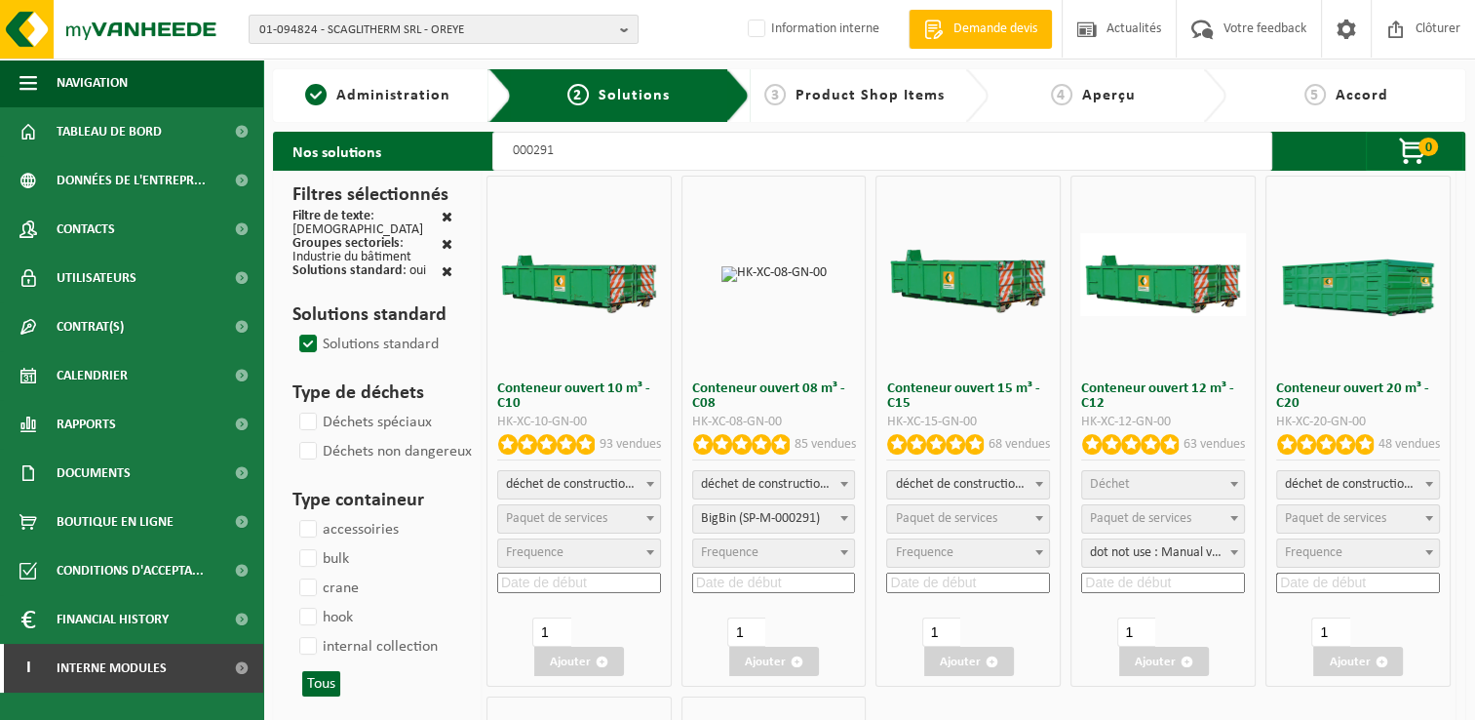
select select "197"
select select
select select "25"
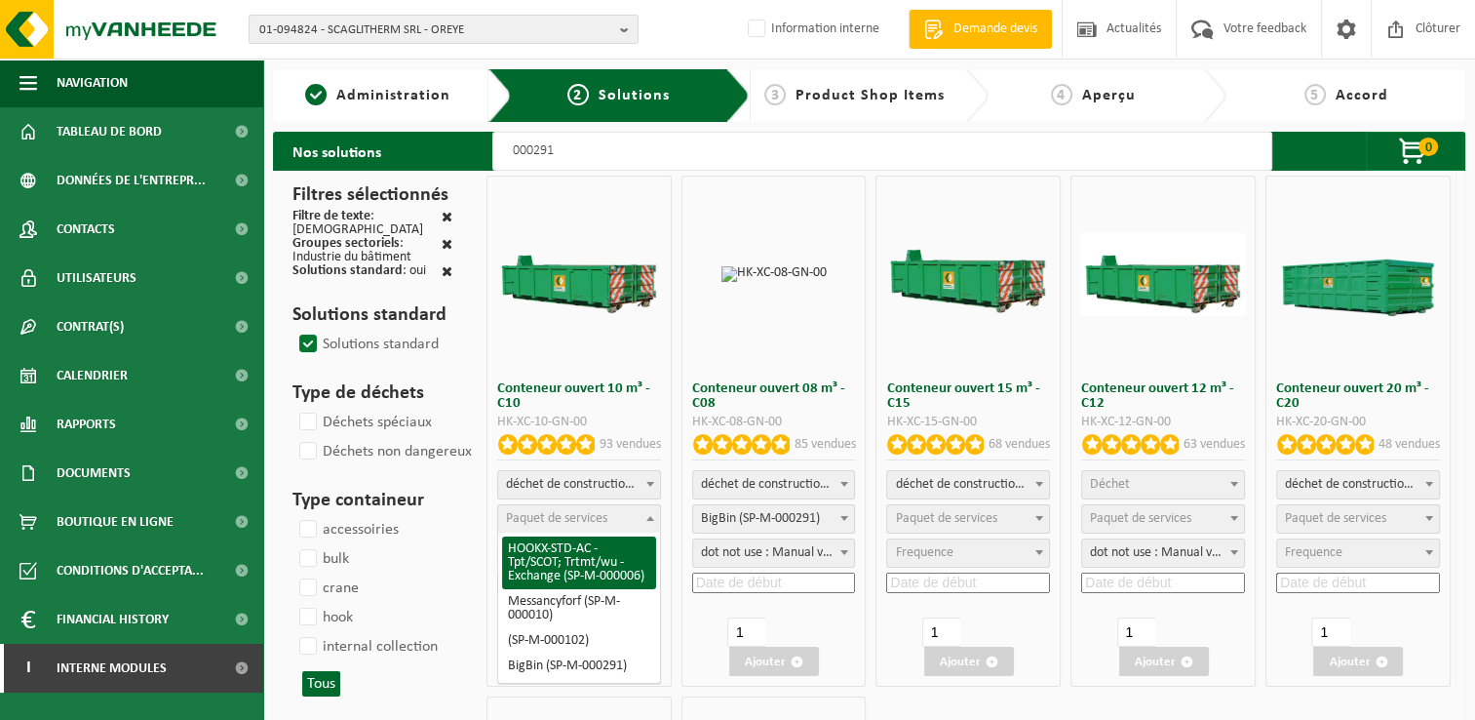
click at [589, 515] on span "Paquet de services" at bounding box center [556, 518] width 101 height 15
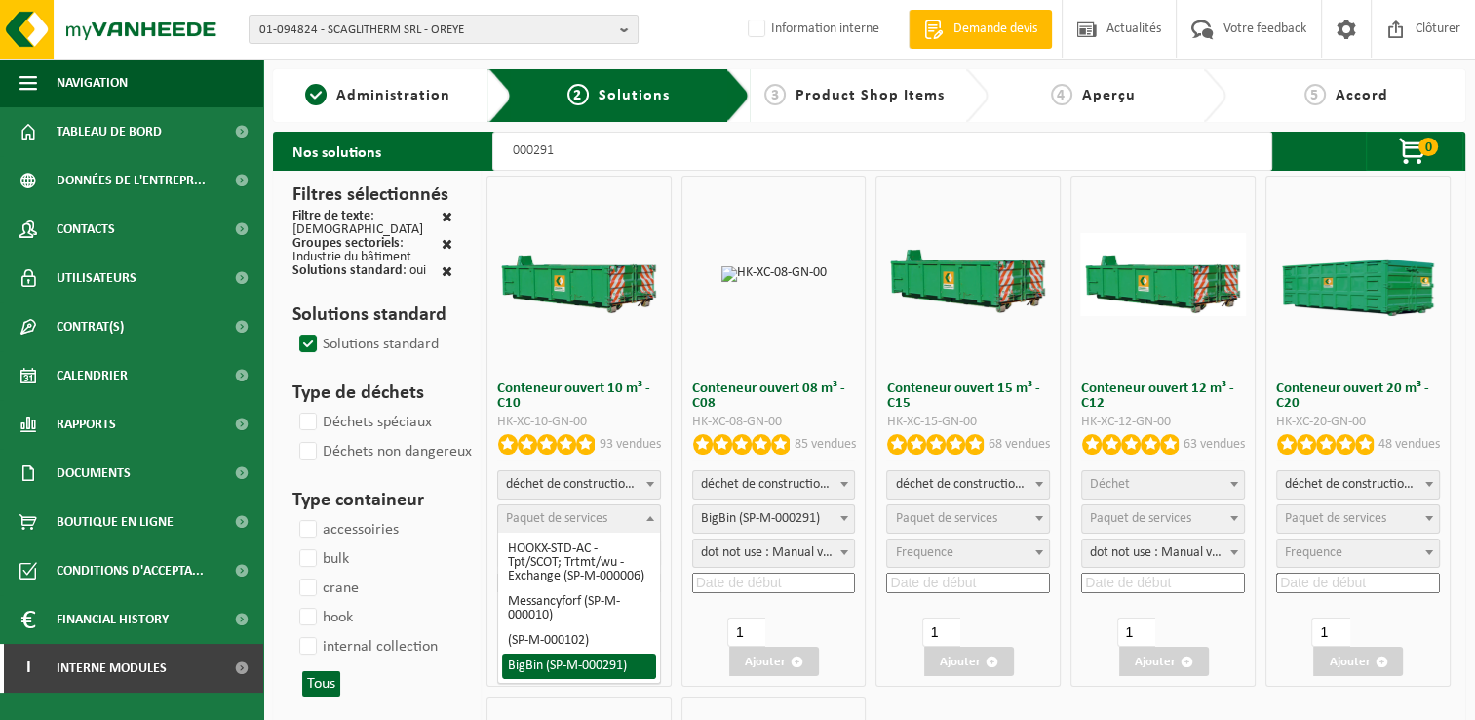
select select "197"
select select "25"
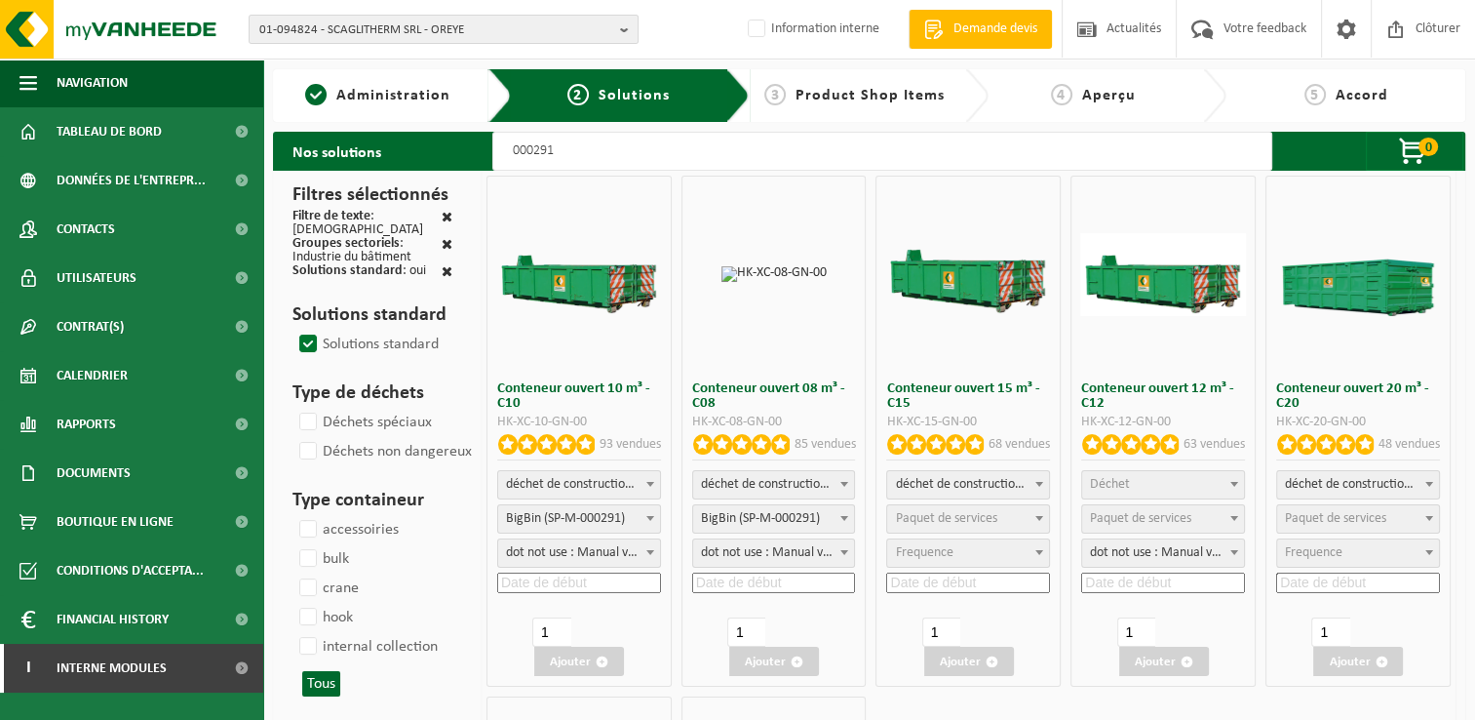
click at [567, 587] on input at bounding box center [579, 582] width 164 height 20
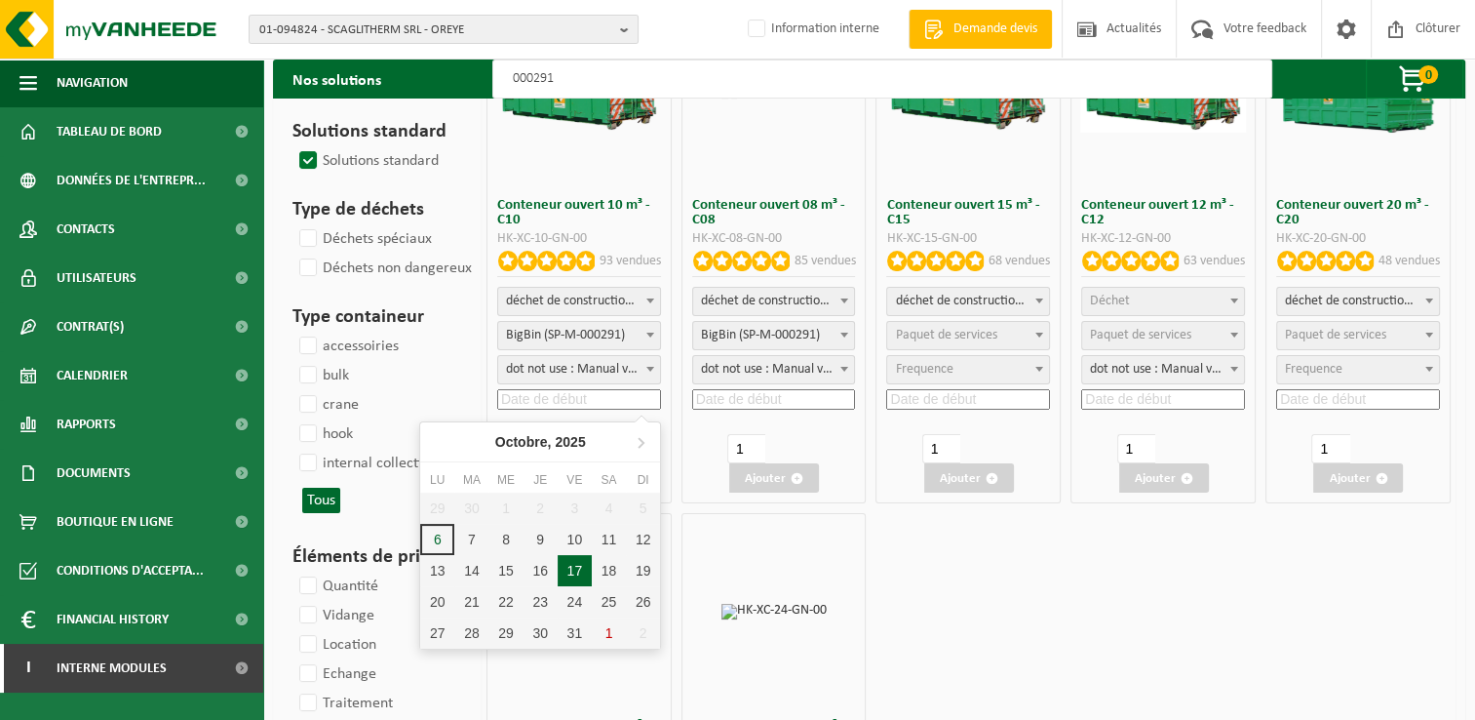
scroll to position [195, 0]
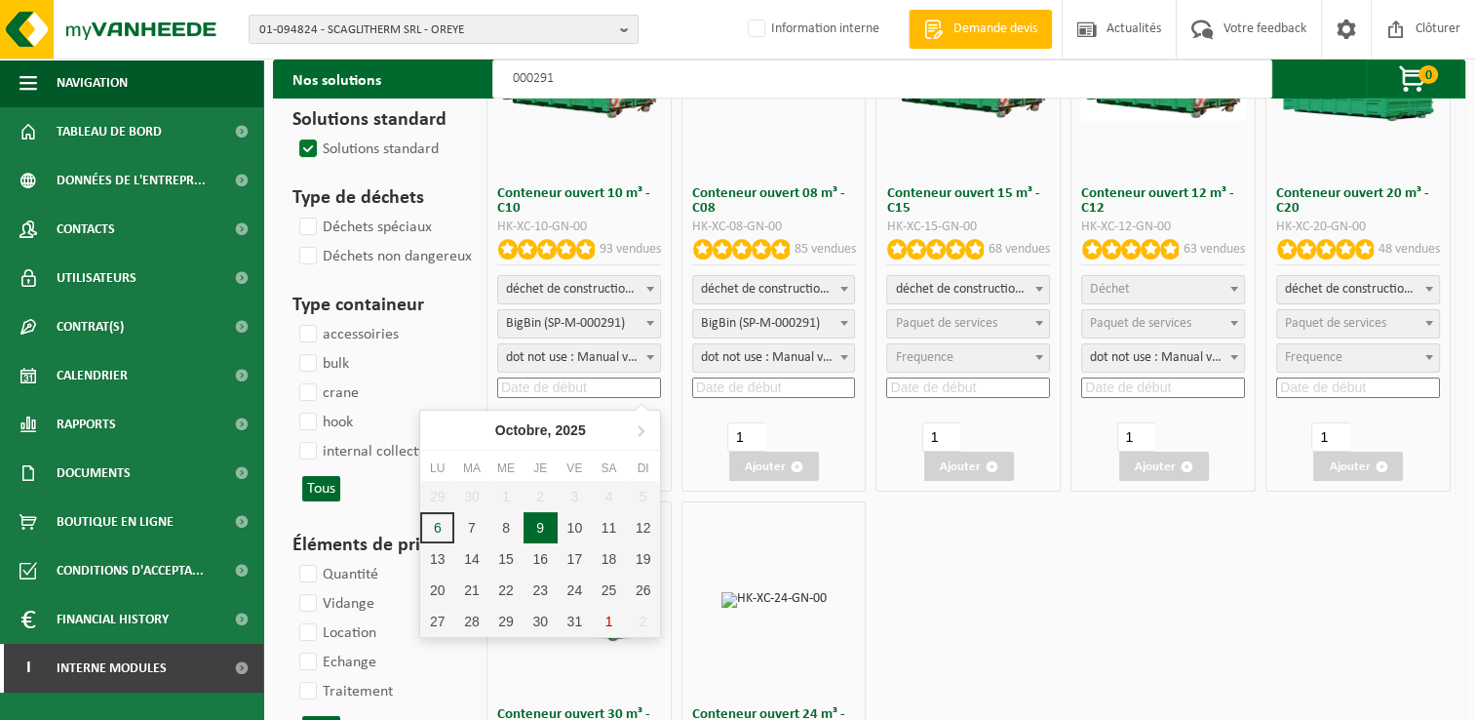
click at [542, 527] on div "9" at bounding box center [541, 527] width 34 height 31
type input "2025-10-09"
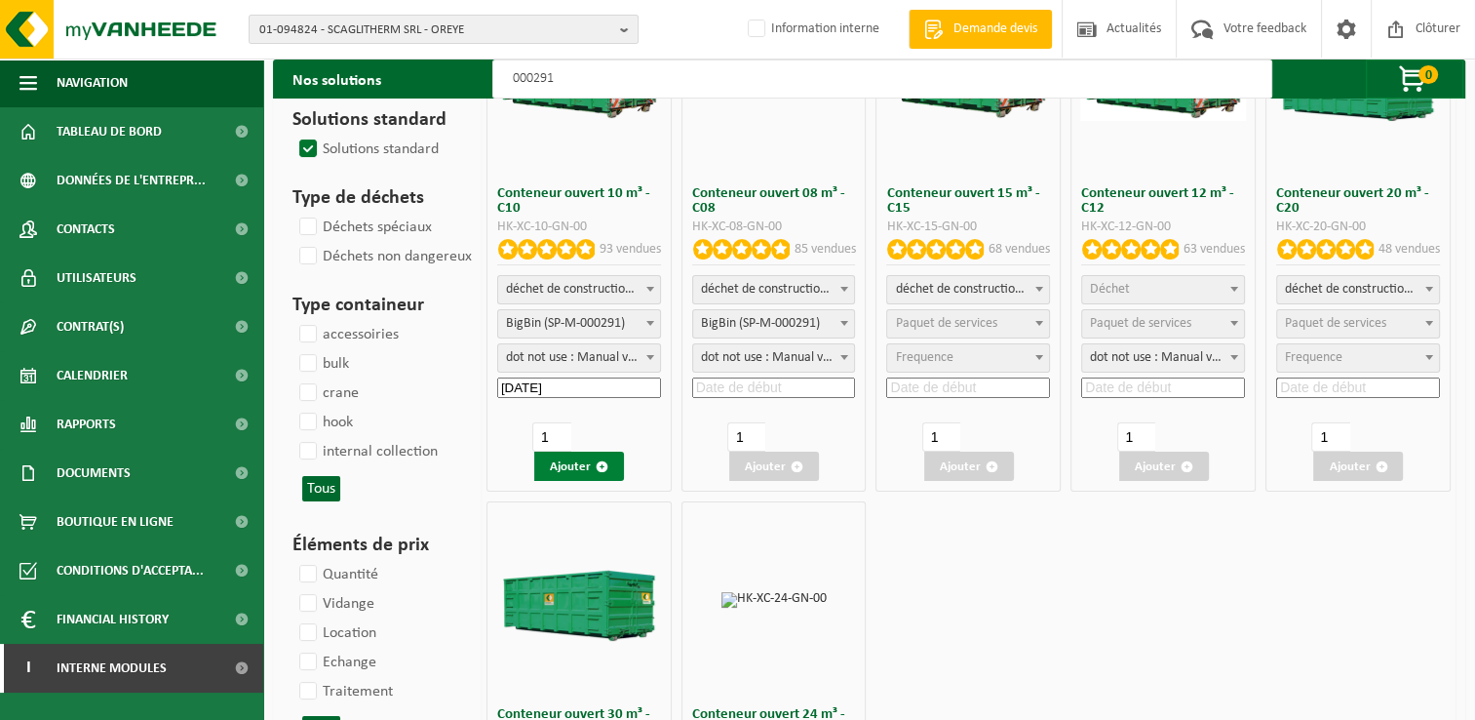
click at [570, 462] on button "Ajouter" at bounding box center [579, 466] width 90 height 29
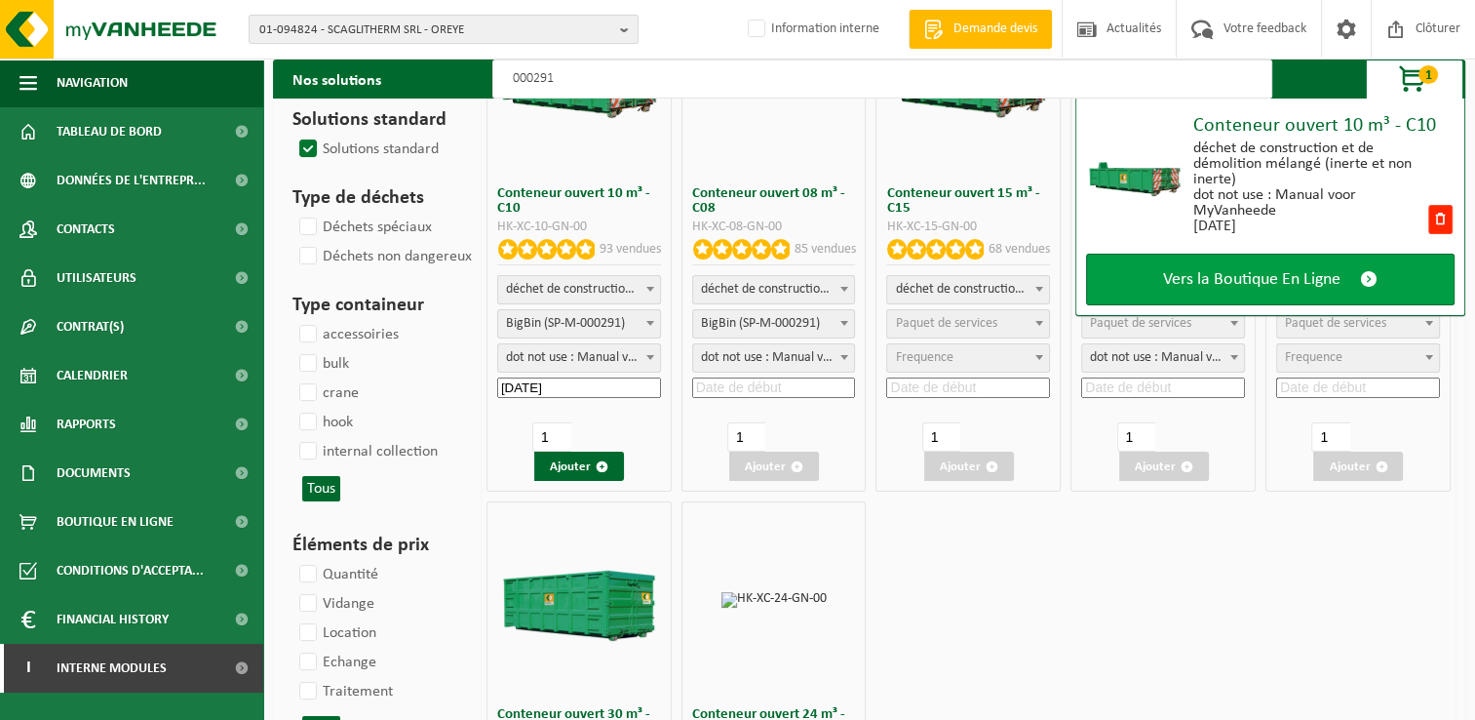
click at [1252, 255] on link "Vers la Boutique En Ligne" at bounding box center [1270, 280] width 369 height 52
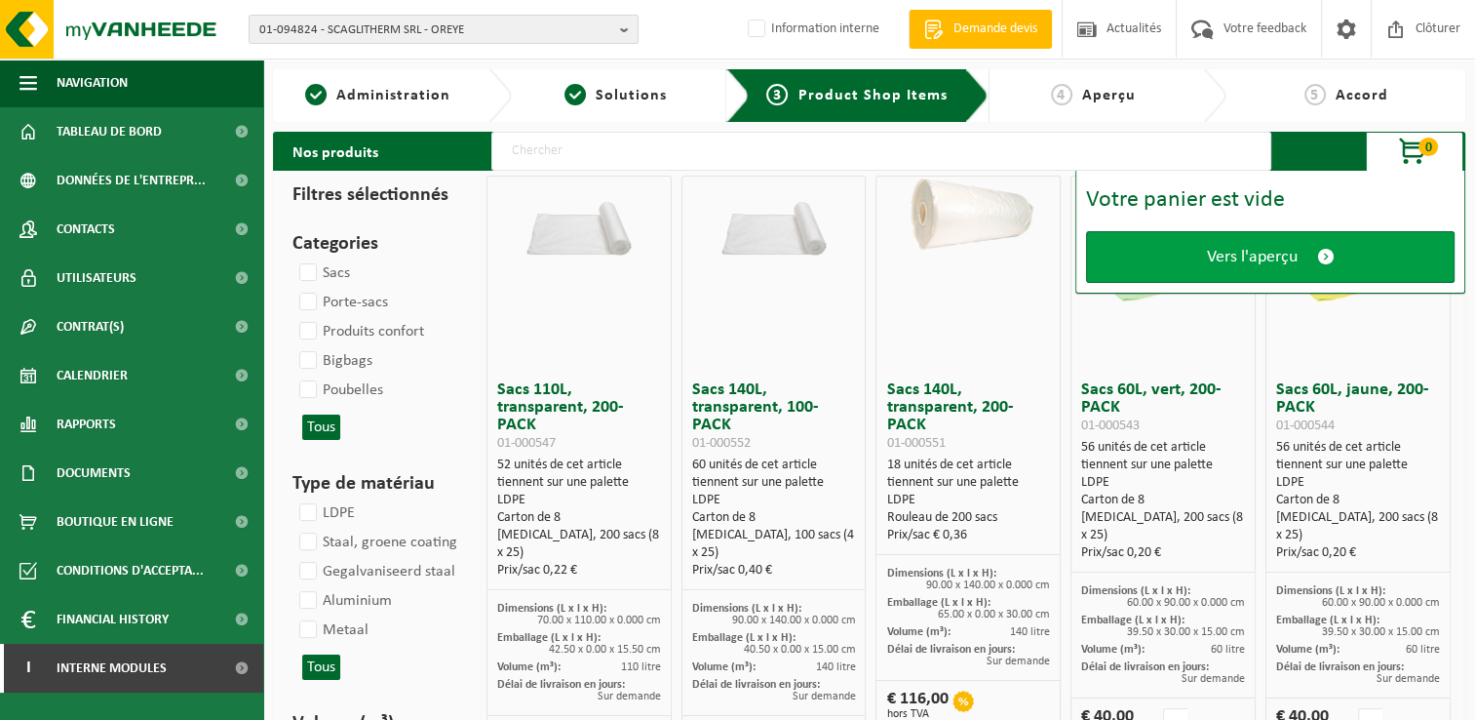
click at [1250, 243] on link "Vers l'aperçu" at bounding box center [1270, 257] width 369 height 52
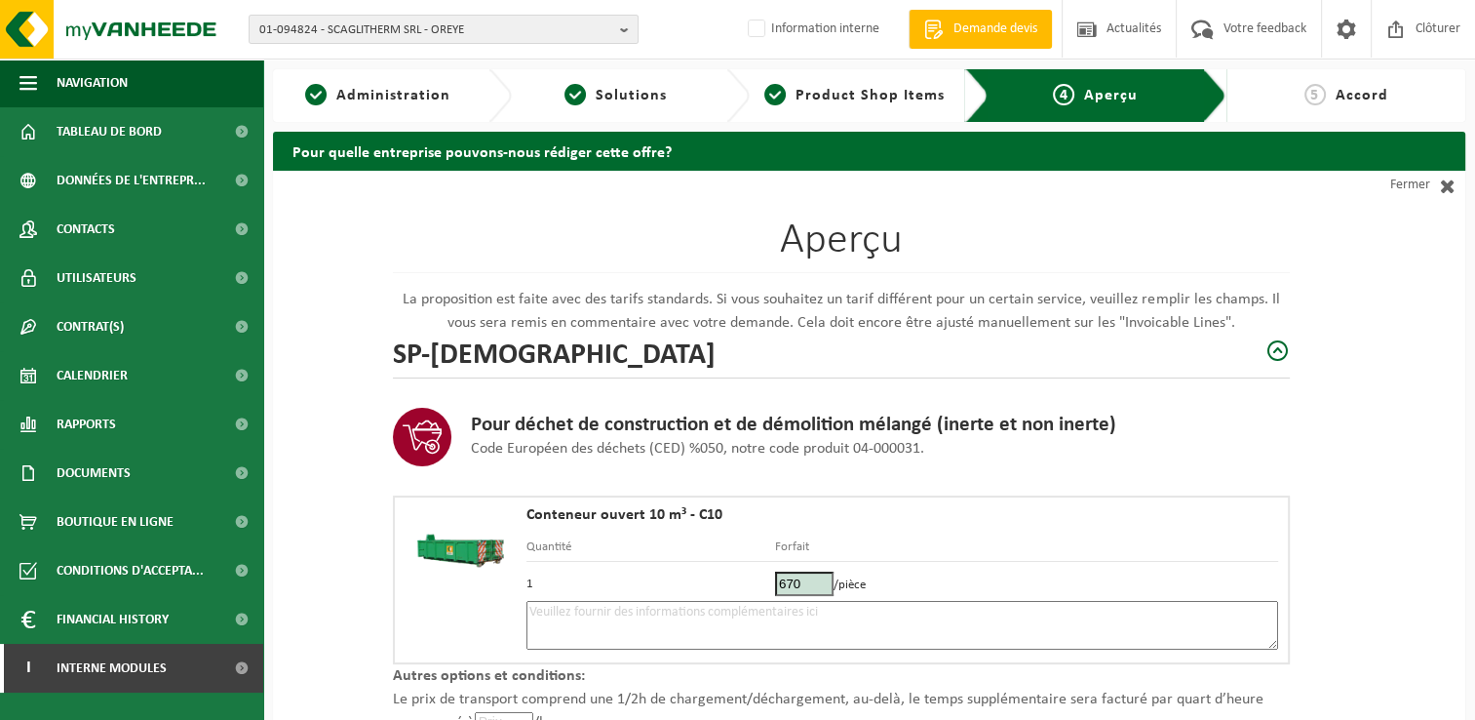
click at [954, 620] on textarea at bounding box center [903, 625] width 752 height 49
type textarea "p"
click at [688, 609] on textarea "Placement 9/10 - àpd de 9h - devant la maison" at bounding box center [903, 625] width 752 height 49
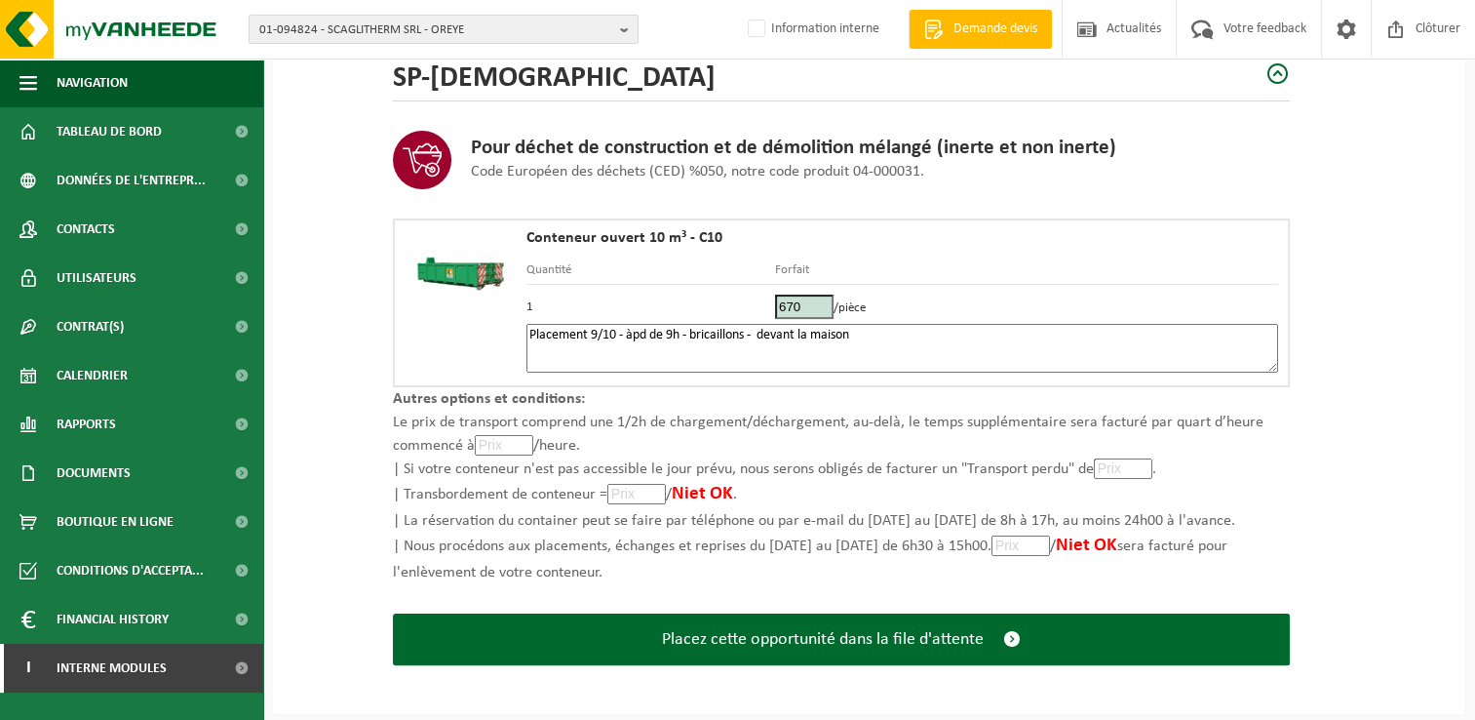
click at [902, 324] on textarea "Placement 9/10 - àpd de 9h - bricaillons - devant la maison" at bounding box center [903, 348] width 752 height 49
paste textarea "495491819"
drag, startPoint x: 868, startPoint y: 336, endPoint x: 1207, endPoint y: 306, distance: 340.7
click at [869, 336] on textarea "Placement 9/10 - àpd de 9h - bricaillons - devant la maison - 495491819" at bounding box center [903, 348] width 752 height 49
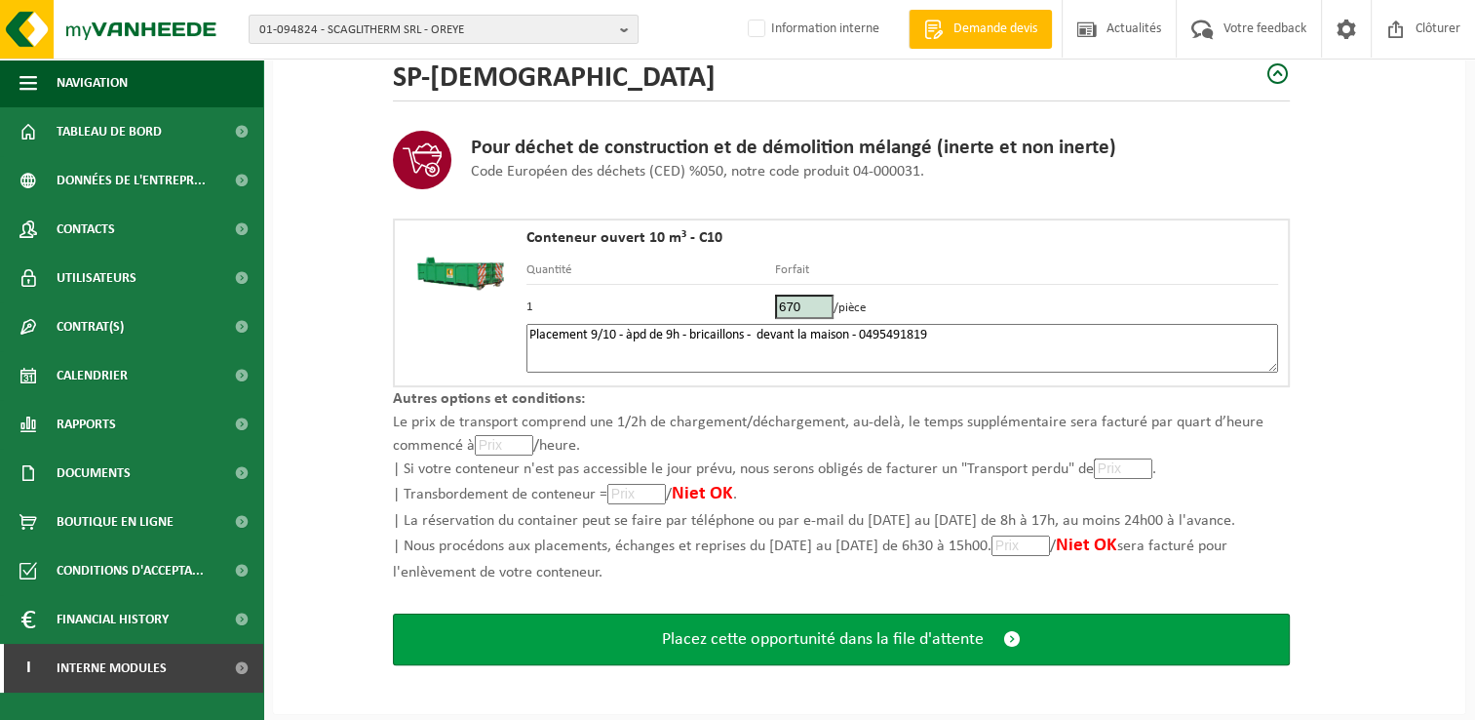
type textarea "Placement 9/10 - àpd de 9h - bricaillons - devant la maison - 0495491819"
click at [889, 637] on span "Placez cette opportunité dans la file d'attente" at bounding box center [823, 639] width 322 height 20
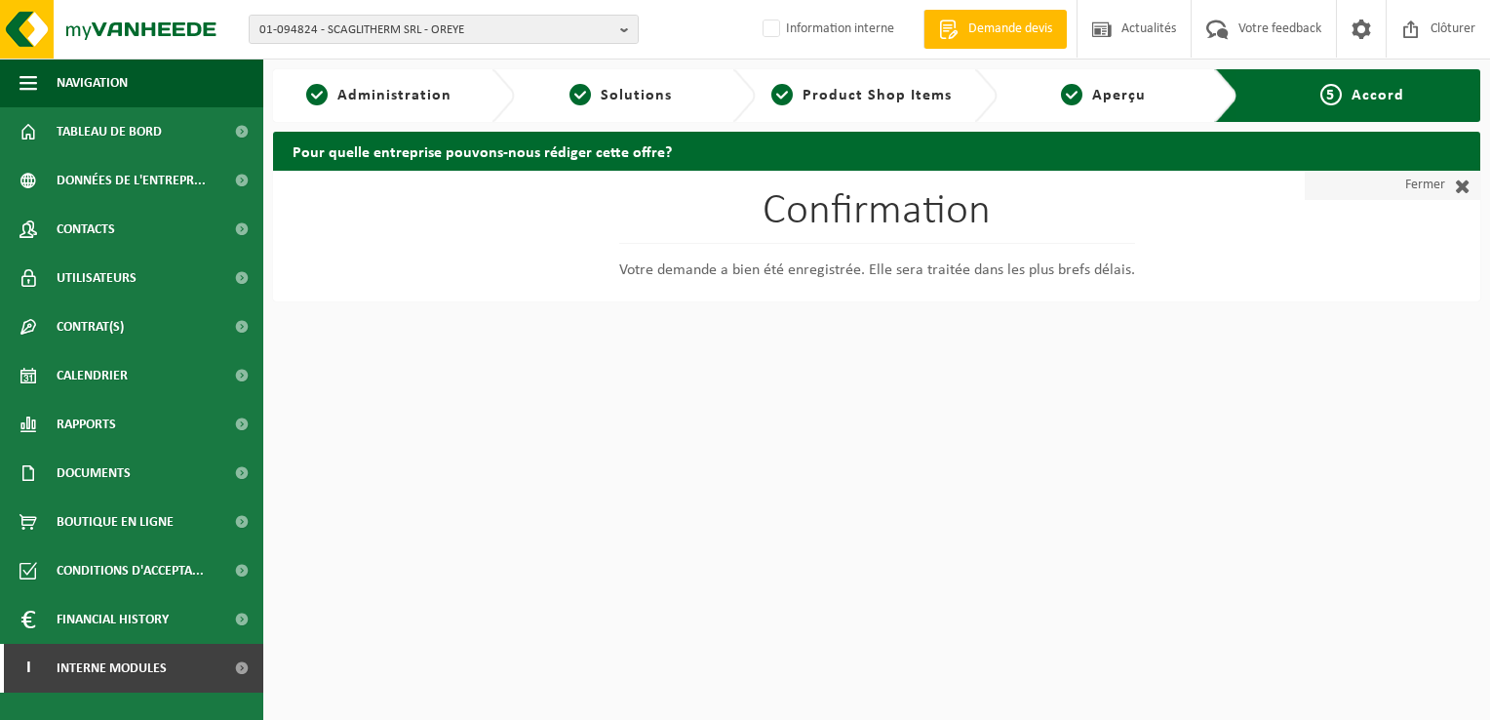
click at [1462, 179] on span at bounding box center [1457, 186] width 25 height 20
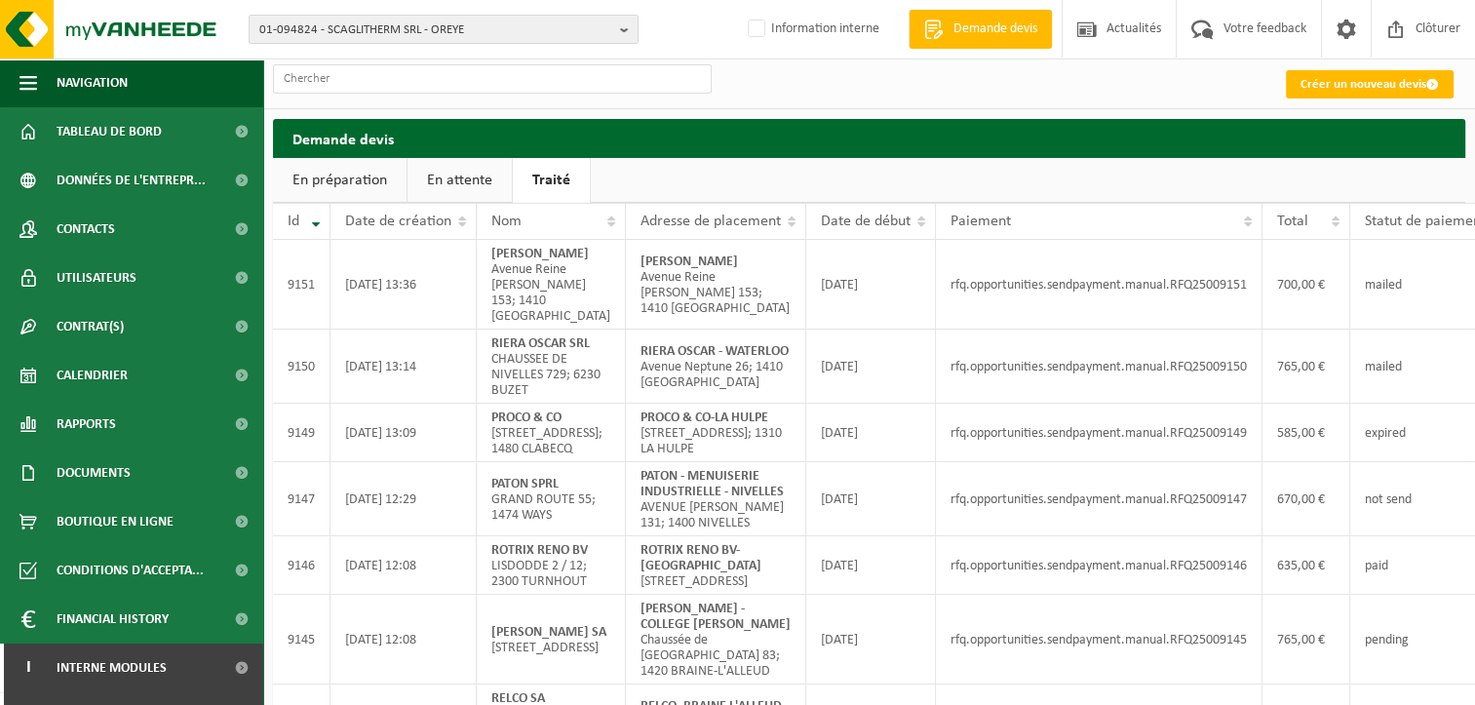
click at [468, 172] on link "En attente" at bounding box center [460, 180] width 104 height 45
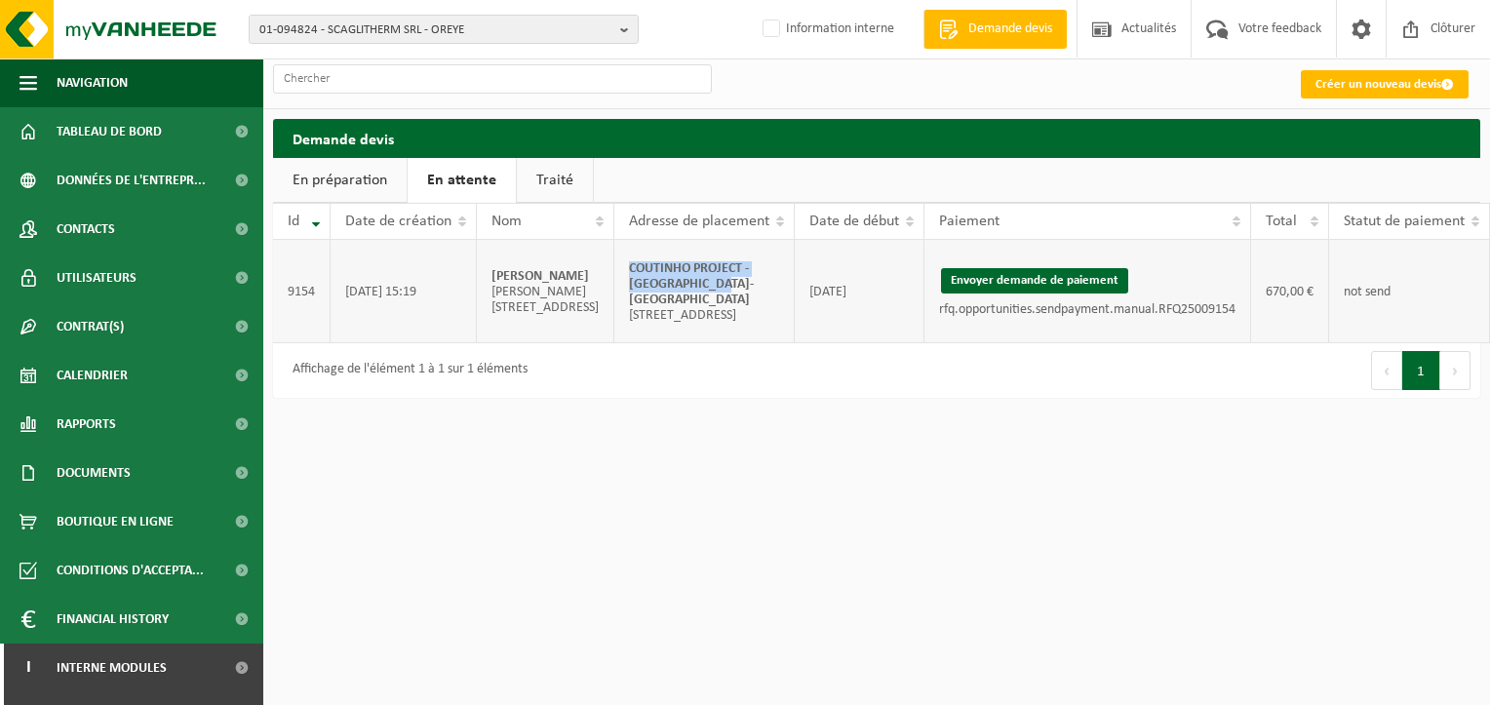
drag, startPoint x: 751, startPoint y: 287, endPoint x: 628, endPoint y: 270, distance: 124.0
click at [628, 270] on td "COUTINHO PROJECT - HOUTAIN-LE-VAL Rue des Fraisiers 13; 1476 HOUTAIN-LE-VAL" at bounding box center [704, 291] width 180 height 103
copy strong "COUTINHO PROJECT - HOUTAIN-LE-VAL"
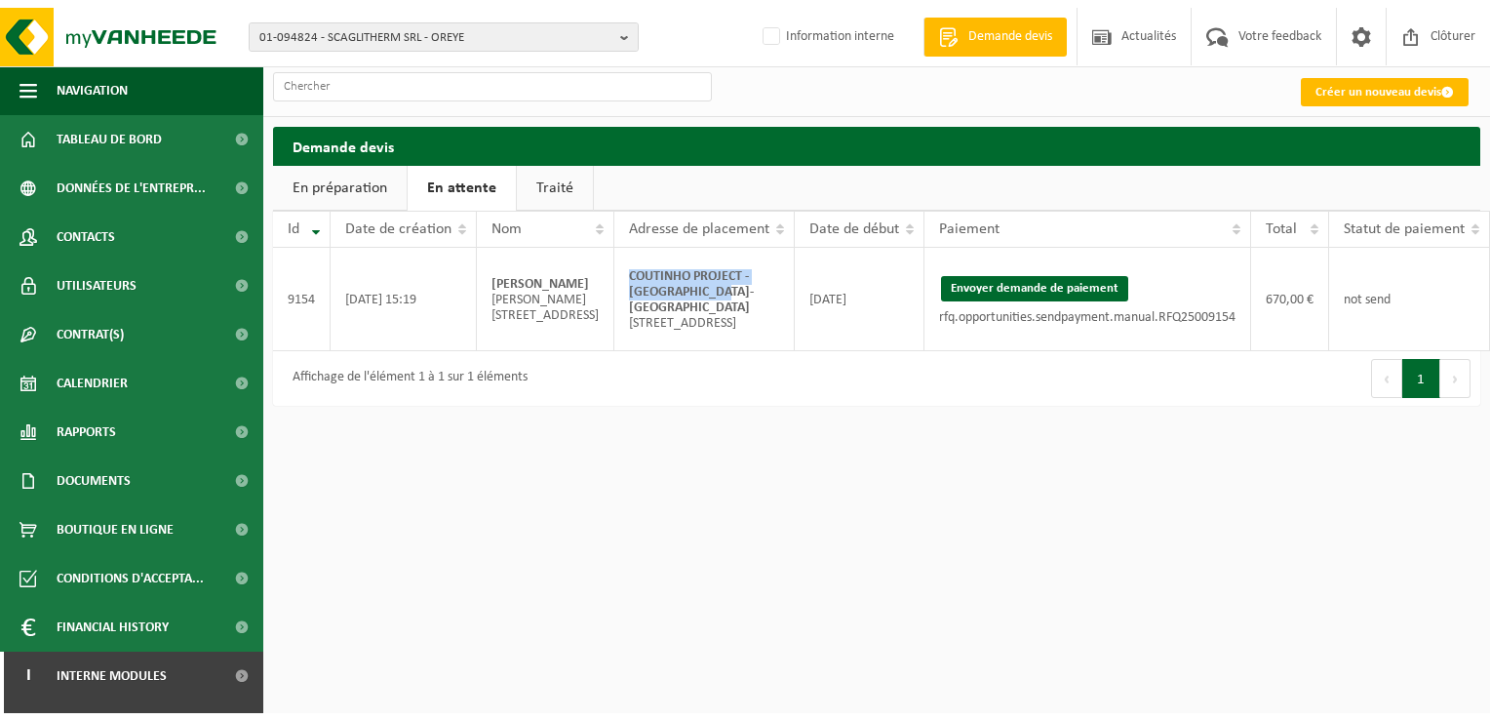
scroll to position [0, 100]
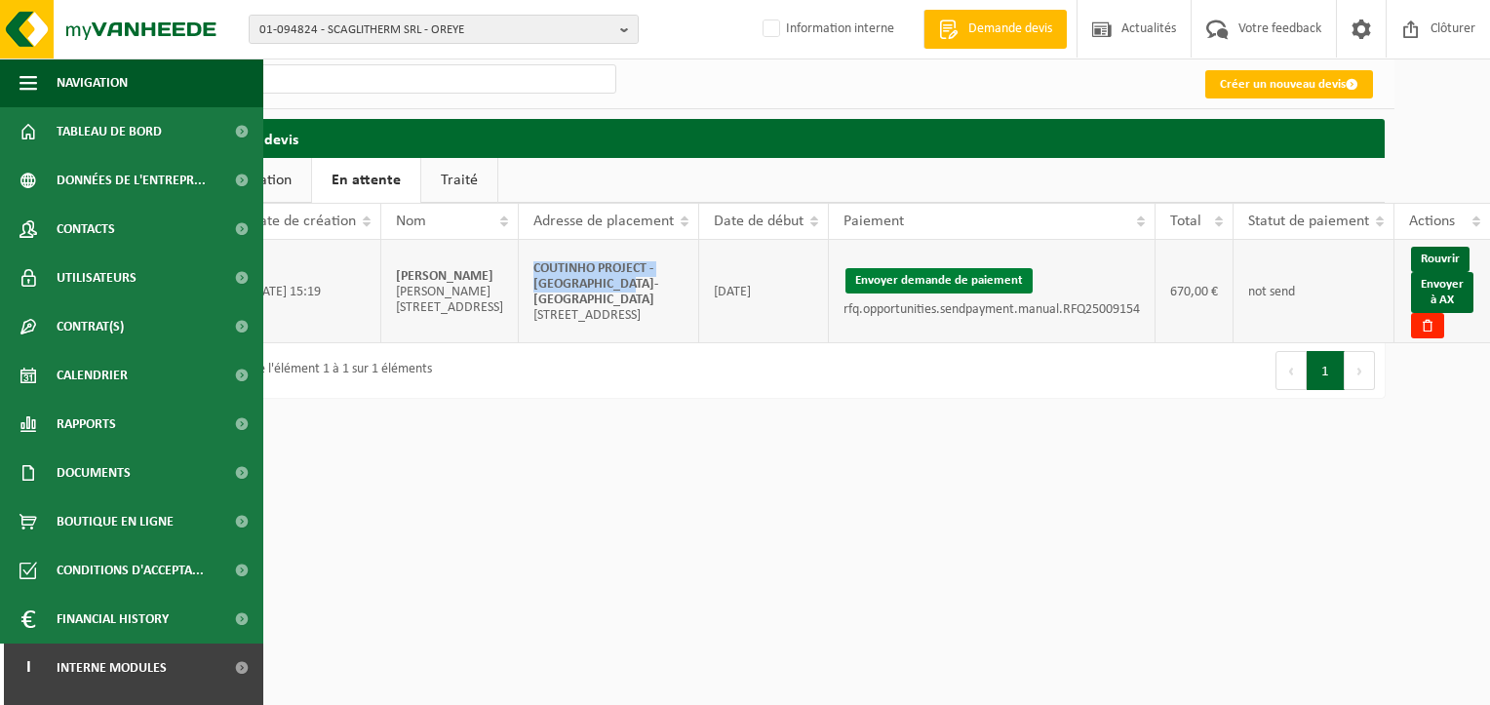
click at [966, 279] on button "Envoyer demande de paiement" at bounding box center [939, 280] width 187 height 25
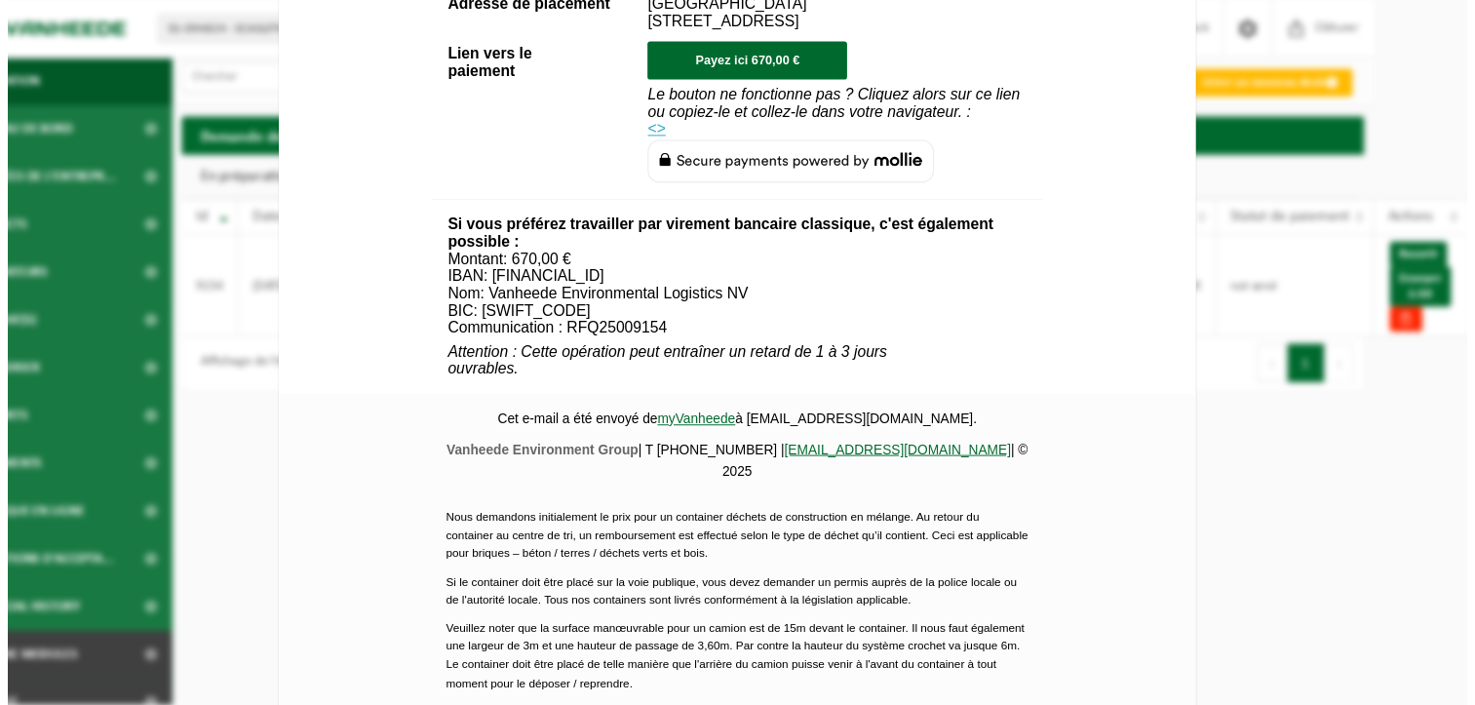
scroll to position [918, 0]
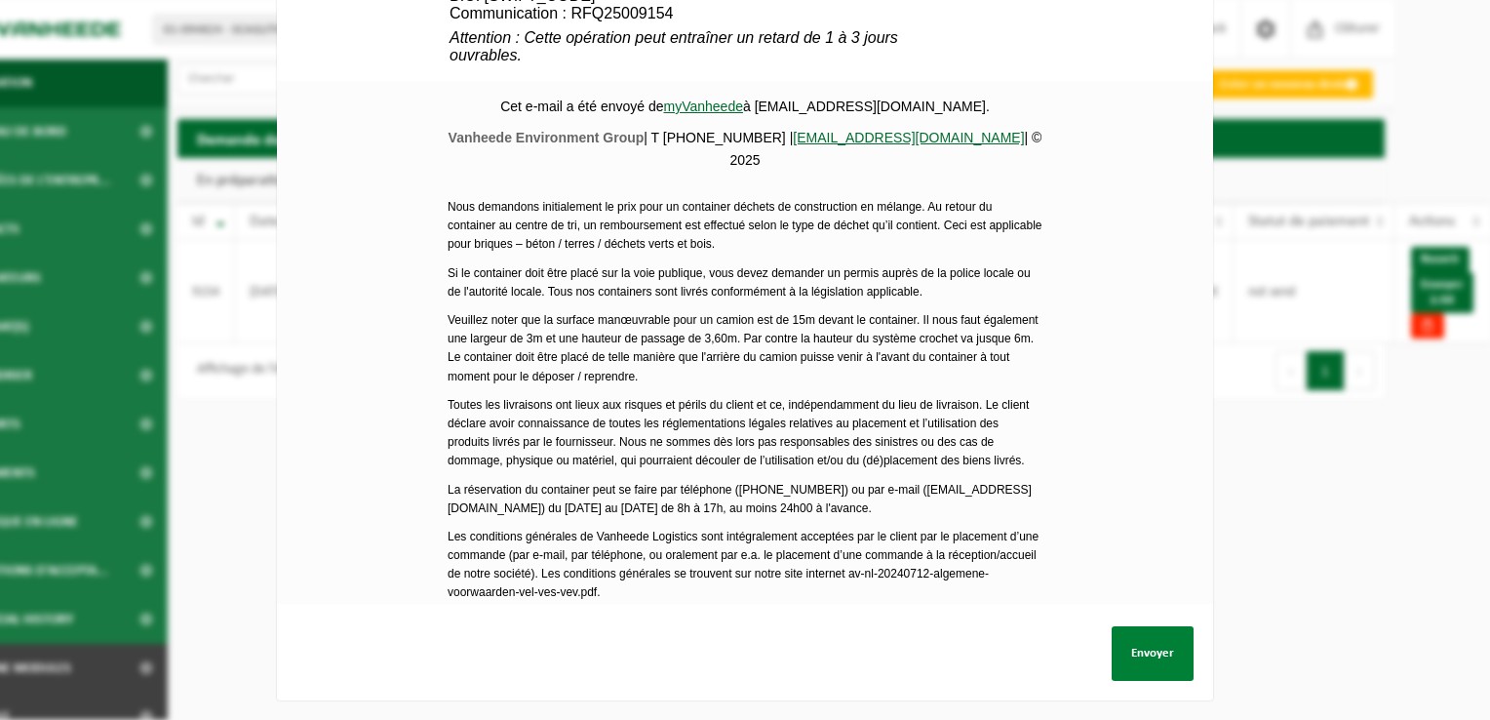
click at [1119, 656] on button "Envoyer" at bounding box center [1153, 653] width 82 height 55
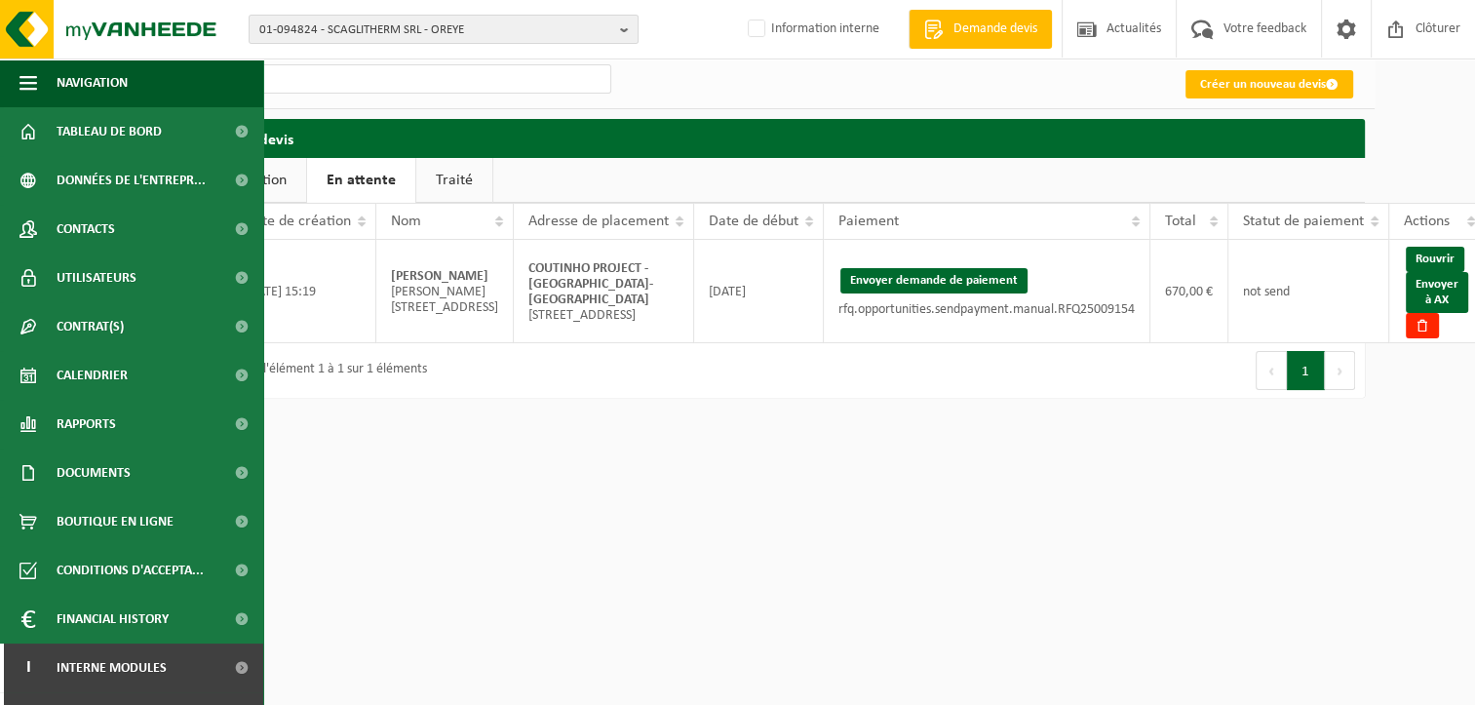
click at [1300, 603] on div "01-094824 - SCAGLITHERM SRL - OREYE 10-843094 - SCAGLITHERM SRL - CHANTIER GRIV…" at bounding box center [637, 360] width 1475 height 720
click at [1441, 292] on link "Envoyer à AX" at bounding box center [1437, 292] width 62 height 41
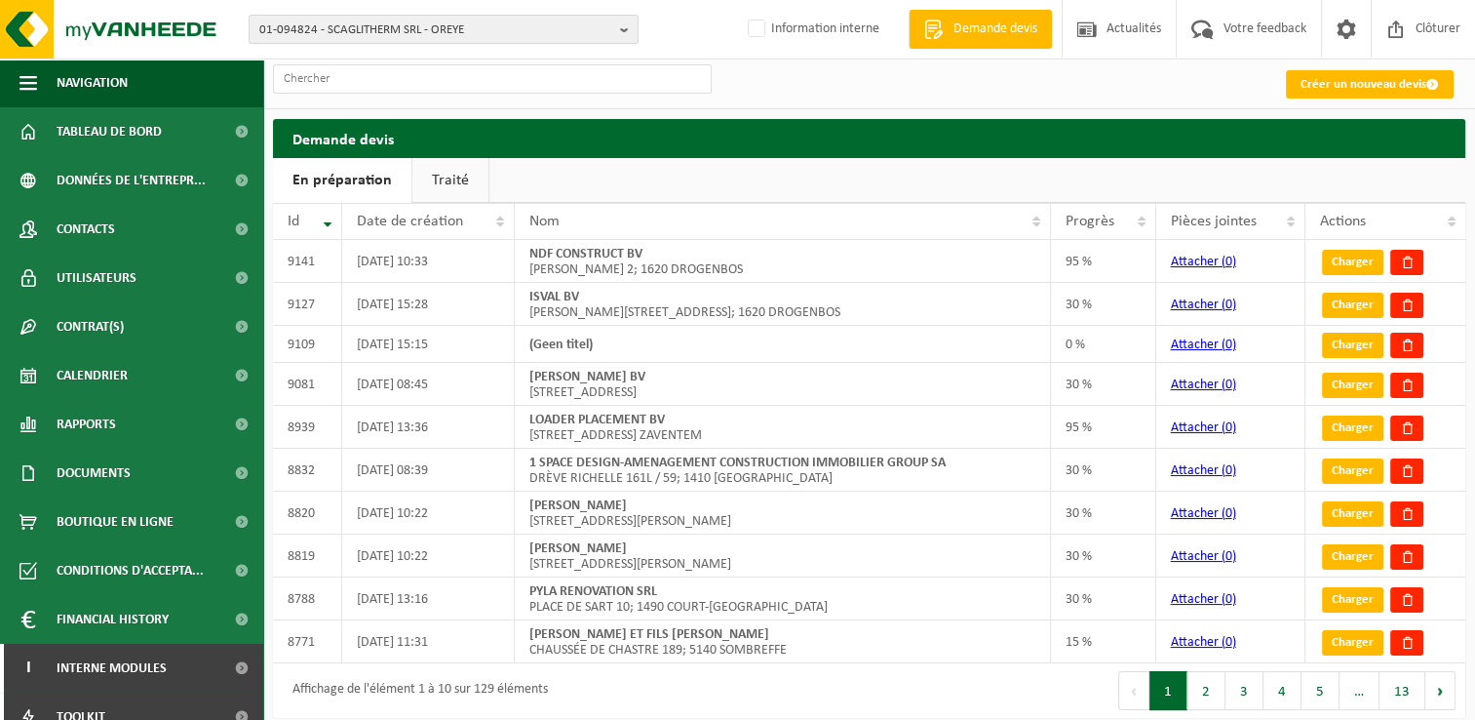
click at [429, 174] on link "Traité" at bounding box center [451, 180] width 76 height 45
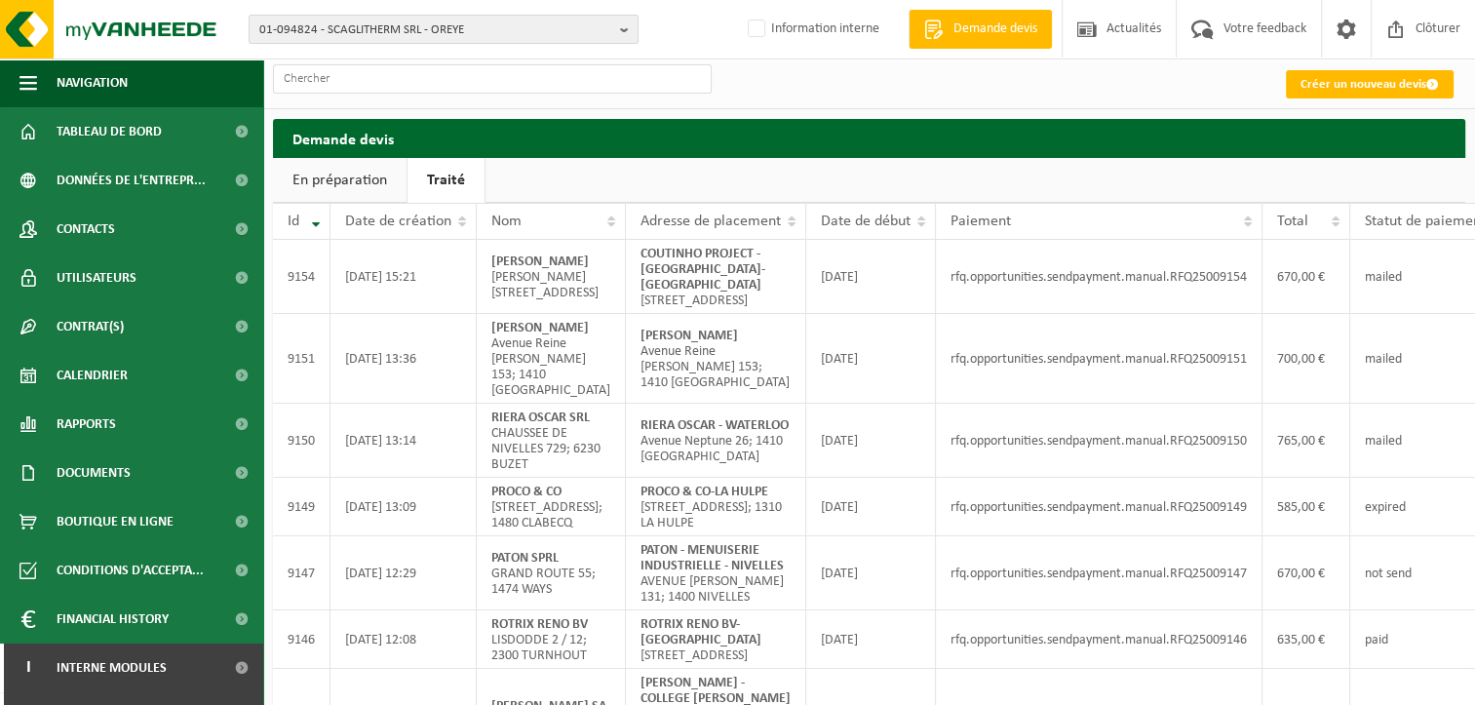
click at [1351, 155] on h2 "Demande devis" at bounding box center [869, 138] width 1193 height 38
click at [357, 28] on span "01-094824 - SCAGLITHERM SRL - OREYE" at bounding box center [435, 30] width 353 height 29
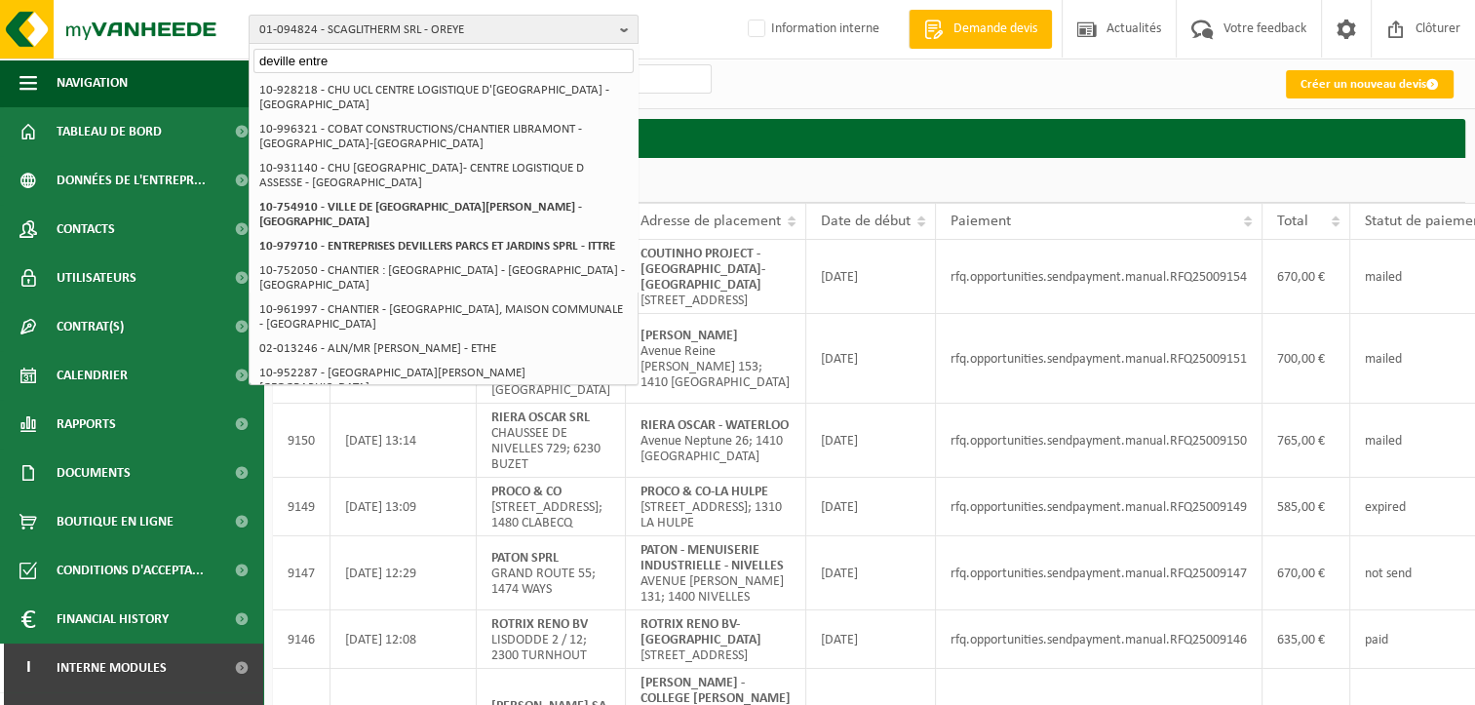
click at [272, 62] on input "deville entre" at bounding box center [444, 61] width 380 height 24
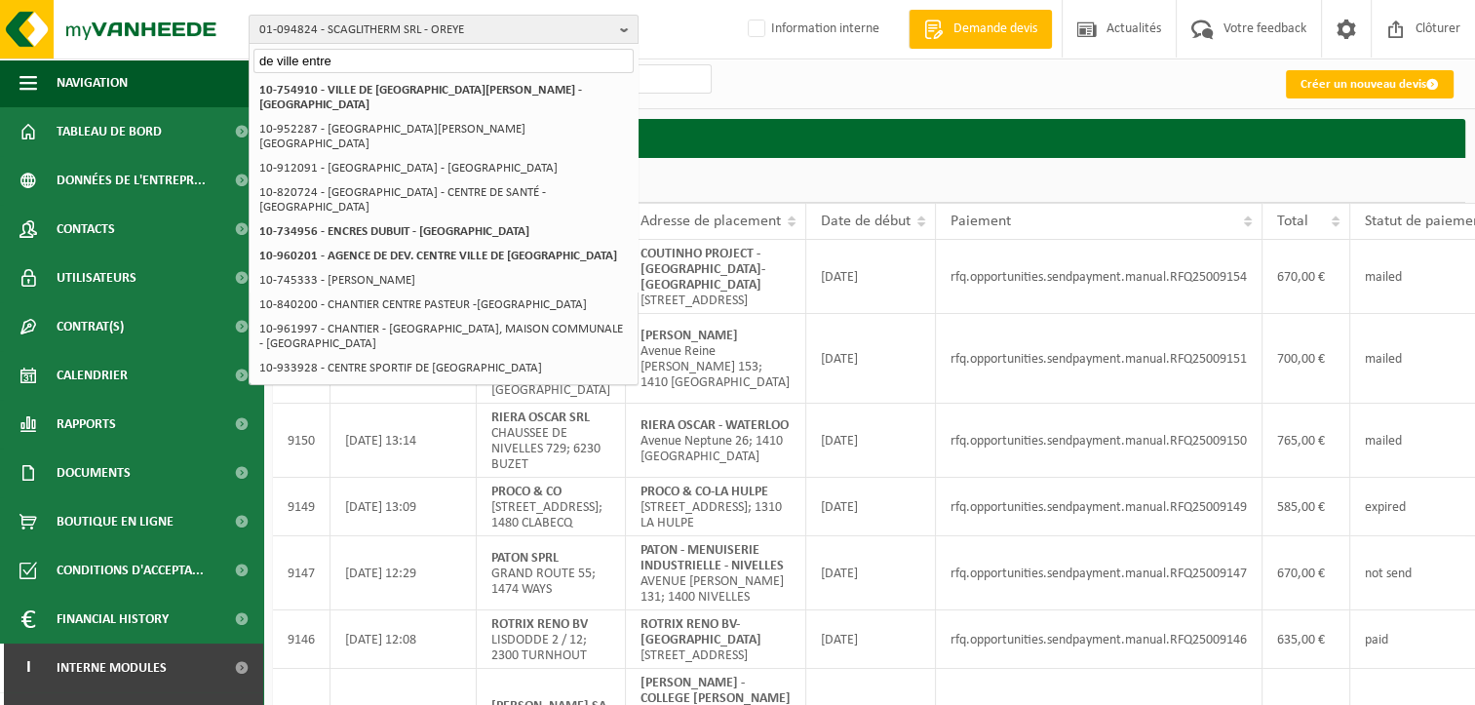
click at [351, 53] on input "de ville entre" at bounding box center [444, 61] width 380 height 24
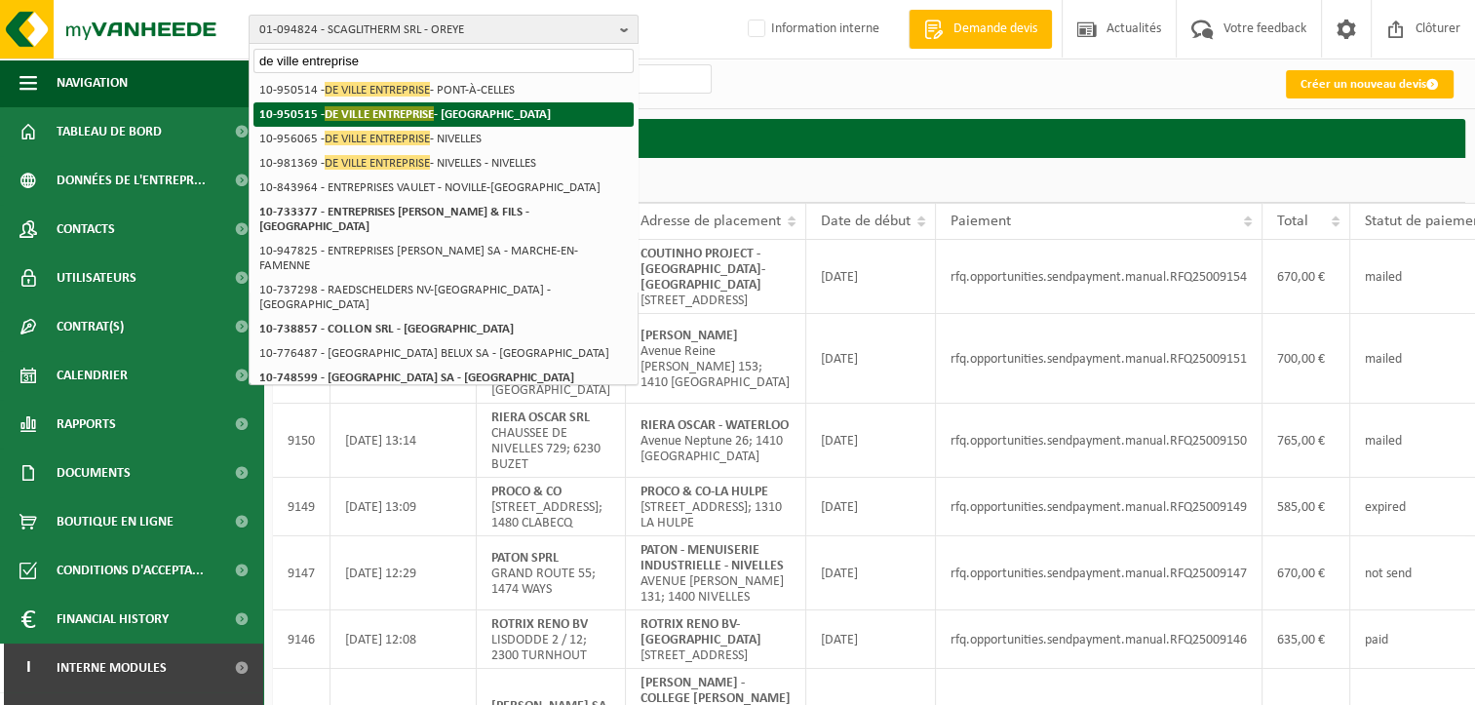
type input "de ville entreprise"
click at [455, 108] on strong "10-950515 - DE VILLE ENTREPRISE - HALLE" at bounding box center [405, 113] width 292 height 15
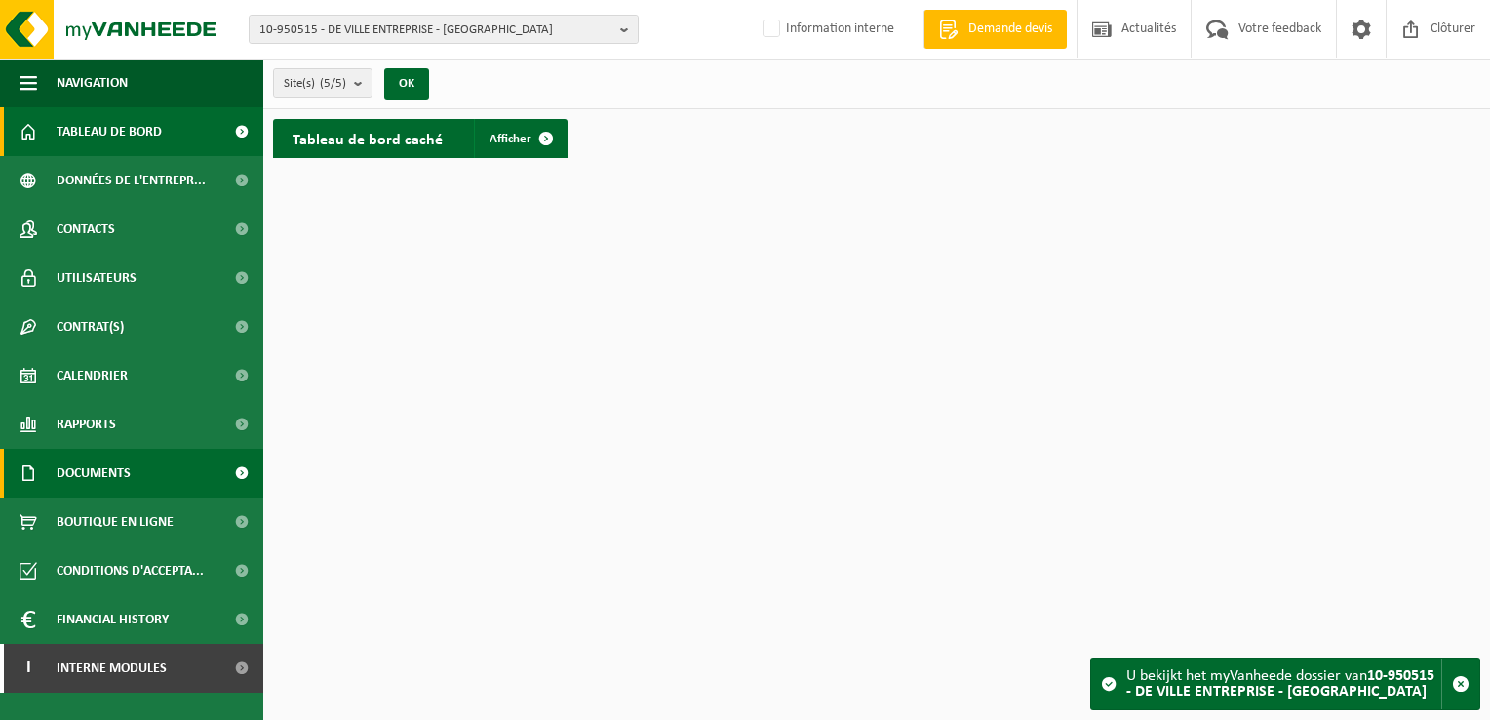
click at [141, 470] on link "Documents" at bounding box center [131, 473] width 263 height 49
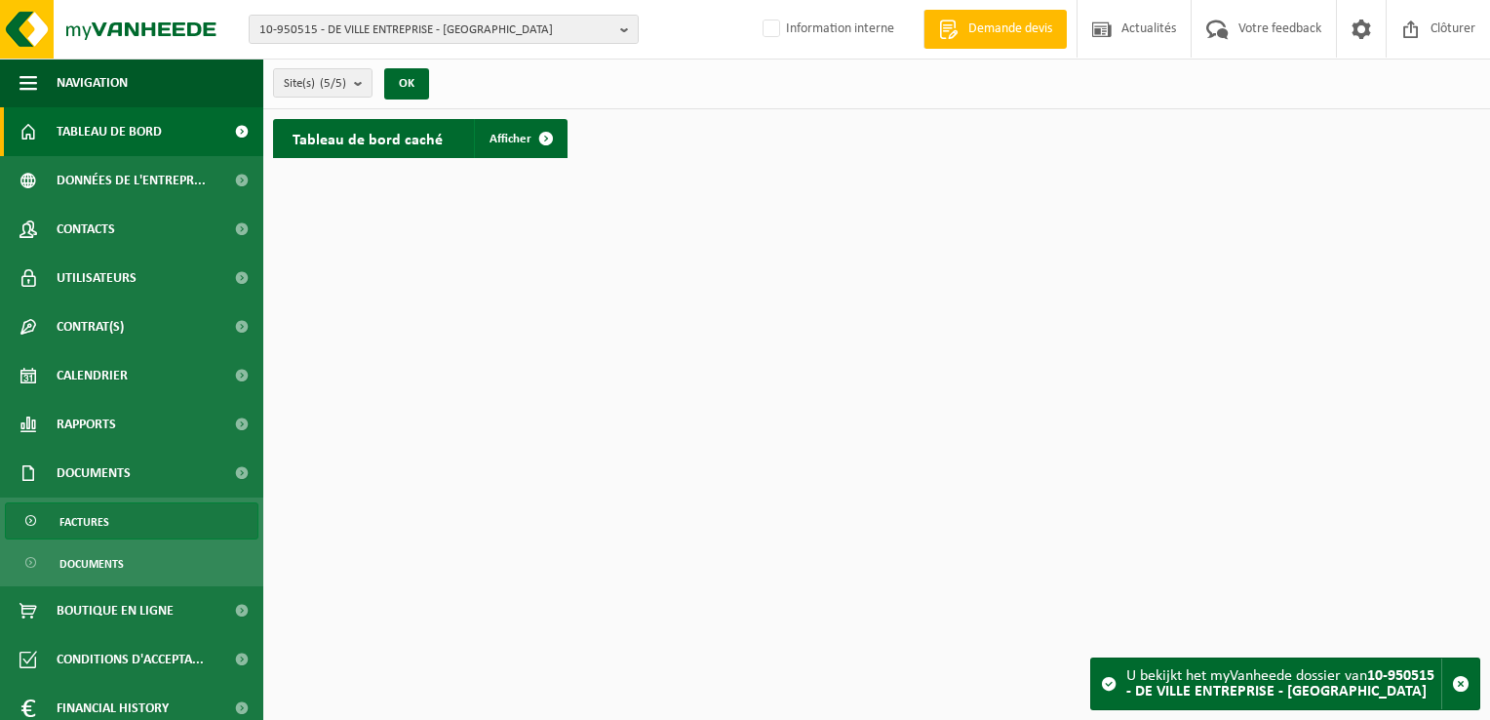
click at [121, 516] on link "Factures" at bounding box center [132, 520] width 254 height 37
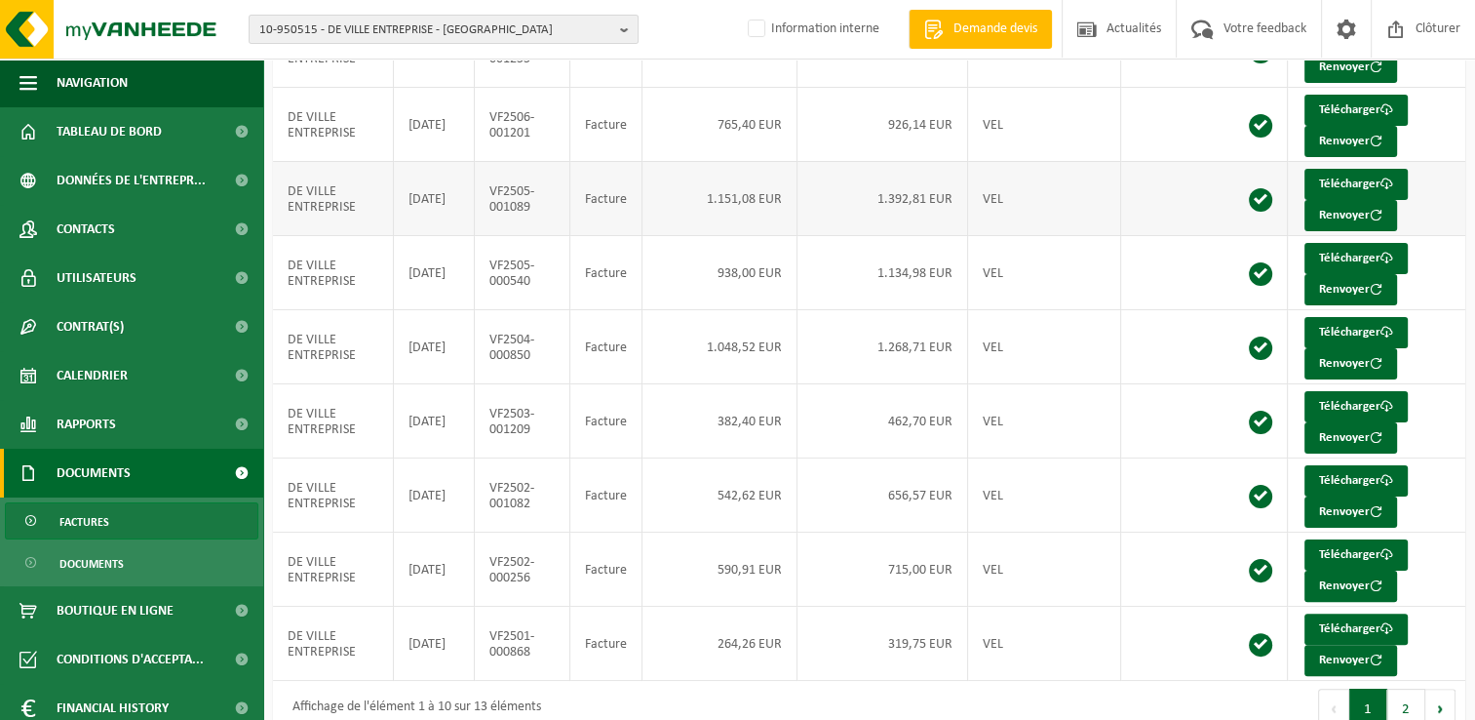
scroll to position [376, 0]
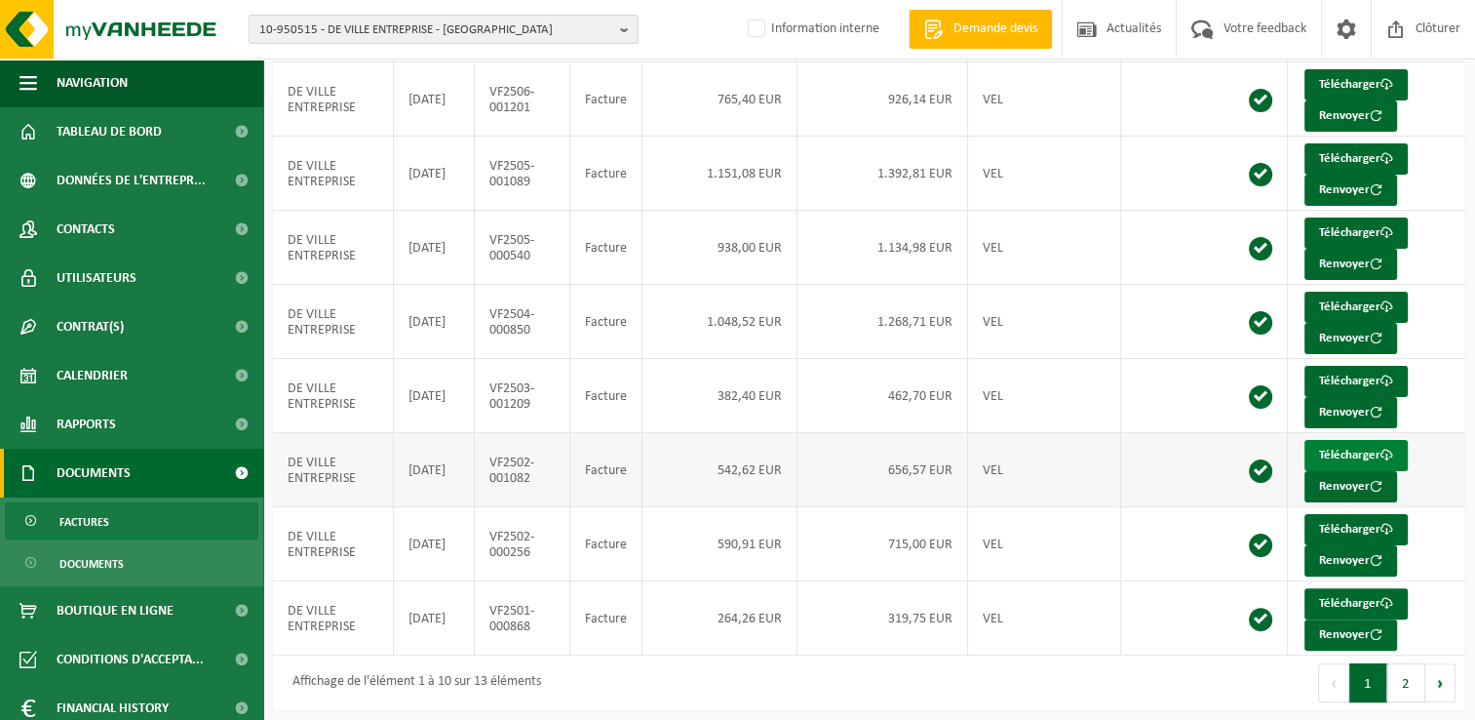
click at [1349, 452] on link "Télécharger" at bounding box center [1356, 455] width 103 height 31
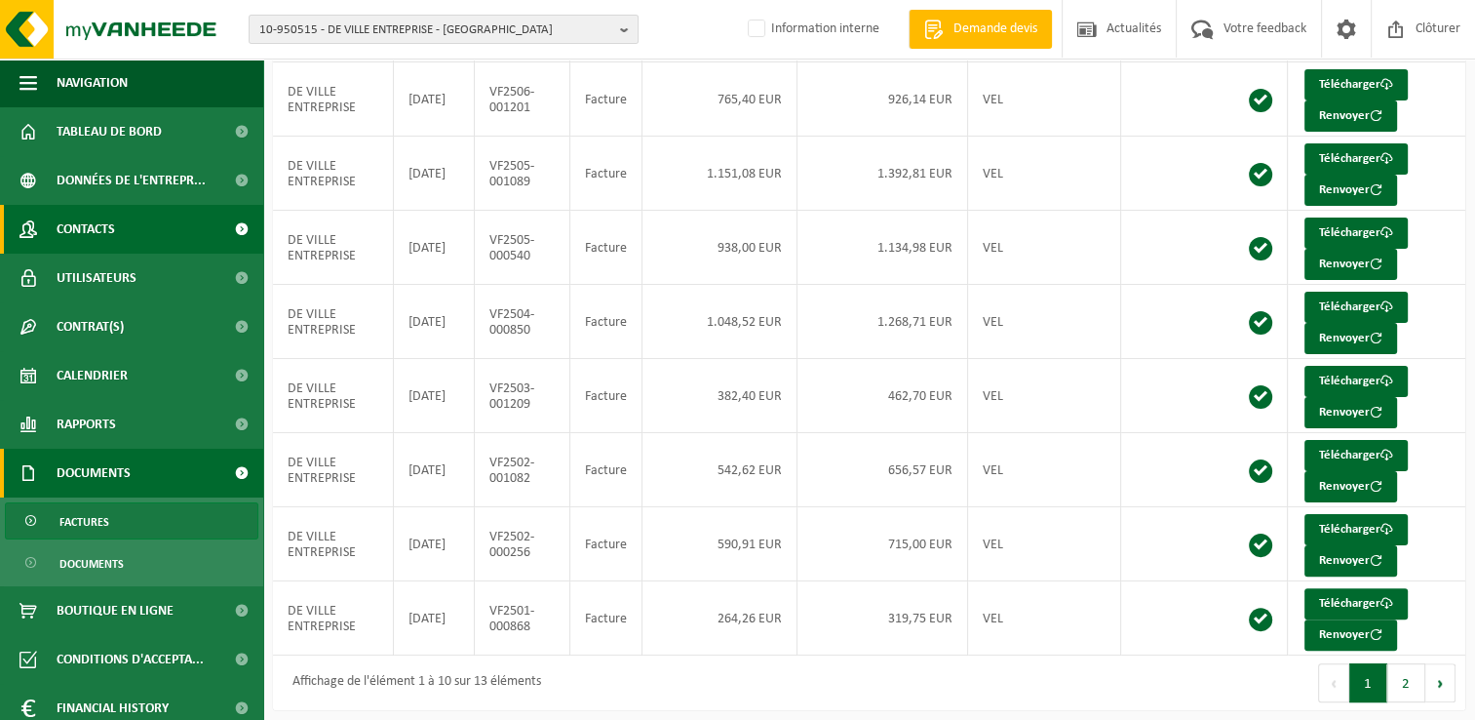
click at [102, 230] on span "Contacts" at bounding box center [86, 229] width 59 height 49
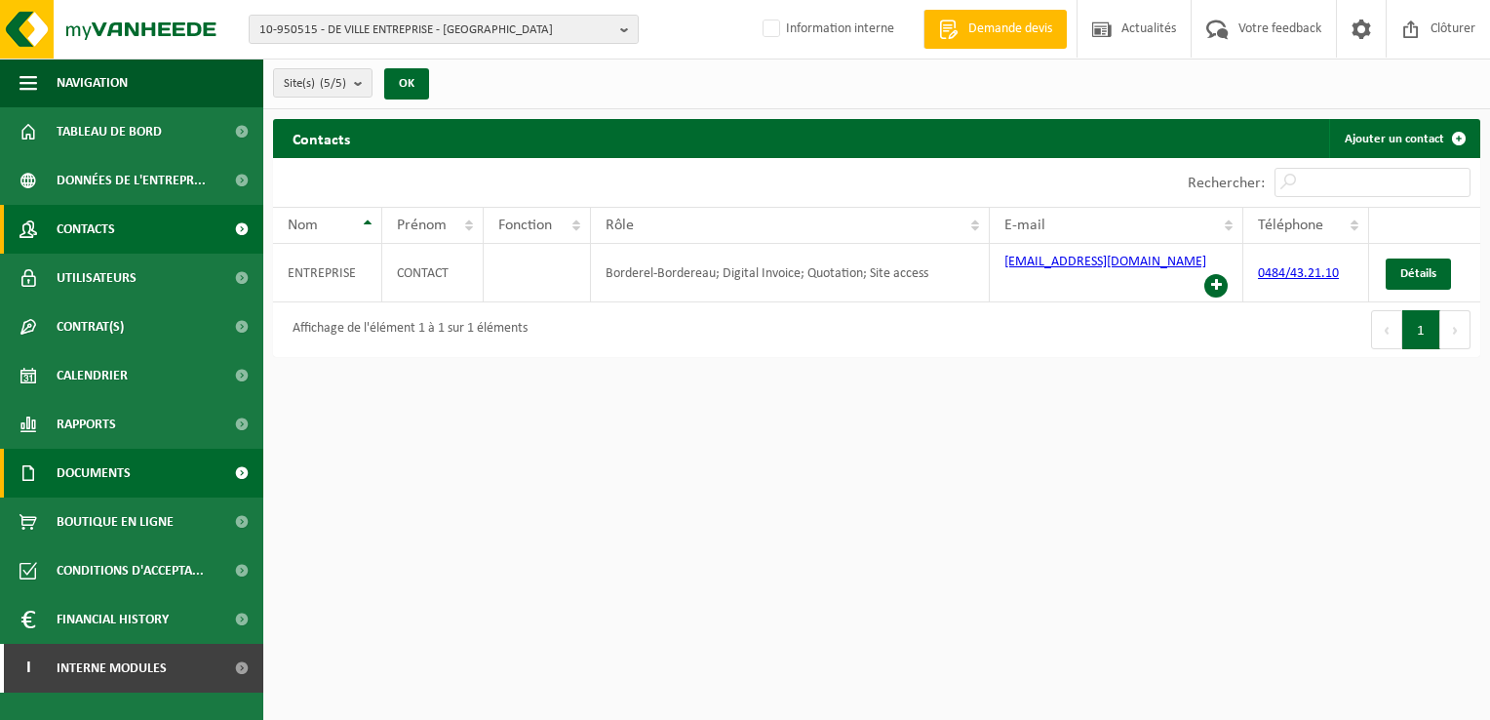
click at [106, 482] on span "Documents" at bounding box center [94, 473] width 74 height 49
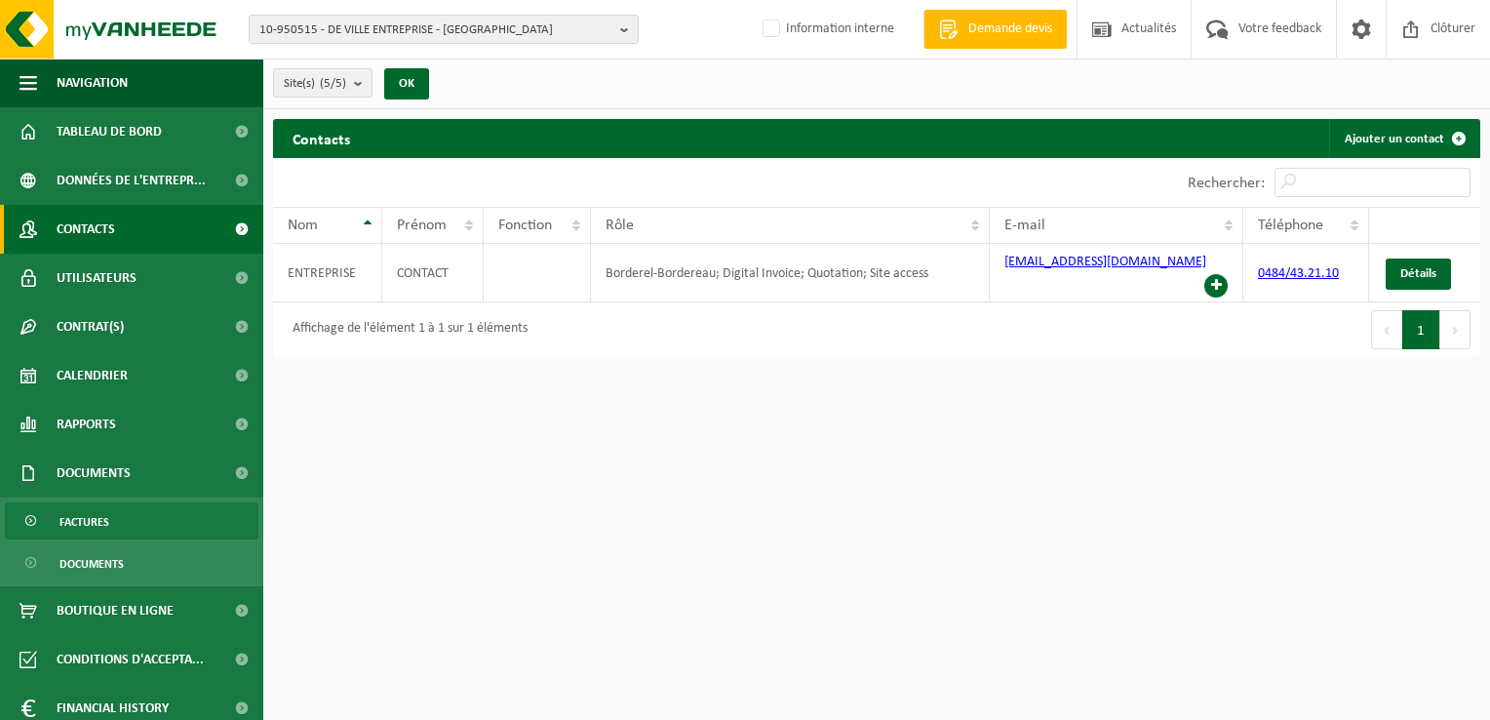
click at [108, 526] on link "Factures" at bounding box center [132, 520] width 254 height 37
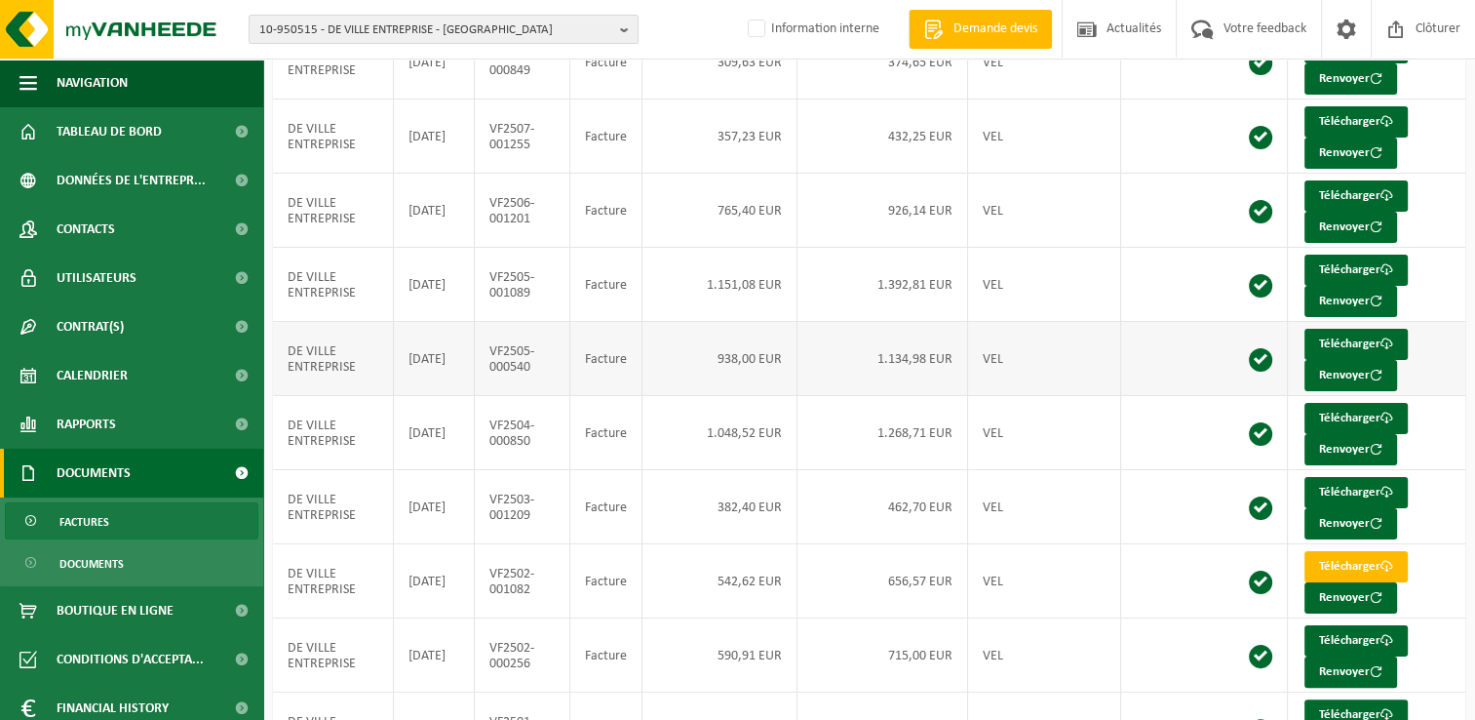
scroll to position [181, 0]
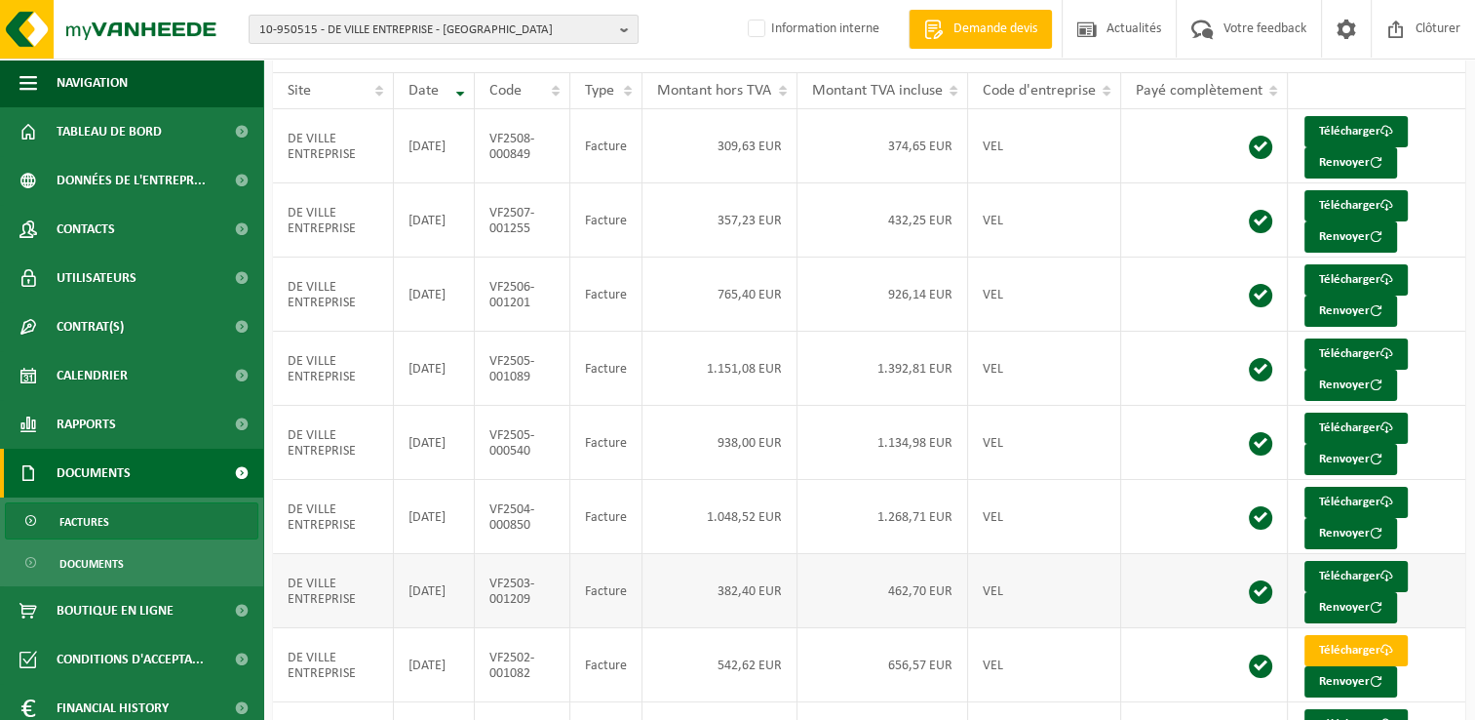
click at [1259, 584] on span at bounding box center [1260, 591] width 23 height 23
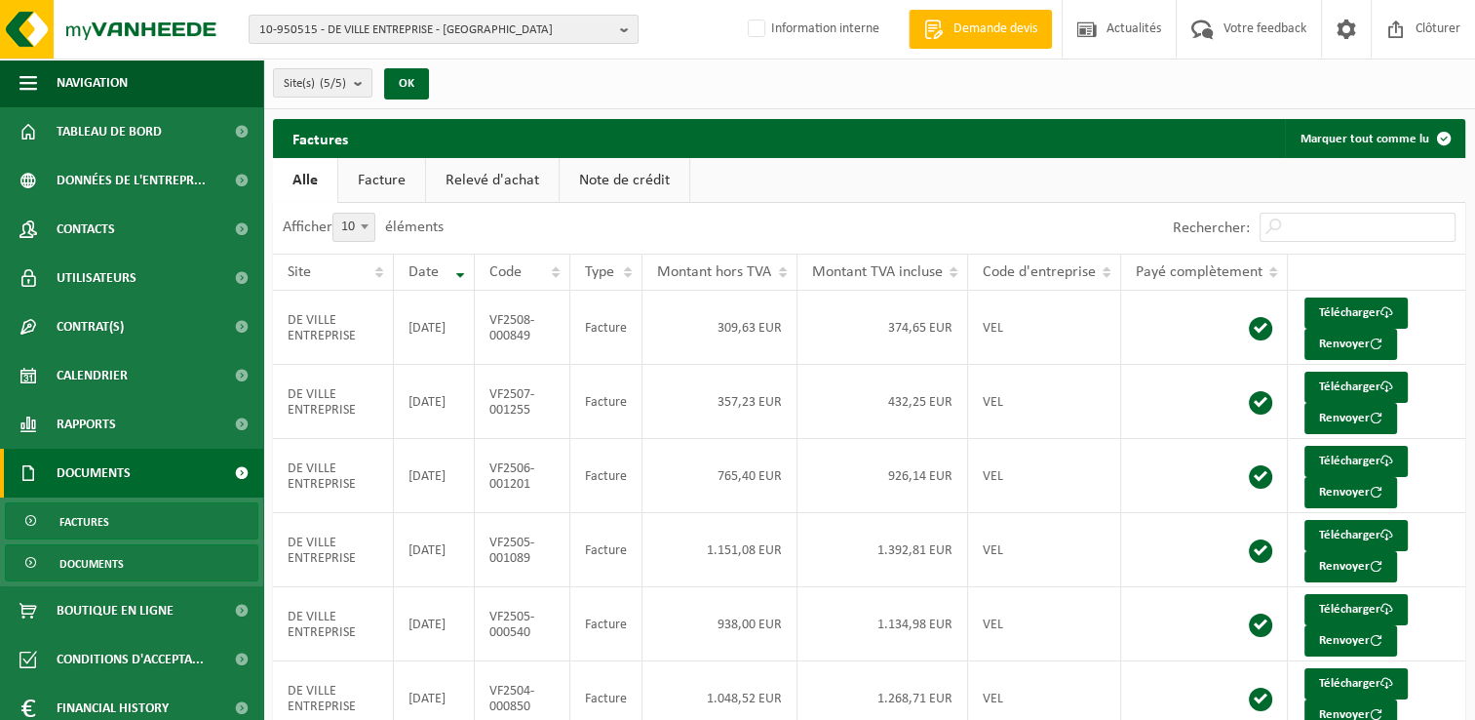
scroll to position [60, 0]
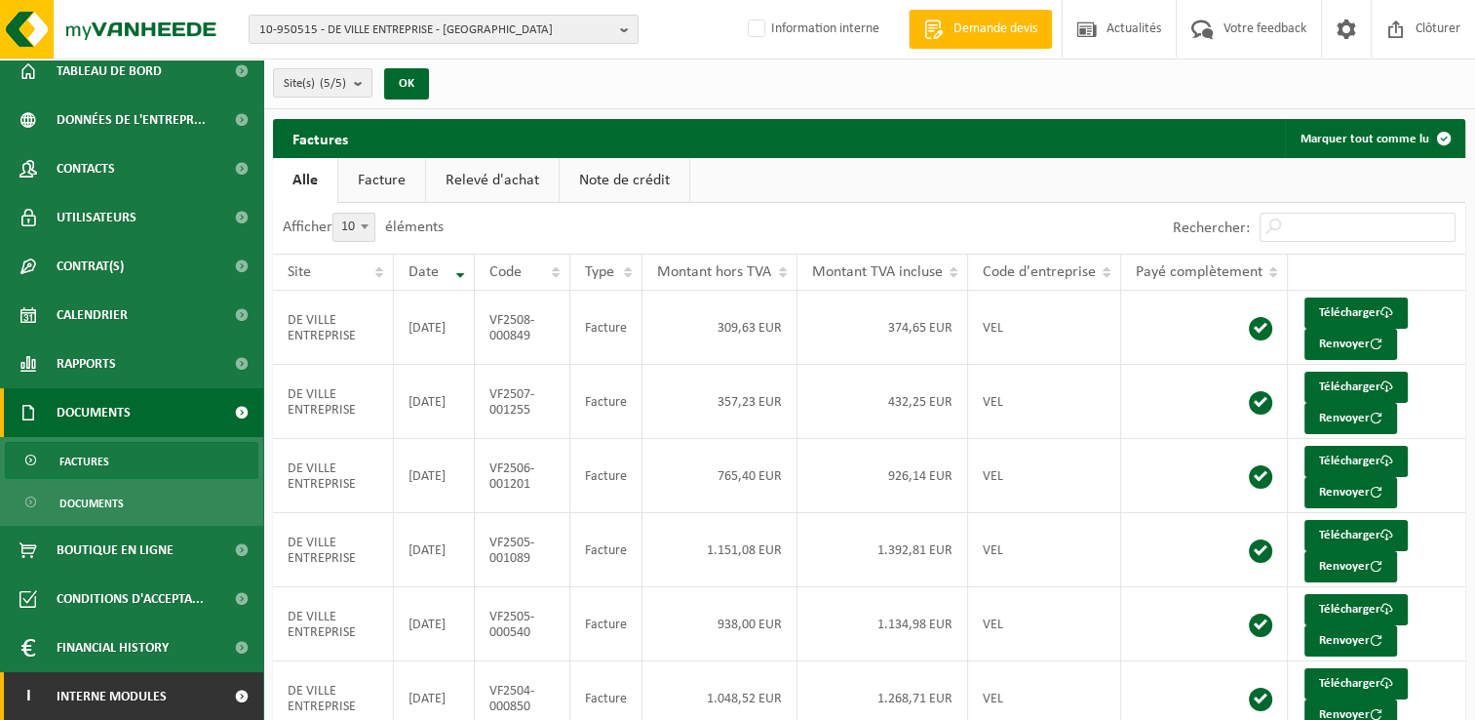
click at [190, 686] on link "I Interne modules" at bounding box center [131, 696] width 263 height 49
click at [219, 691] on span at bounding box center [241, 696] width 44 height 49
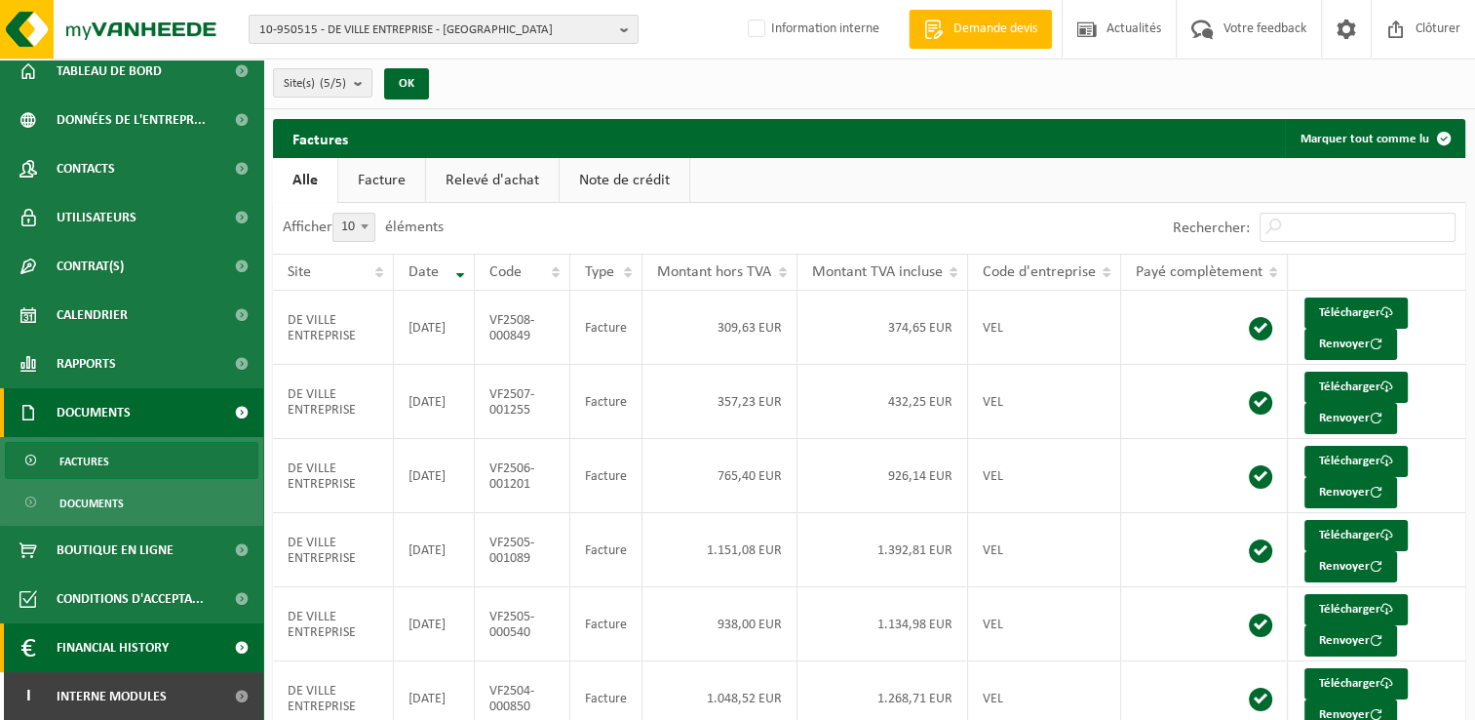
scroll to position [376, 0]
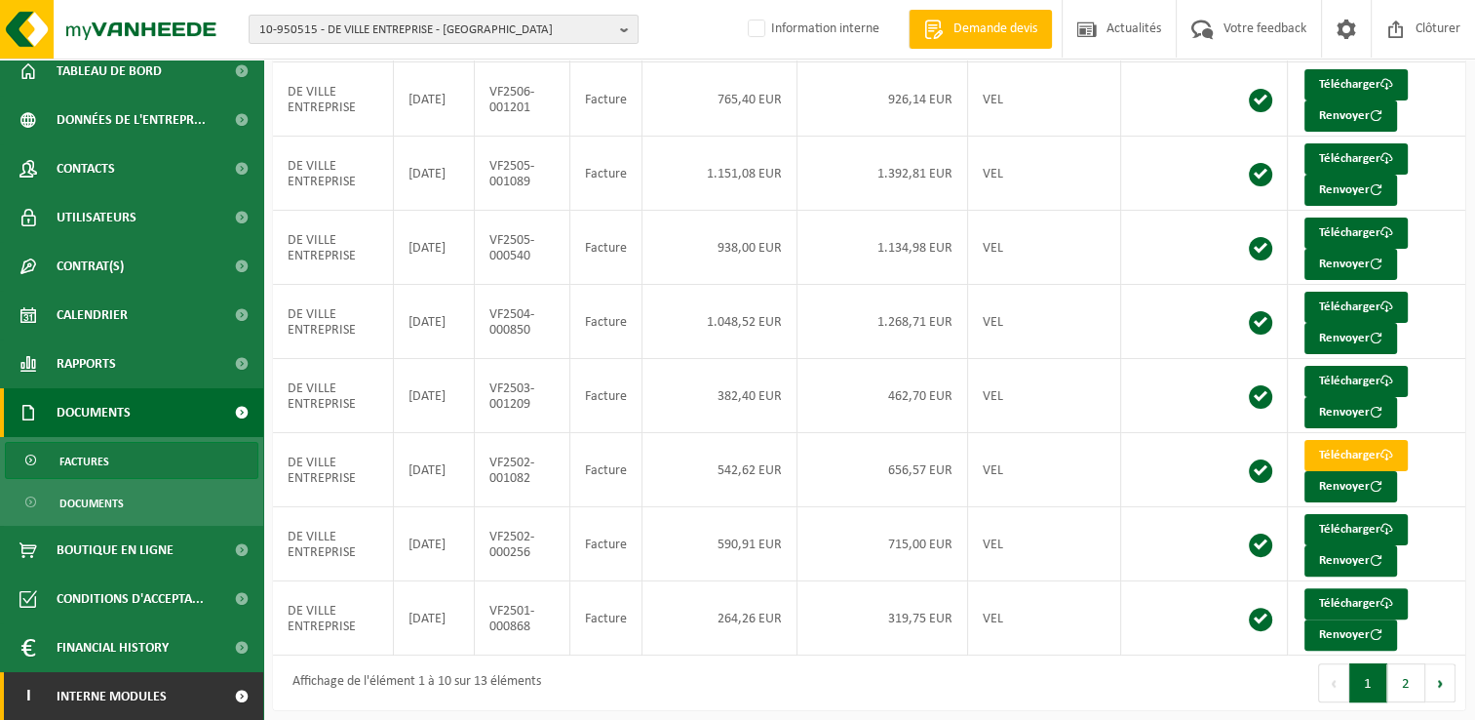
click at [219, 698] on span at bounding box center [241, 696] width 44 height 49
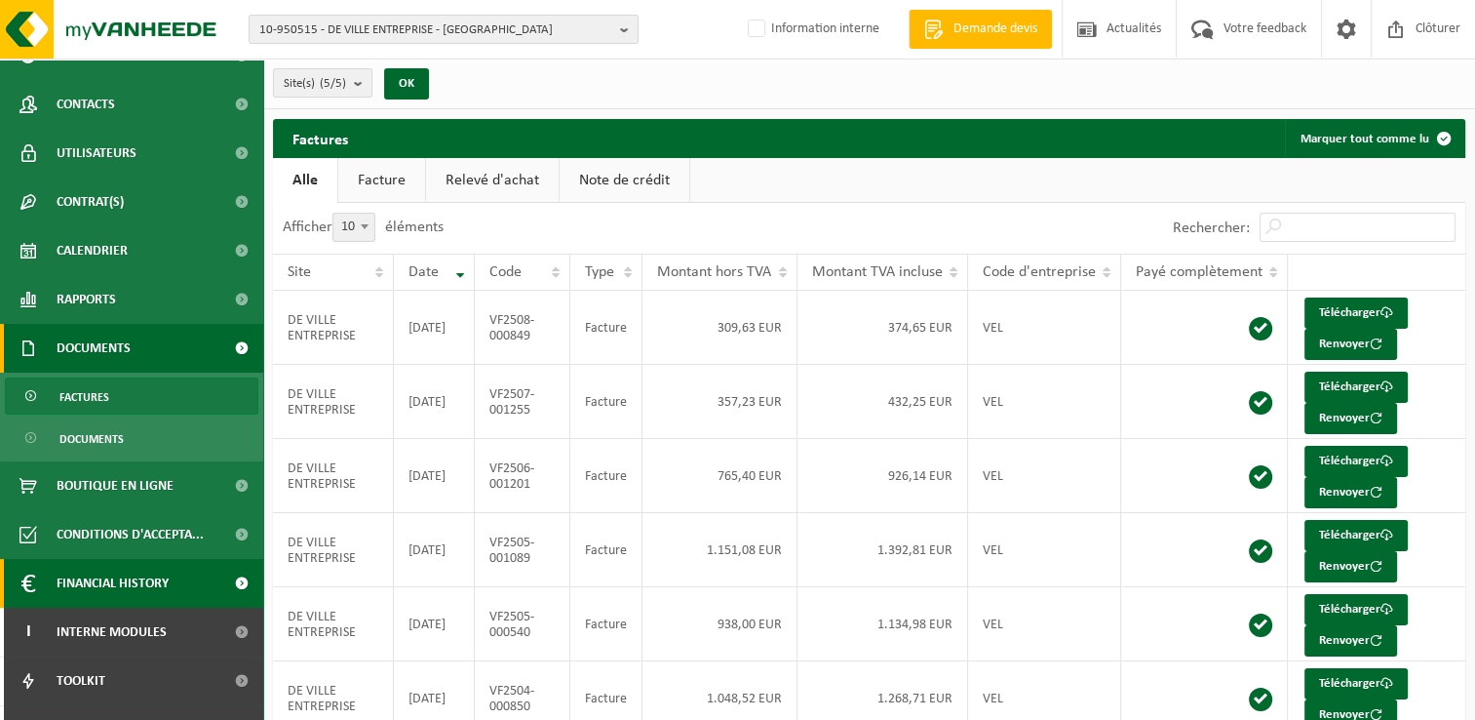
scroll to position [158, 0]
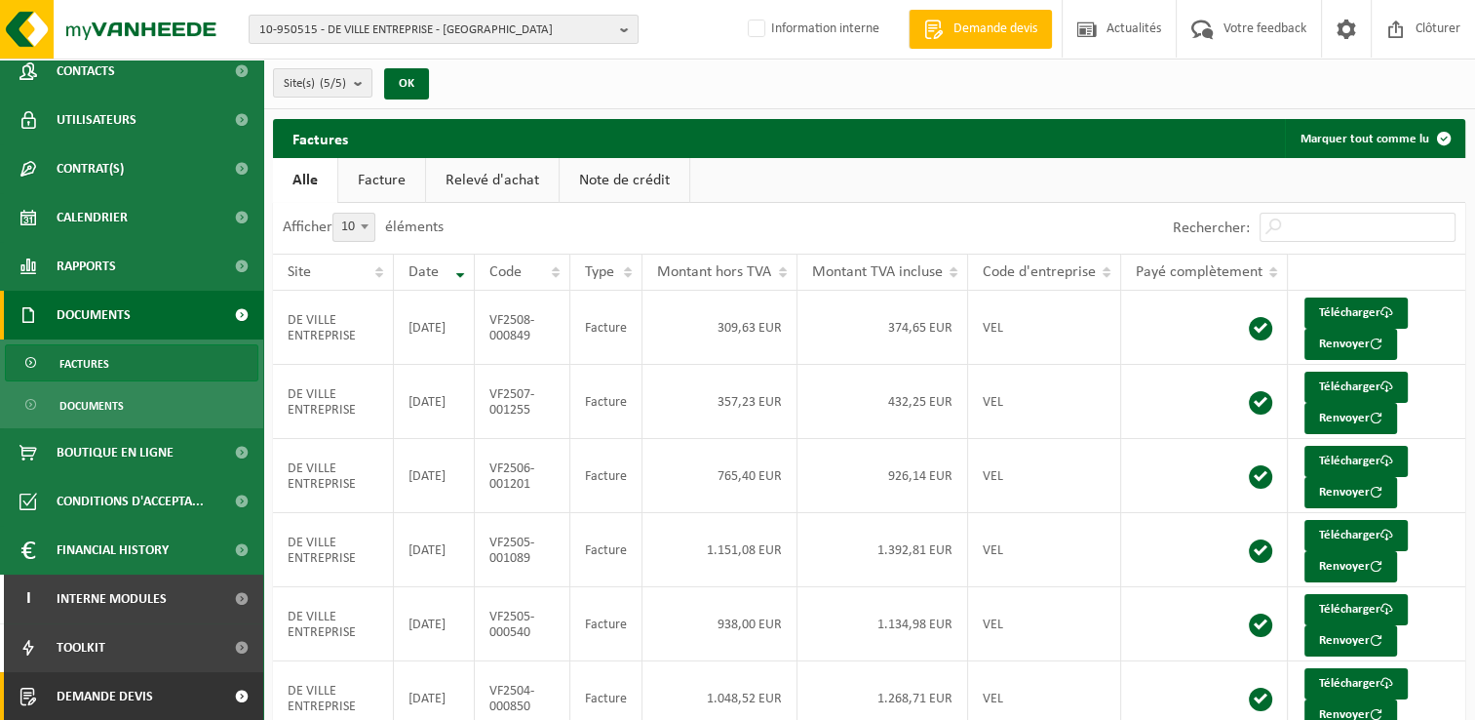
click at [235, 702] on span at bounding box center [241, 696] width 44 height 49
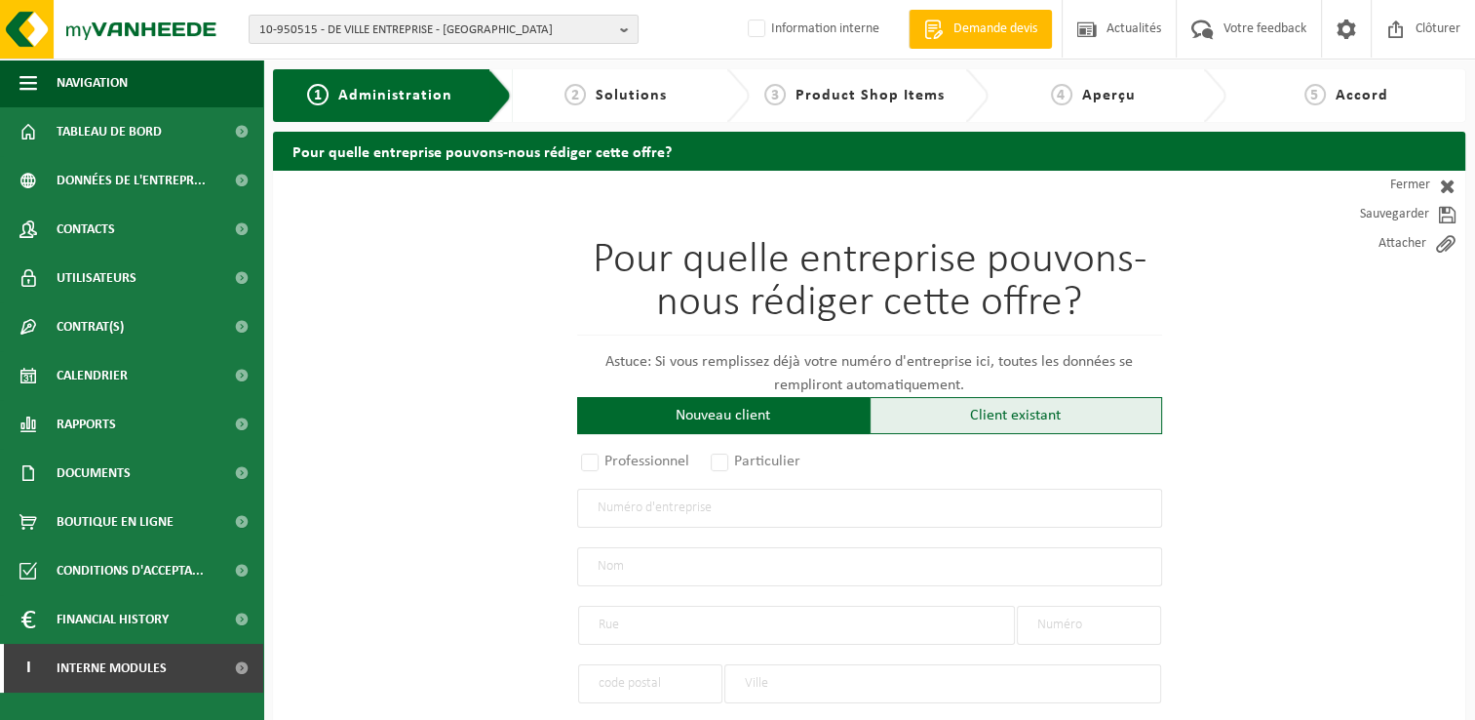
scroll to position [195, 0]
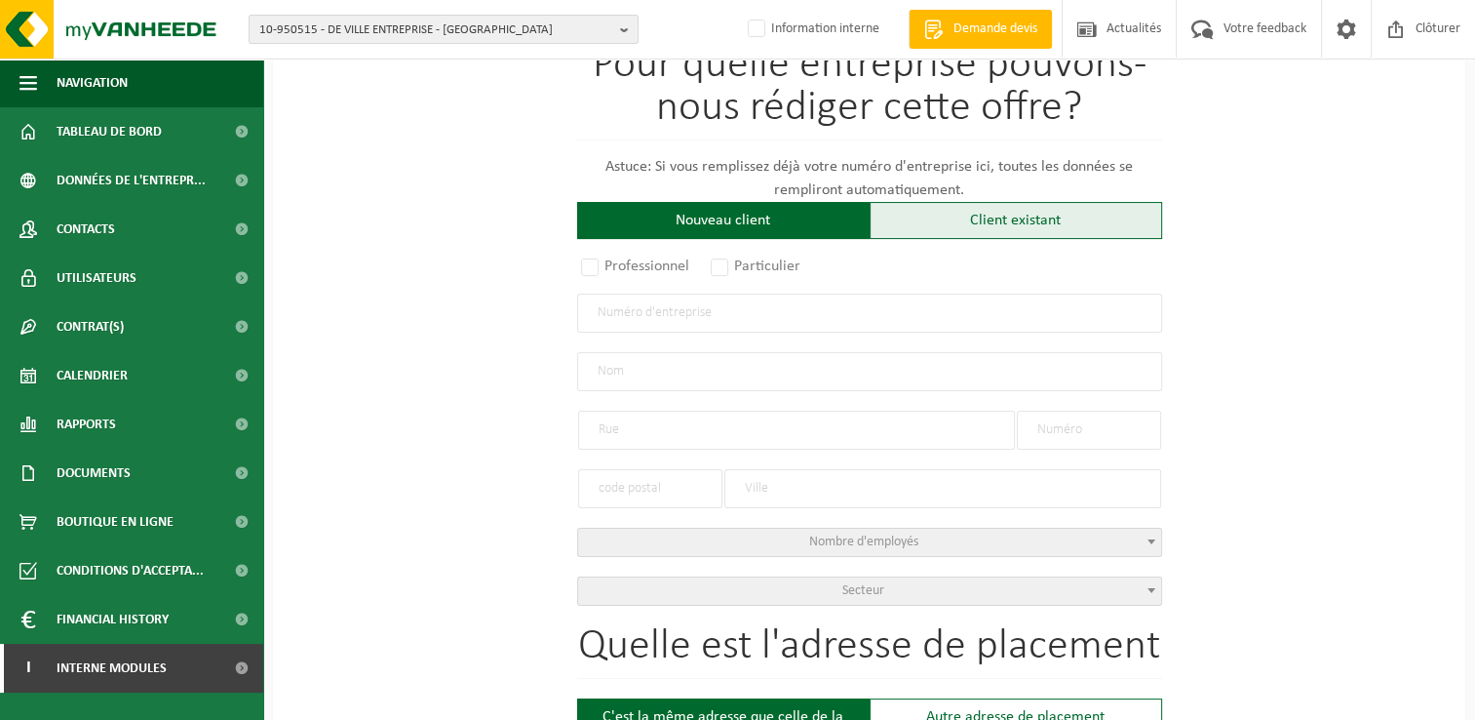
click at [988, 227] on div "Client existant" at bounding box center [1016, 220] width 293 height 37
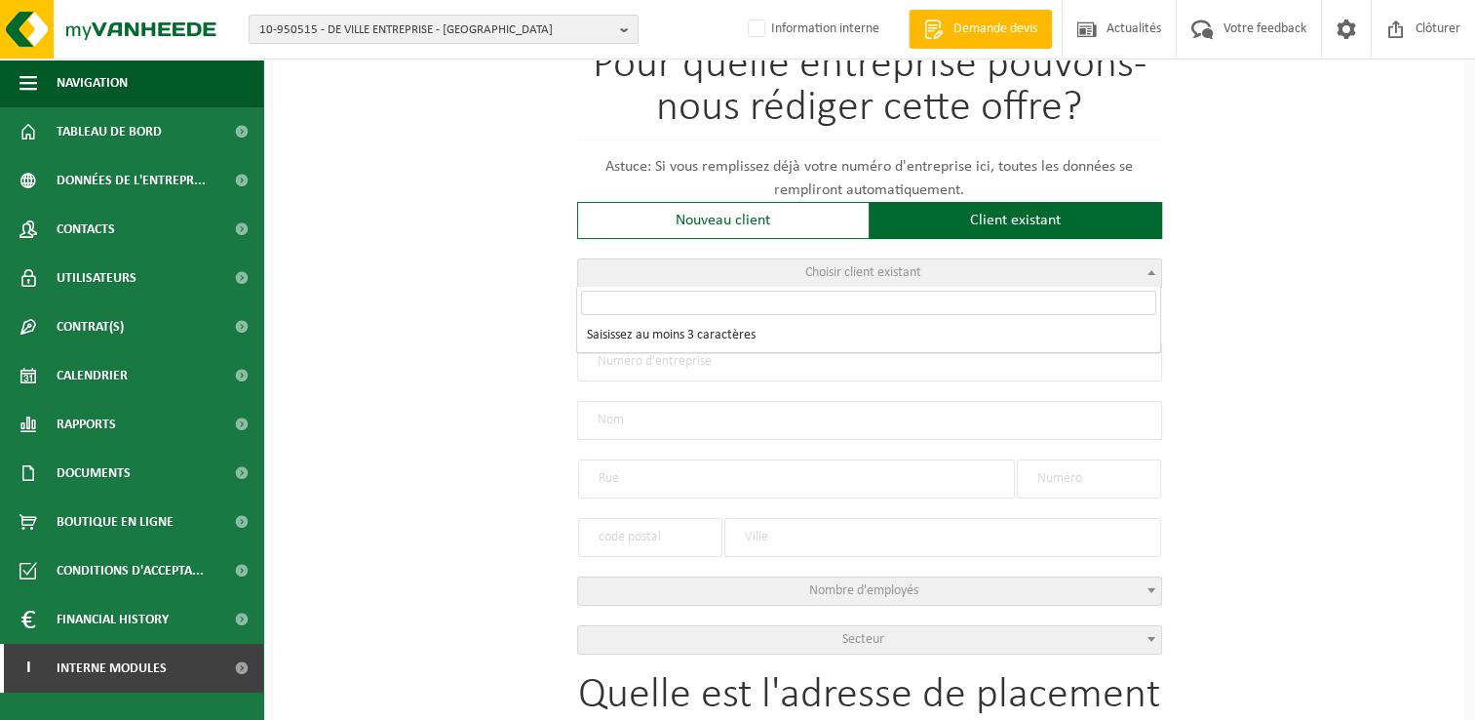
click at [765, 271] on span "Choisir client existant" at bounding box center [869, 272] width 583 height 27
click at [745, 310] on input "search" at bounding box center [868, 303] width 575 height 24
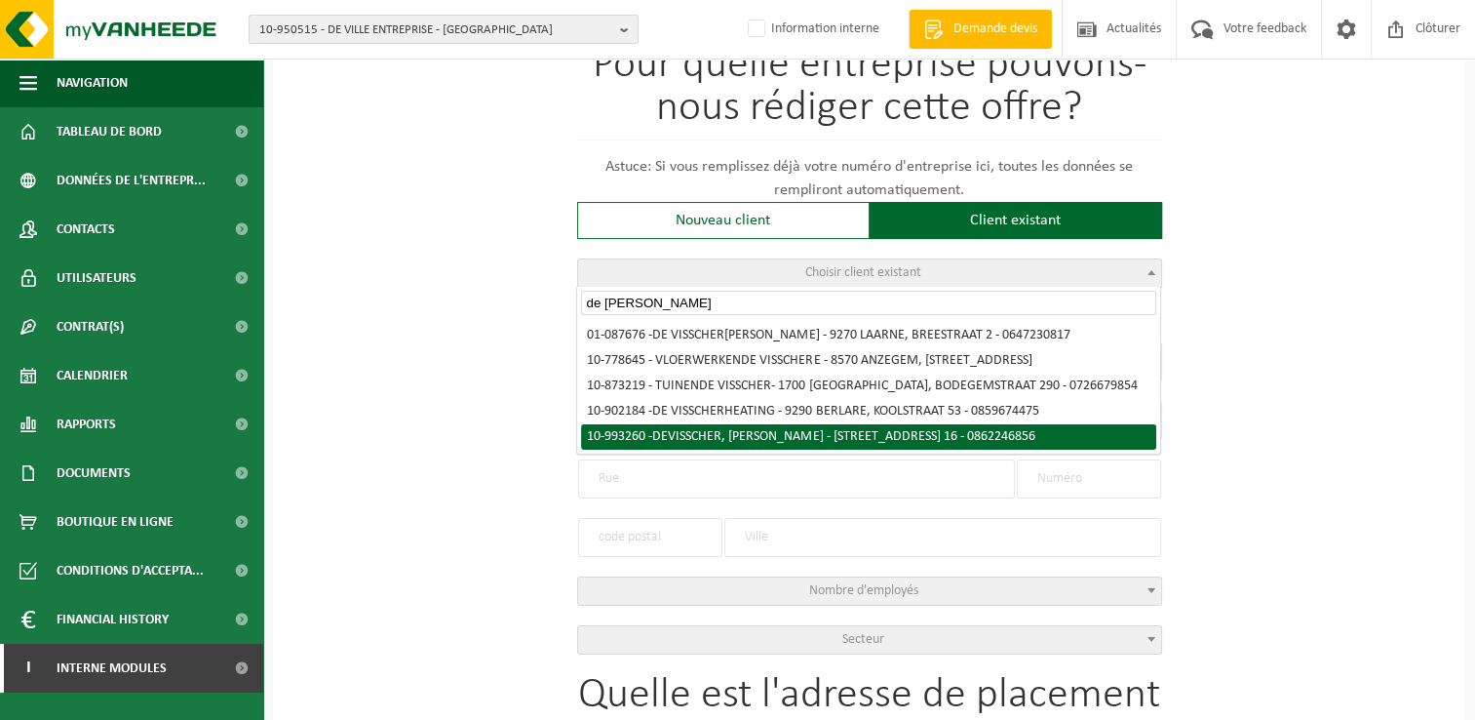
type input "de visscher"
select select "170852"
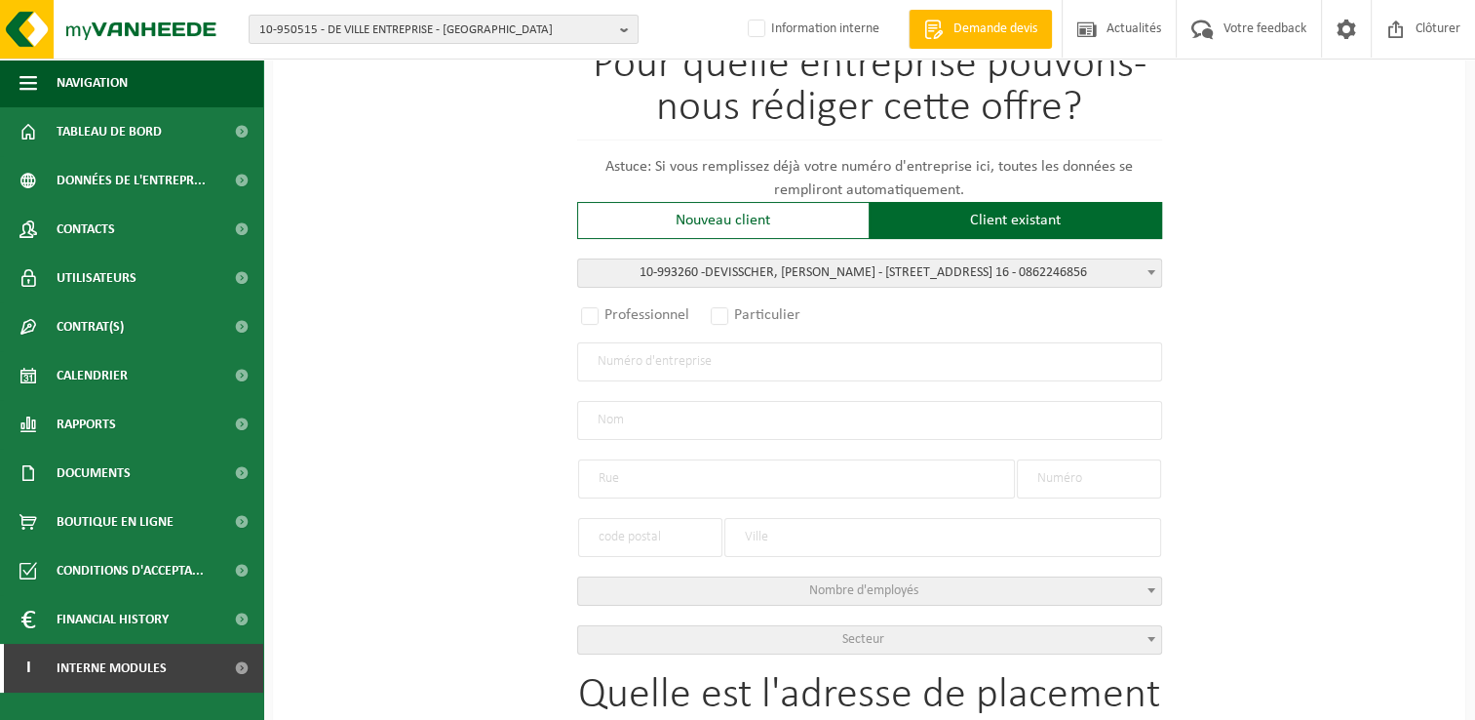
radio input "true"
type input "0862.246.856"
type input "DEVISSCHER, JÉRÔME"
type input "RUE DU MONT"
type input "16"
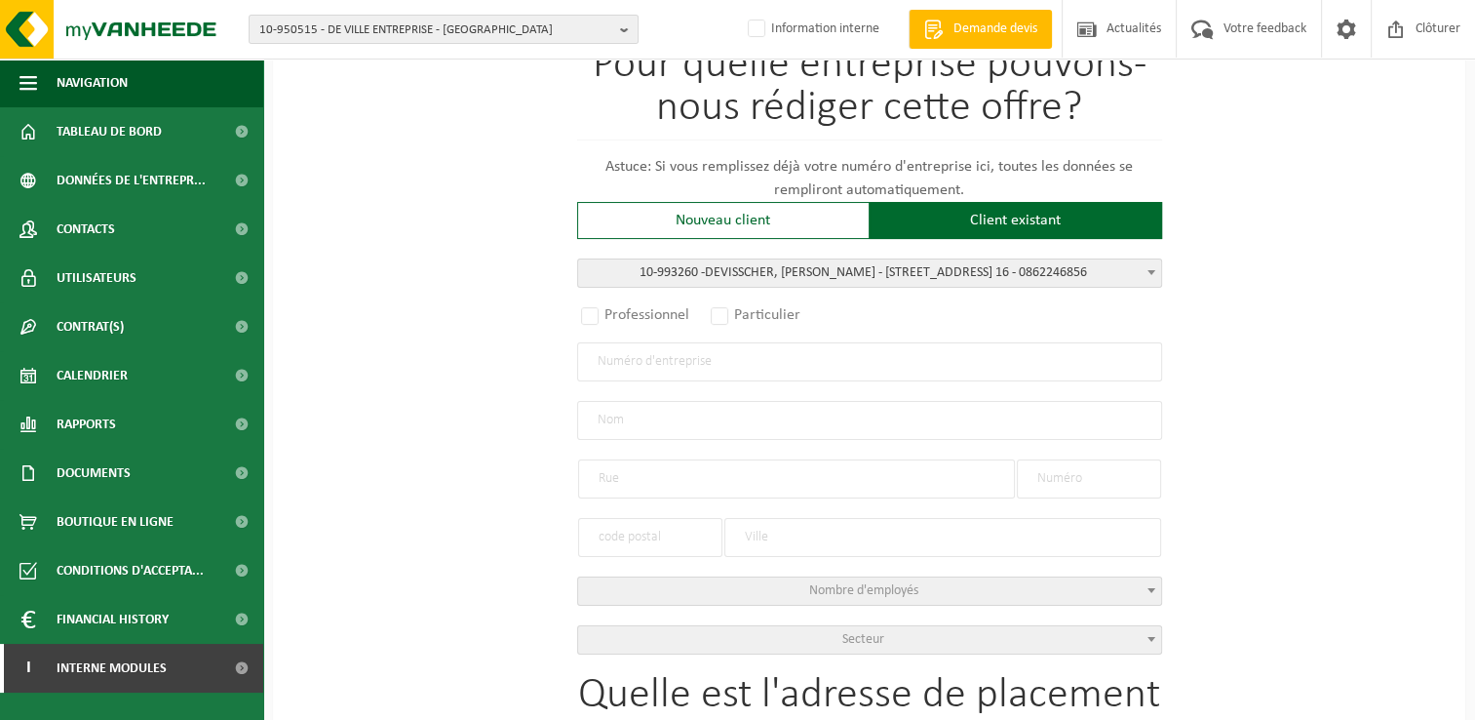
type input "1360"
type input "PERWEZ"
type input "DEVISSCHER, JÉRÔME"
type input "RUE DU MONT"
type input "16"
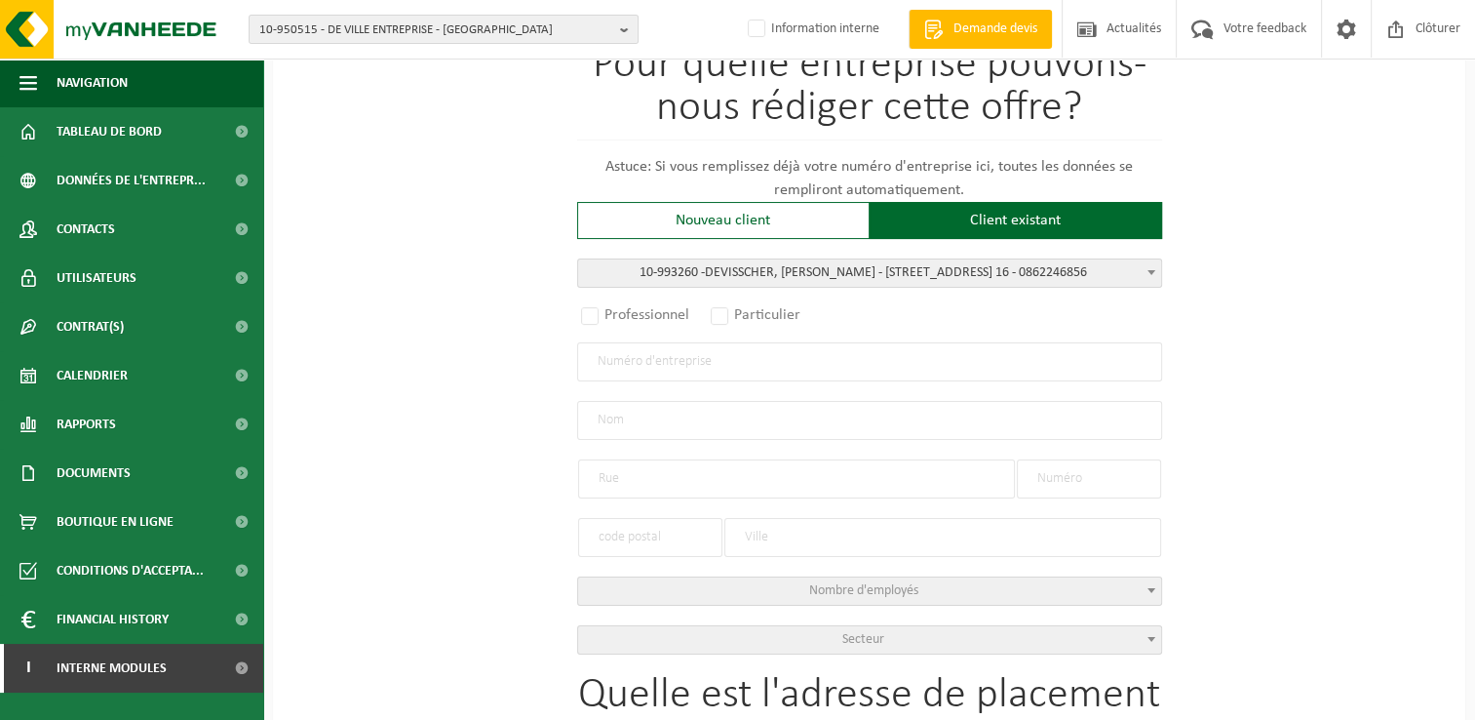
type input "1360"
type input "PERWEZ"
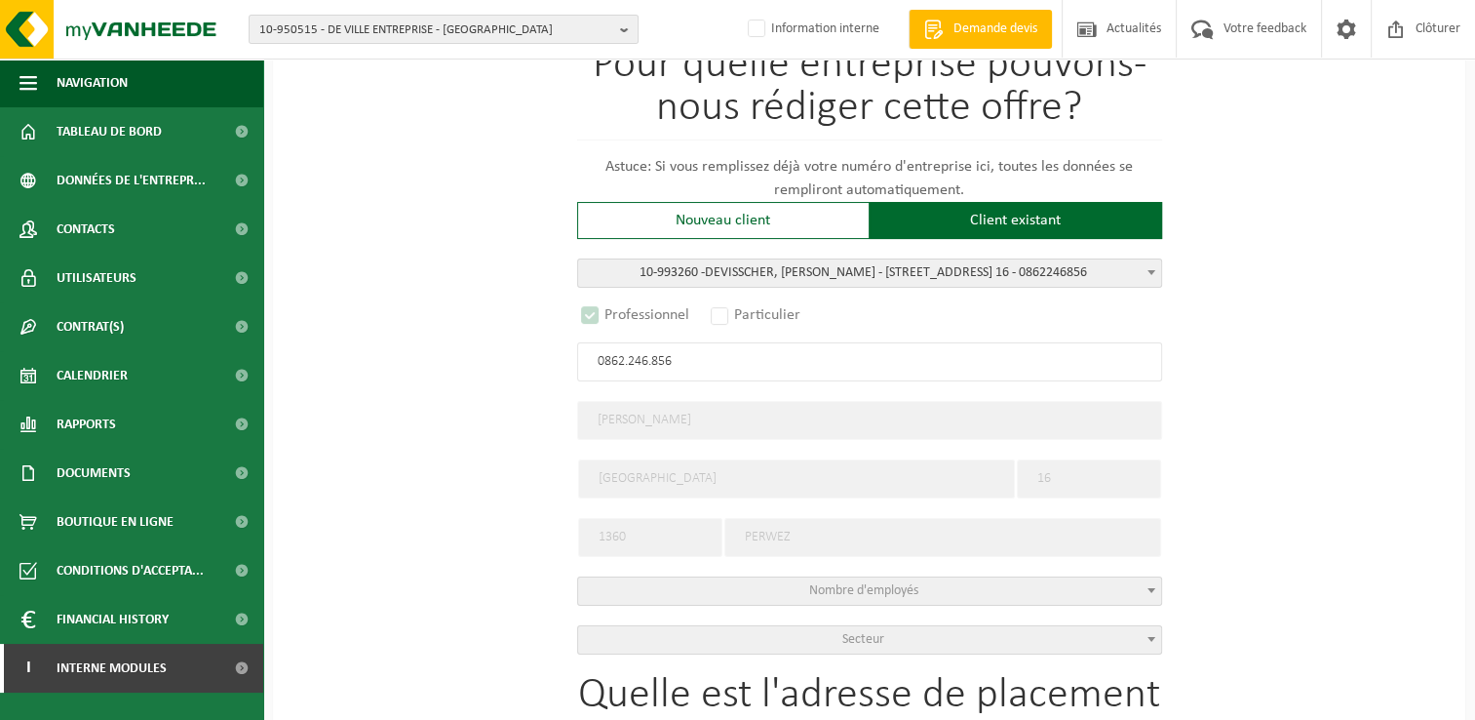
select select "D"
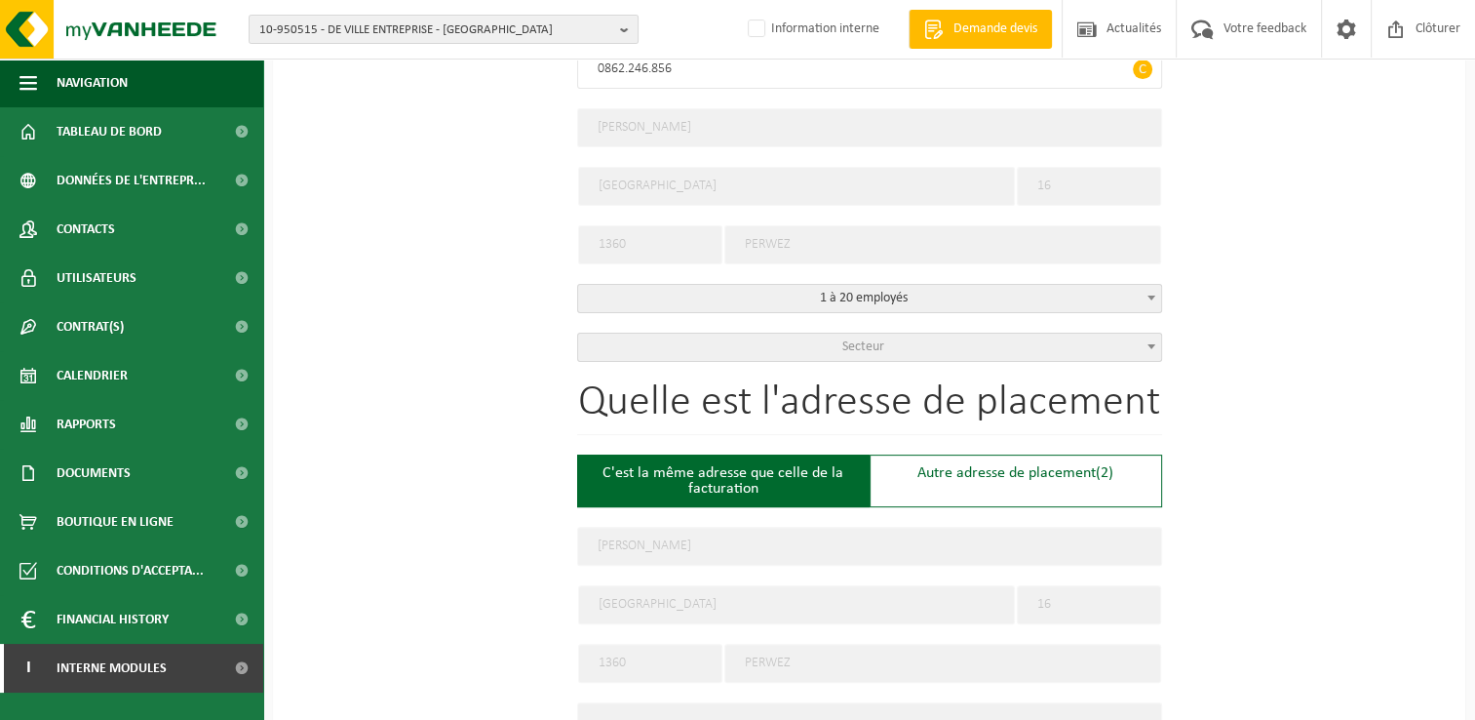
scroll to position [585, 0]
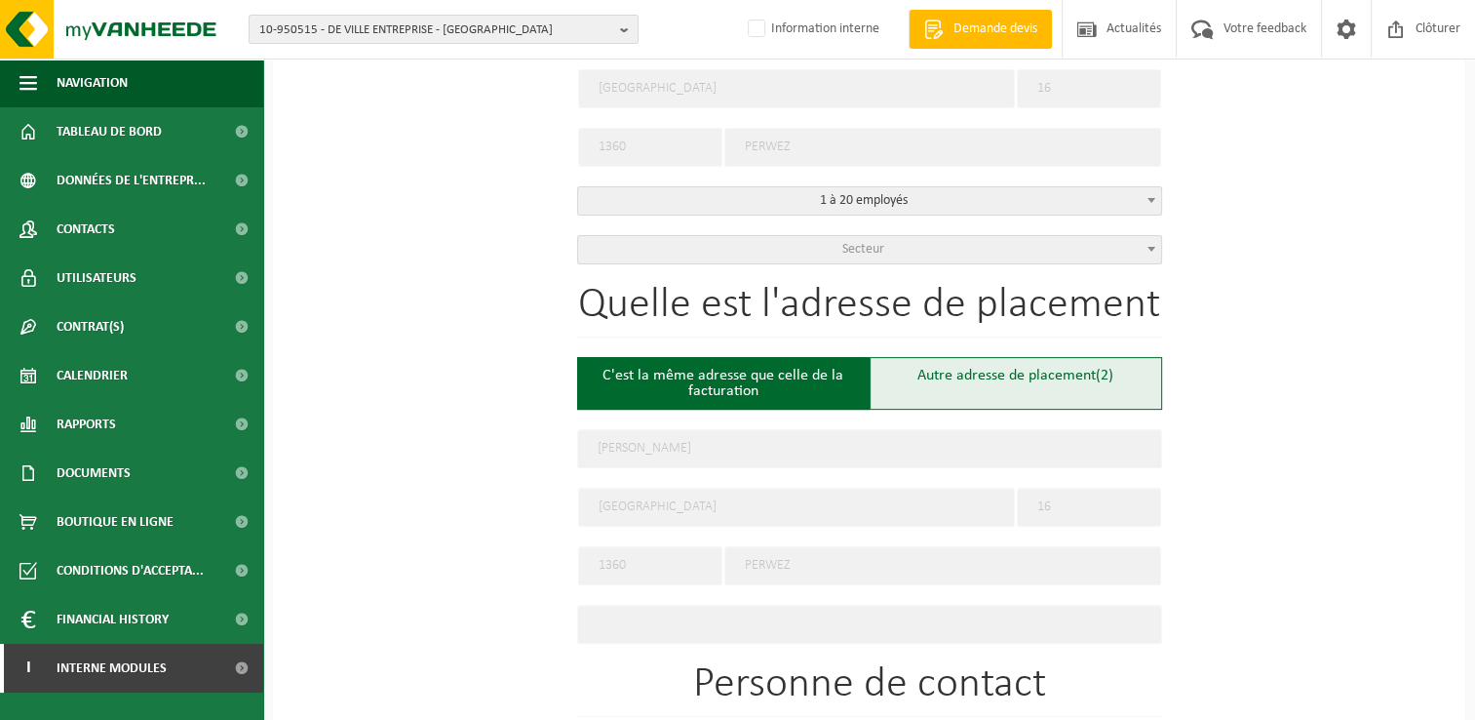
click at [1030, 376] on div "Autre adresse de placement (2)" at bounding box center [1016, 383] width 293 height 53
type input "Chantier -"
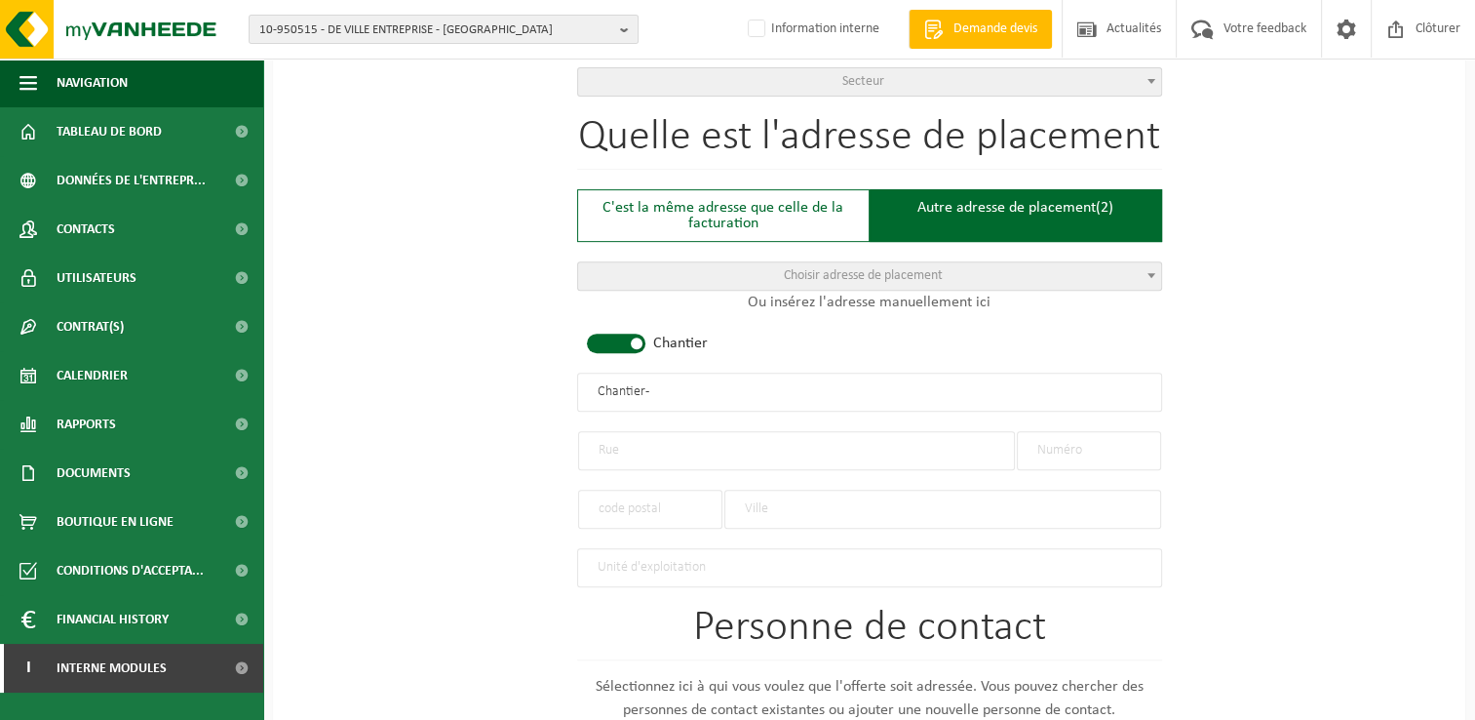
scroll to position [780, 0]
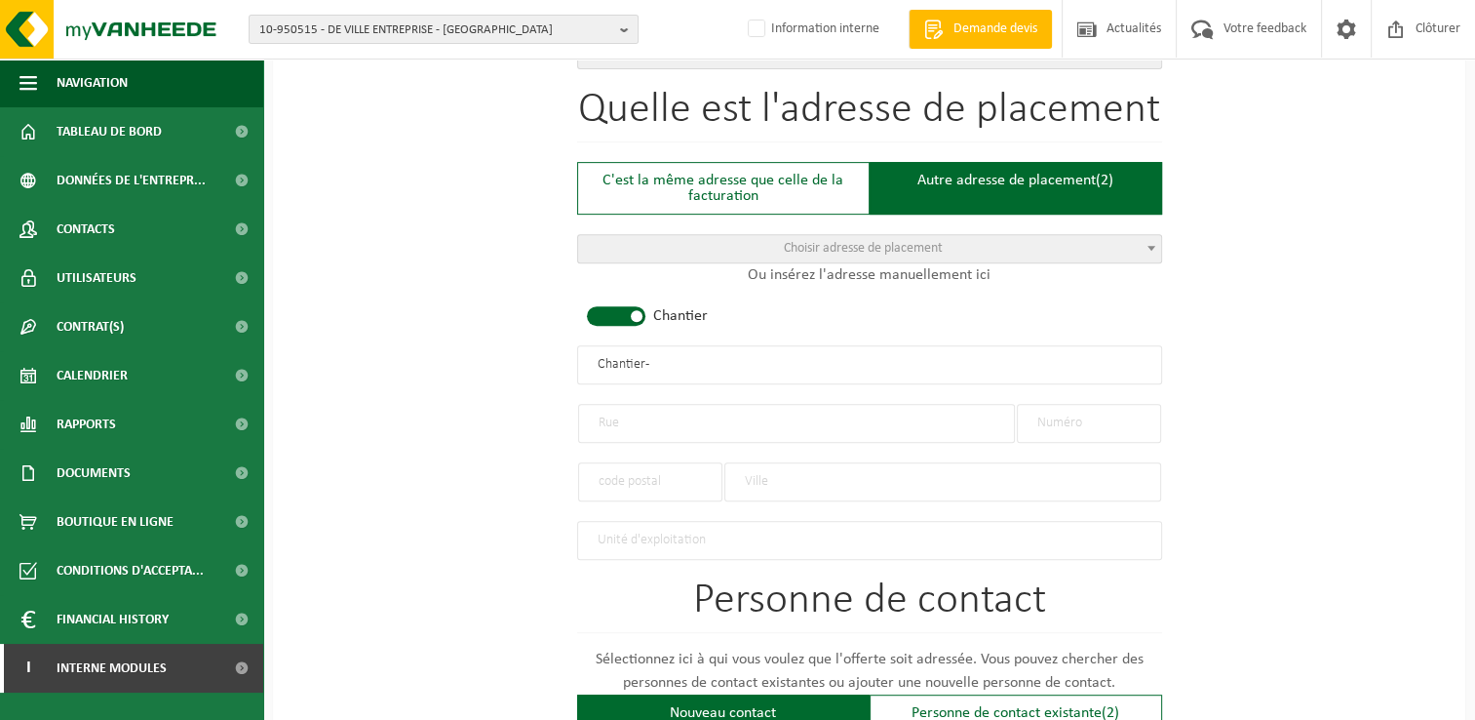
click at [637, 404] on input "text" at bounding box center [796, 423] width 437 height 39
type input "Rue Dumont"
type input "114"
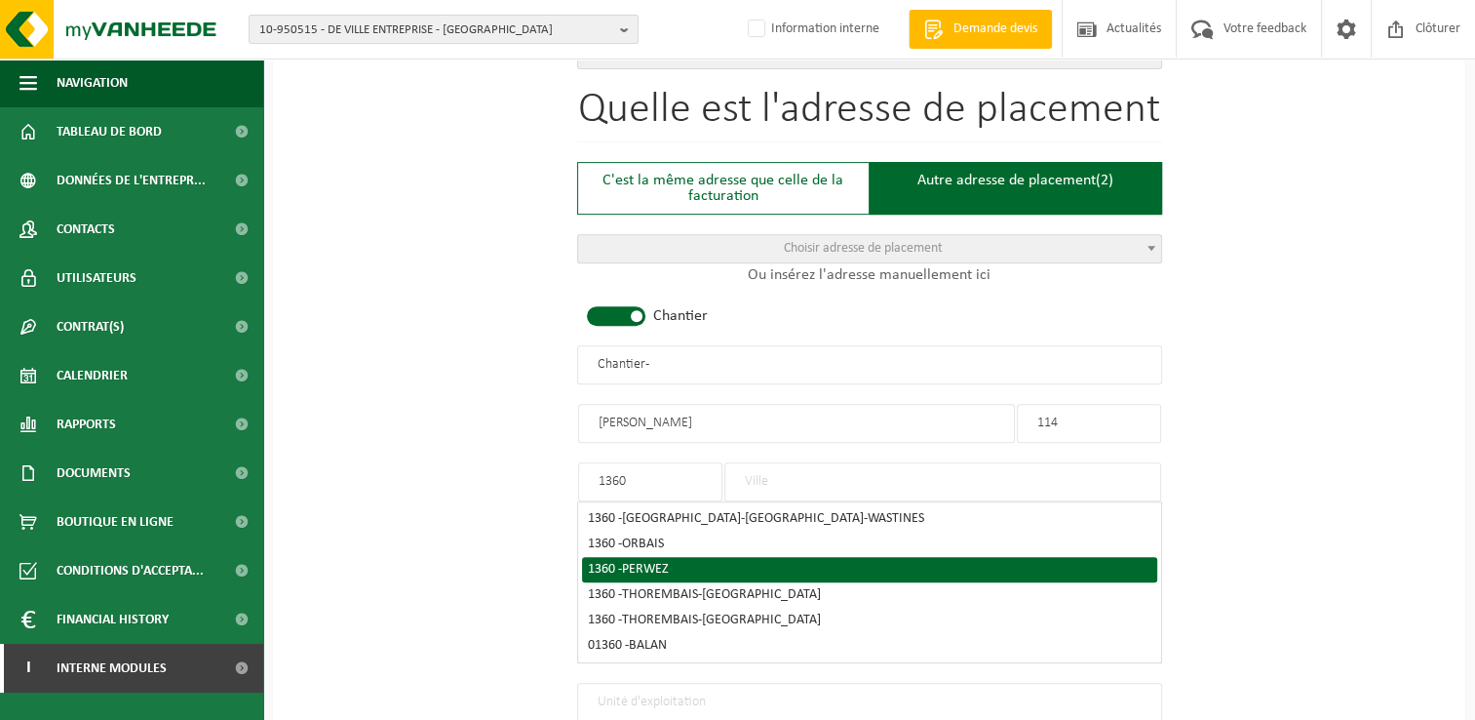
type input "1360"
click at [640, 562] on span "PERWEZ" at bounding box center [645, 569] width 47 height 15
type input "PERWEZ"
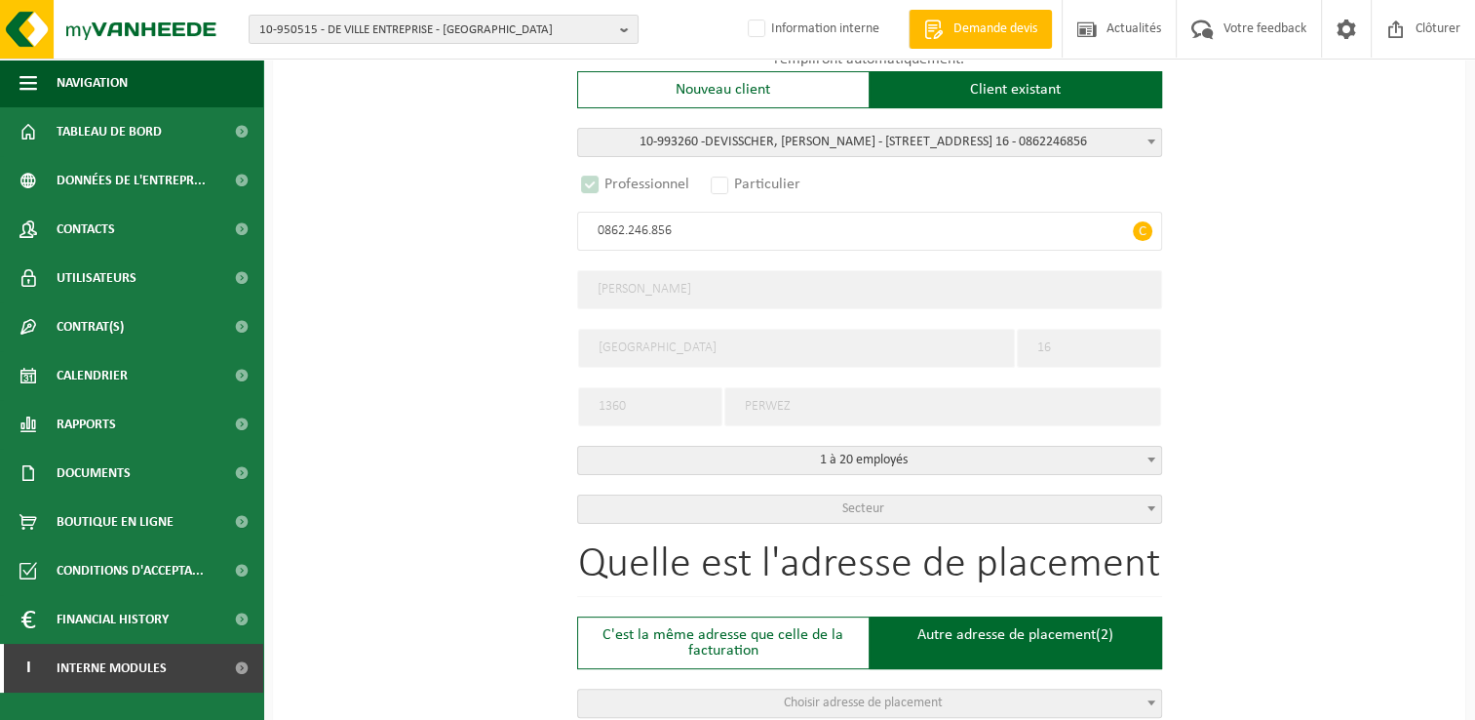
scroll to position [293, 0]
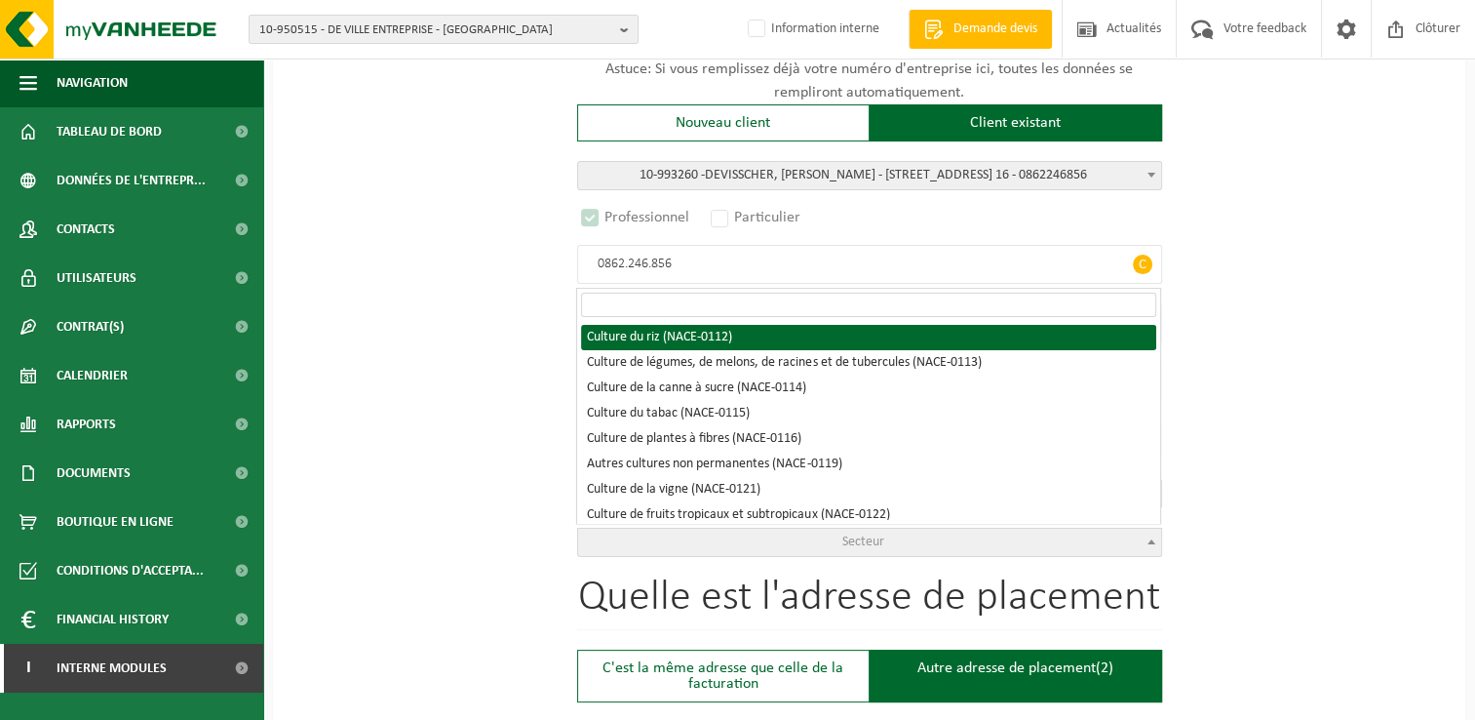
click at [959, 536] on span "Secteur" at bounding box center [869, 542] width 583 height 27
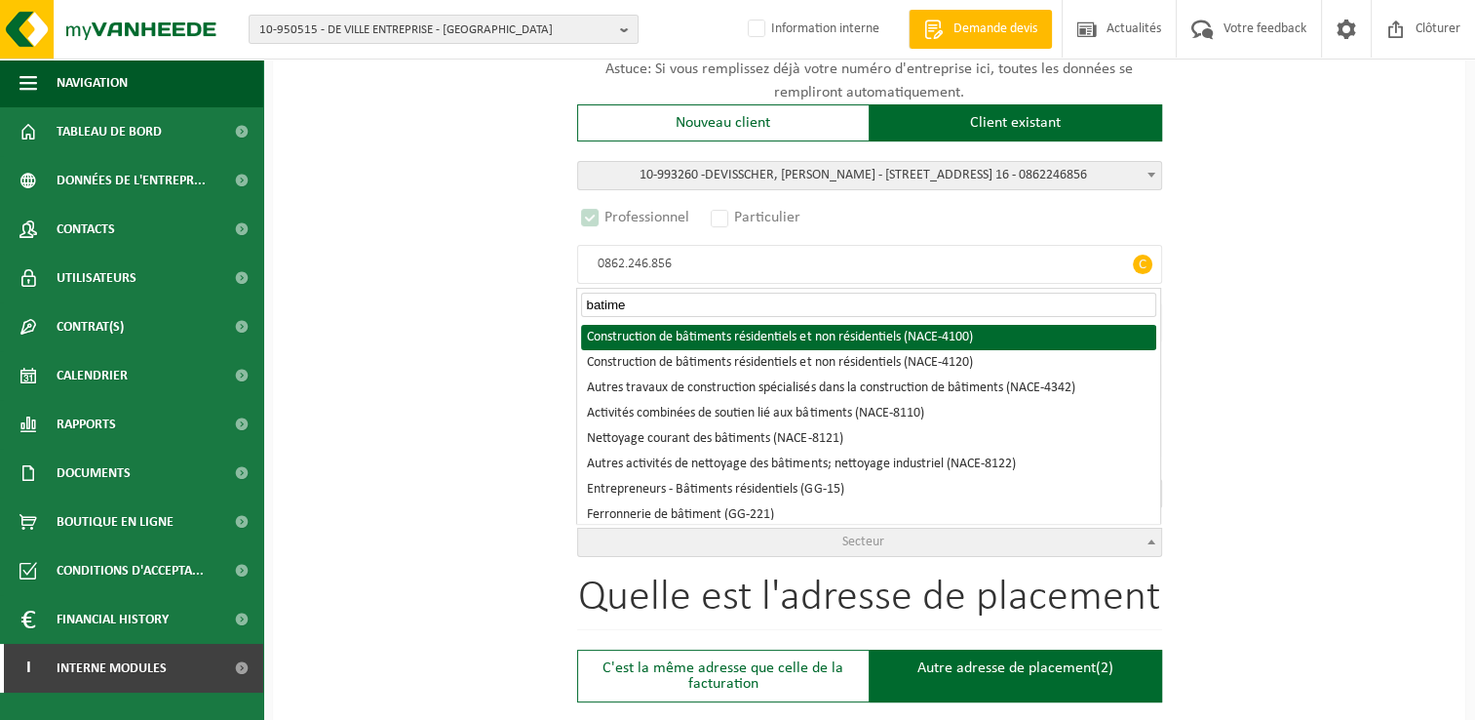
type input "batime"
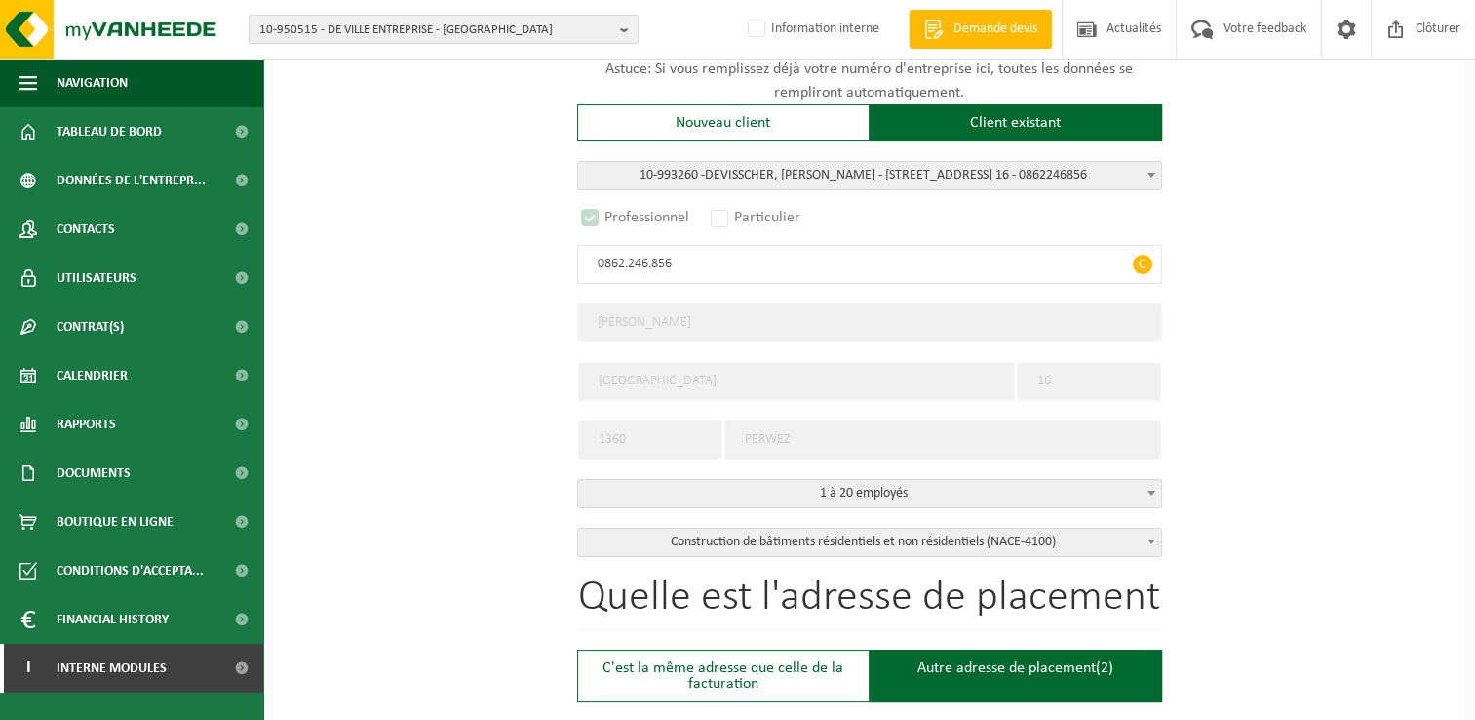
select select "NACE_4100"
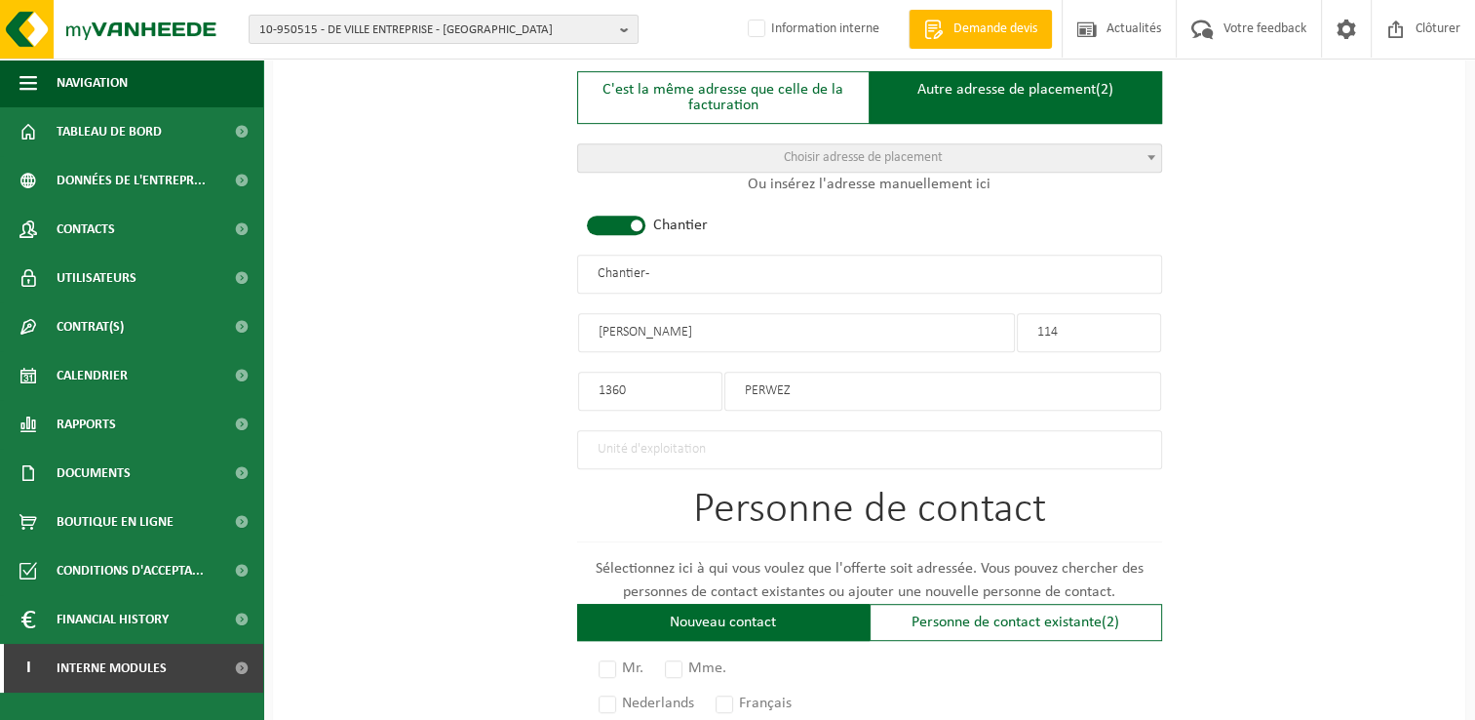
scroll to position [975, 0]
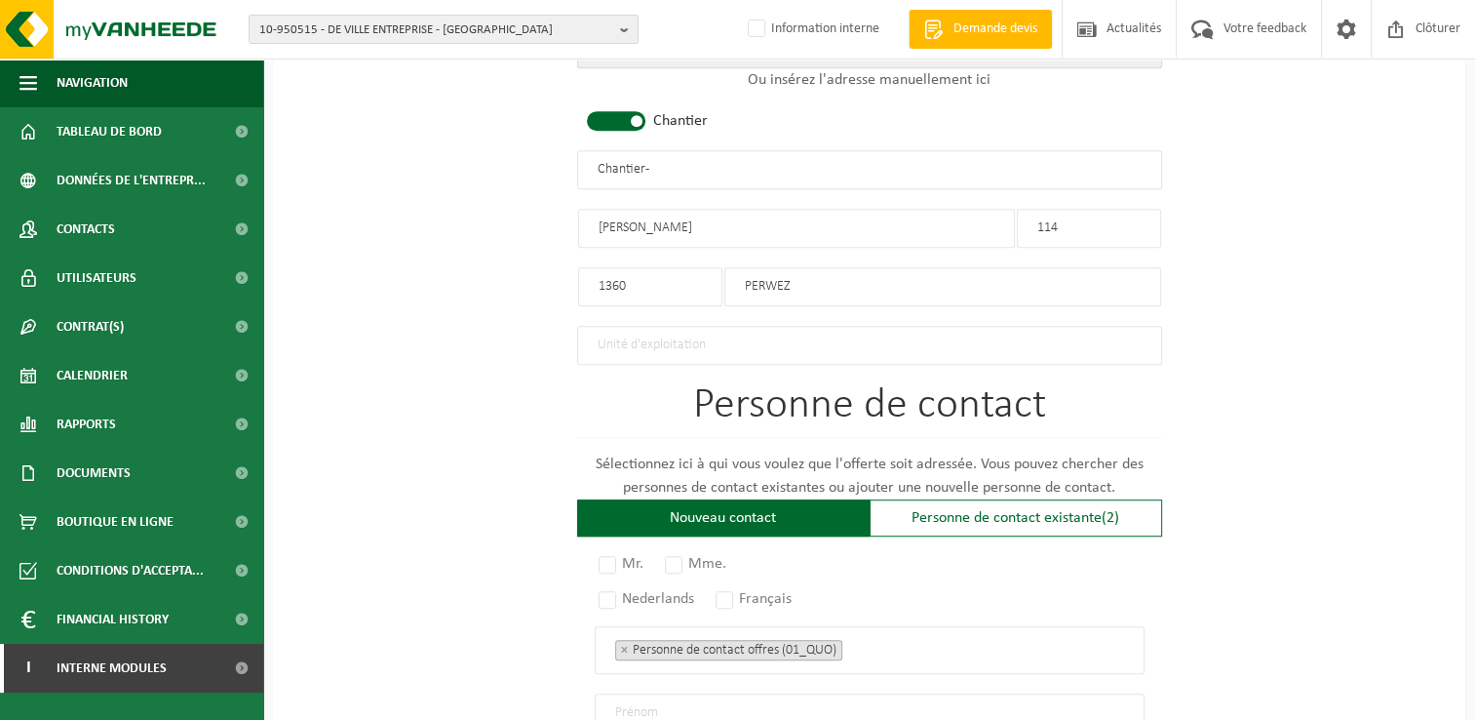
drag, startPoint x: 713, startPoint y: 162, endPoint x: 334, endPoint y: 161, distance: 378.4
click at [334, 161] on div "Pour quelle entreprise pouvons-nous rédiger cette offre? Astuce: Si vous rempli…" at bounding box center [869, 166] width 1193 height 1942
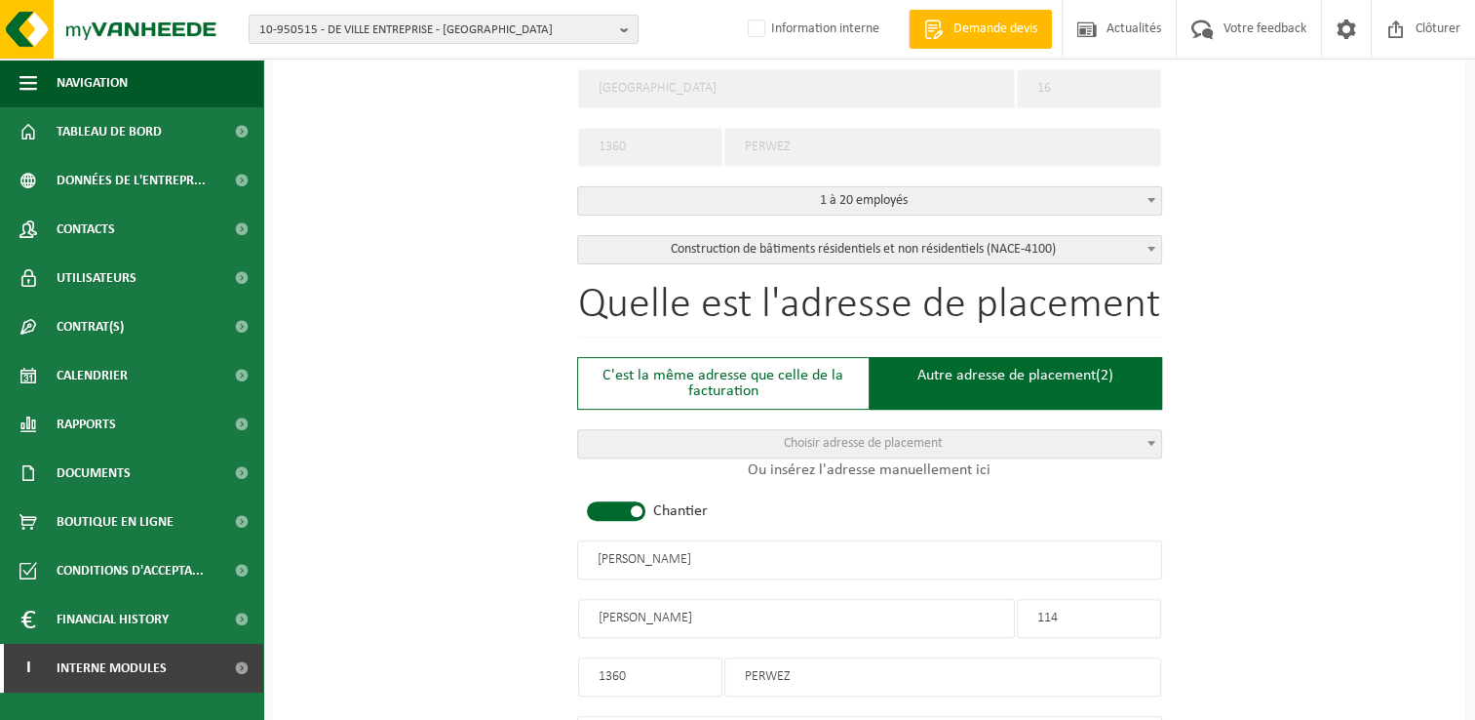
scroll to position [683, 0]
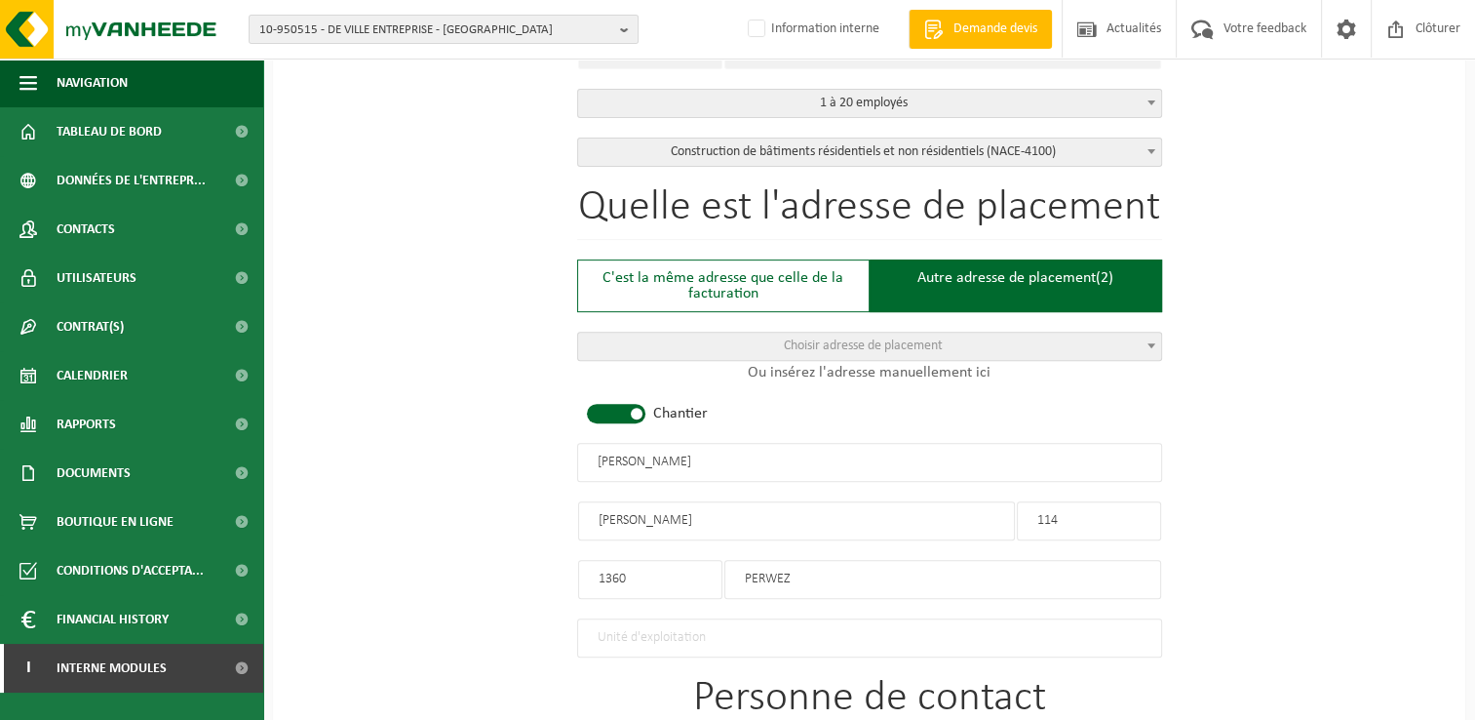
type input "[PERSON_NAME]"
click at [981, 334] on span "Choisir adresse de placement" at bounding box center [869, 346] width 583 height 27
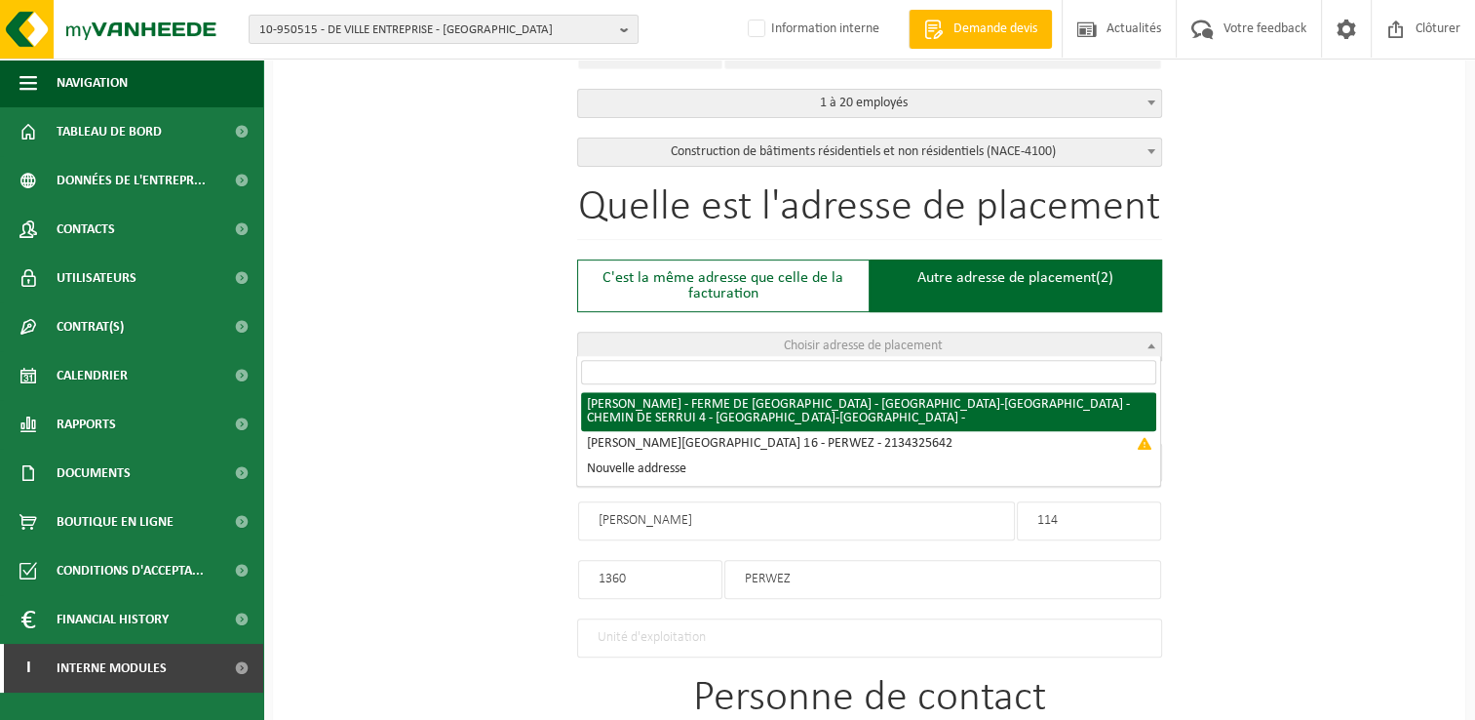
click at [1331, 293] on div "Pour quelle entreprise pouvons-nous rédiger cette offre? Astuce: Si vous rempli…" at bounding box center [869, 459] width 1193 height 1942
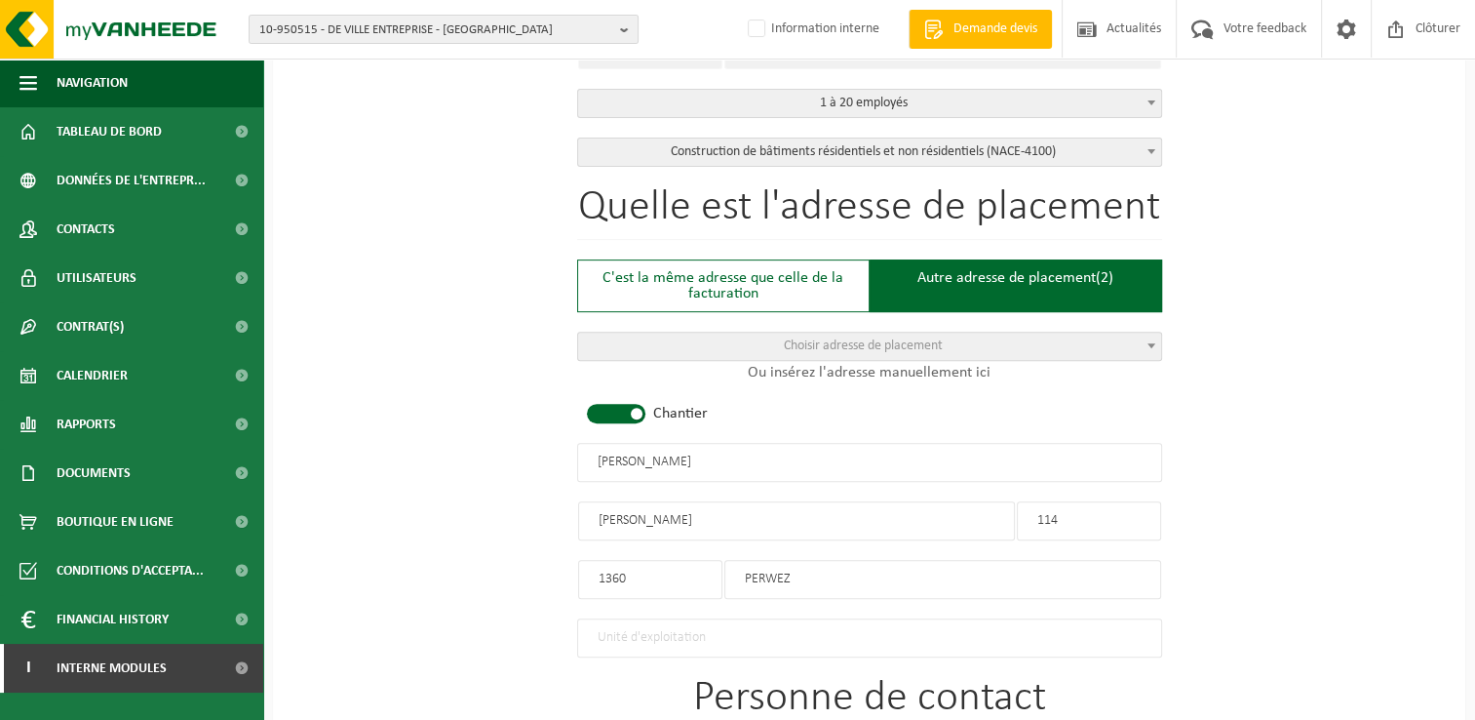
click at [639, 512] on input "Rue Dumont" at bounding box center [796, 520] width 437 height 39
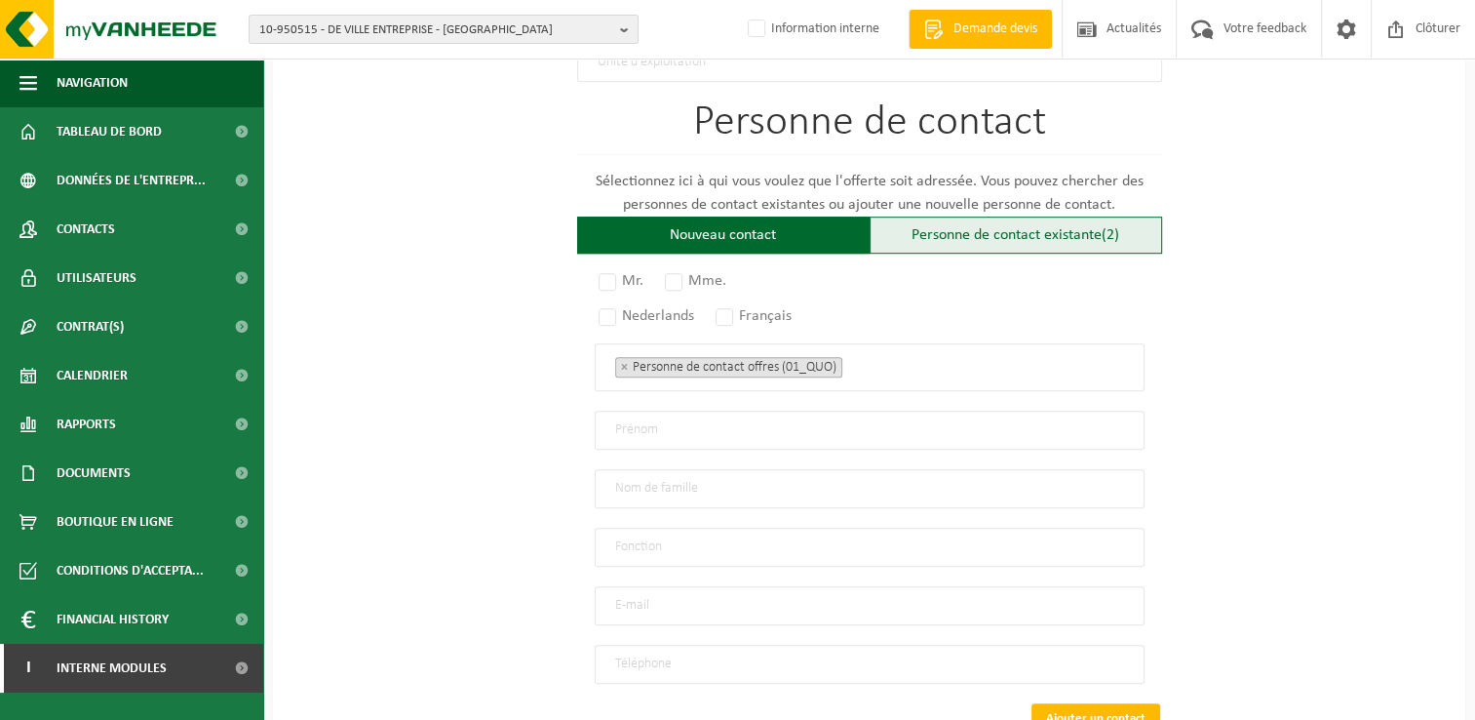
scroll to position [1268, 0]
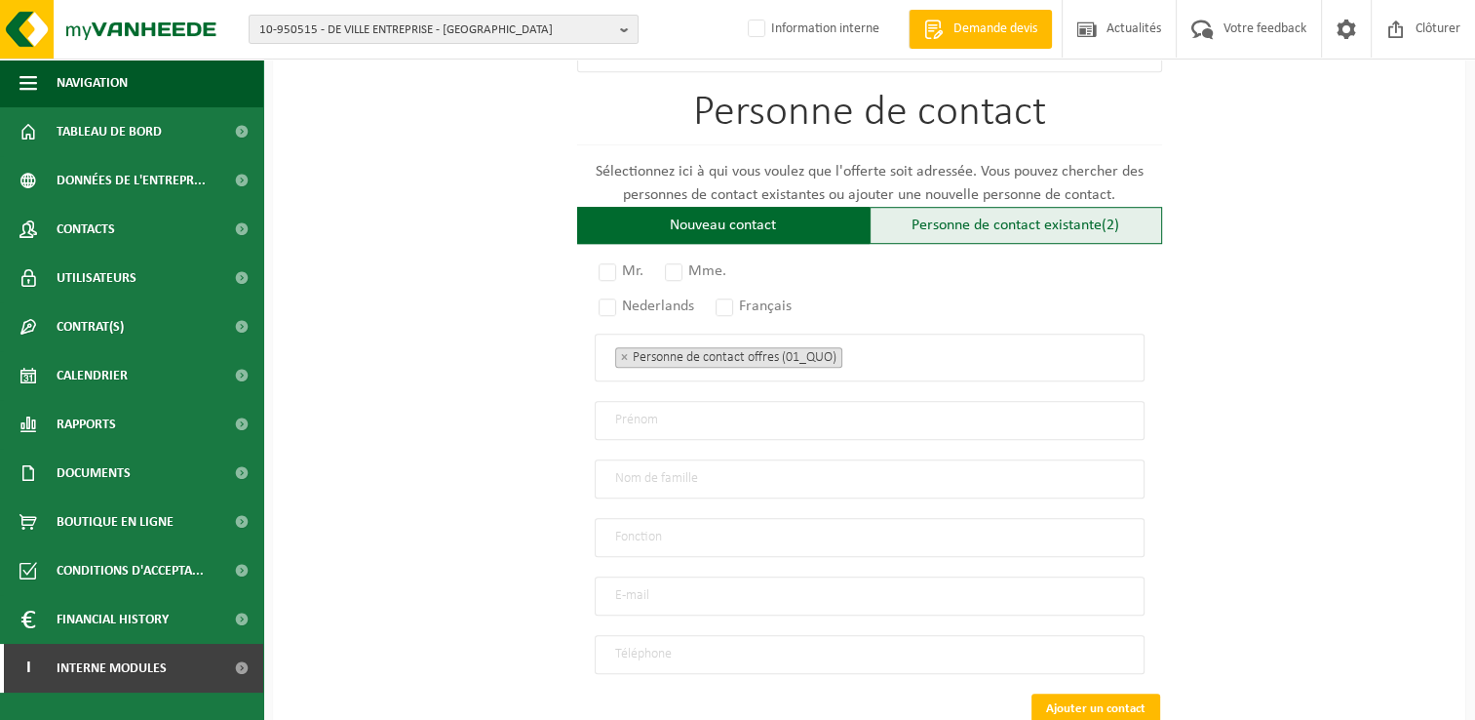
type input "Rue Du Mont"
click at [968, 207] on div "Personne de contact existante (2)" at bounding box center [1016, 225] width 293 height 37
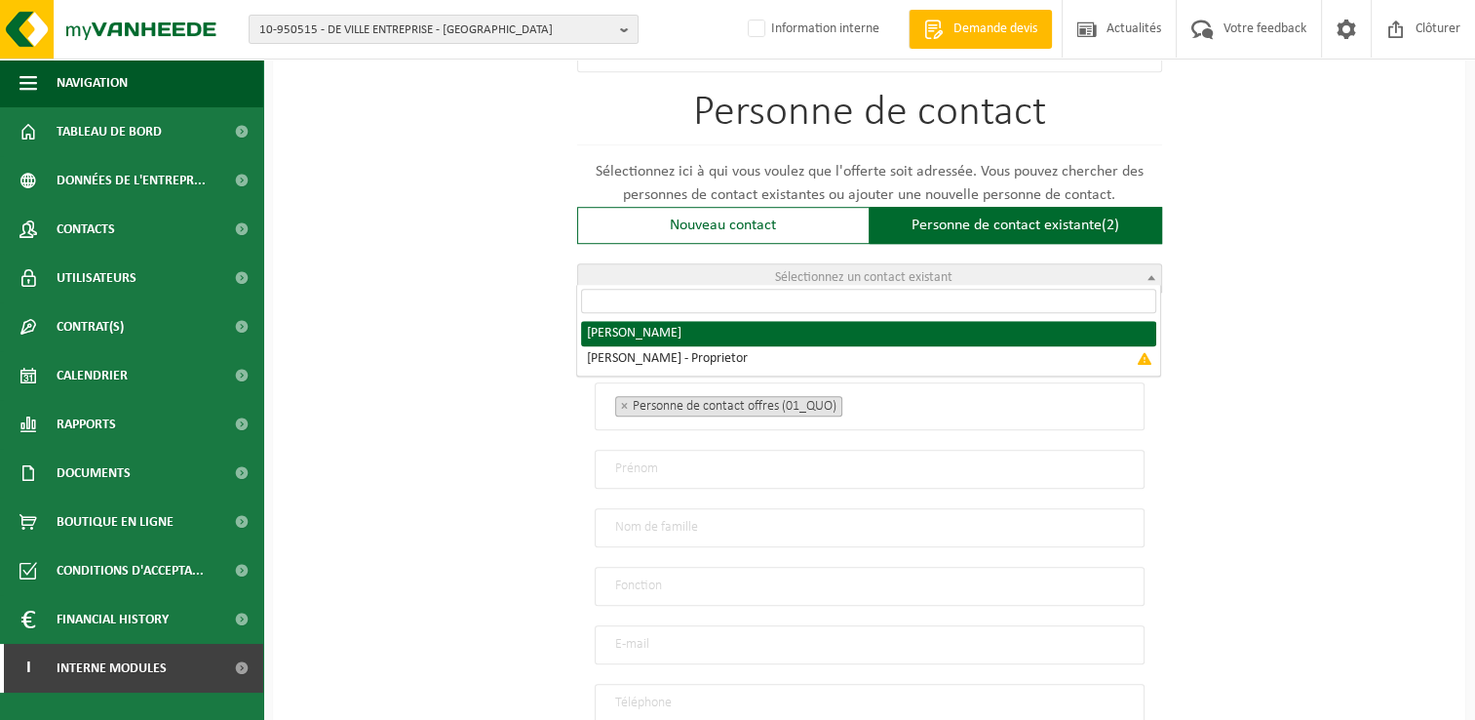
click at [689, 269] on span "Sélectionnez un contact existant" at bounding box center [869, 277] width 583 height 27
radio input "true"
select select "{"code":"10-993261","firstname":"JEROME","surname":"DEVISSCHER","gender":"Unkno…"
type input "JEROME"
type input "DEVISSCHER"
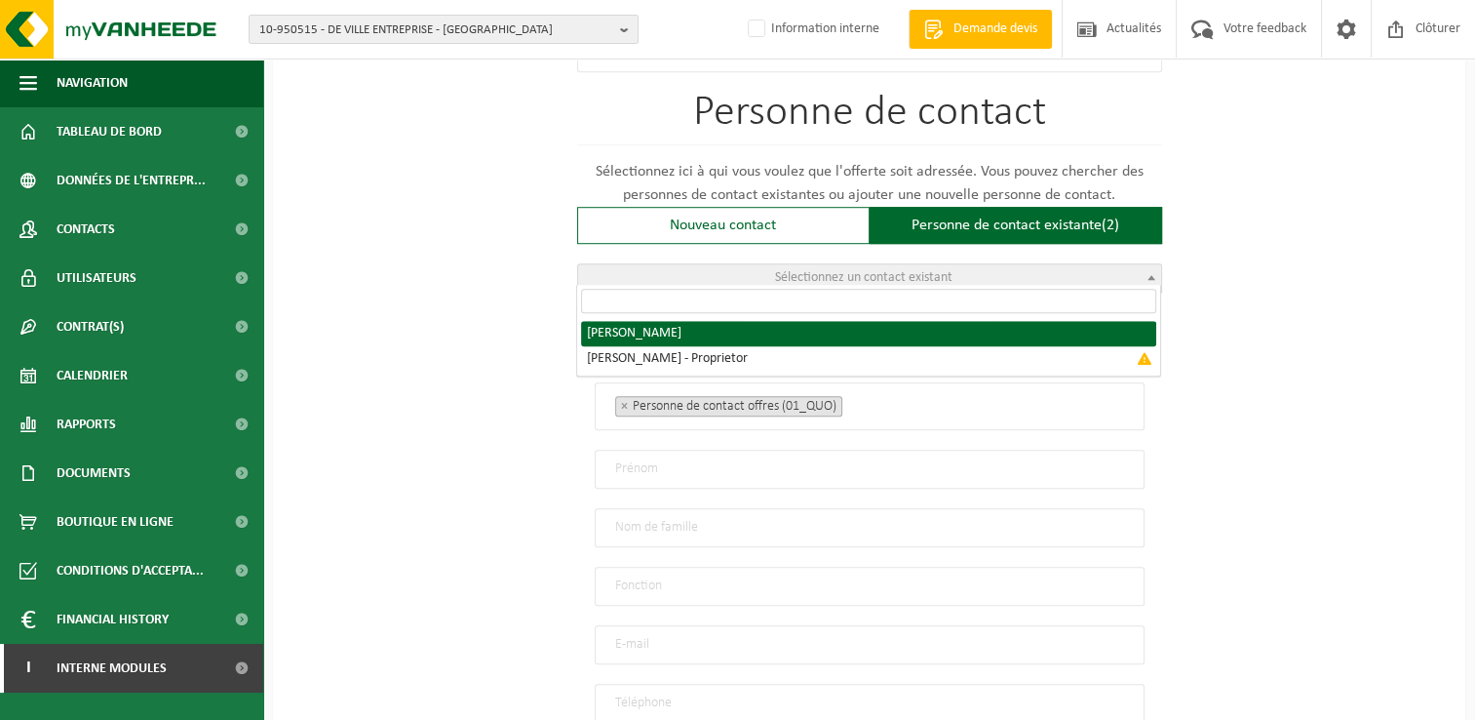
type input "jerome.devisscher@gmail.com"
type input "+32473487547"
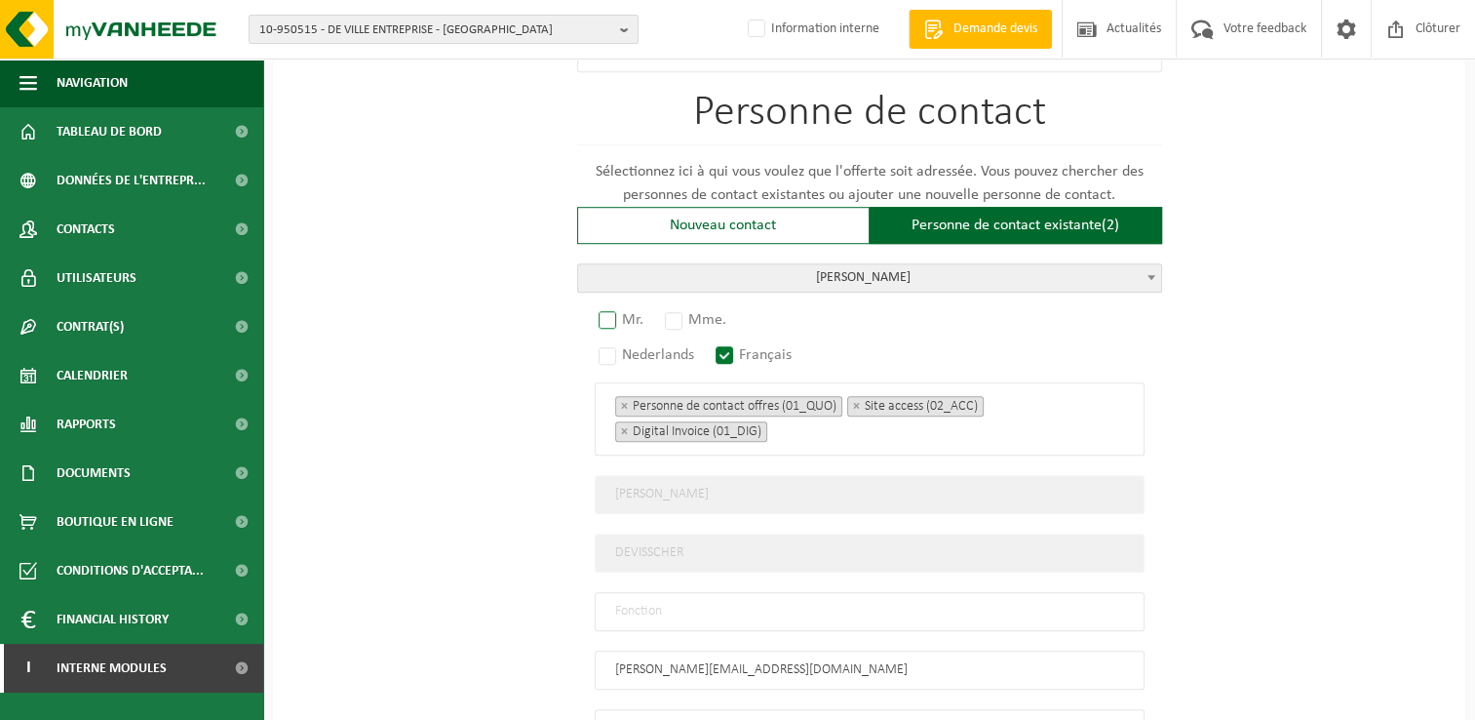
click at [614, 306] on label "Mr." at bounding box center [622, 319] width 55 height 27
radio input "true"
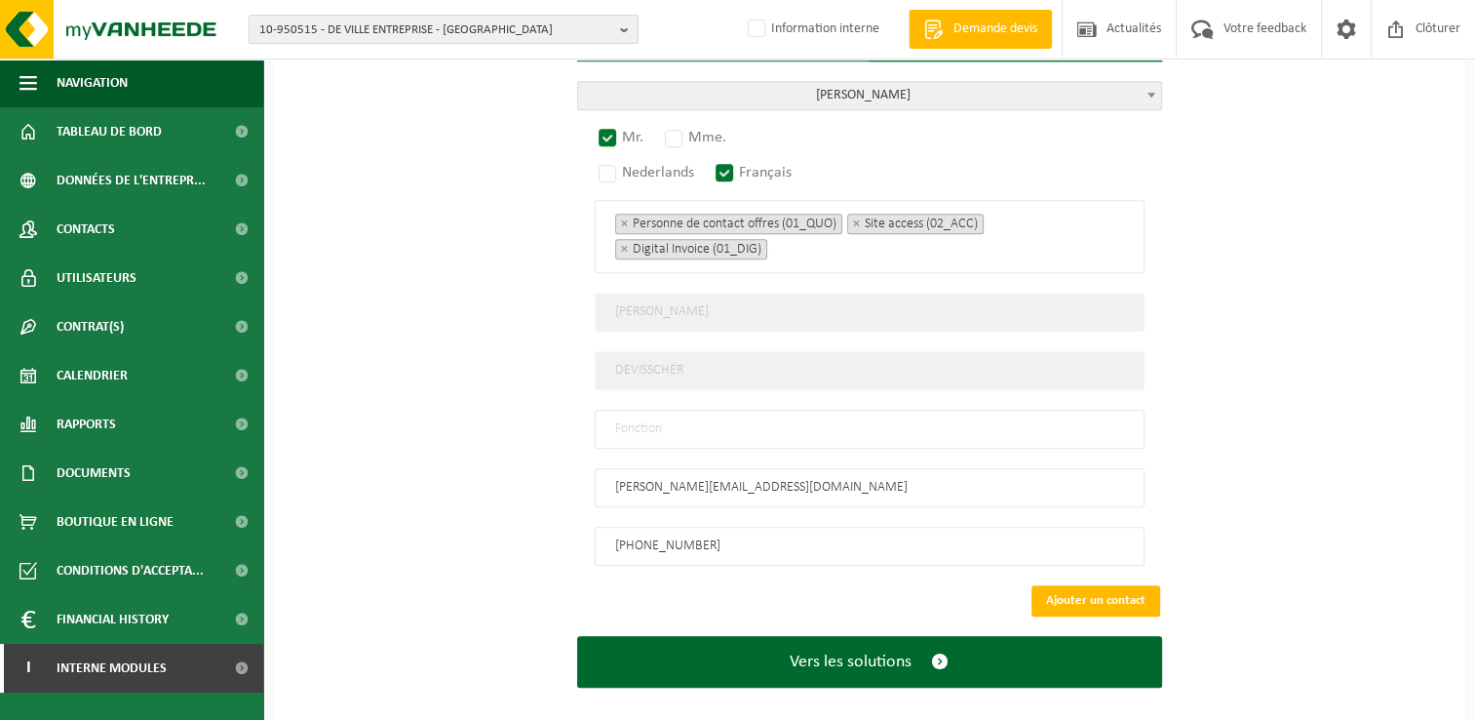
scroll to position [1461, 0]
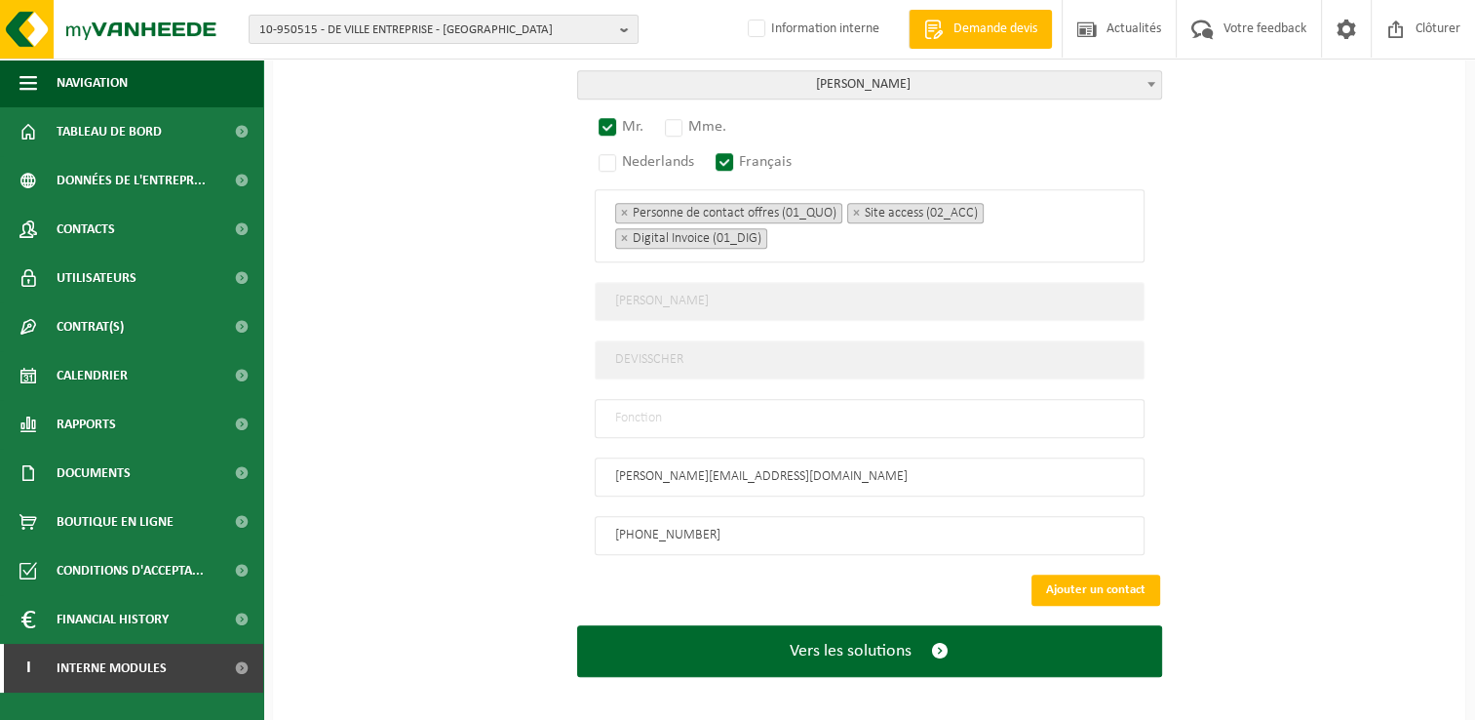
click at [719, 408] on input "text" at bounding box center [870, 418] width 550 height 39
type input "Manager"
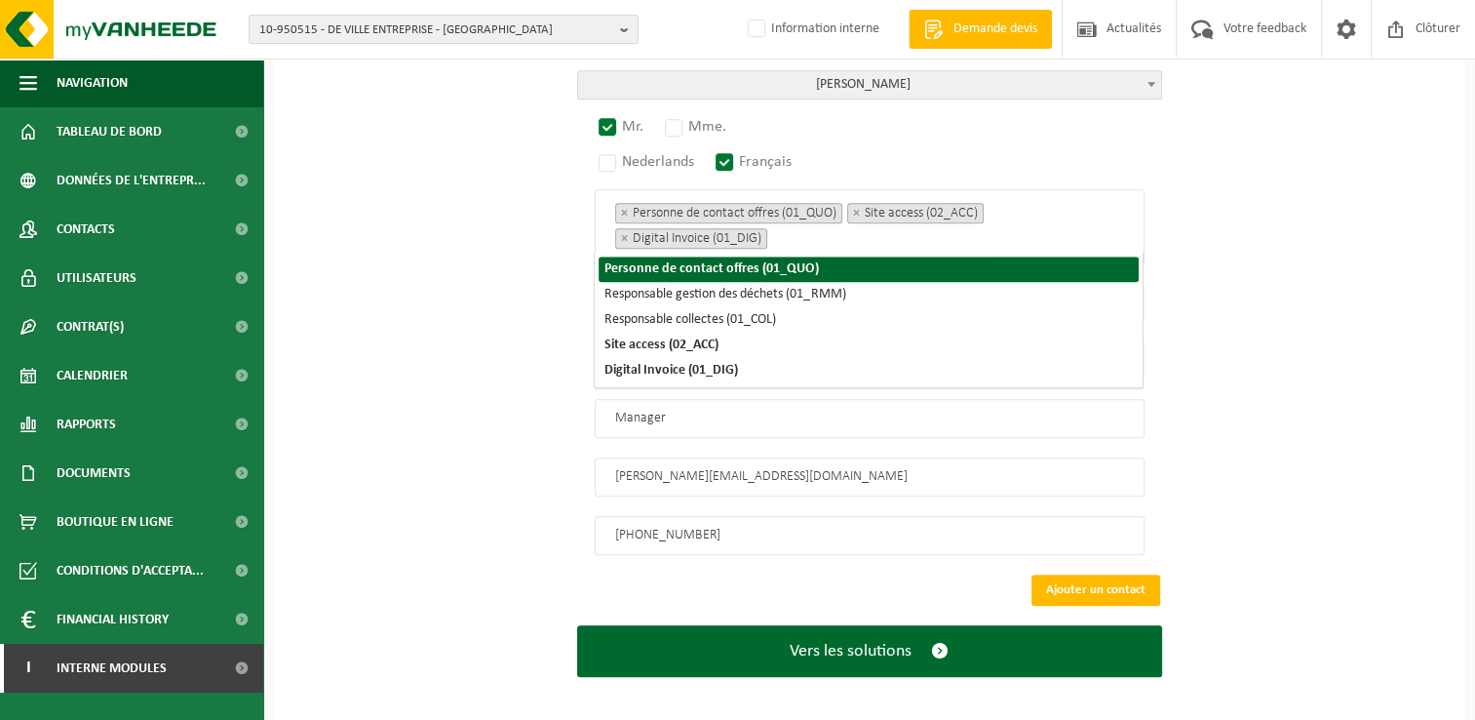
scroll to position [1177, 0]
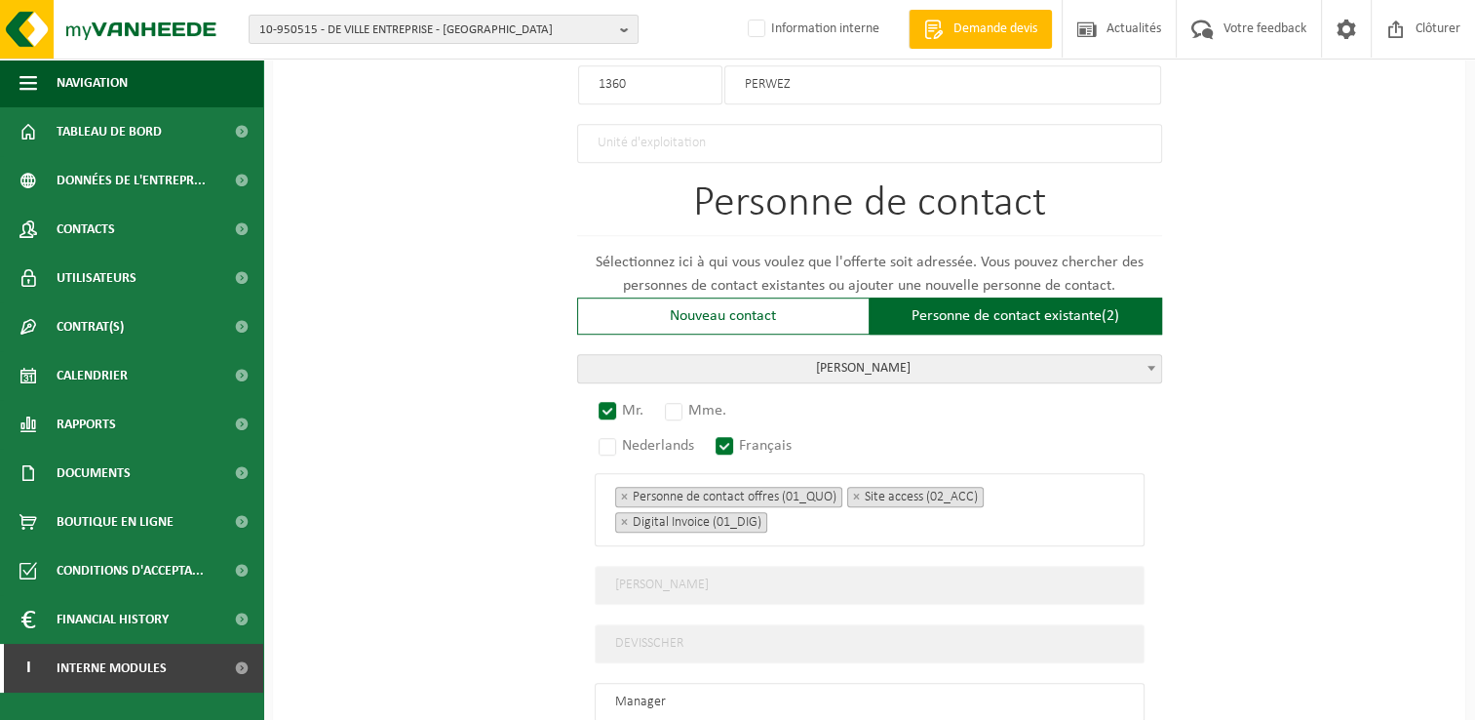
click at [1153, 437] on div "Mr. Mme. Nederlands Français Personne de contact offres (01_QUO) Responsable ge…" at bounding box center [869, 621] width 585 height 436
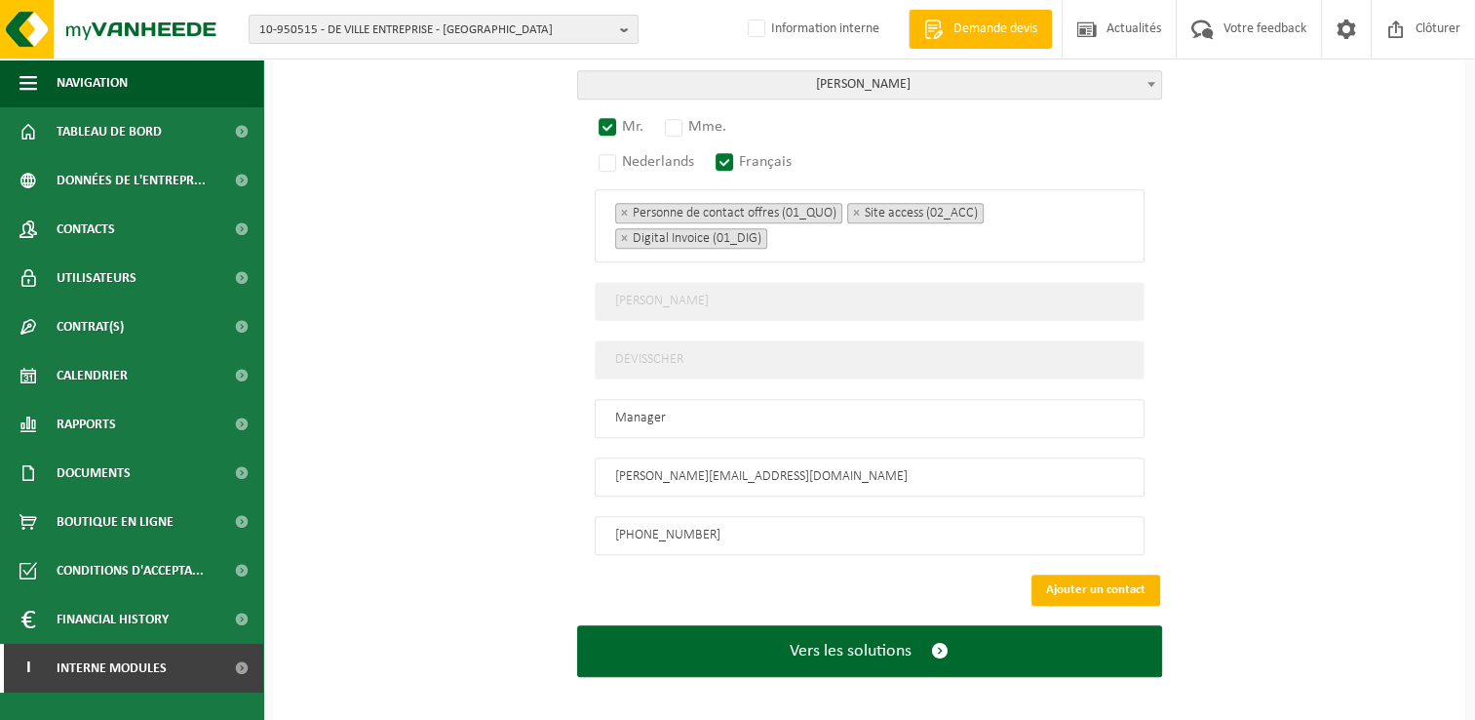
click at [1085, 574] on button "Ajouter un contact" at bounding box center [1096, 589] width 129 height 31
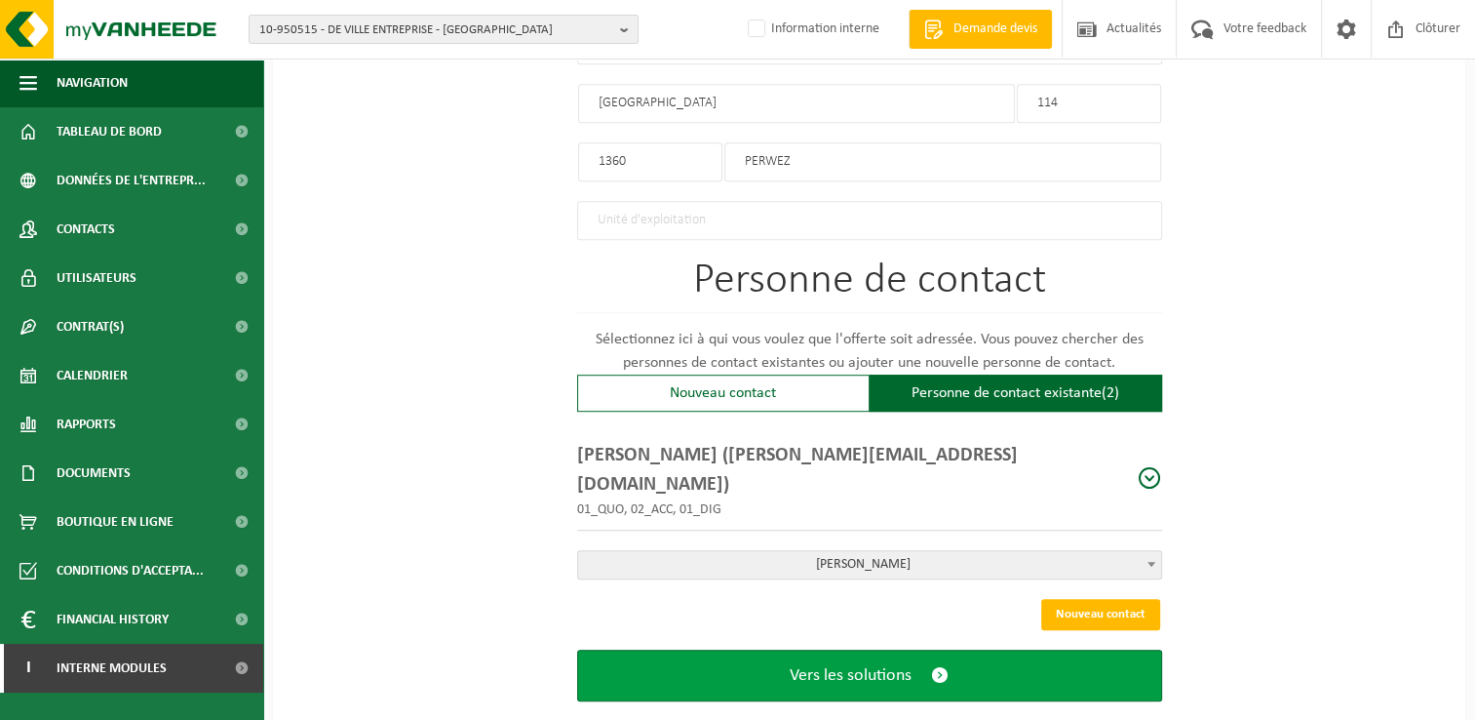
click at [932, 665] on span "submit" at bounding box center [940, 675] width 18 height 20
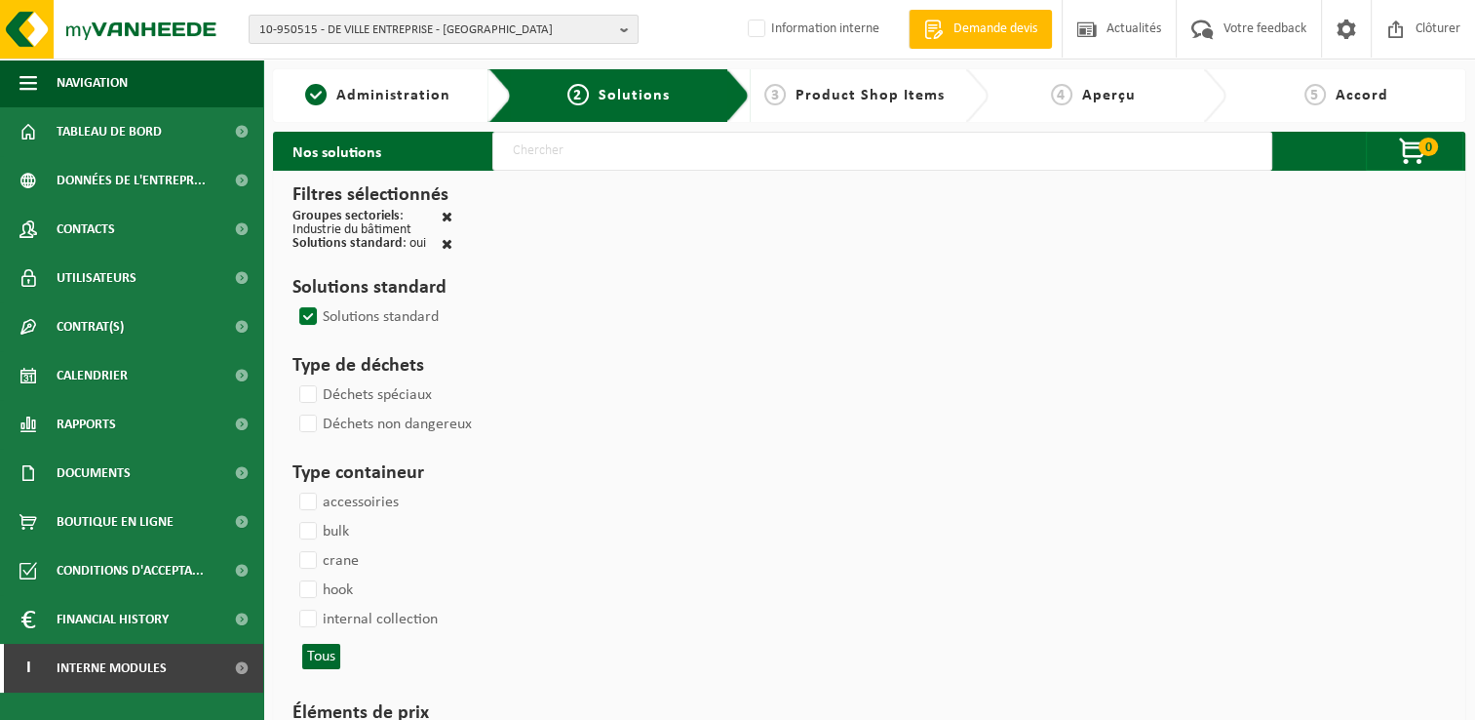
click at [536, 138] on input "text" at bounding box center [882, 151] width 780 height 39
type input "000291"
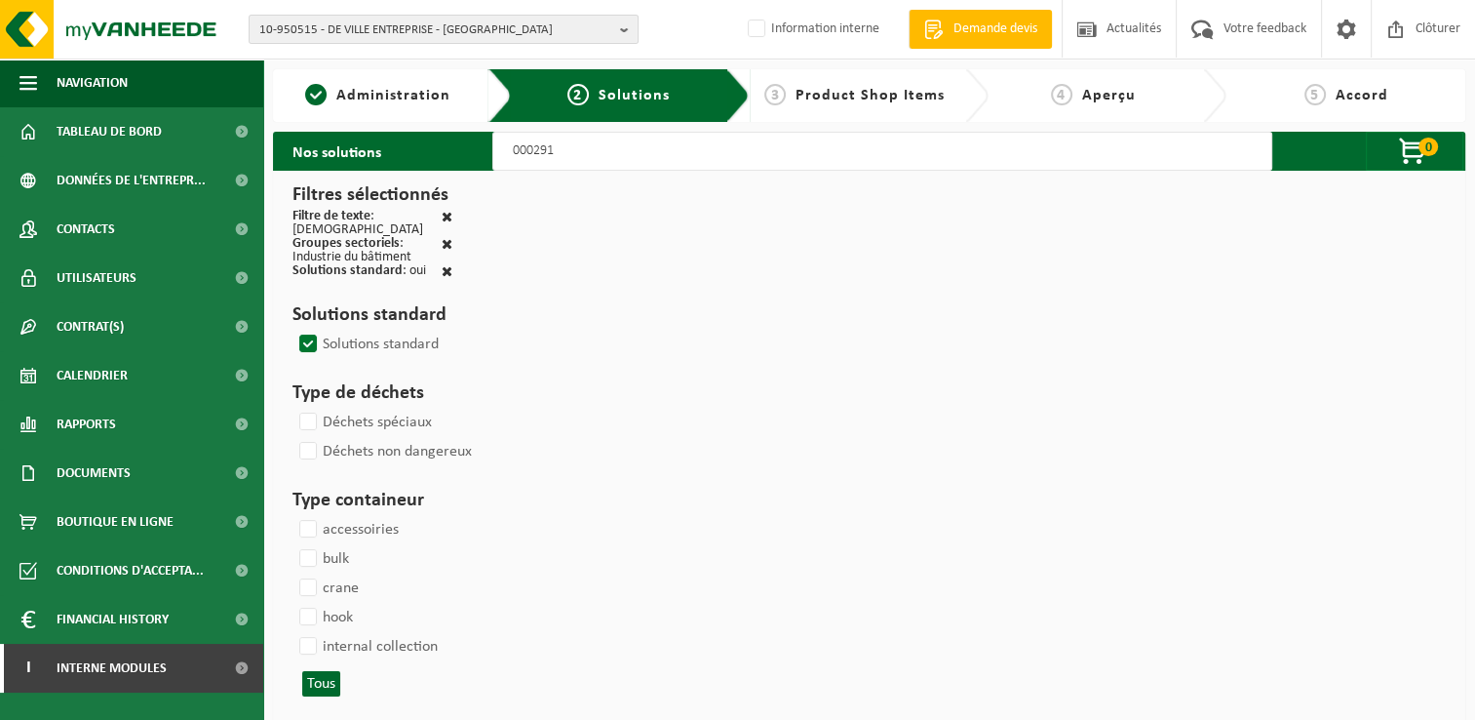
select select
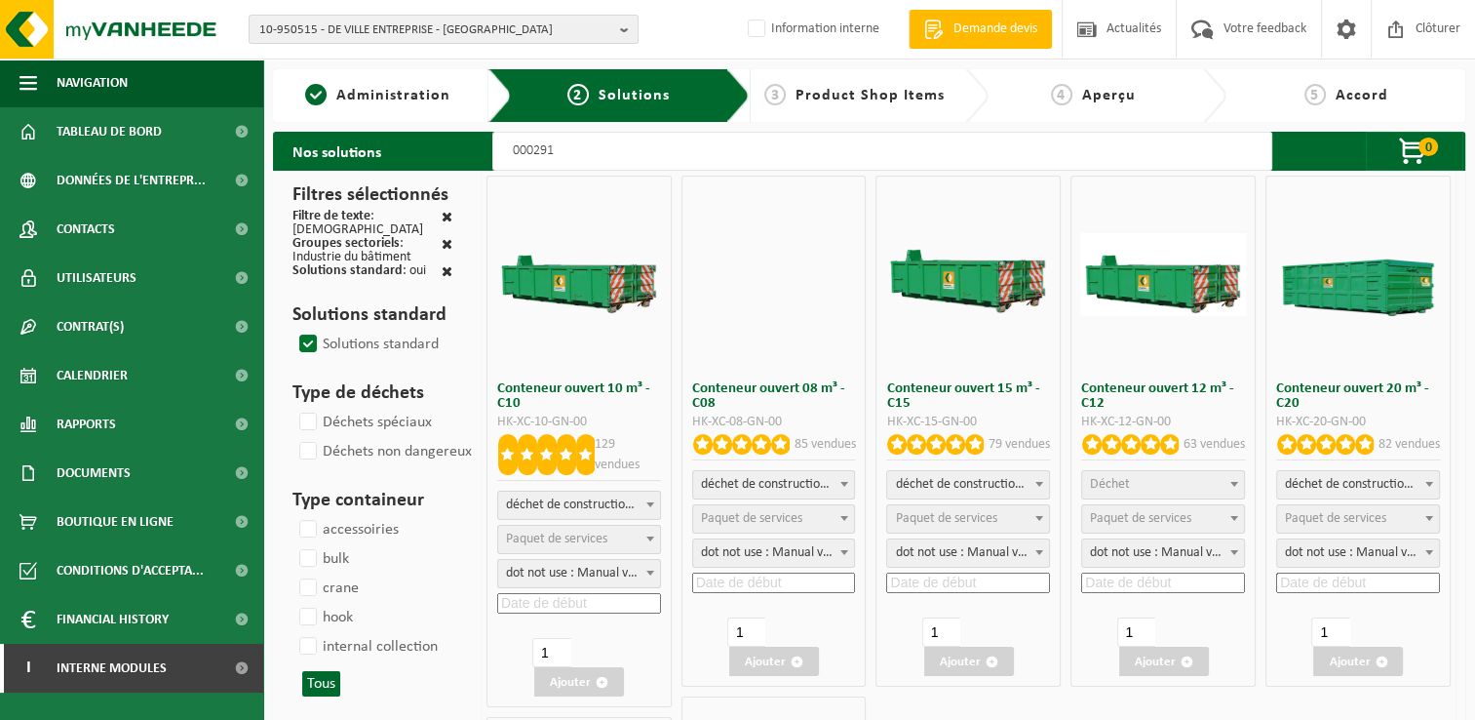
select select
select select "197"
select select
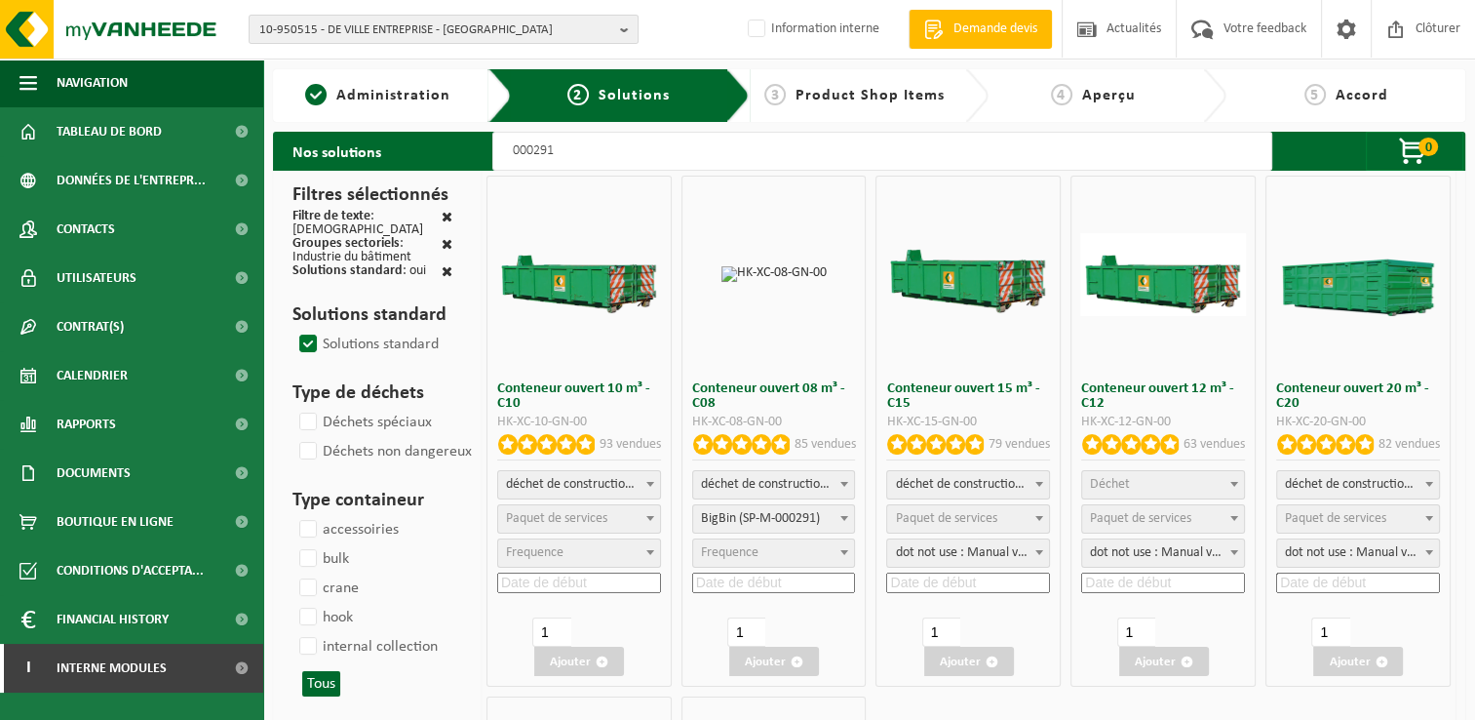
select select
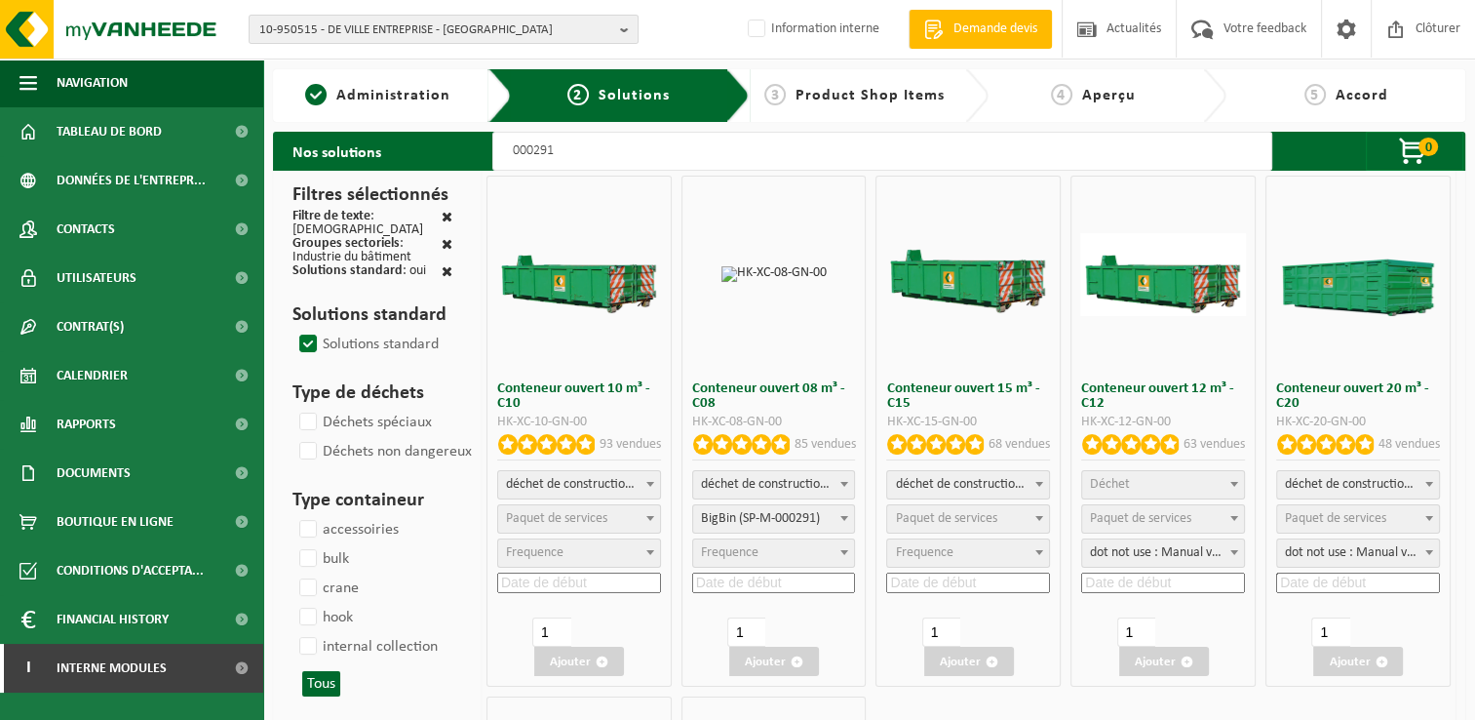
select select "25"
select select
select select "197"
select select
select select "197"
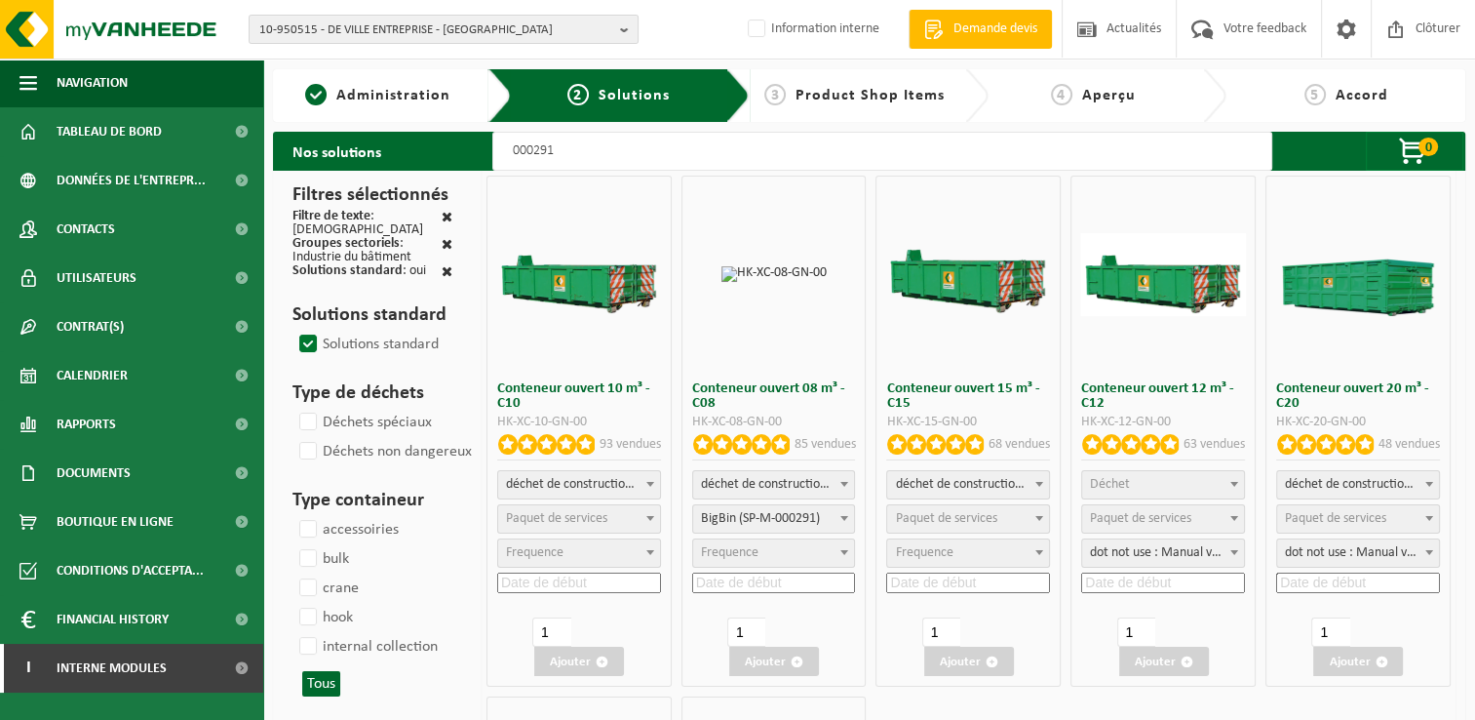
select select
select select "25"
click at [739, 575] on input at bounding box center [774, 582] width 164 height 20
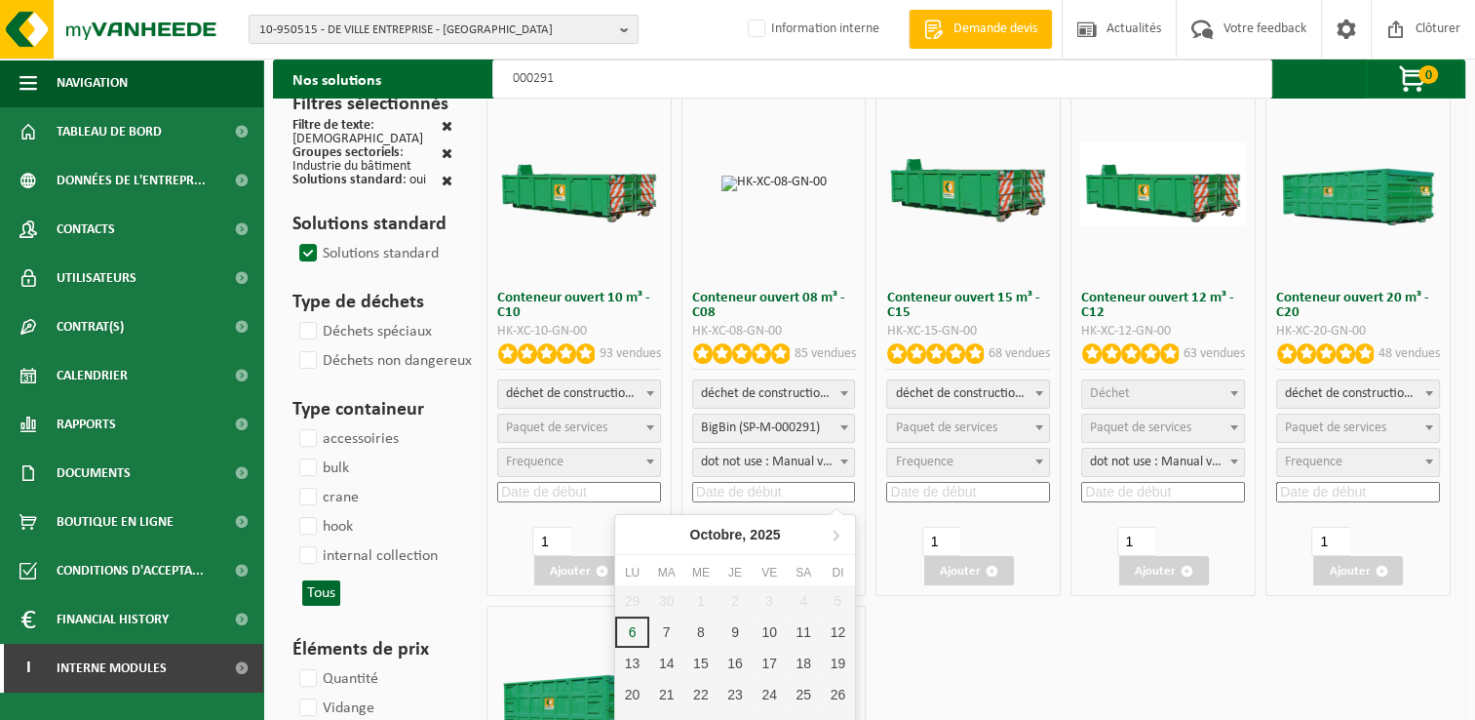
scroll to position [195, 0]
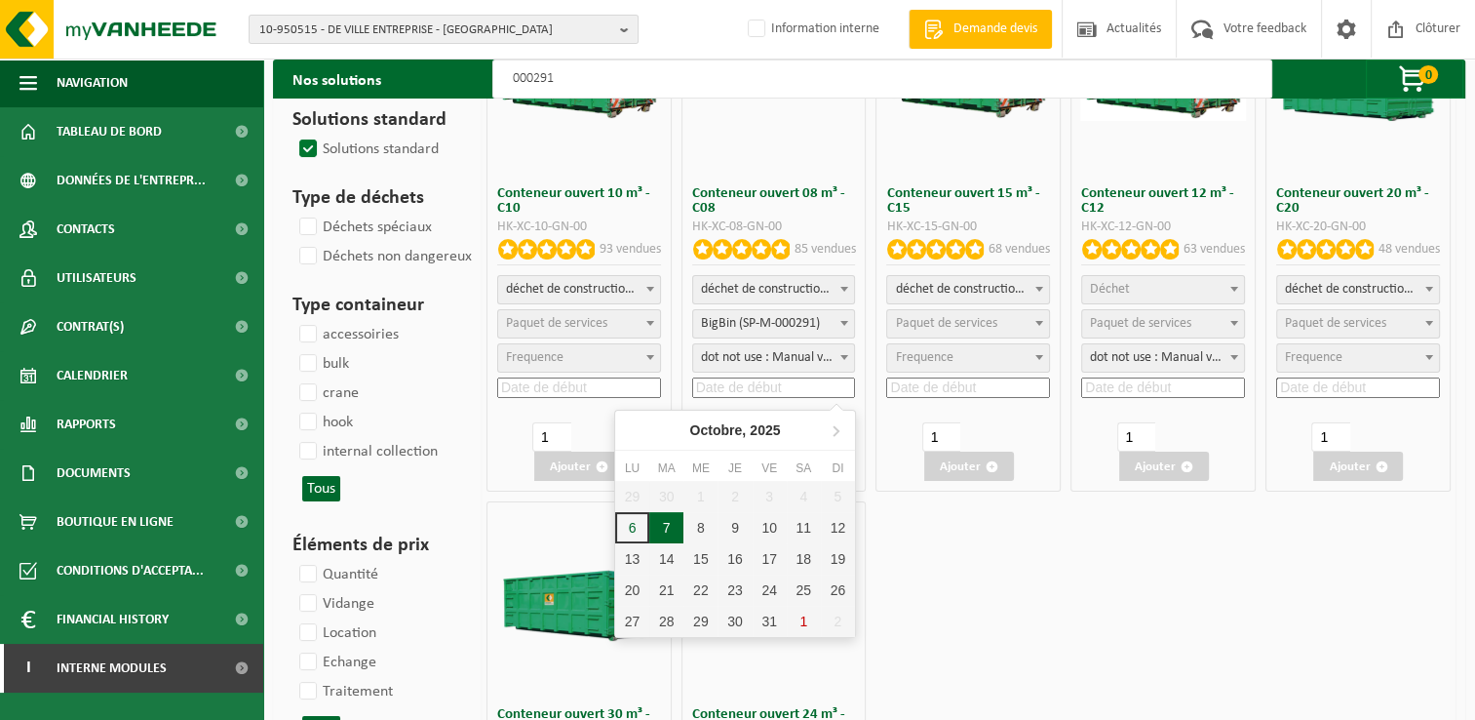
click at [659, 529] on div "7" at bounding box center [666, 527] width 34 height 31
type input "2025-10-07"
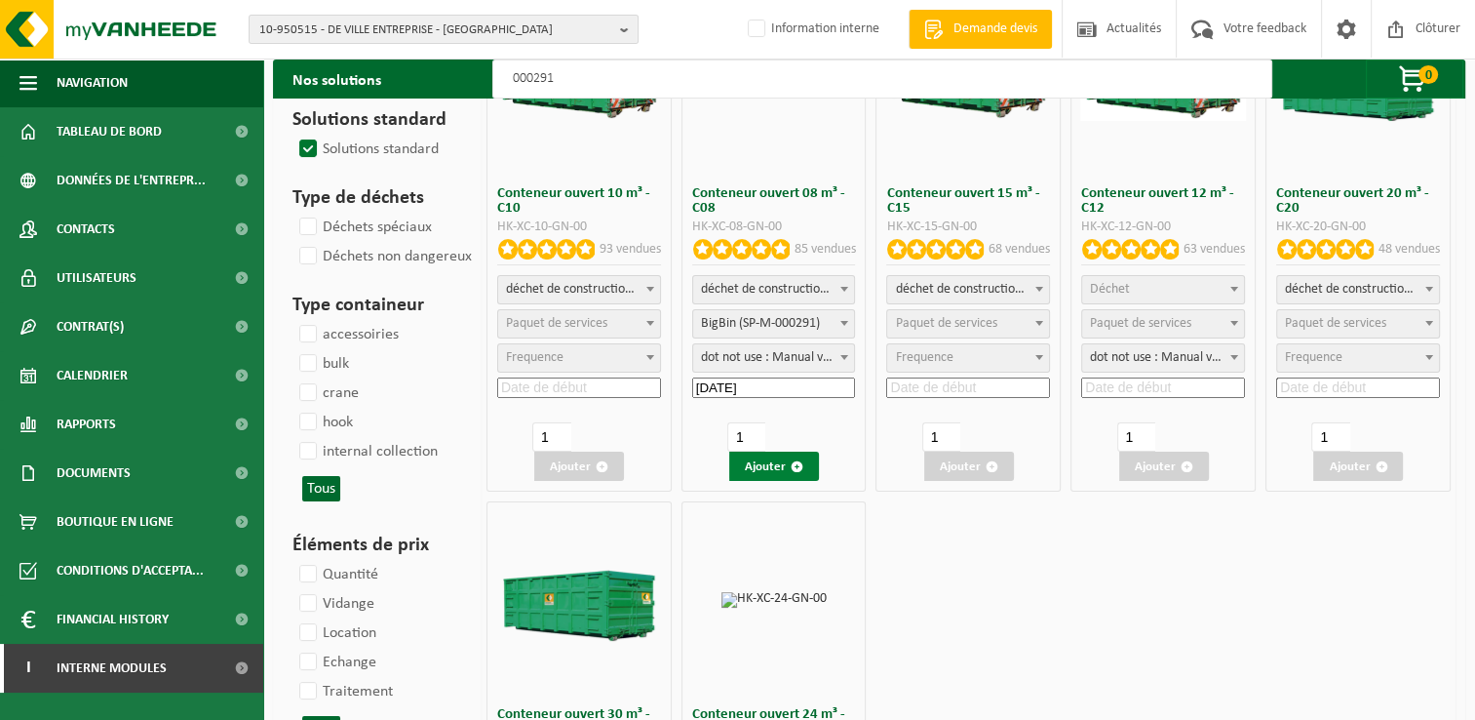
click at [779, 471] on button "Ajouter" at bounding box center [774, 466] width 90 height 29
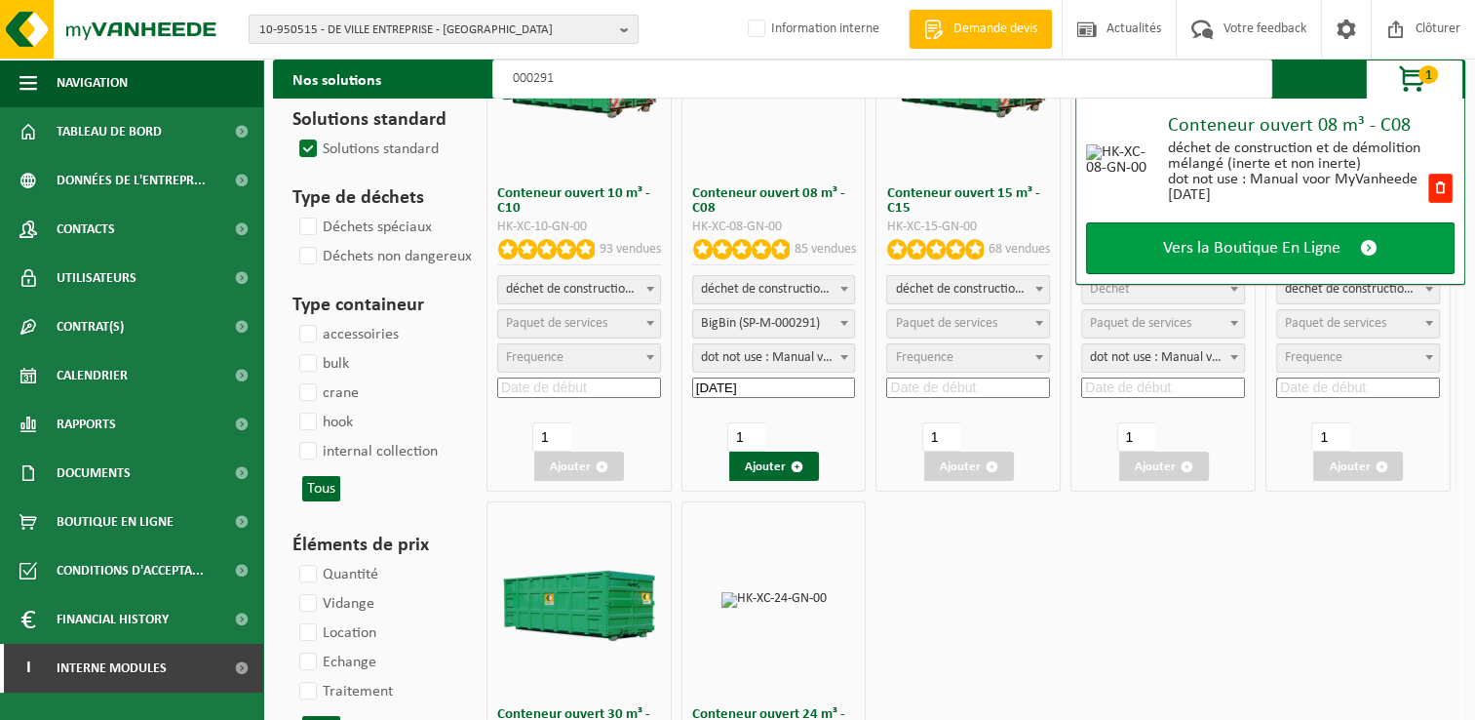
click at [1217, 252] on span "Vers la Boutique En Ligne" at bounding box center [1251, 248] width 177 height 20
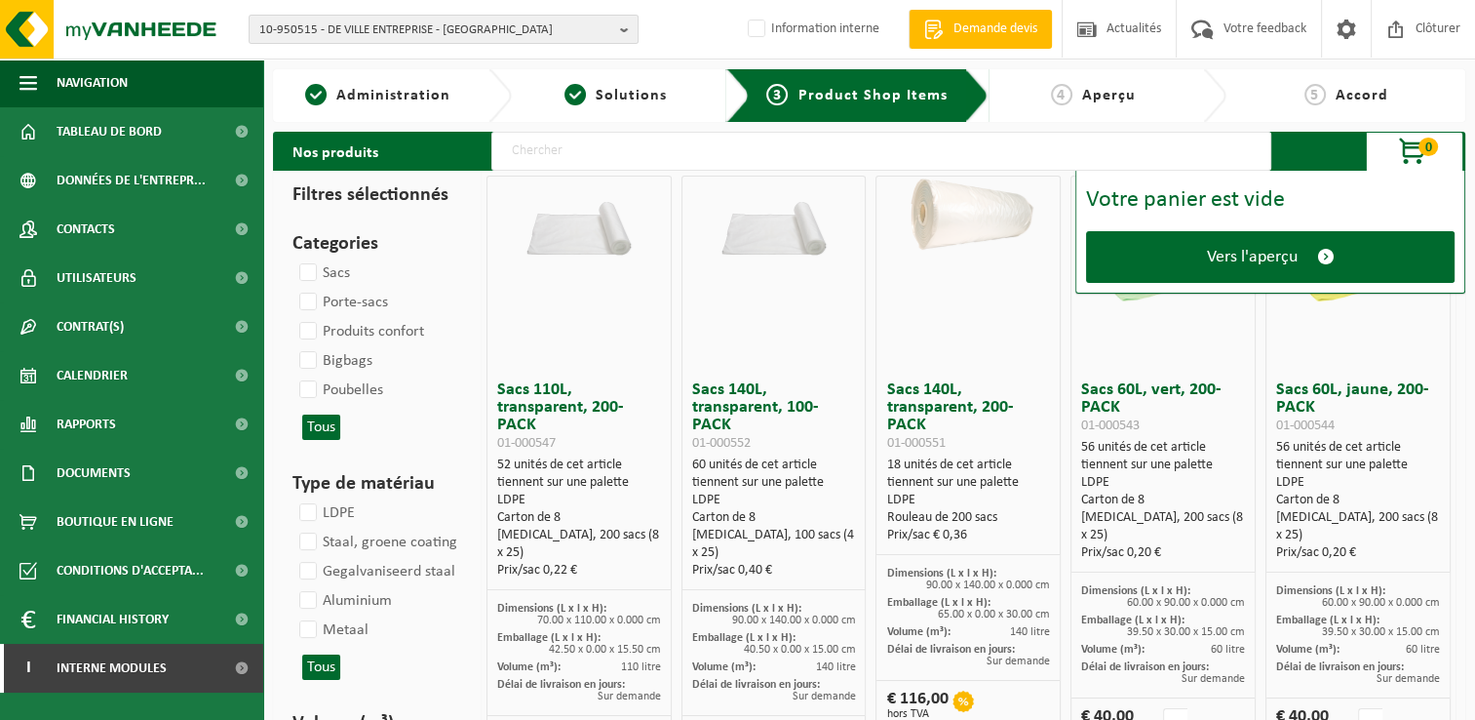
click at [1217, 252] on span "Vers l'aperçu" at bounding box center [1252, 257] width 91 height 20
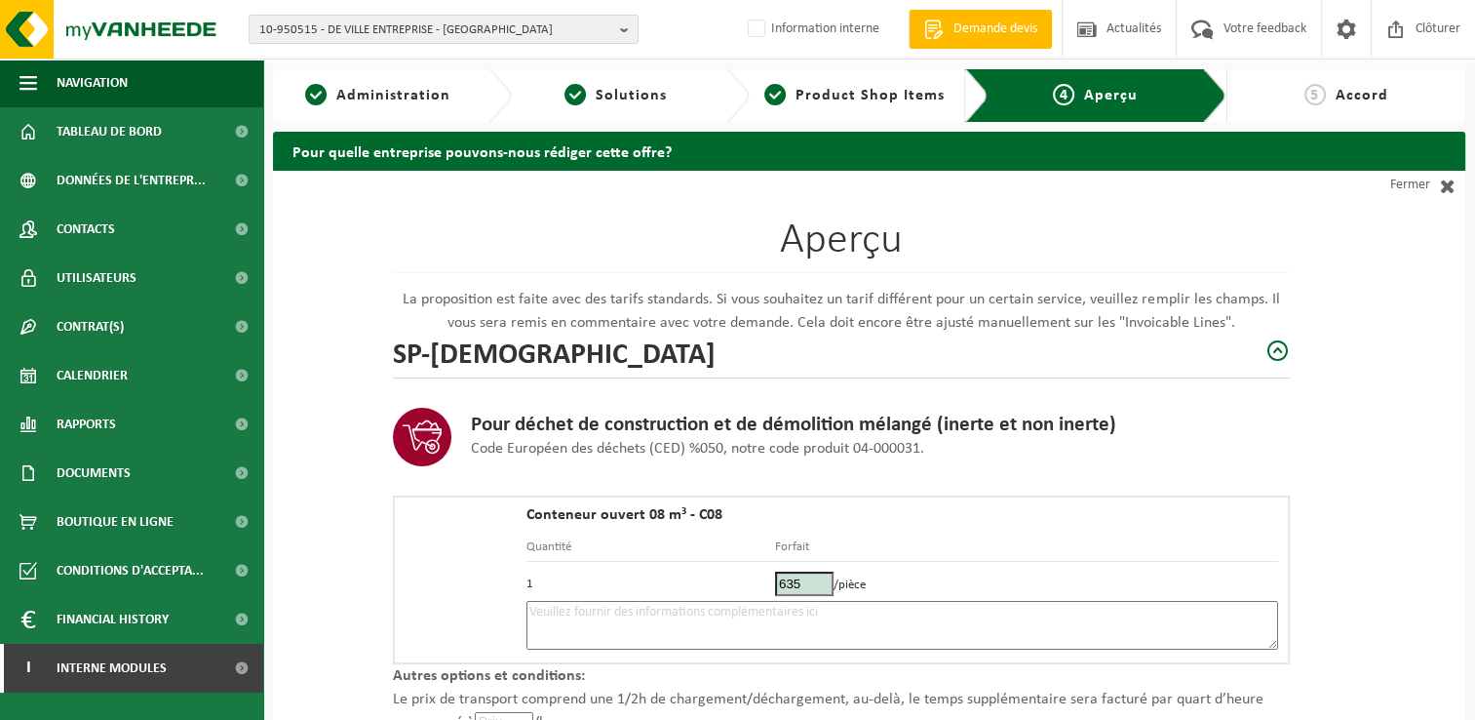
click at [604, 615] on textarea at bounding box center [903, 625] width 752 height 49
drag, startPoint x: 1352, startPoint y: 378, endPoint x: 1222, endPoint y: 556, distance: 219.8
click at [1352, 378] on div "Aperçu La proposition est faite avec des tarifs standards. Si vous souhaitez un…" at bounding box center [869, 581] width 1193 height 820
click at [872, 614] on textarea "Placement 7/10 (ok fin de journée sur le retour de Keke) -" at bounding box center [903, 625] width 752 height 49
paste textarea "473487547"
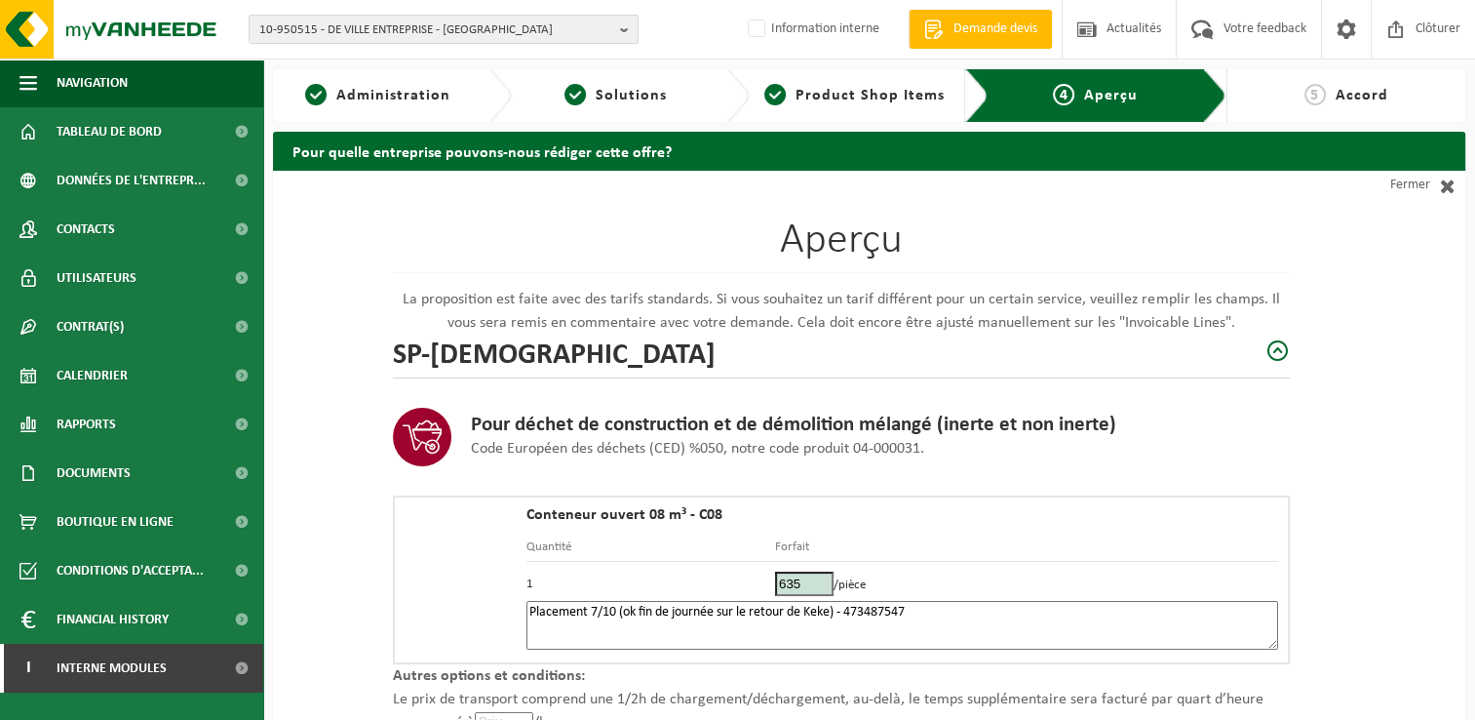
click at [852, 607] on textarea "Placement 7/10 (ok fin de journée sur le retour de Keke) - 473487547" at bounding box center [903, 625] width 752 height 49
click at [850, 611] on textarea "Placement 7/10 (ok fin de journée sur le retour de Keke) - 0473487547" at bounding box center [903, 625] width 752 height 49
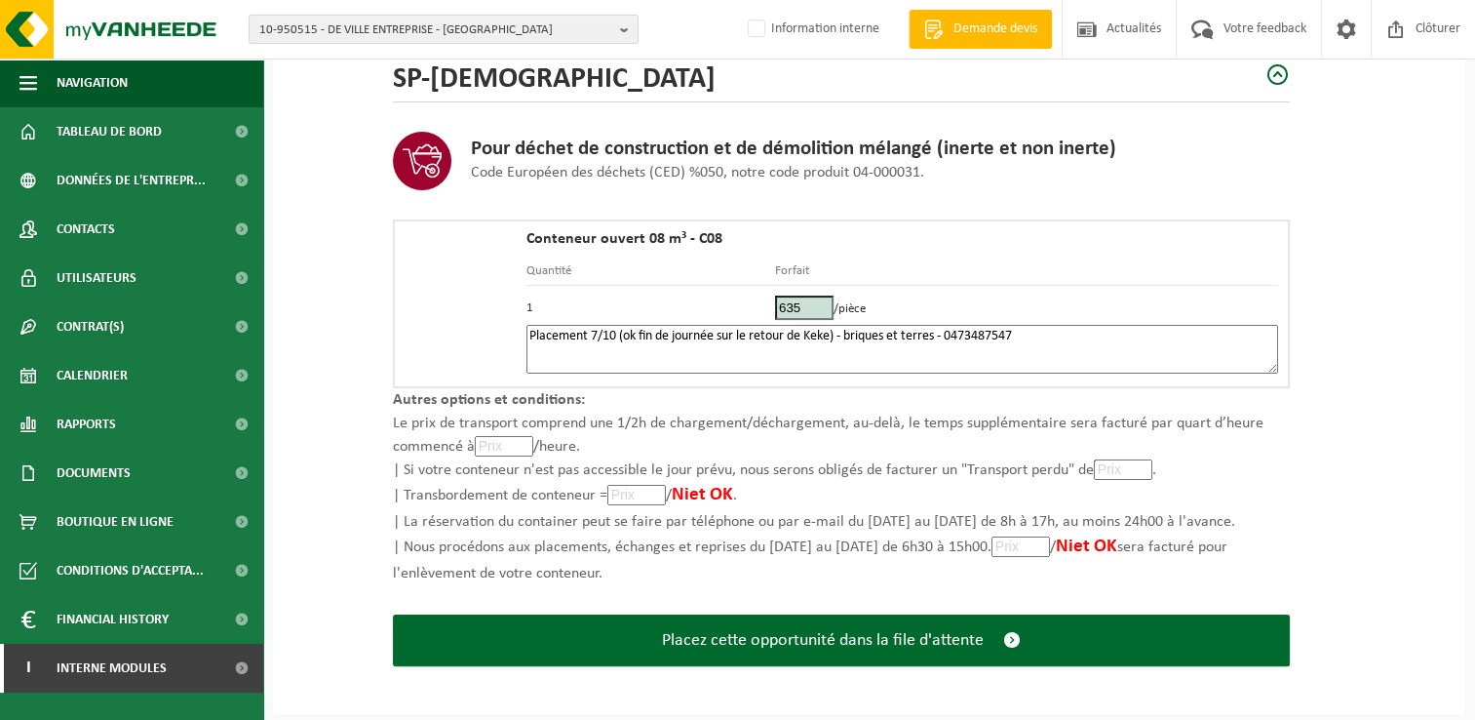
scroll to position [277, 0]
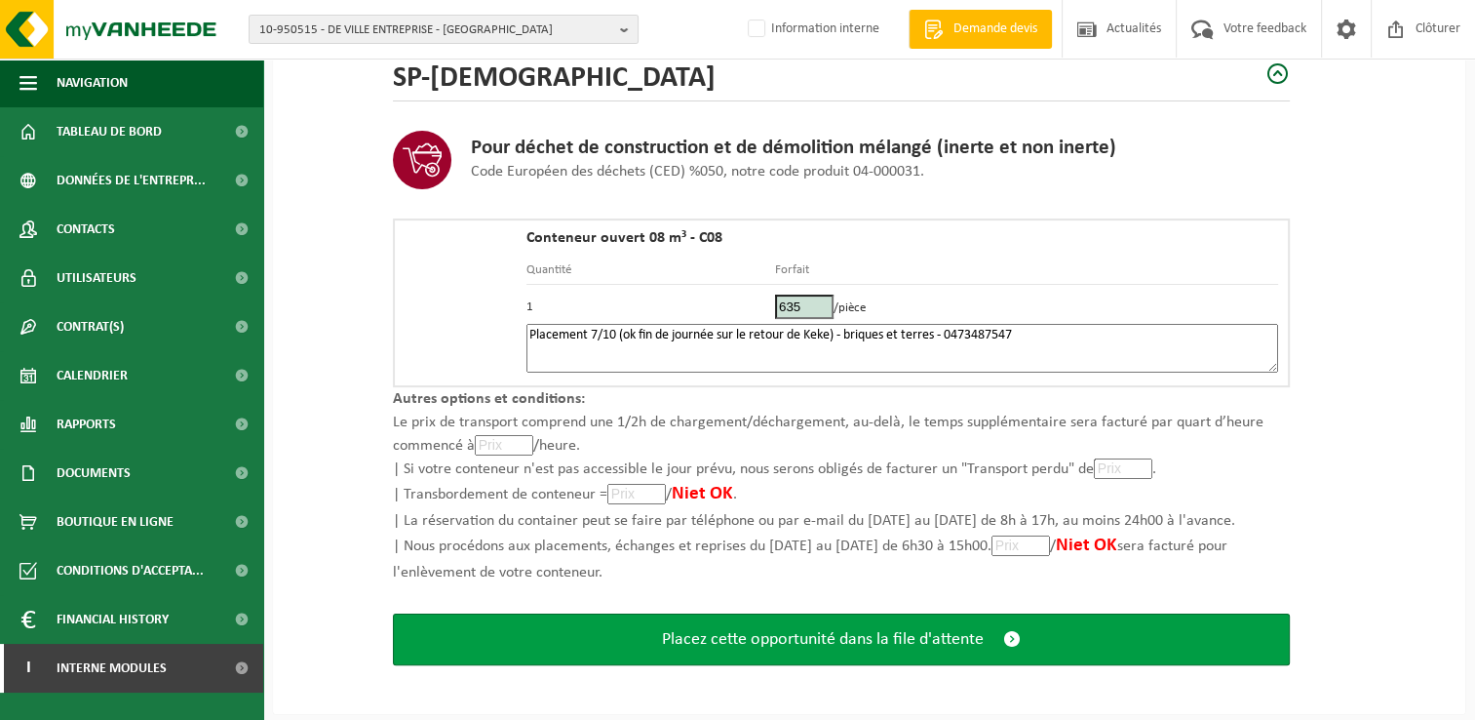
type textarea "Placement 7/10 (ok fin de journée sur le retour de Keke) - briques et terres - …"
click at [802, 640] on span "Placez cette opportunité dans la file d'attente" at bounding box center [823, 639] width 322 height 20
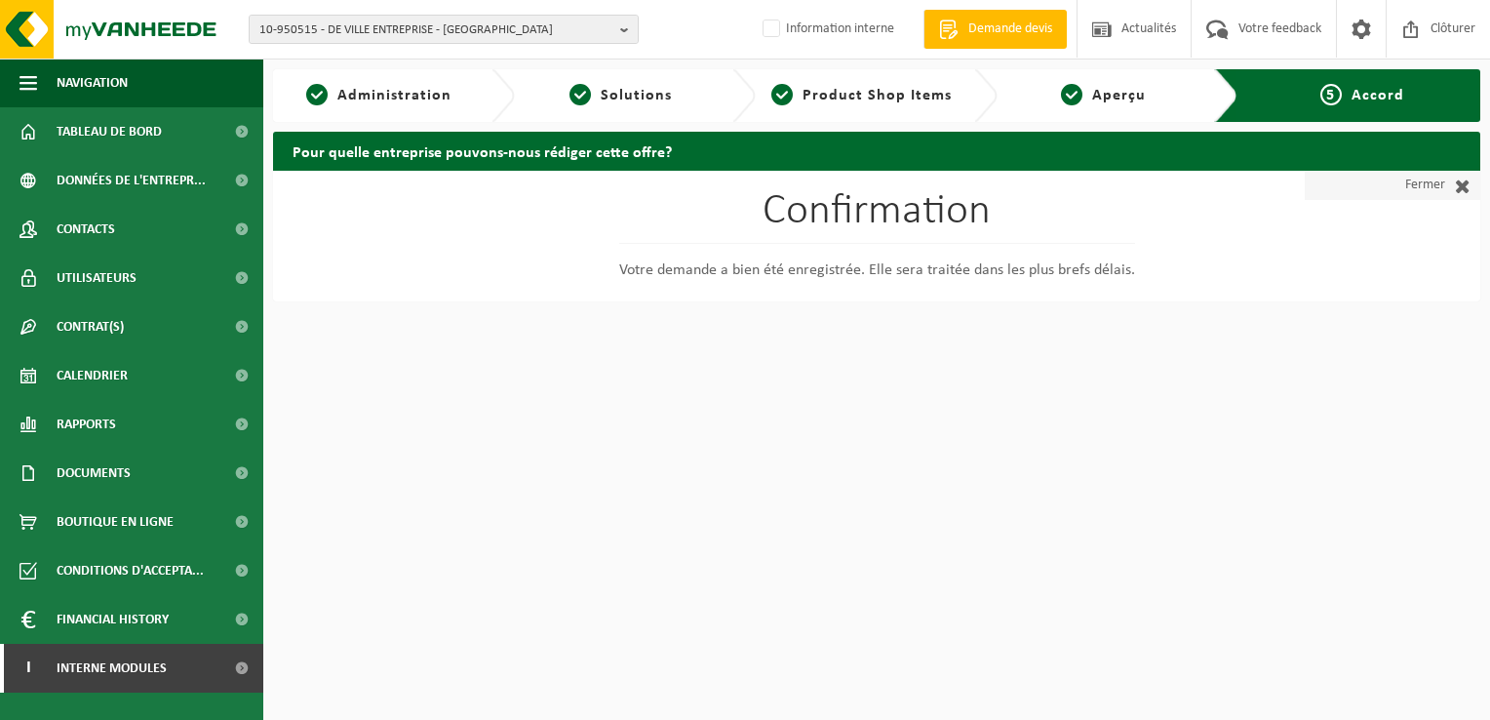
click at [1422, 177] on link "Fermer" at bounding box center [1393, 185] width 176 height 29
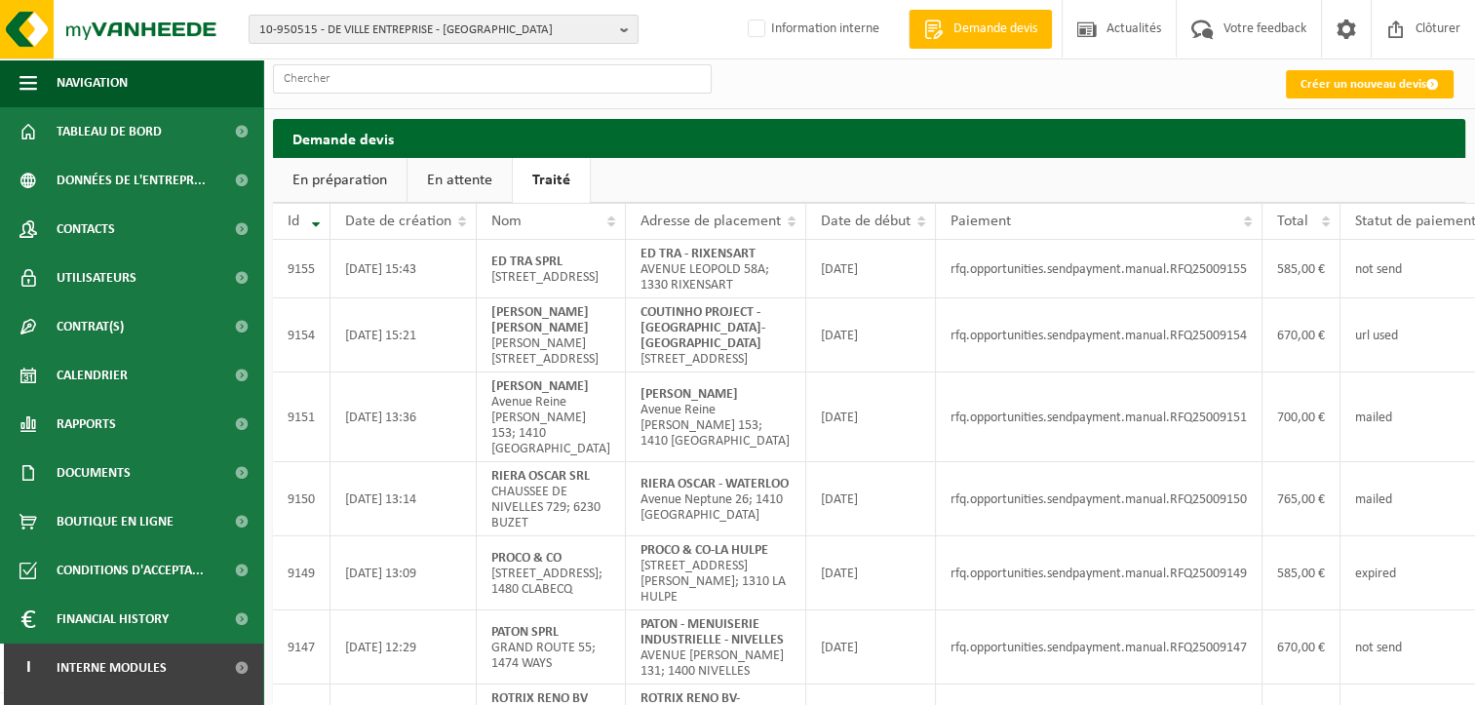
click at [462, 181] on link "En attente" at bounding box center [460, 180] width 104 height 45
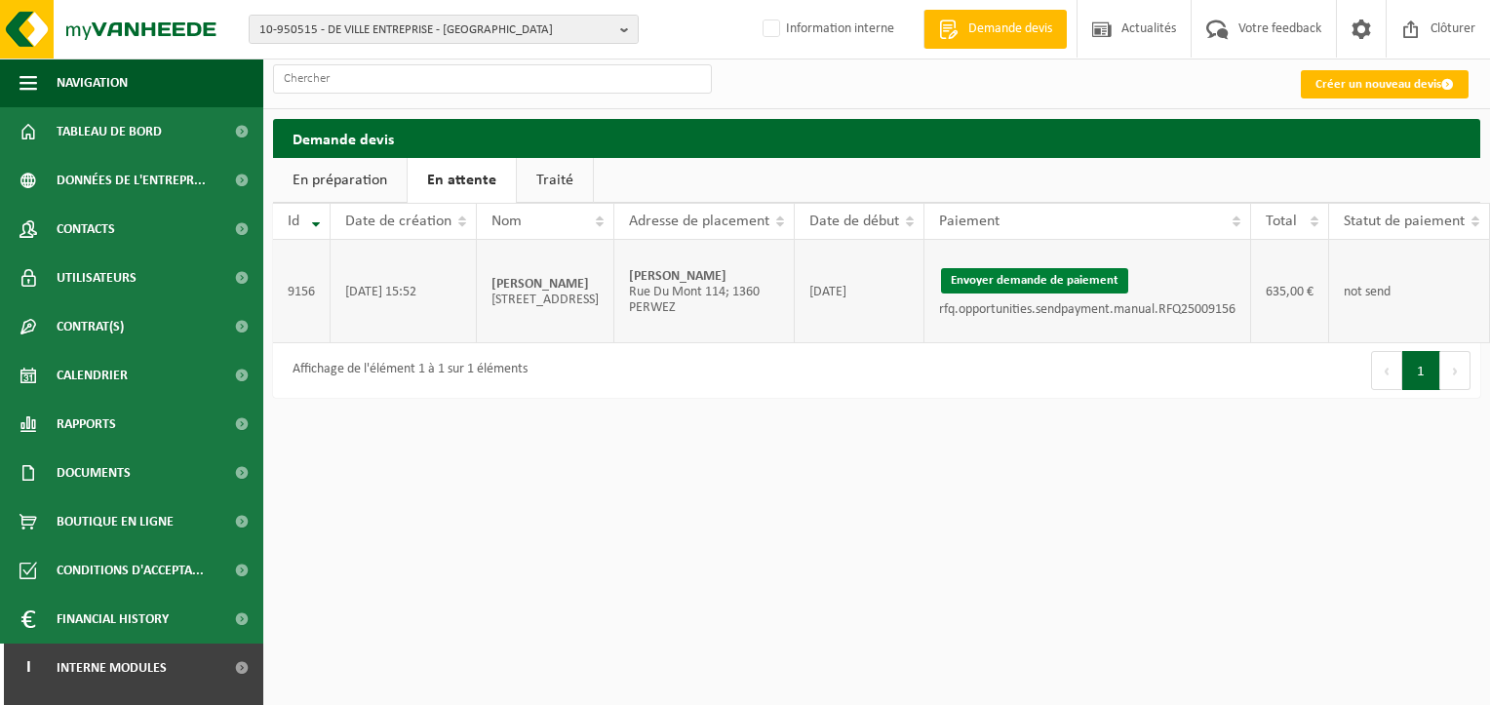
click at [1025, 279] on button "Envoyer demande de paiement" at bounding box center [1034, 280] width 187 height 25
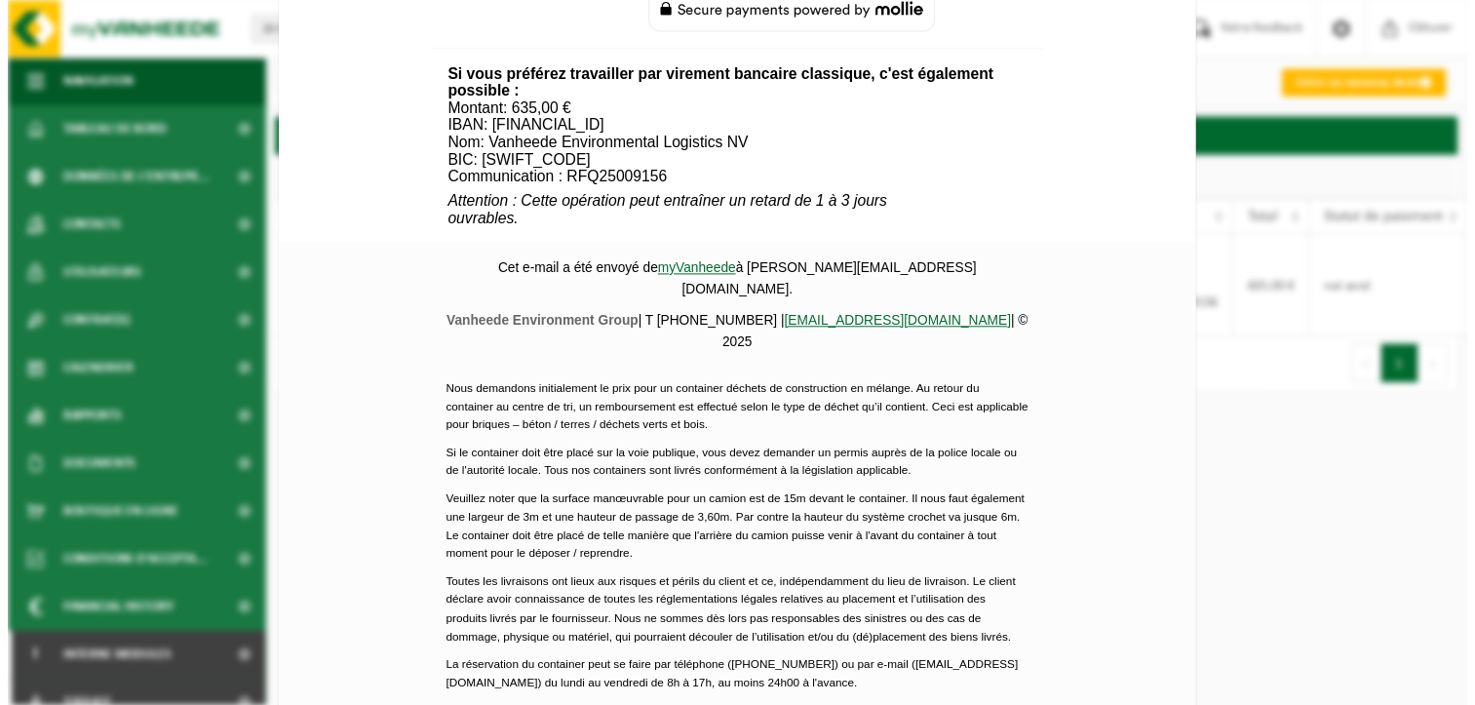
scroll to position [877, 0]
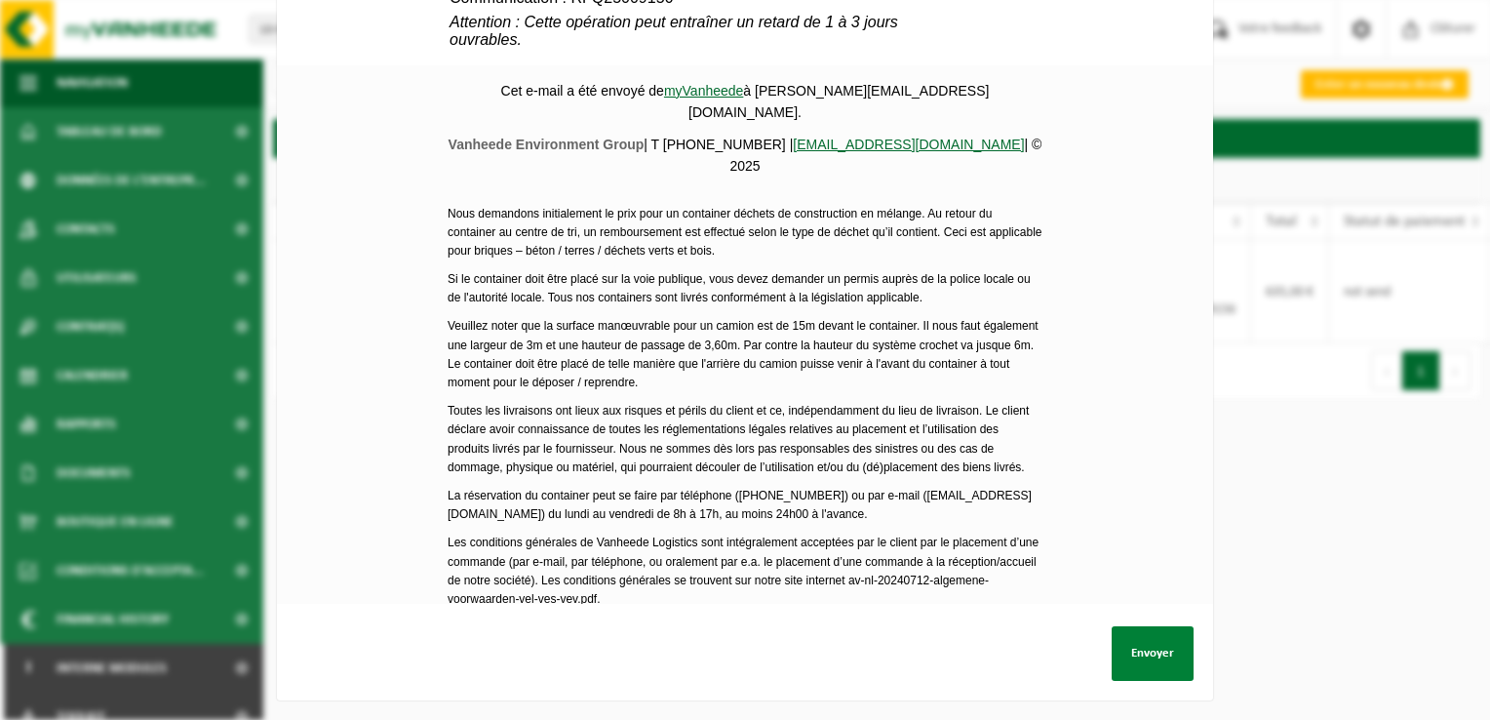
click at [1151, 638] on button "Envoyer" at bounding box center [1153, 653] width 82 height 55
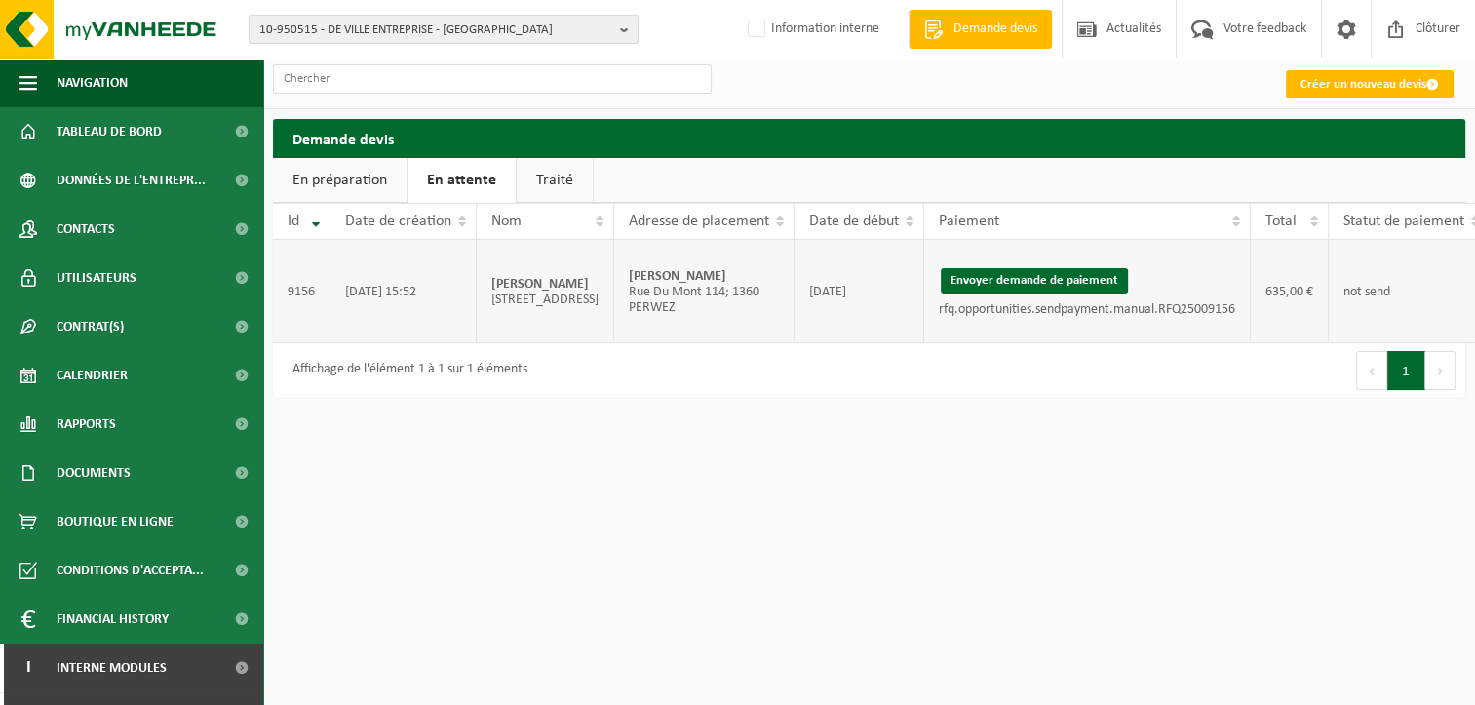
drag, startPoint x: 659, startPoint y: 289, endPoint x: 597, endPoint y: 272, distance: 64.6
click at [614, 272] on td "[PERSON_NAME] [STREET_ADDRESS]; 1360 PERWEZ" at bounding box center [704, 291] width 180 height 103
copy strong "[PERSON_NAME]"
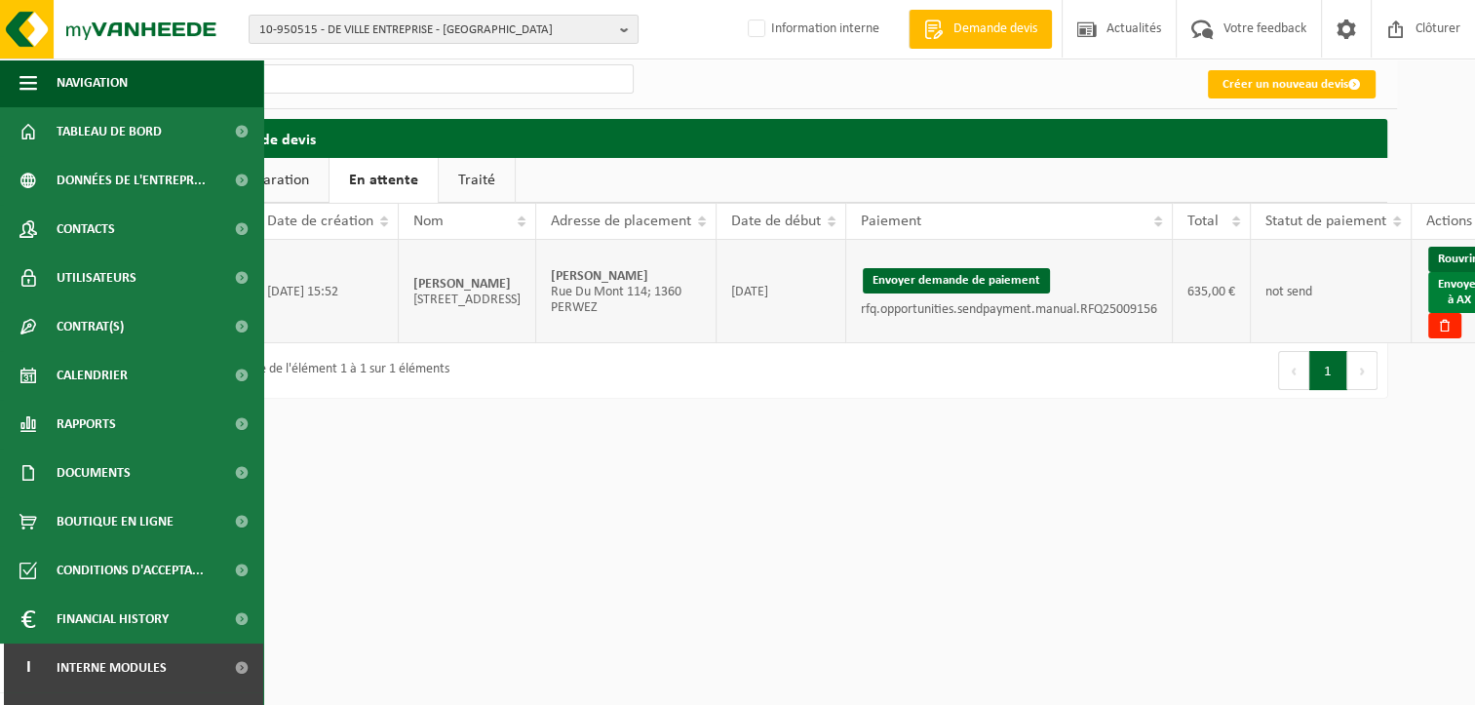
click at [1446, 295] on link "Envoyer à AX" at bounding box center [1460, 292] width 62 height 41
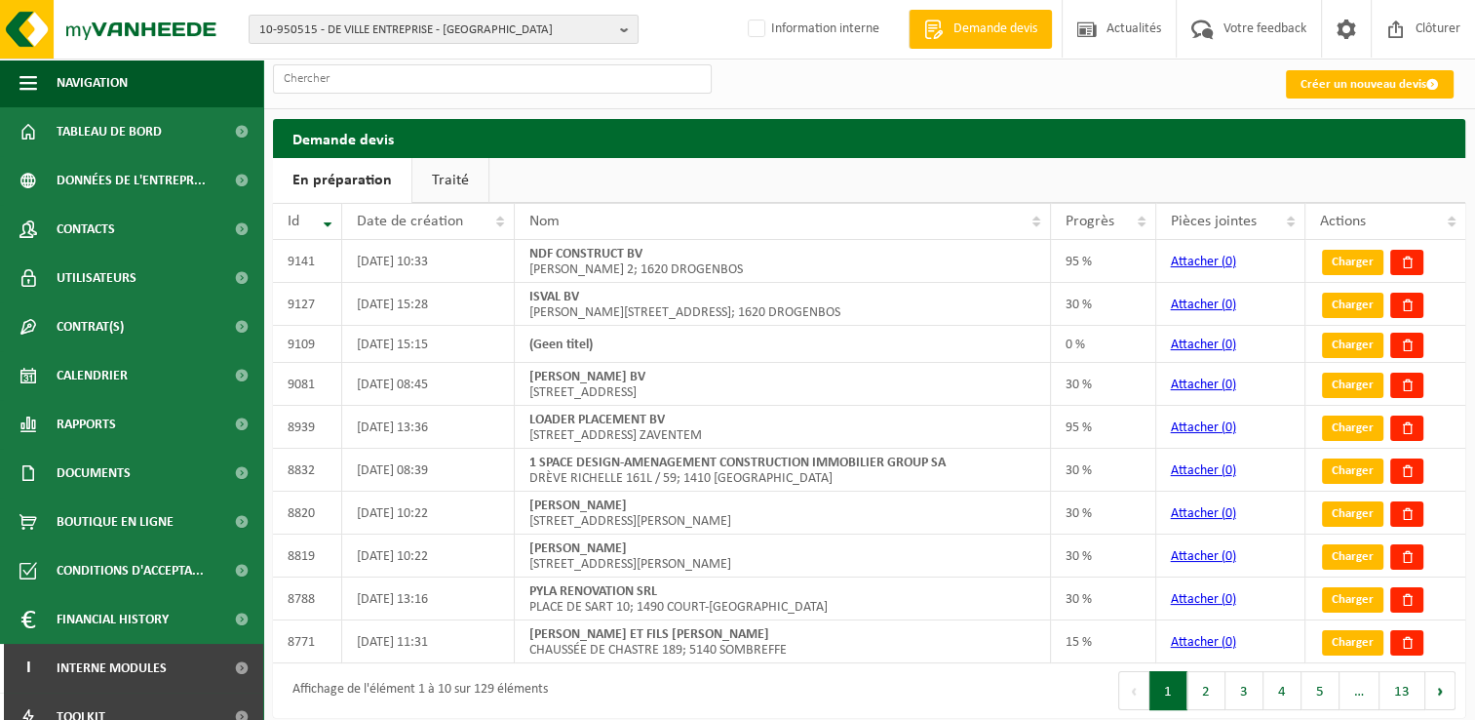
click at [456, 174] on link "Traité" at bounding box center [451, 180] width 76 height 45
